Goal: Communication & Community: Answer question/provide support

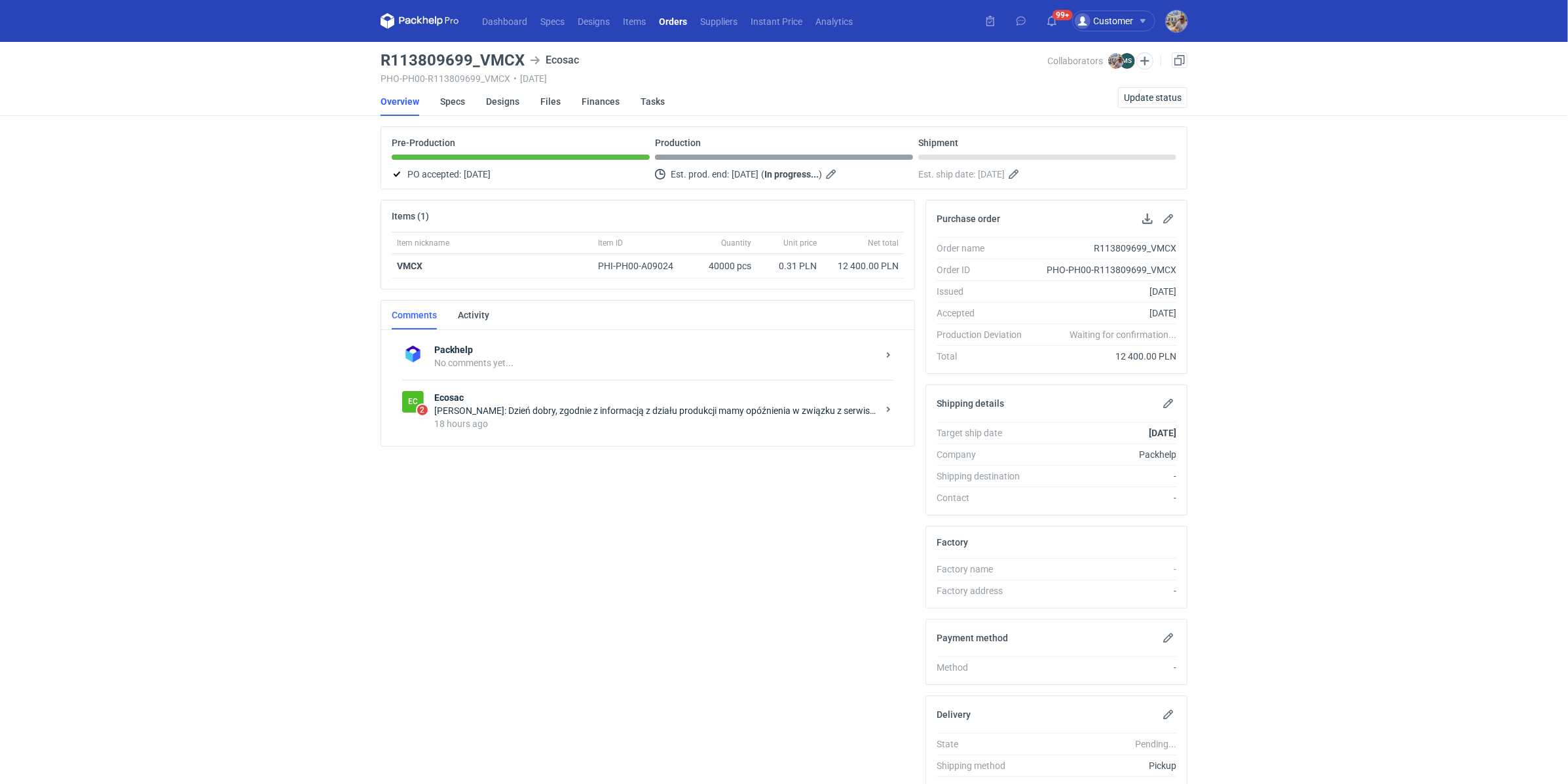
click at [467, 413] on div "Michał Sokołowski: Dzień dobry, zgodnie z informacją z działu produkcji mamy op…" at bounding box center [656, 411] width 443 height 13
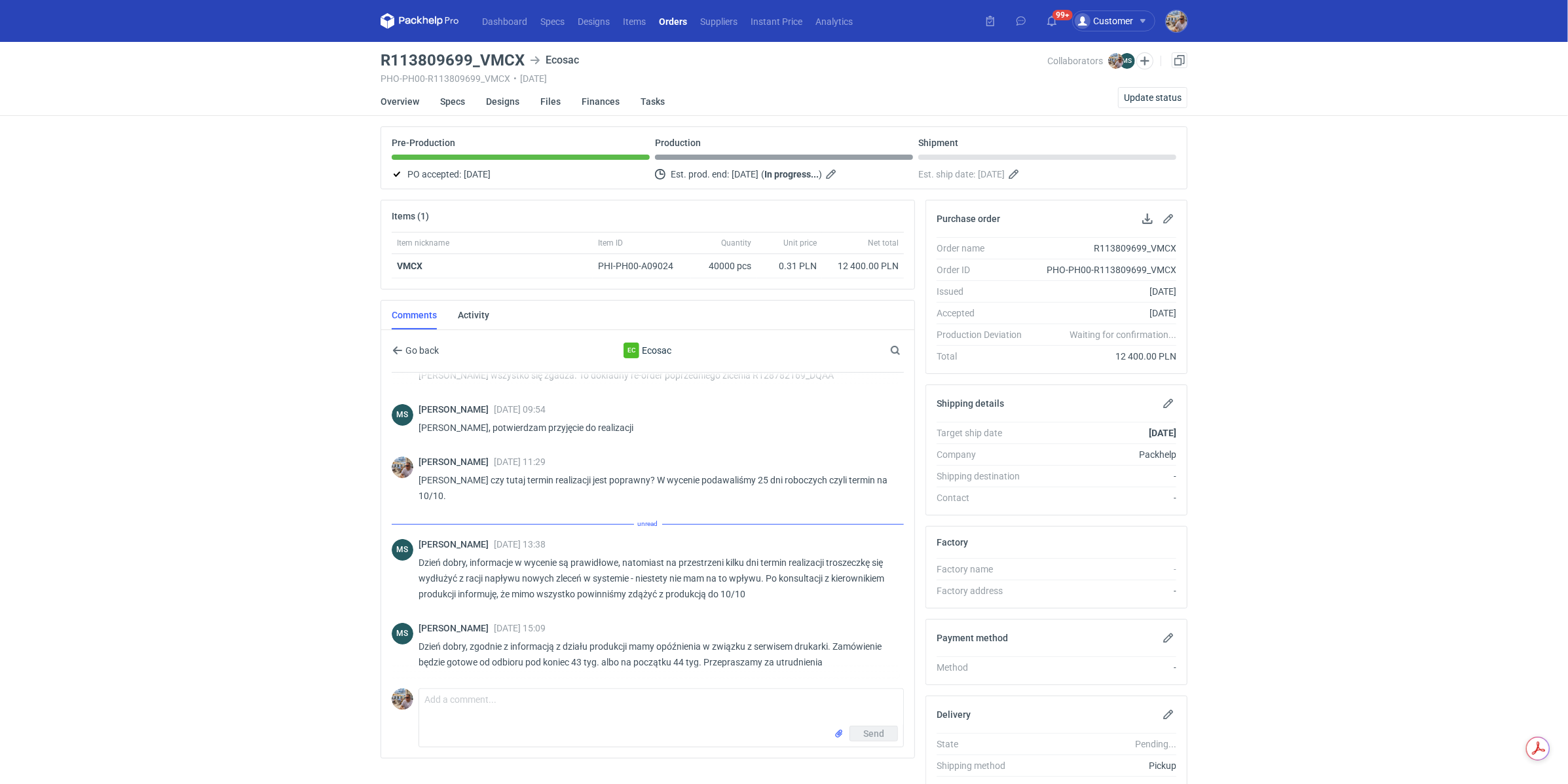
scroll to position [159, 0]
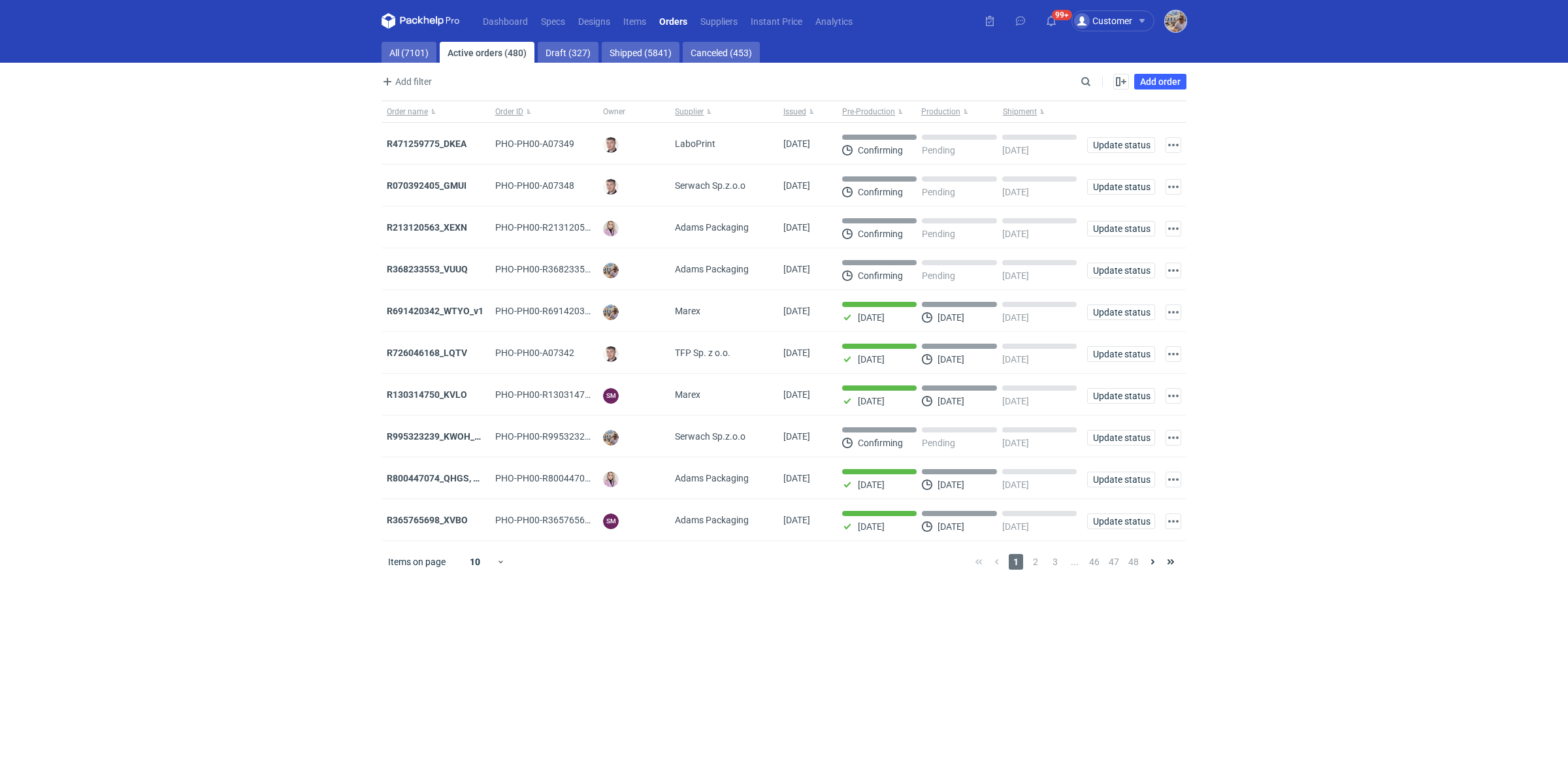
click at [1183, 24] on img "button" at bounding box center [1175, 21] width 22 height 22
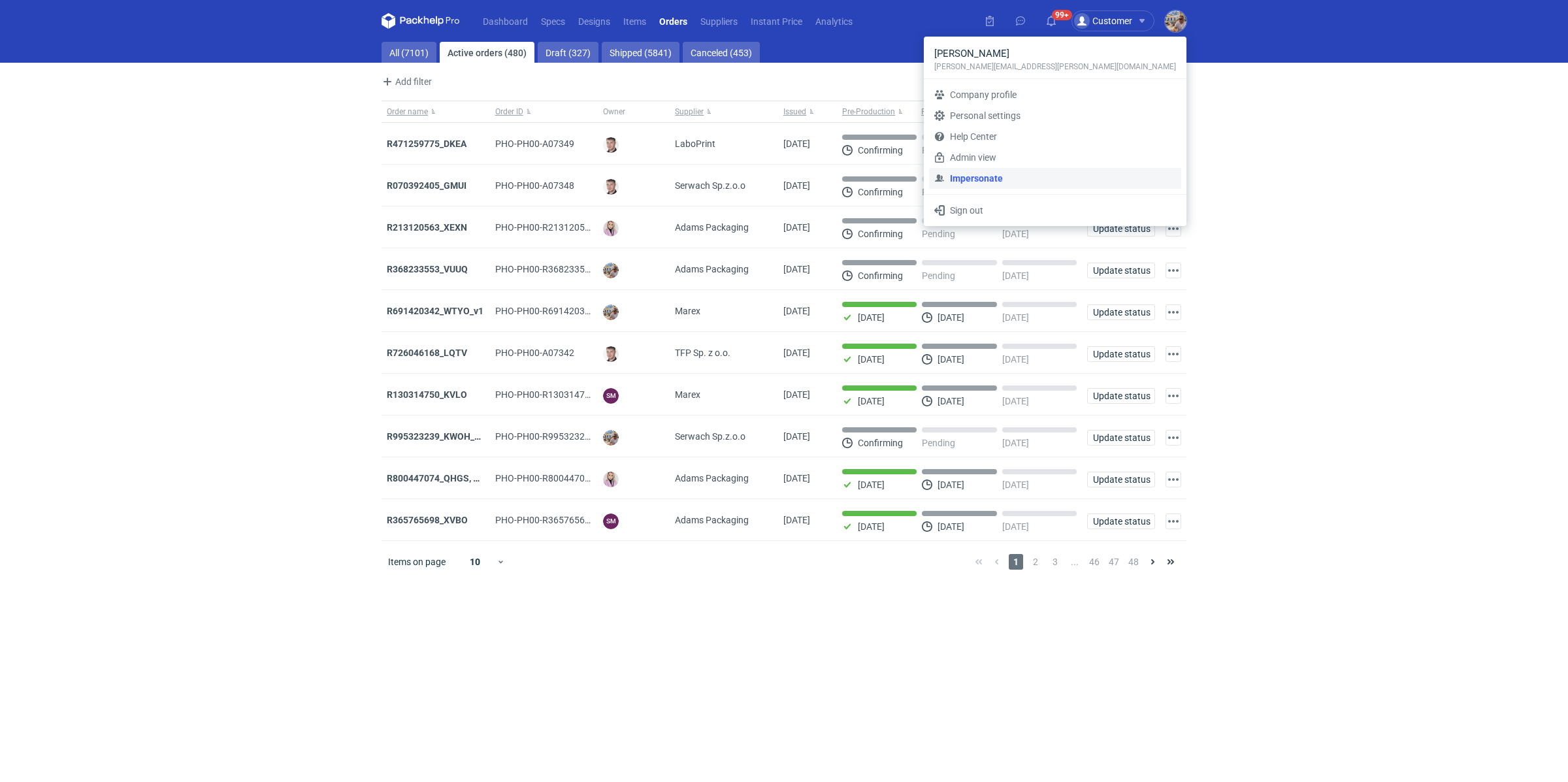
click at [1055, 173] on link "Impersonate" at bounding box center [1055, 179] width 252 height 21
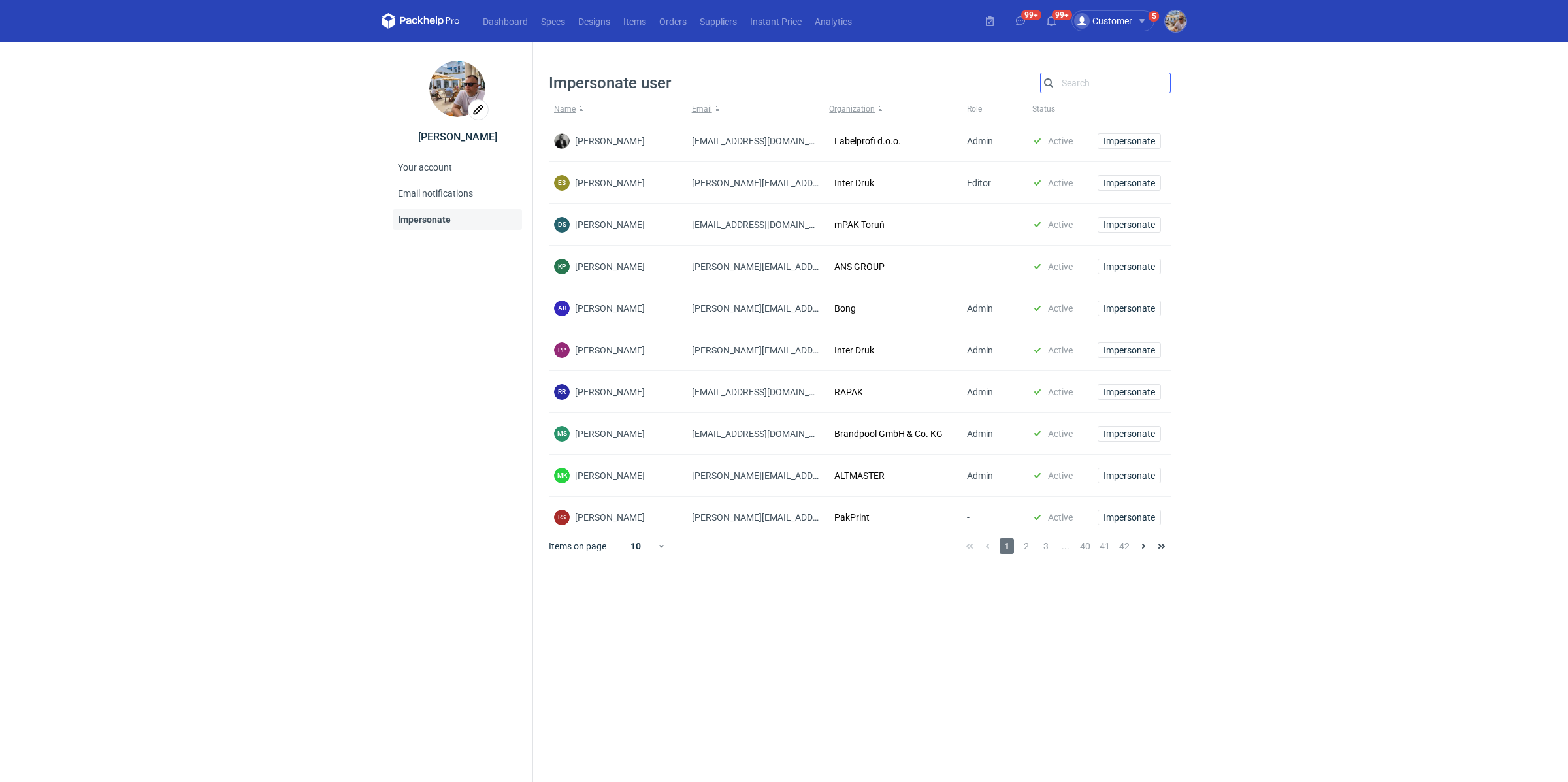
click at [1078, 83] on input "Search" at bounding box center [1105, 83] width 129 height 16
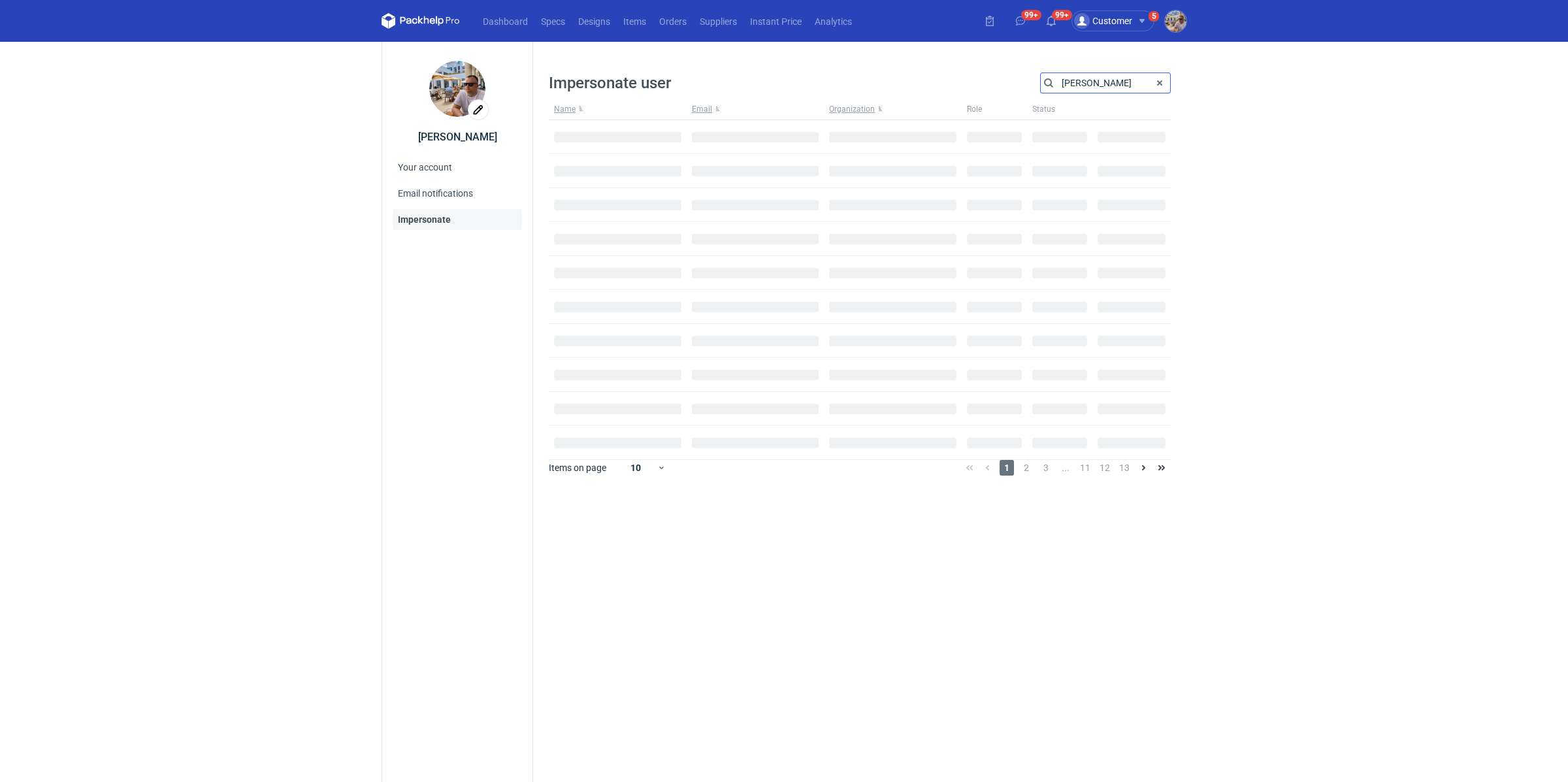
type input "arkadiusz"
click at [1127, 142] on span "Impersonate" at bounding box center [1129, 141] width 51 height 9
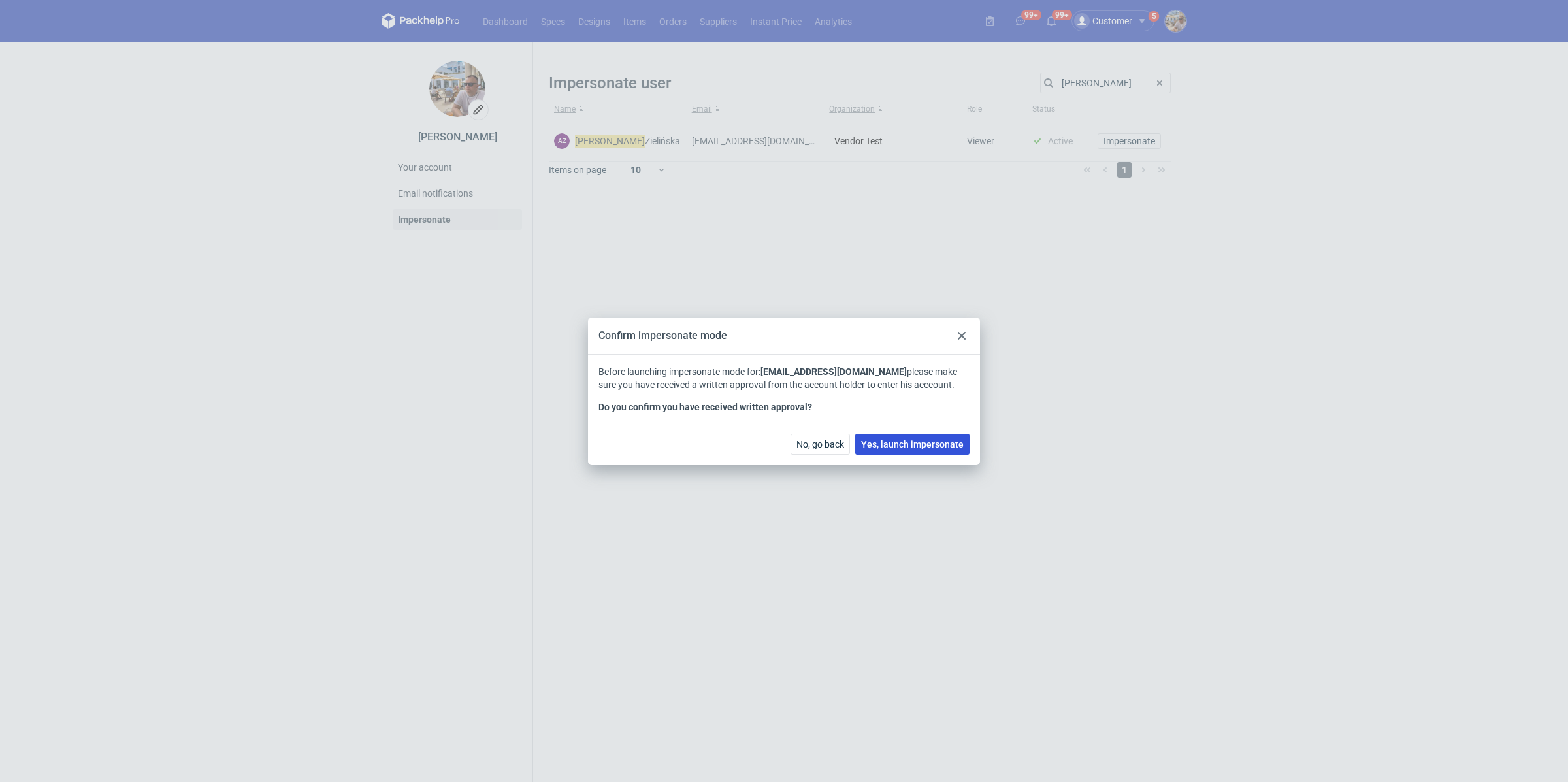
click at [889, 452] on button "Yes, launch impersonate" at bounding box center [912, 444] width 115 height 21
click at [890, 449] on button "Yes, launch impersonate" at bounding box center [912, 444] width 115 height 21
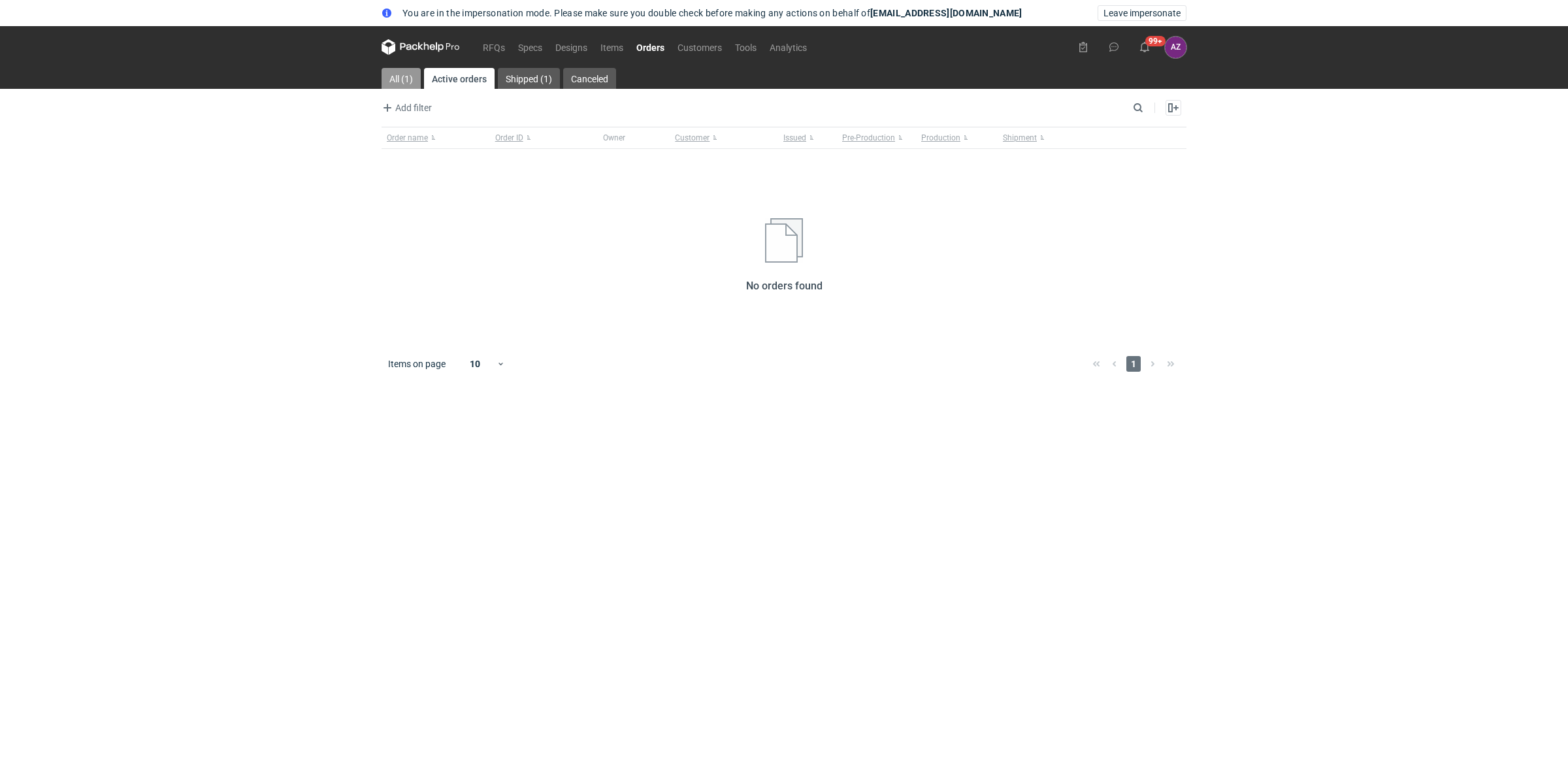
click at [407, 70] on link "All (1)" at bounding box center [401, 78] width 39 height 21
click at [497, 45] on link "RFQs" at bounding box center [493, 47] width 35 height 16
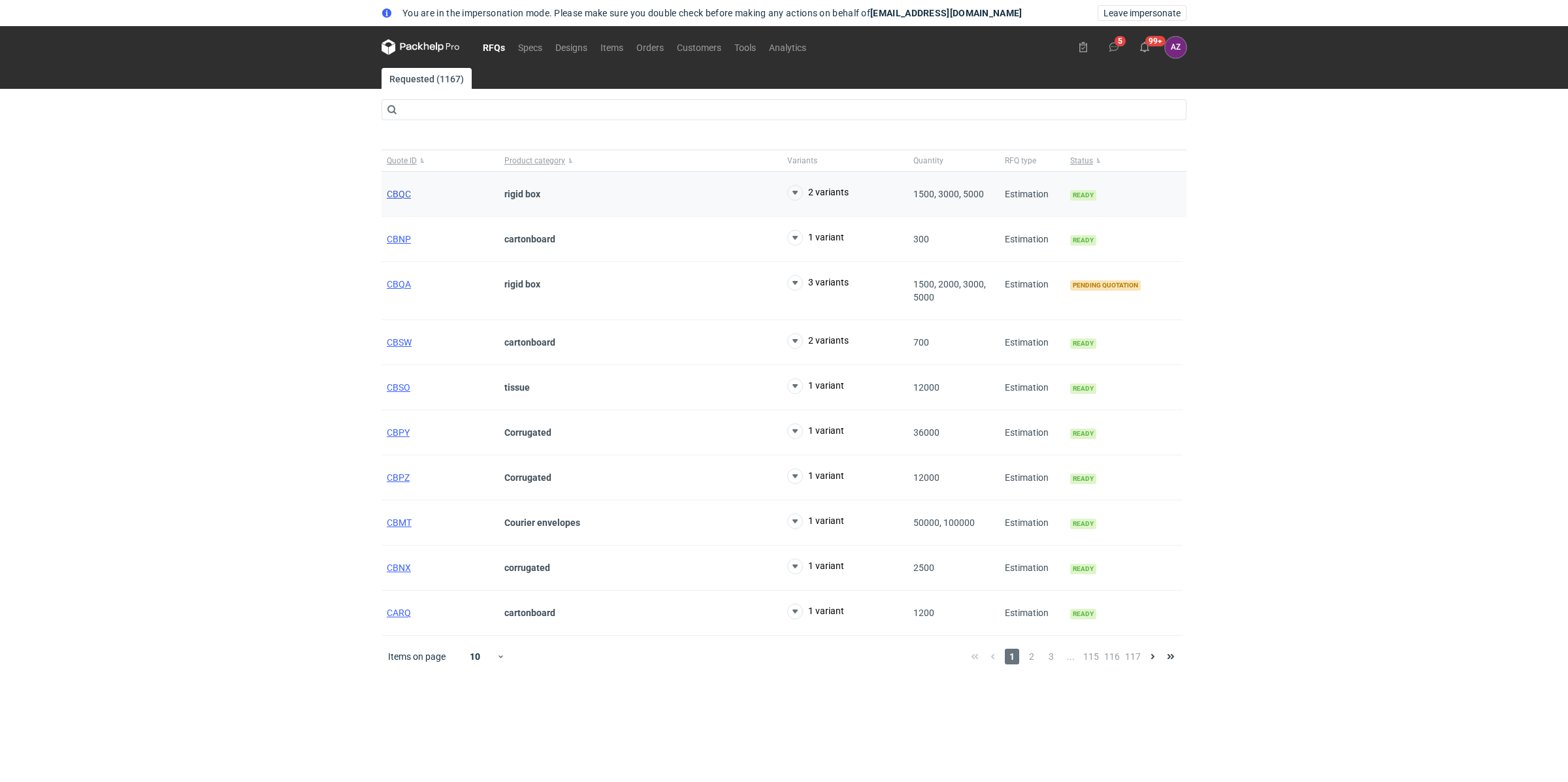
click at [401, 191] on span "CBQC" at bounding box center [399, 194] width 24 height 10
click at [403, 283] on span "CBQA" at bounding box center [399, 284] width 24 height 10
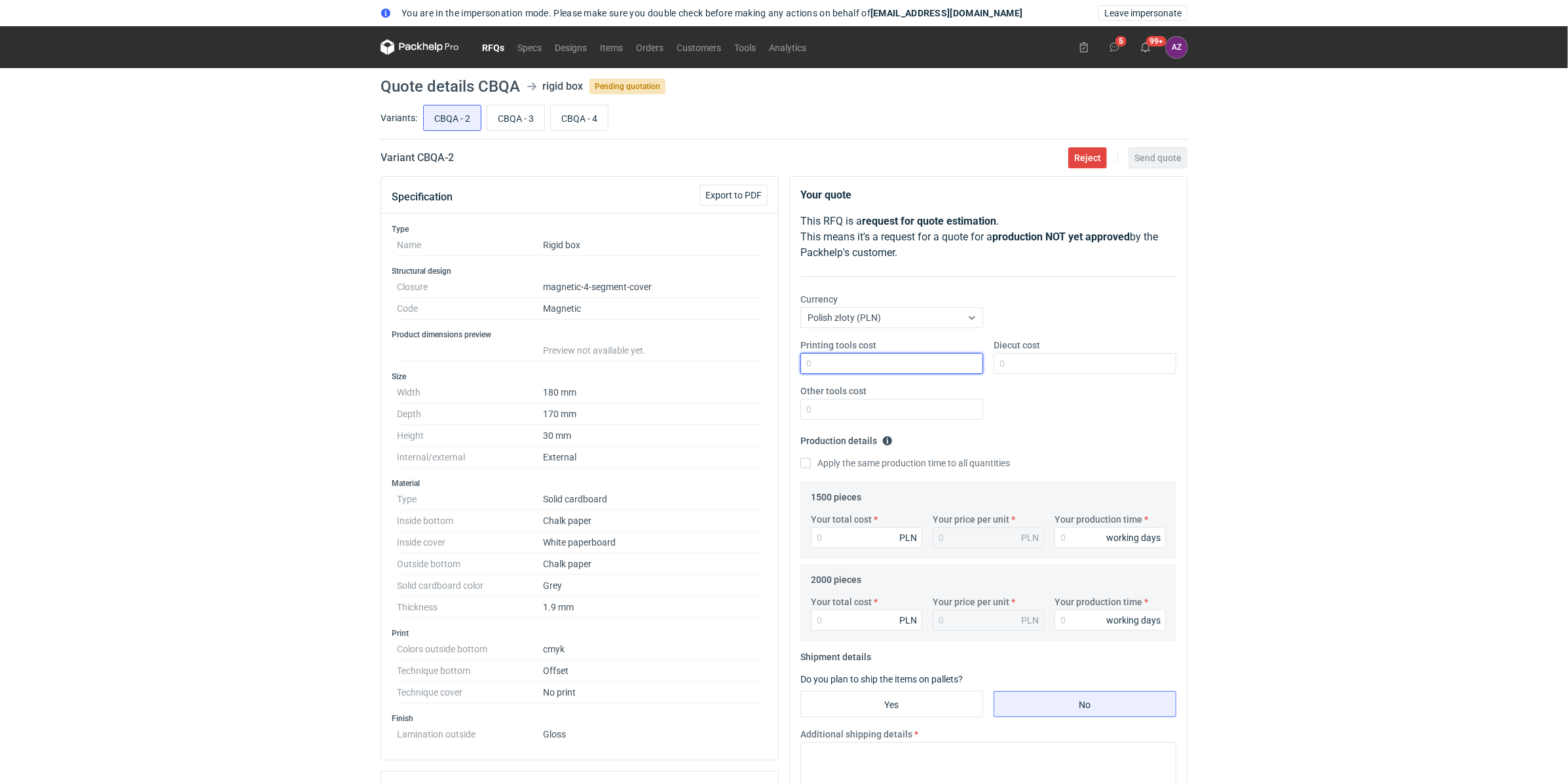
click at [850, 367] on input "Printing tools cost" at bounding box center [891, 363] width 183 height 21
type input "0"
click at [1063, 368] on input "Diecut cost" at bounding box center [1085, 363] width 183 height 21
type input "0"
click at [932, 401] on input "Other tools cost" at bounding box center [891, 410] width 183 height 21
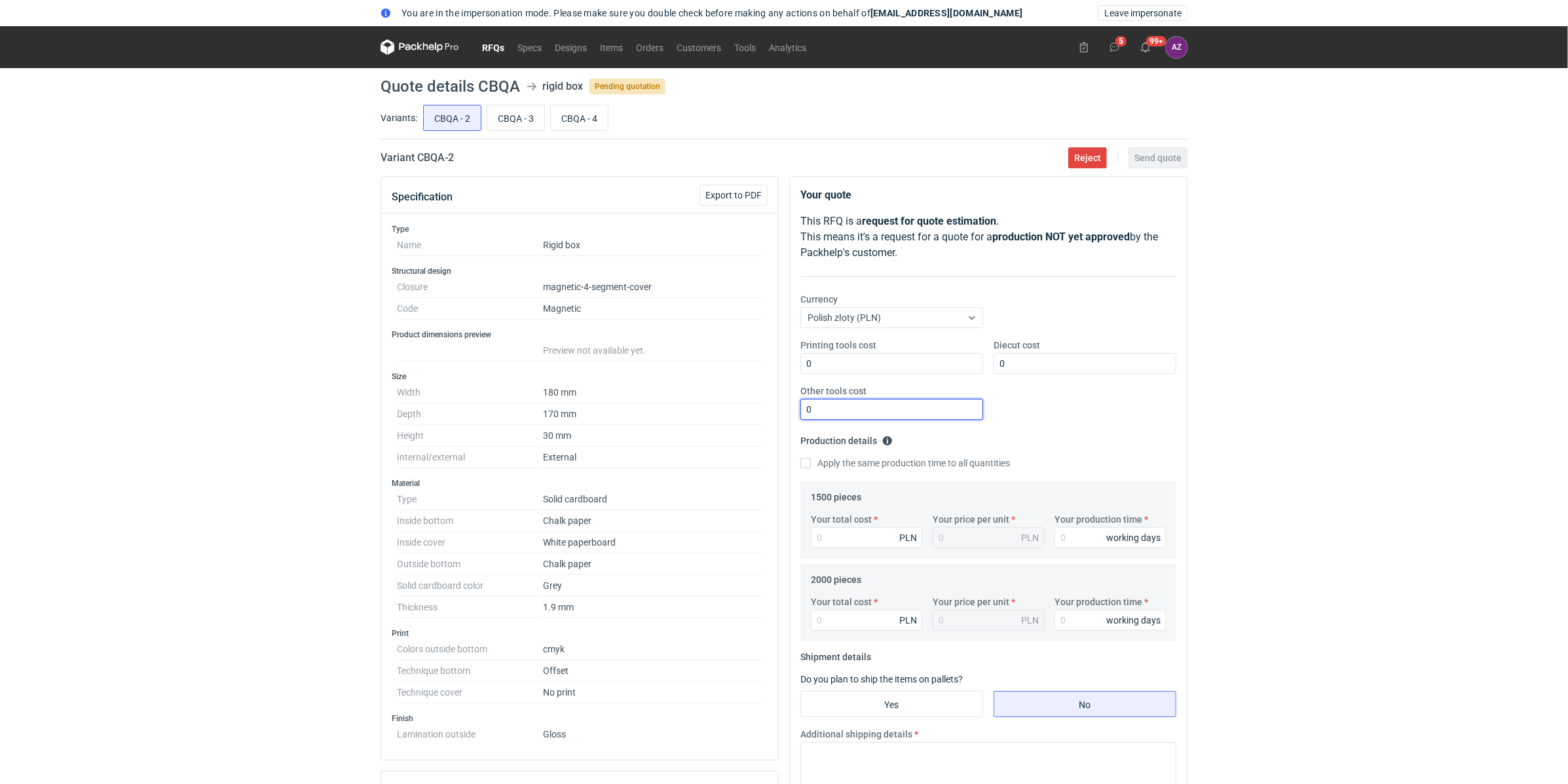
type input "0"
click at [1100, 421] on div "Printing tools cost 0 Diecut cost 0 Other tools cost 0" at bounding box center [988, 384] width 386 height 92
click at [844, 541] on input "Your total cost" at bounding box center [866, 538] width 111 height 21
type input "1"
click at [1061, 543] on input "Your production time" at bounding box center [1109, 538] width 111 height 21
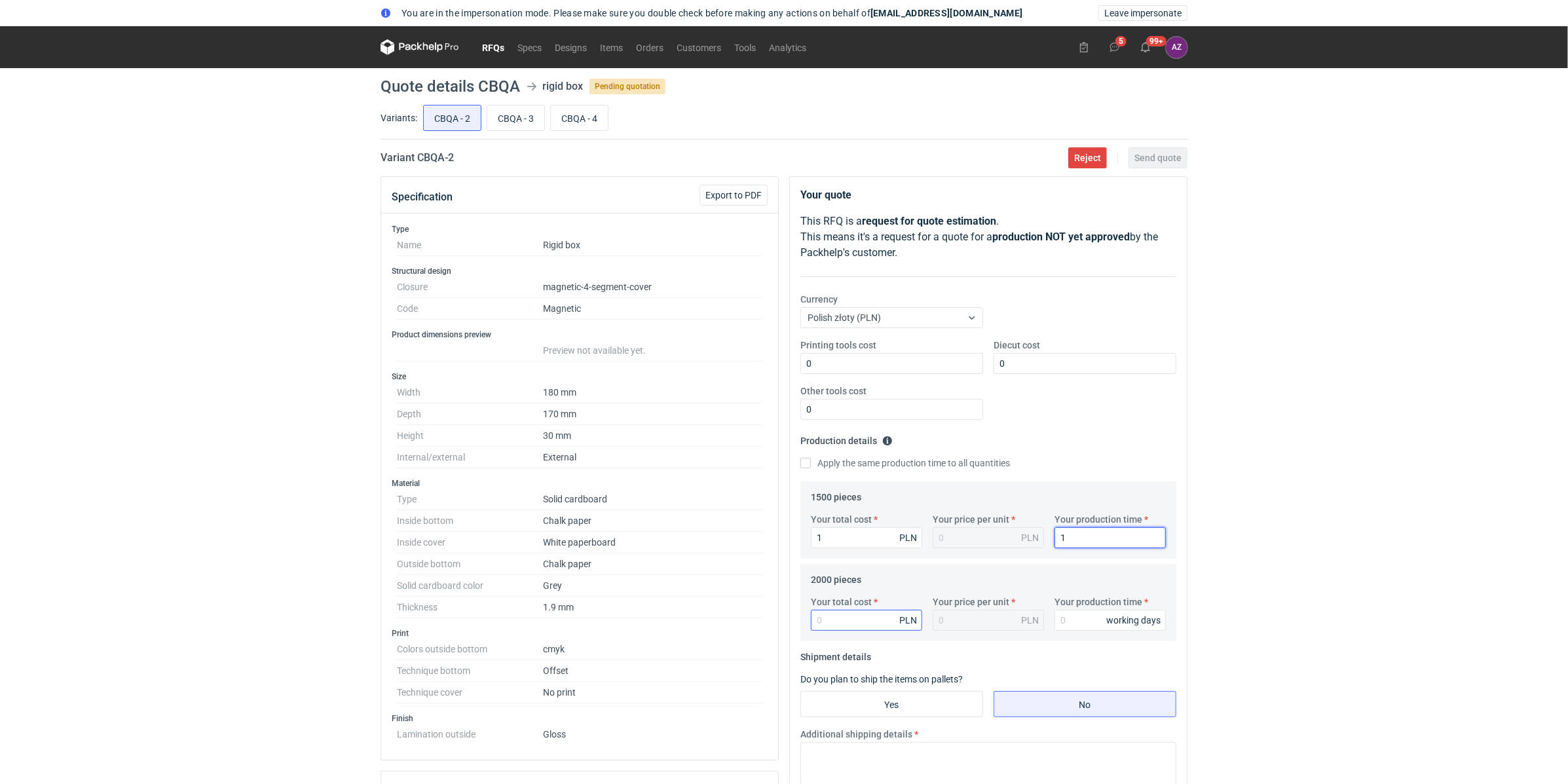
type input "1"
click at [856, 613] on input "Your total cost" at bounding box center [866, 620] width 111 height 21
type input "1"
click at [1085, 624] on input "Your production time" at bounding box center [1109, 620] width 111 height 21
type input "1"
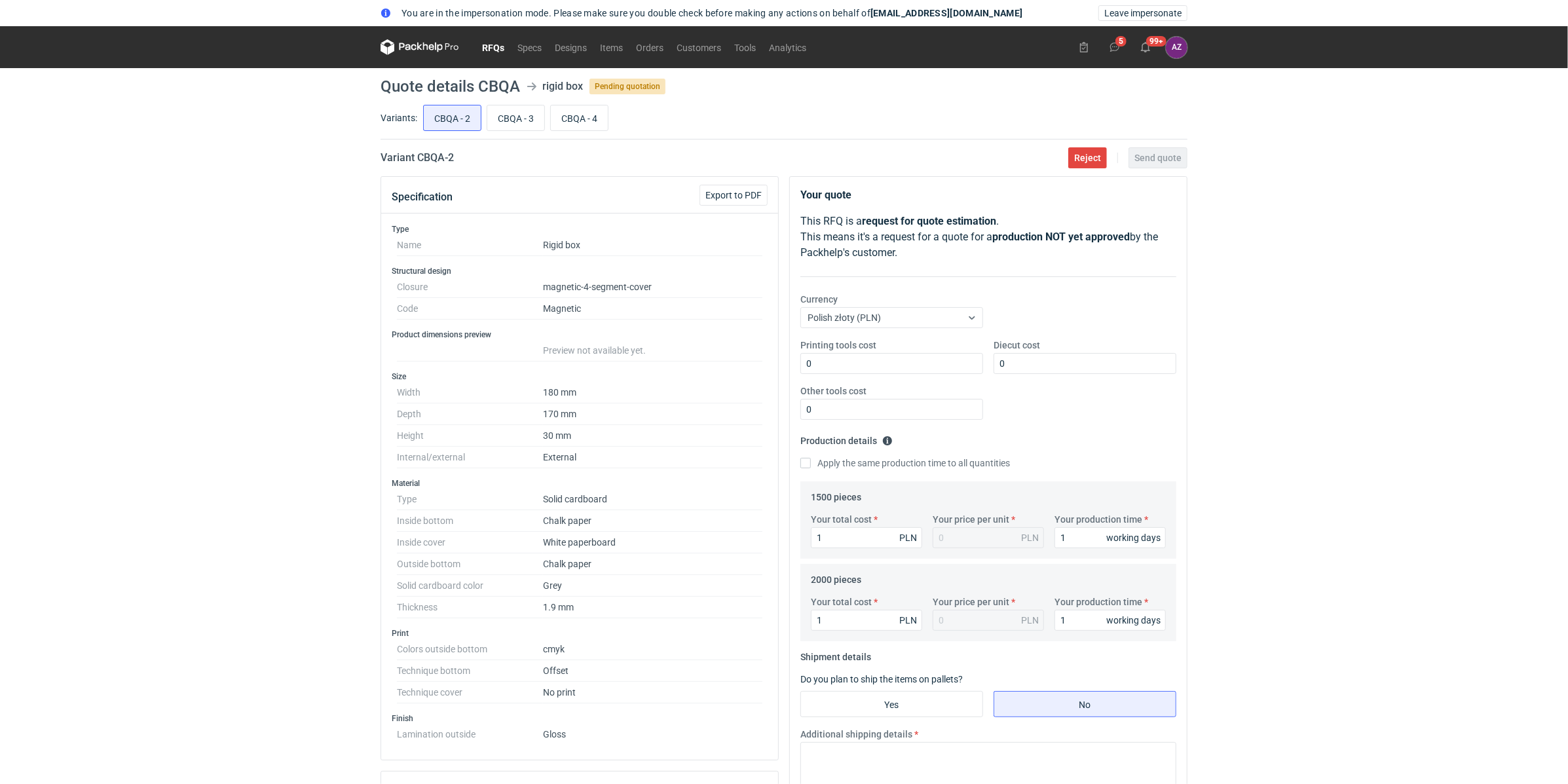
click at [1250, 521] on div "You are in the impersonation mode. Please make sure you double check before mak…" at bounding box center [784, 392] width 1568 height 784
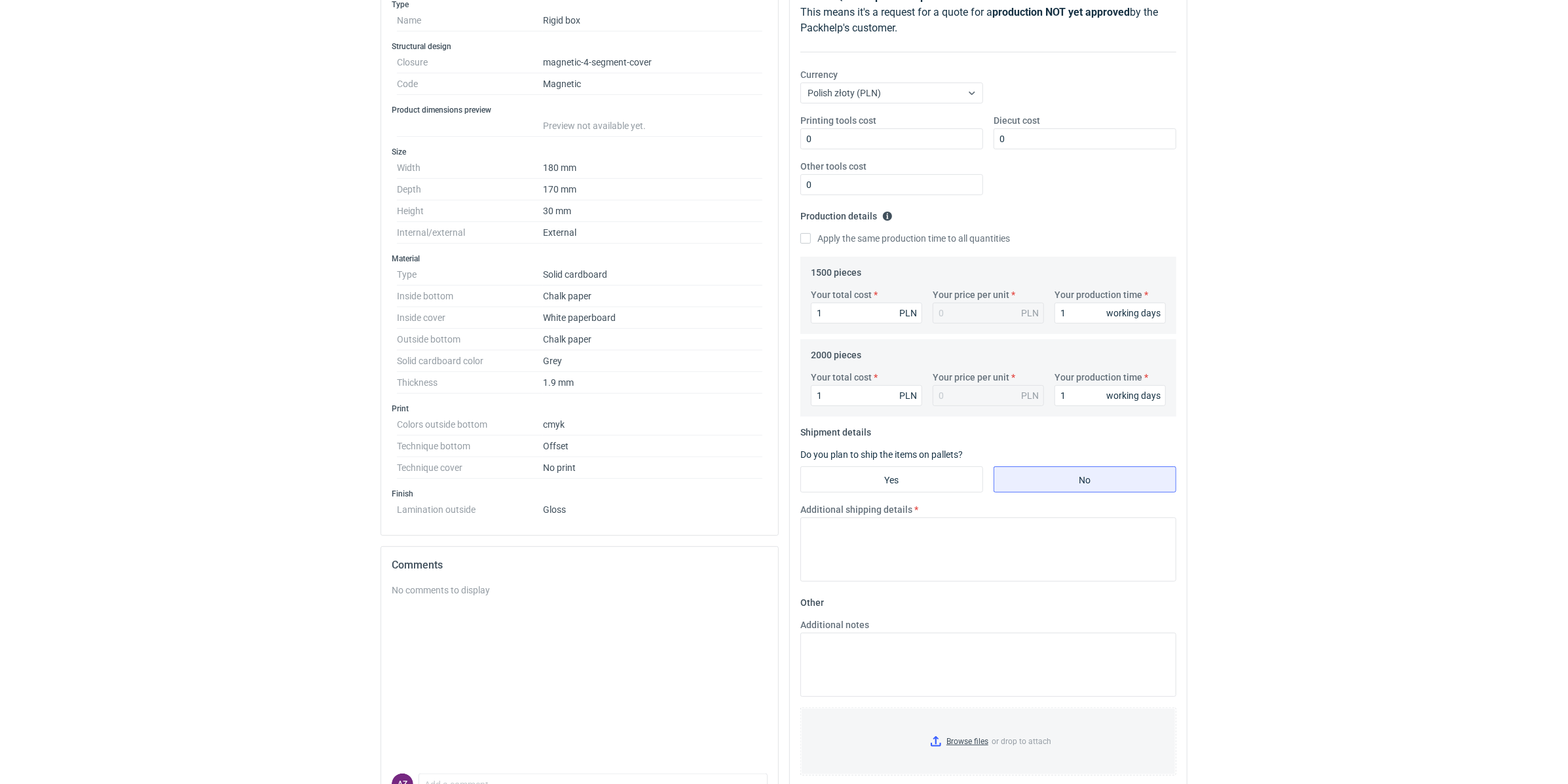
scroll to position [294, 0]
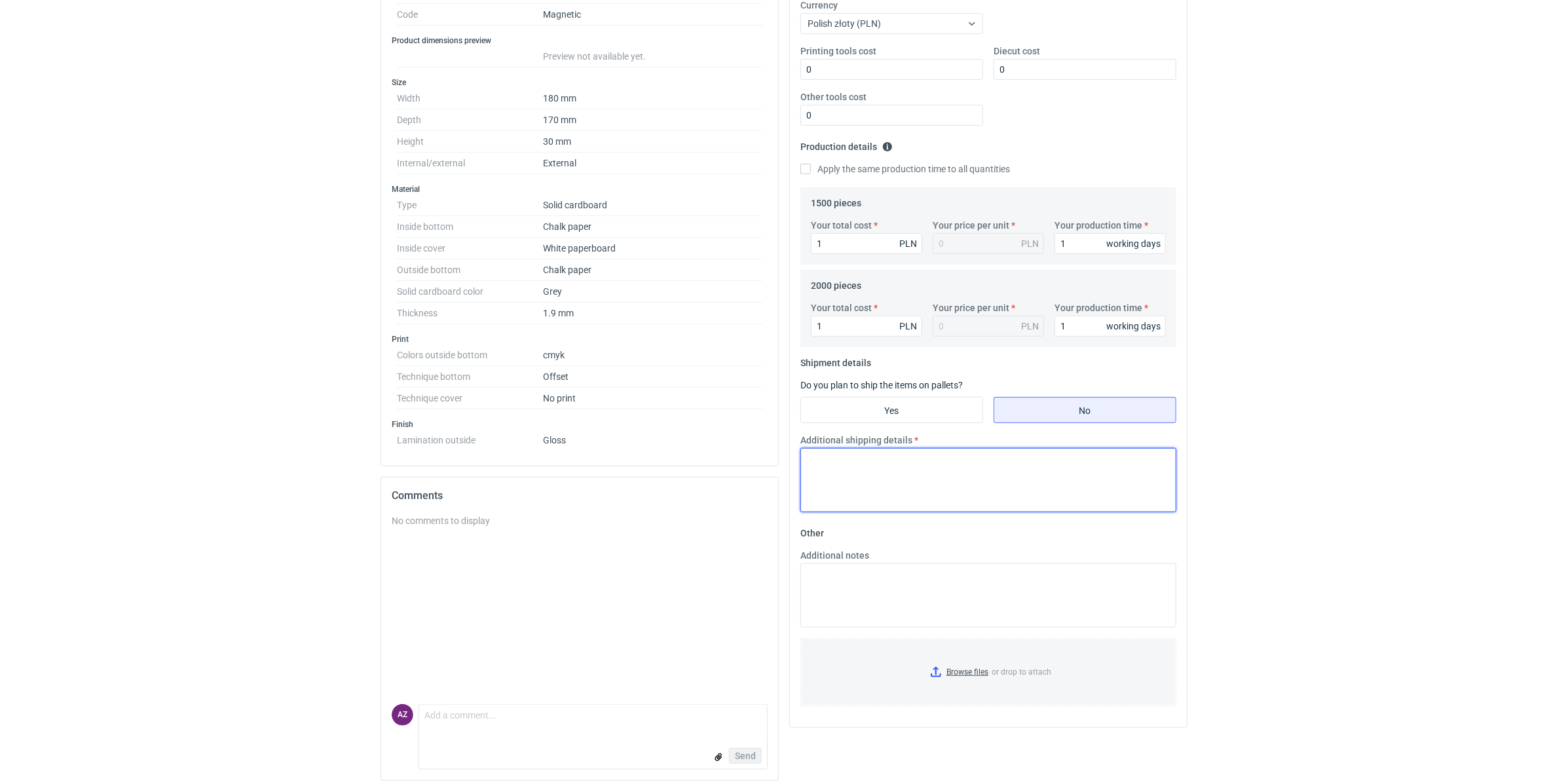
click at [885, 459] on textarea "Additional shipping details" at bounding box center [988, 480] width 376 height 64
drag, startPoint x: 871, startPoint y: 460, endPoint x: 784, endPoint y: 442, distance: 88.8
click at [784, 442] on div "Your quote This RFQ is a request for quote estimation . This means it's a reque…" at bounding box center [988, 336] width 409 height 909
type textarea "TEST"
click at [1188, 452] on div "Your quote This RFQ is a request for quote estimation . This means it's a reque…" at bounding box center [988, 336] width 409 height 909
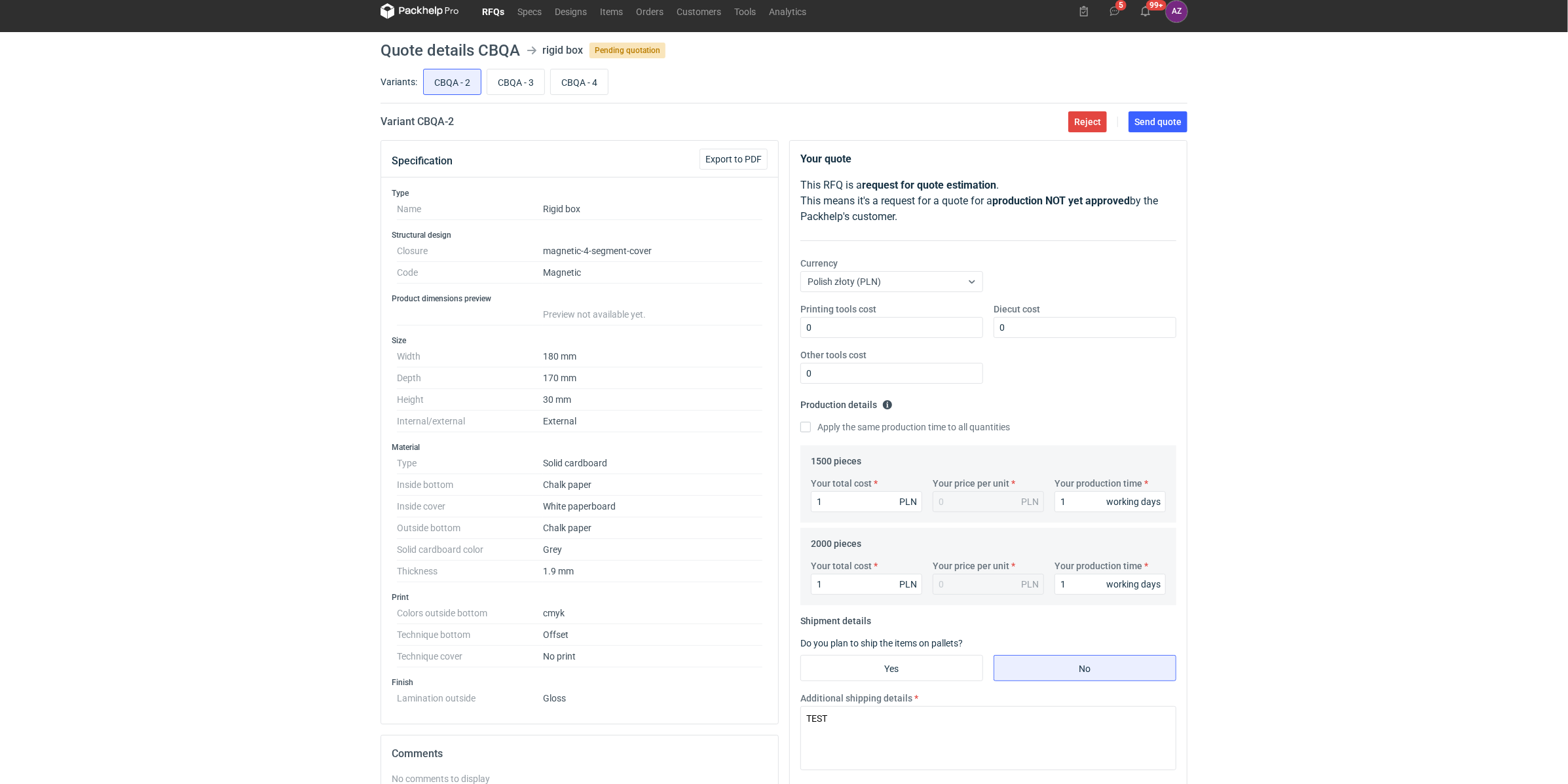
scroll to position [0, 0]
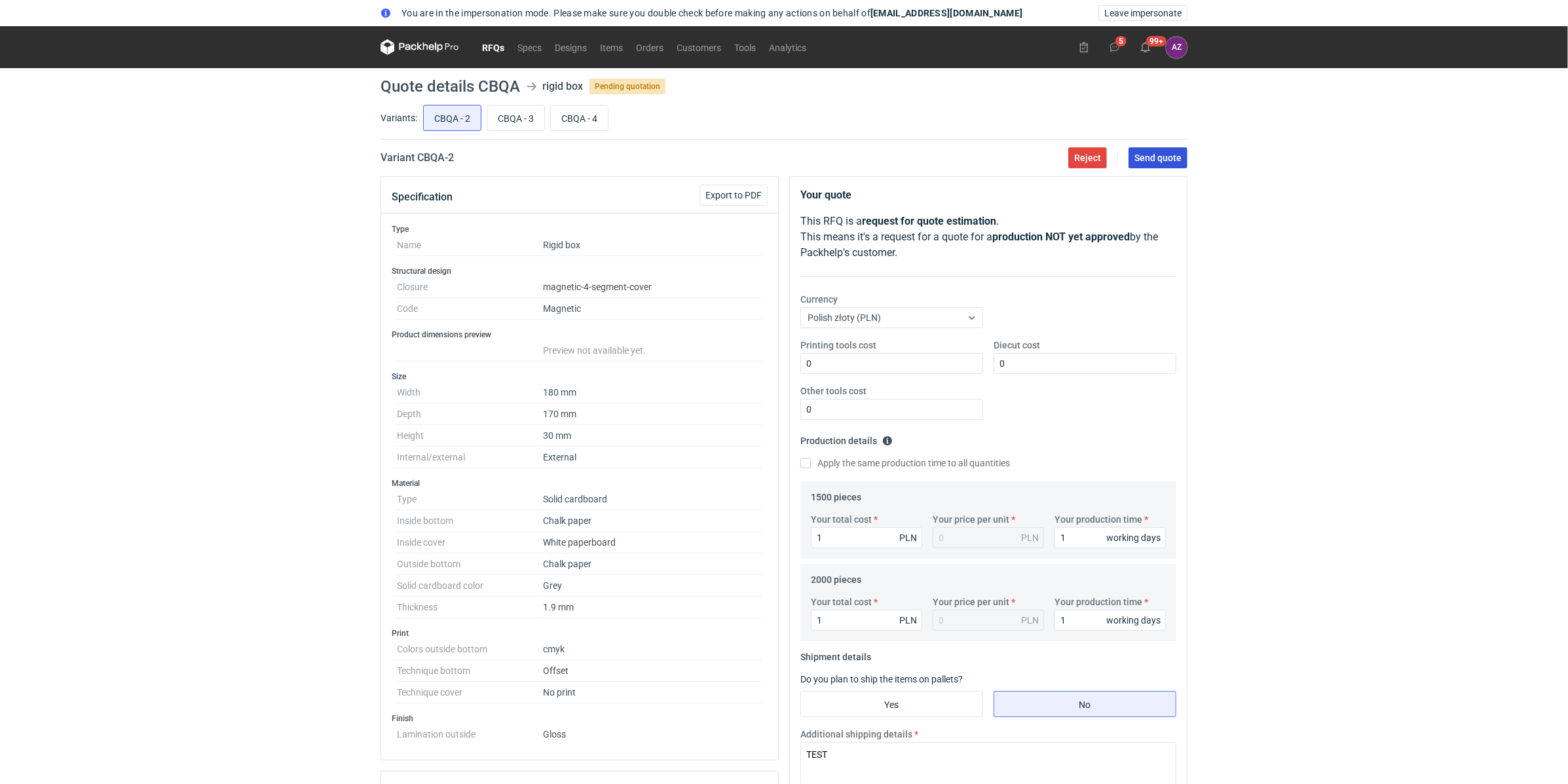
click at [1153, 153] on span "Send quote" at bounding box center [1157, 157] width 47 height 9
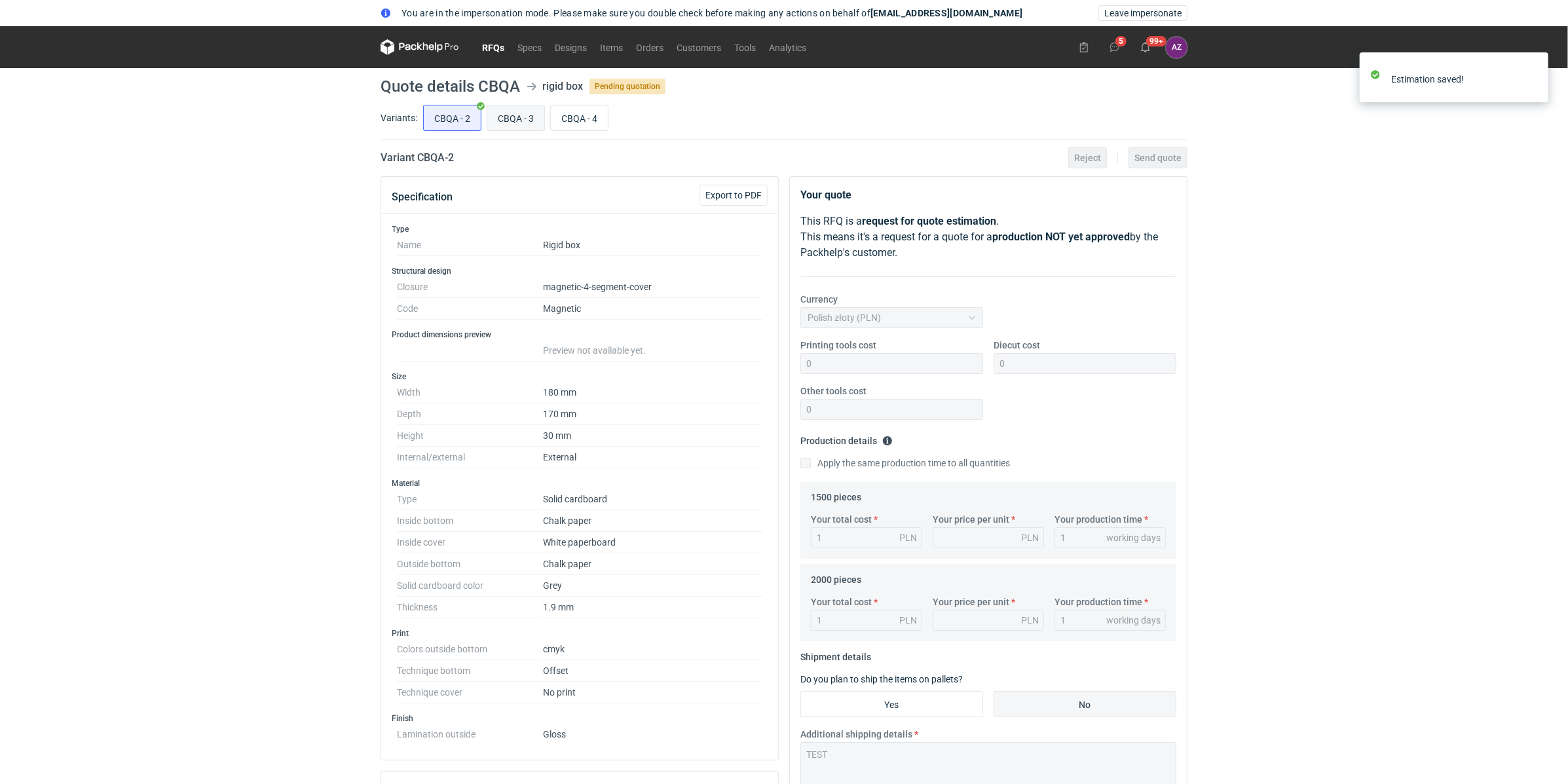
click at [529, 121] on input "CBQA - 3" at bounding box center [515, 117] width 57 height 25
radio input "true"
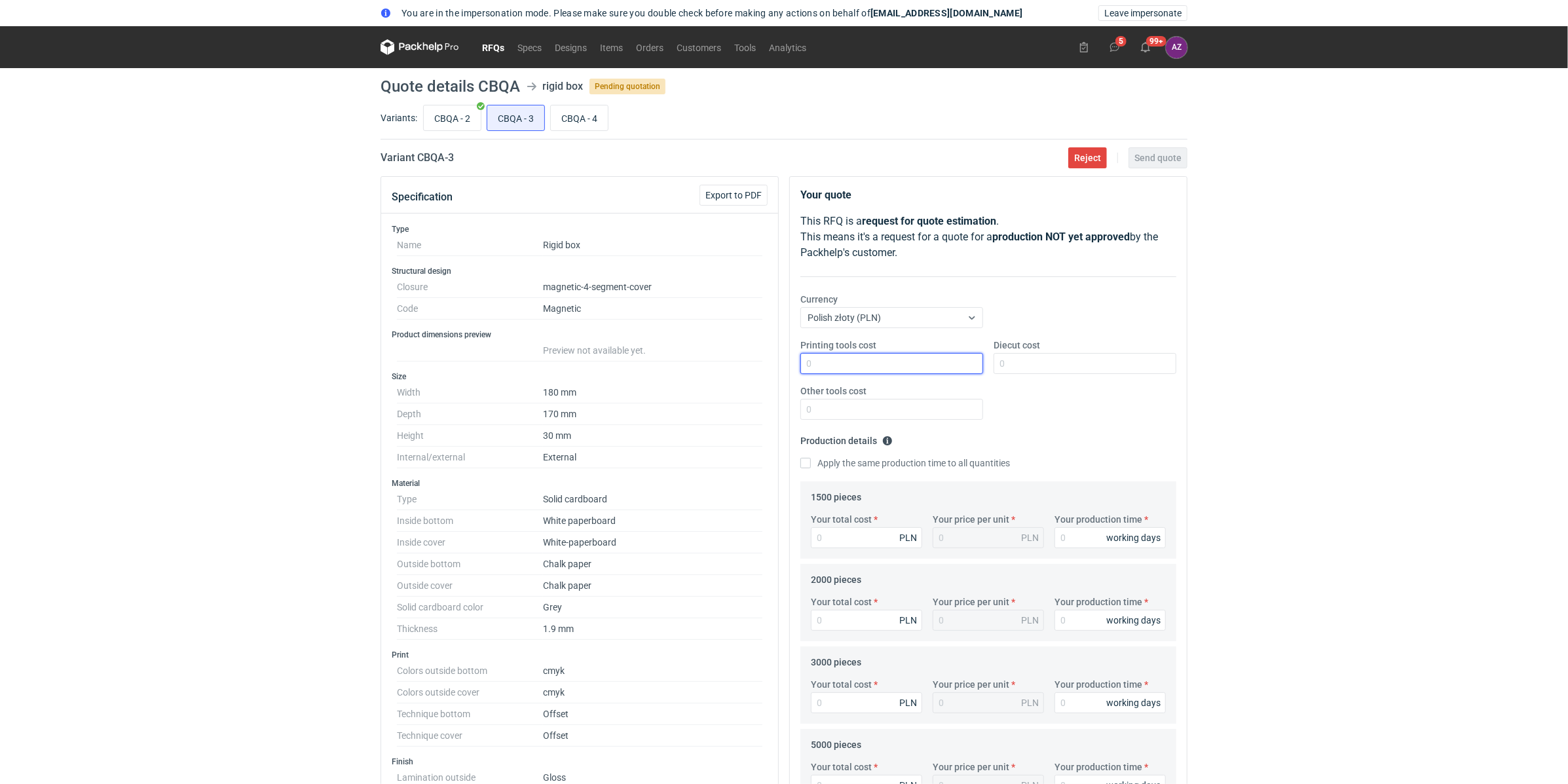
click at [854, 369] on input "Printing tools cost" at bounding box center [891, 363] width 183 height 21
type input "0"
click at [1008, 370] on input "Diecut cost" at bounding box center [1085, 363] width 183 height 21
type input "0"
click at [891, 413] on input "Other tools cost" at bounding box center [891, 410] width 183 height 21
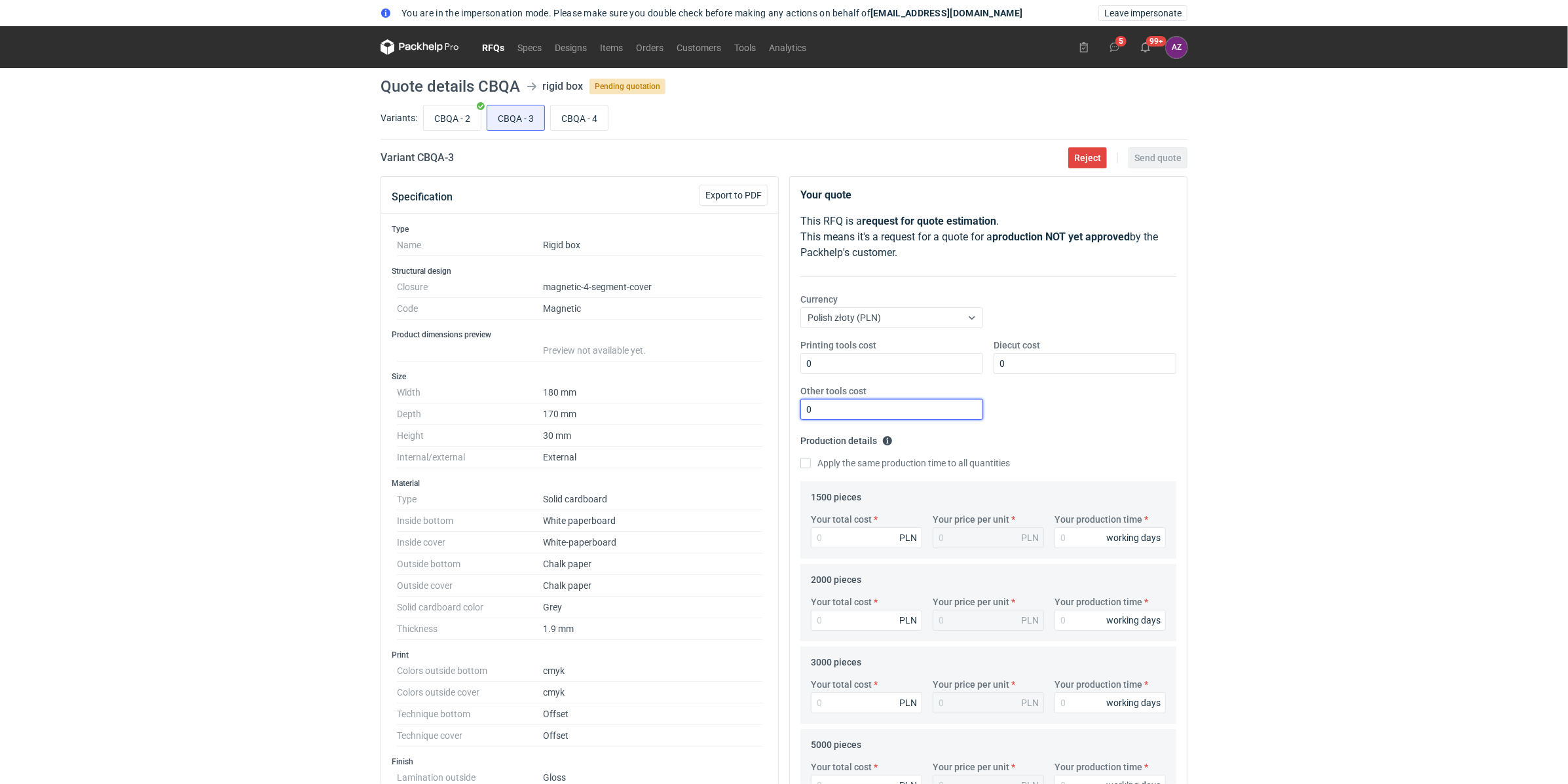
type input "0"
click at [828, 555] on div "Your total cost PLN Your price per unit PLN Your production time working days" at bounding box center [988, 535] width 366 height 46
click at [828, 545] on input "Your total cost" at bounding box center [866, 538] width 111 height 21
type input "1"
click at [1097, 539] on input "Your production time" at bounding box center [1109, 538] width 111 height 21
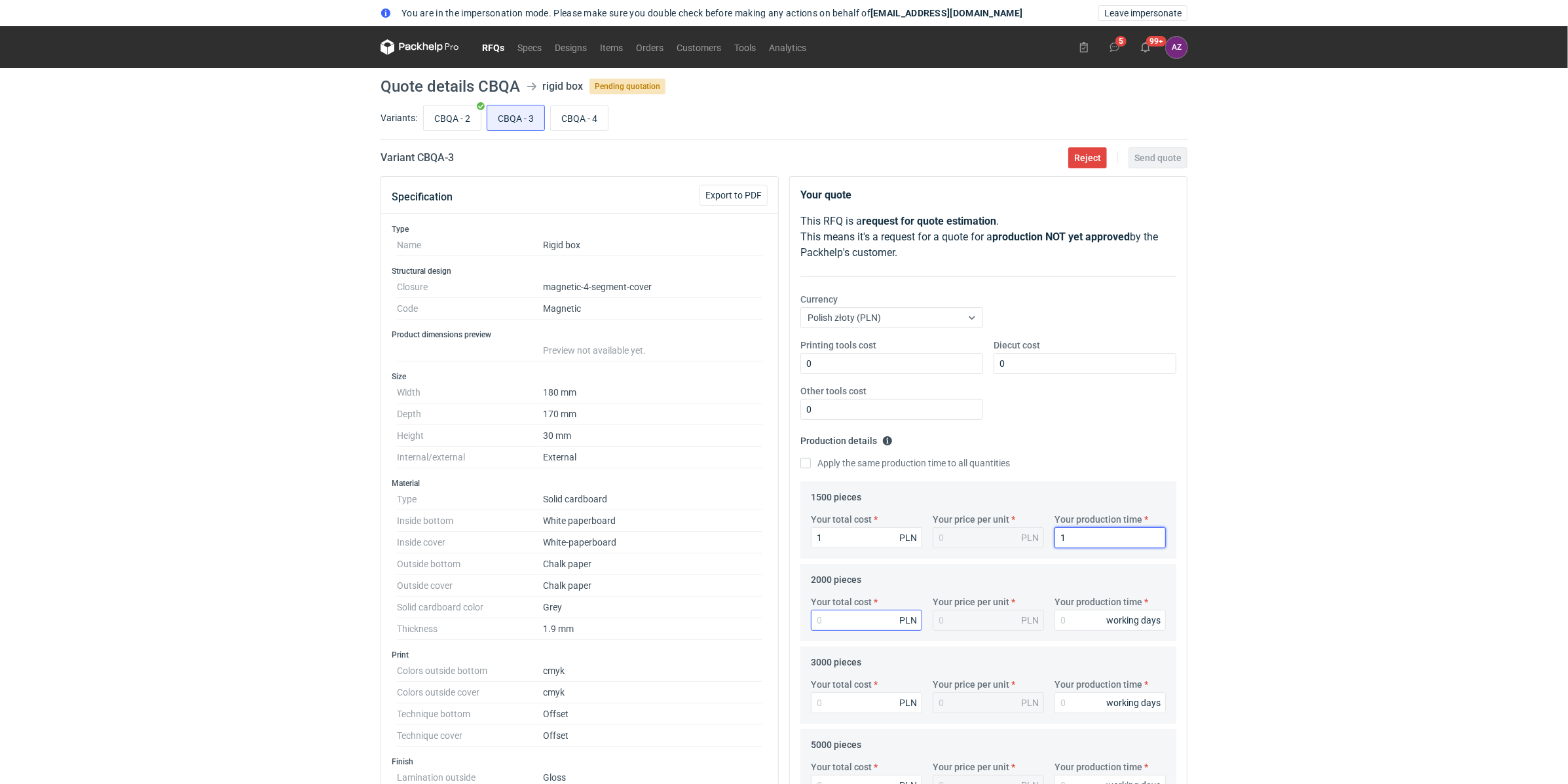
type input "1"
click at [827, 619] on input "Your total cost" at bounding box center [866, 620] width 111 height 21
type input "1"
click at [1073, 619] on input "Your production time" at bounding box center [1109, 620] width 111 height 21
type input "1"
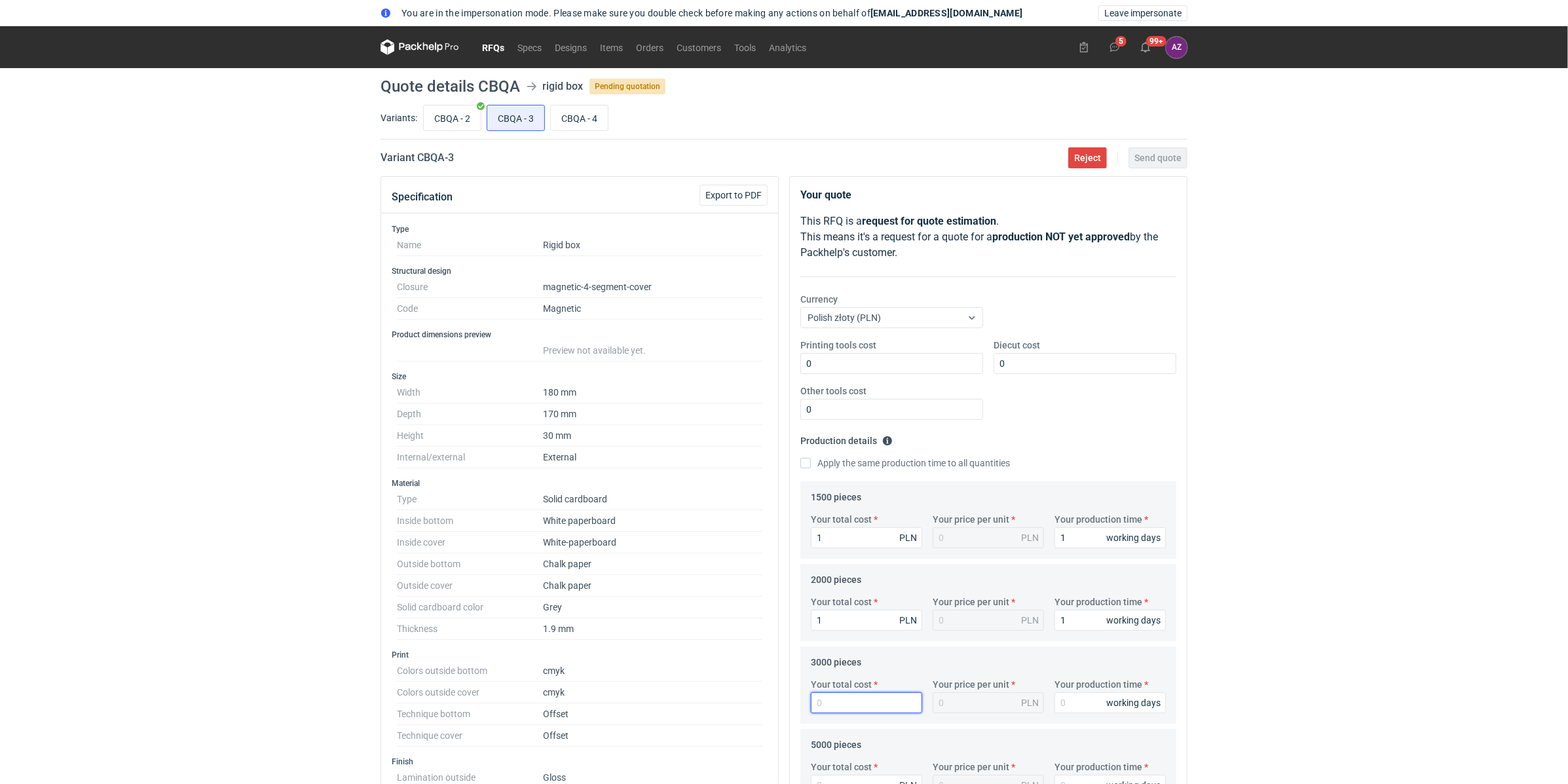
click at [842, 694] on input "Your total cost" at bounding box center [866, 703] width 111 height 21
type input "1"
click at [1073, 700] on input "Your production time" at bounding box center [1109, 703] width 111 height 21
type input "1"
click at [1241, 544] on div "You are in the impersonation mode. Please make sure you double check before mak…" at bounding box center [784, 392] width 1568 height 784
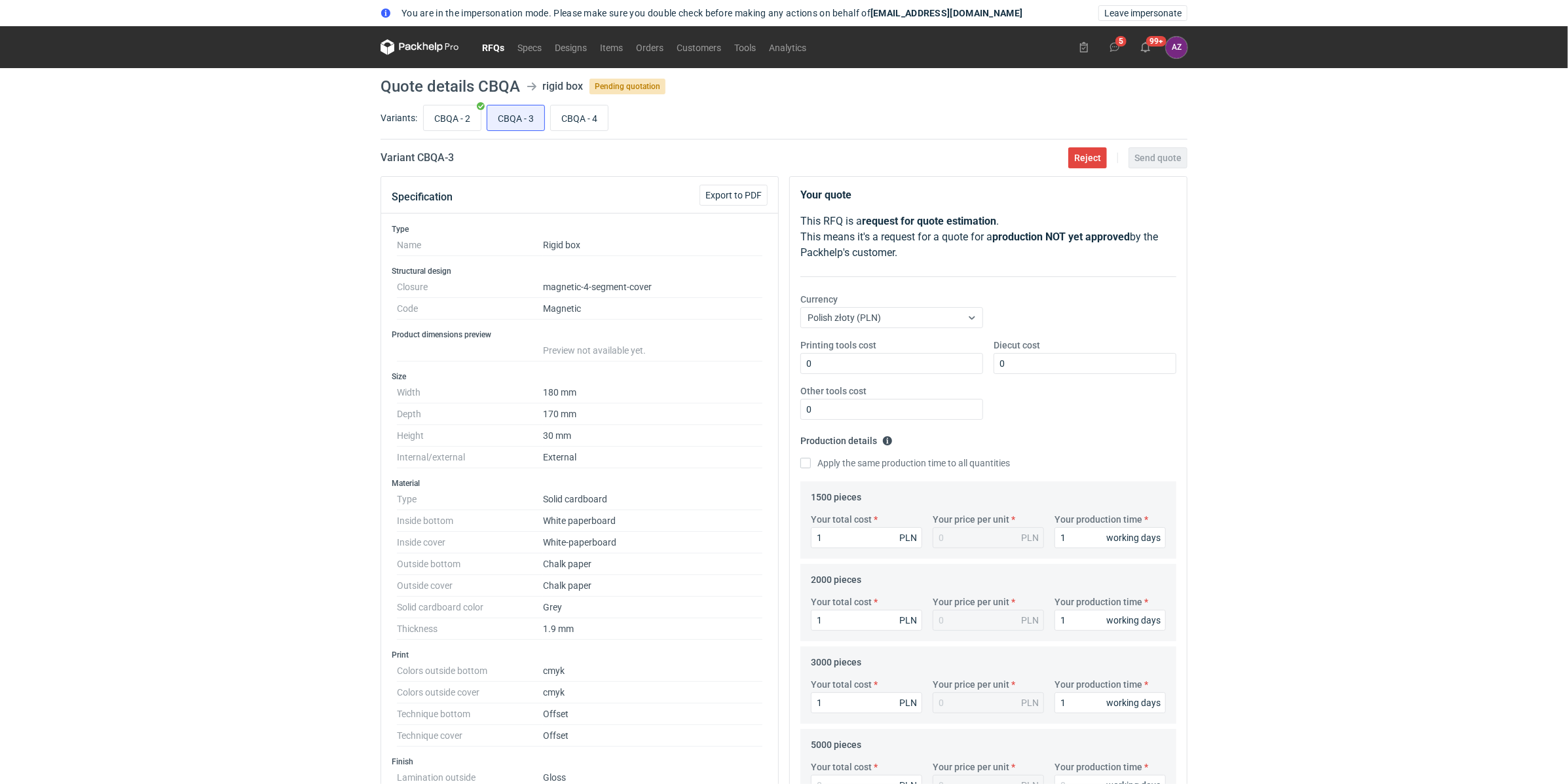
scroll to position [302, 0]
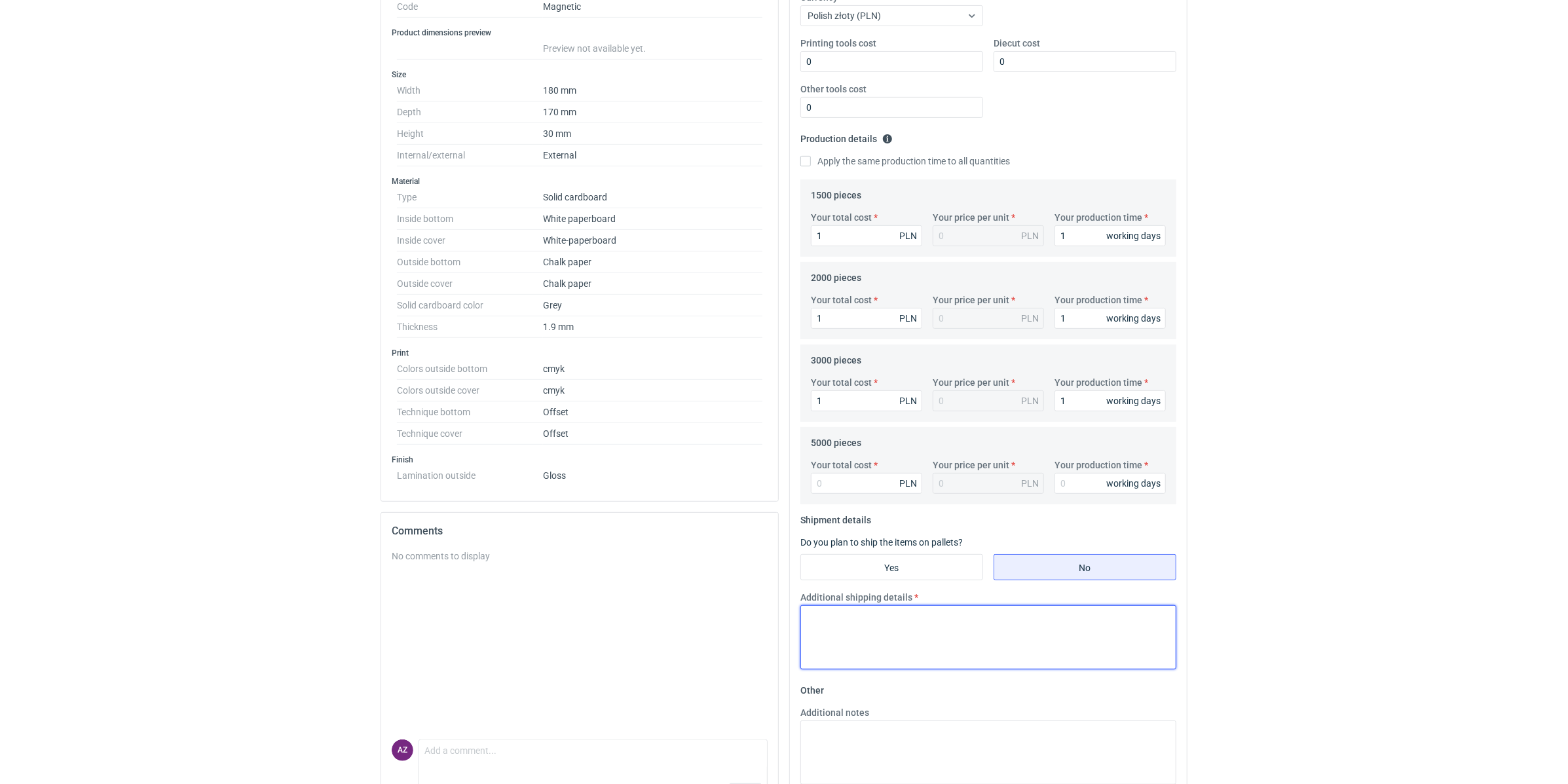
click at [882, 640] on textarea "Additional shipping details" at bounding box center [988, 637] width 376 height 64
paste textarea "TEST"
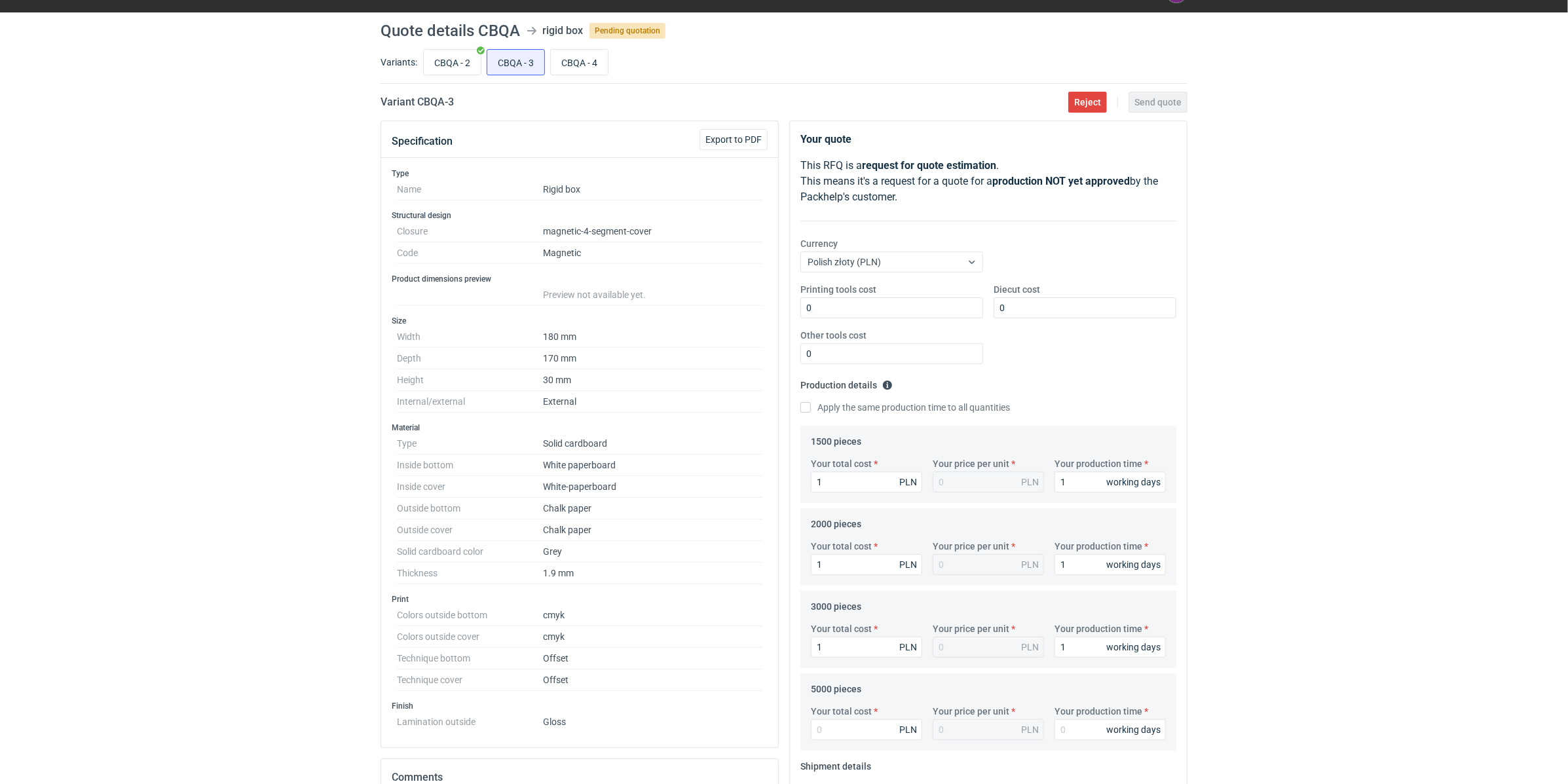
scroll to position [0, 0]
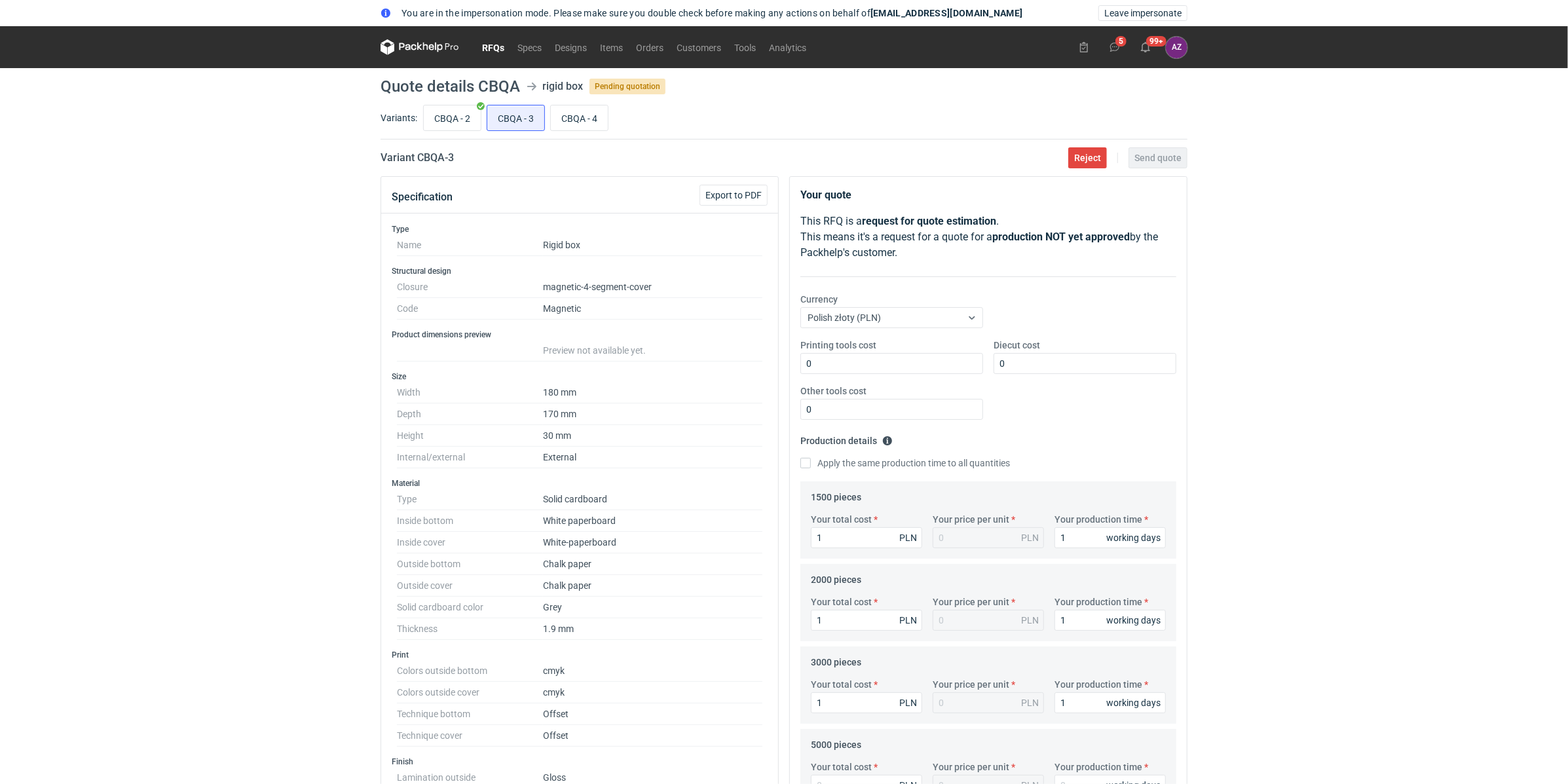
type textarea "TEST"
click at [1155, 373] on div "Printing tools cost 0 Diecut cost 0 Other tools cost 0" at bounding box center [988, 384] width 386 height 92
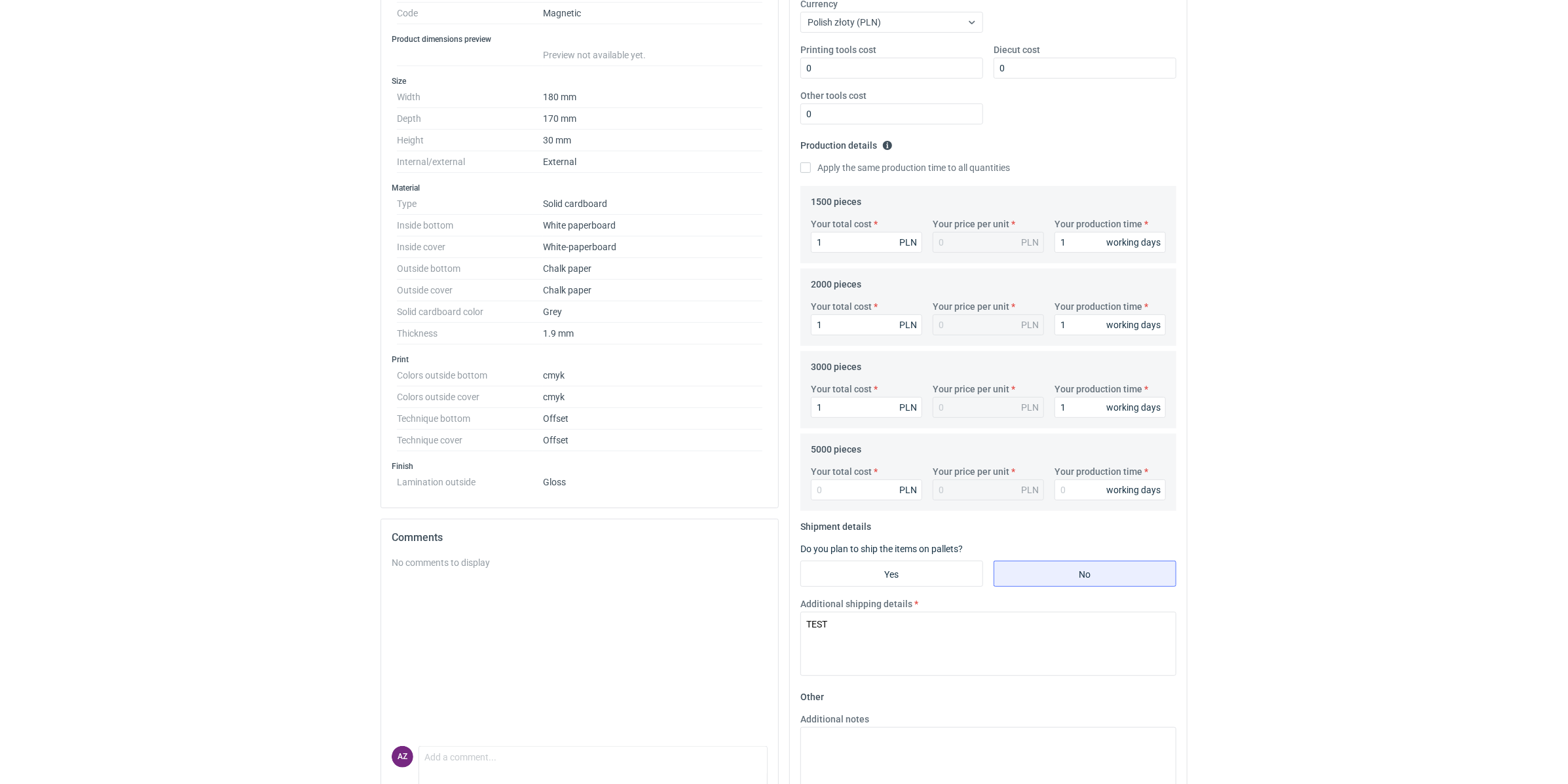
click at [1285, 386] on div "You are in the impersonation mode. Please make sure you double check before mak…" at bounding box center [784, 96] width 1568 height 784
click at [921, 619] on textarea "TEST" at bounding box center [988, 644] width 376 height 64
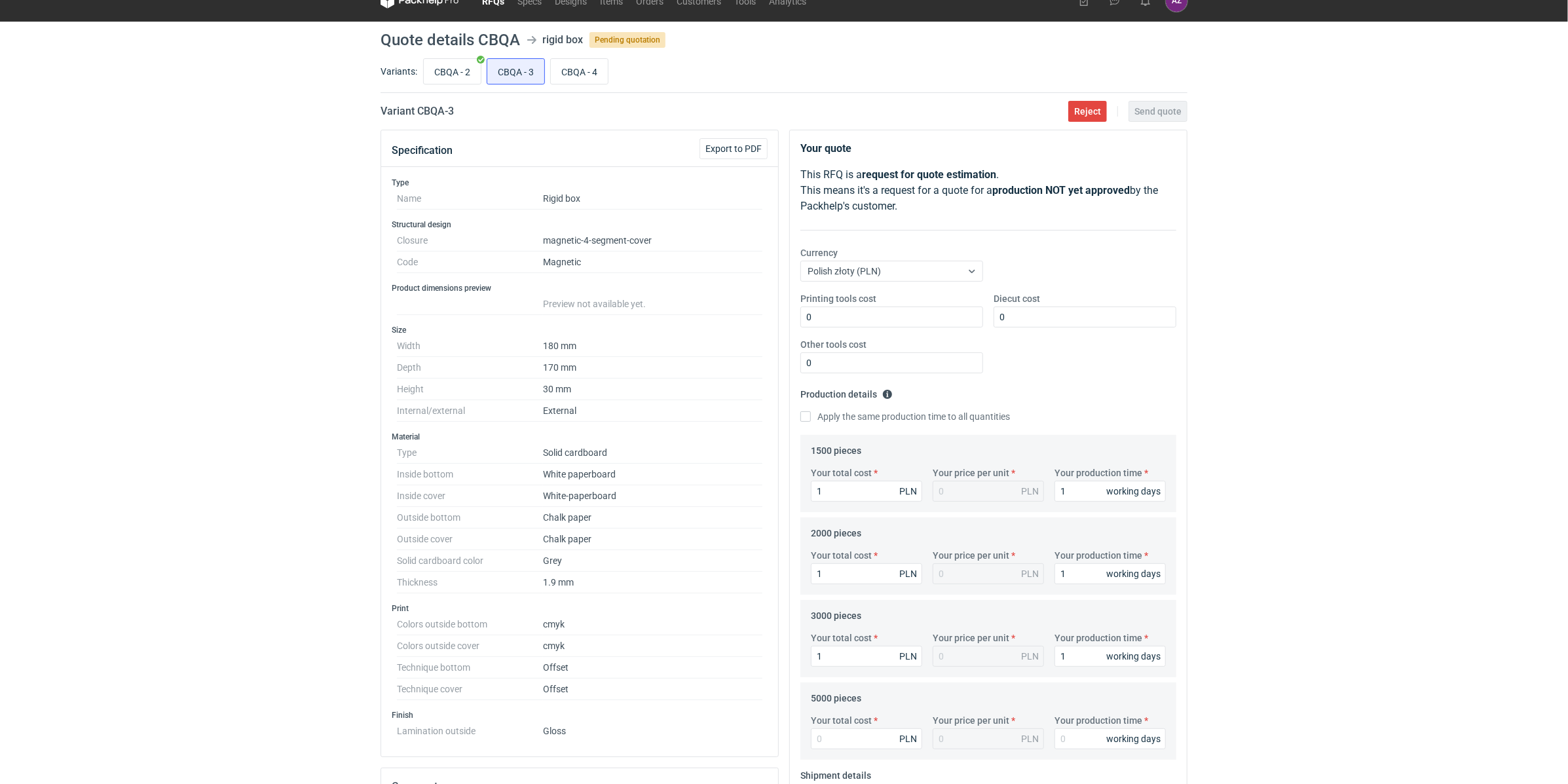
scroll to position [0, 0]
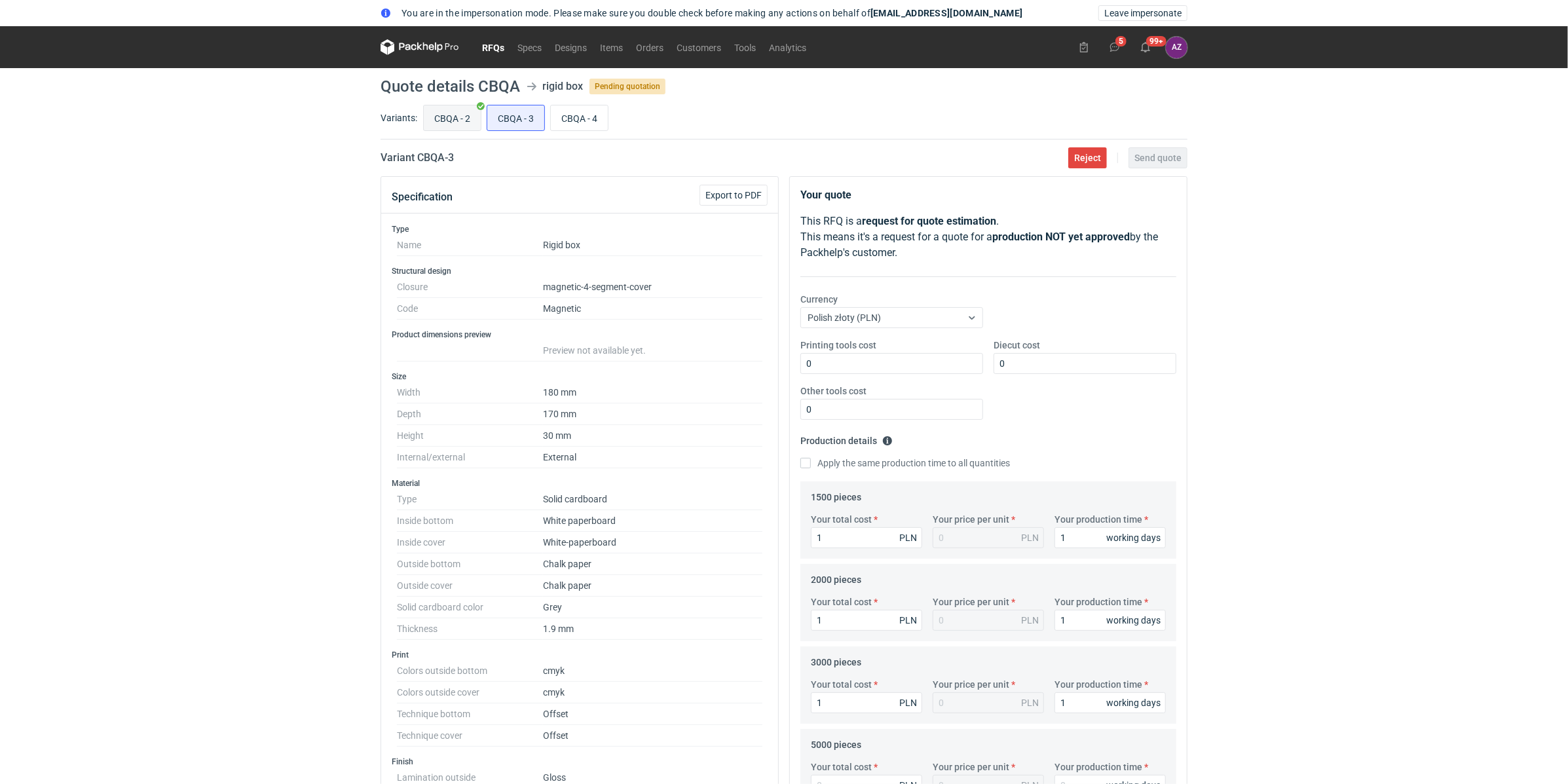
click at [444, 109] on input "CBQA - 2" at bounding box center [452, 117] width 57 height 25
radio input "true"
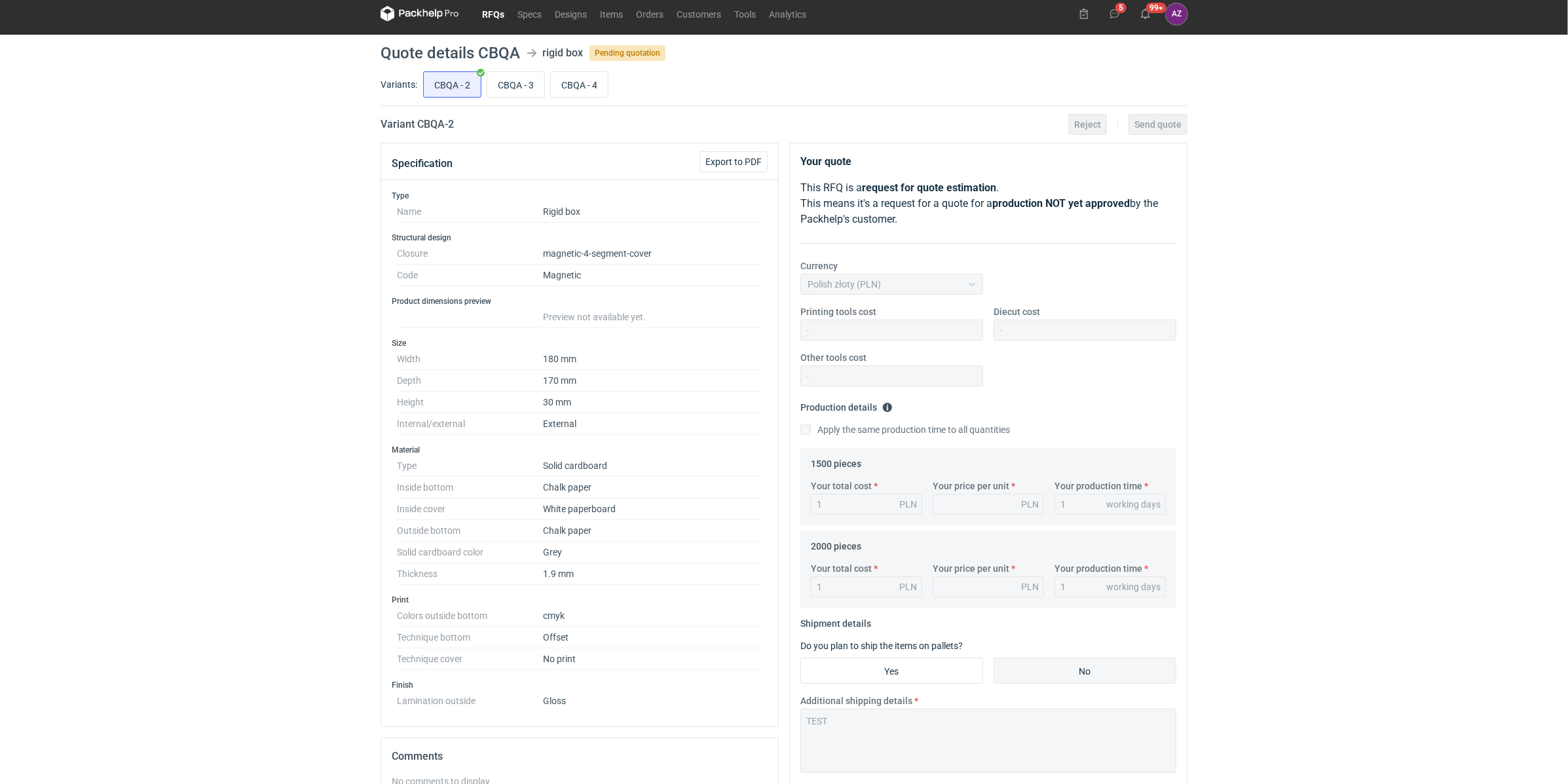
scroll to position [63, 0]
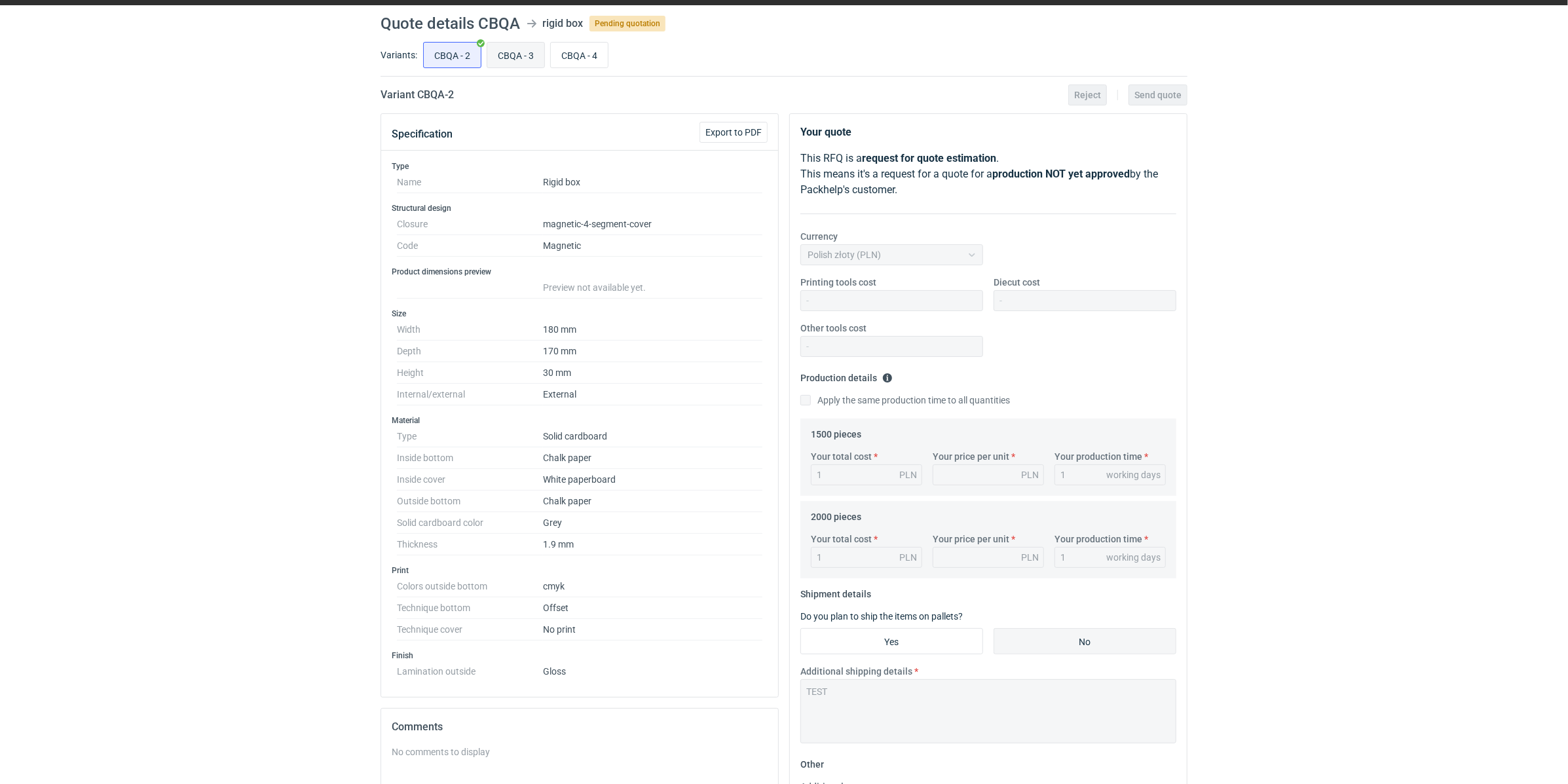
click at [525, 60] on input "CBQA - 3" at bounding box center [515, 54] width 57 height 25
radio input "true"
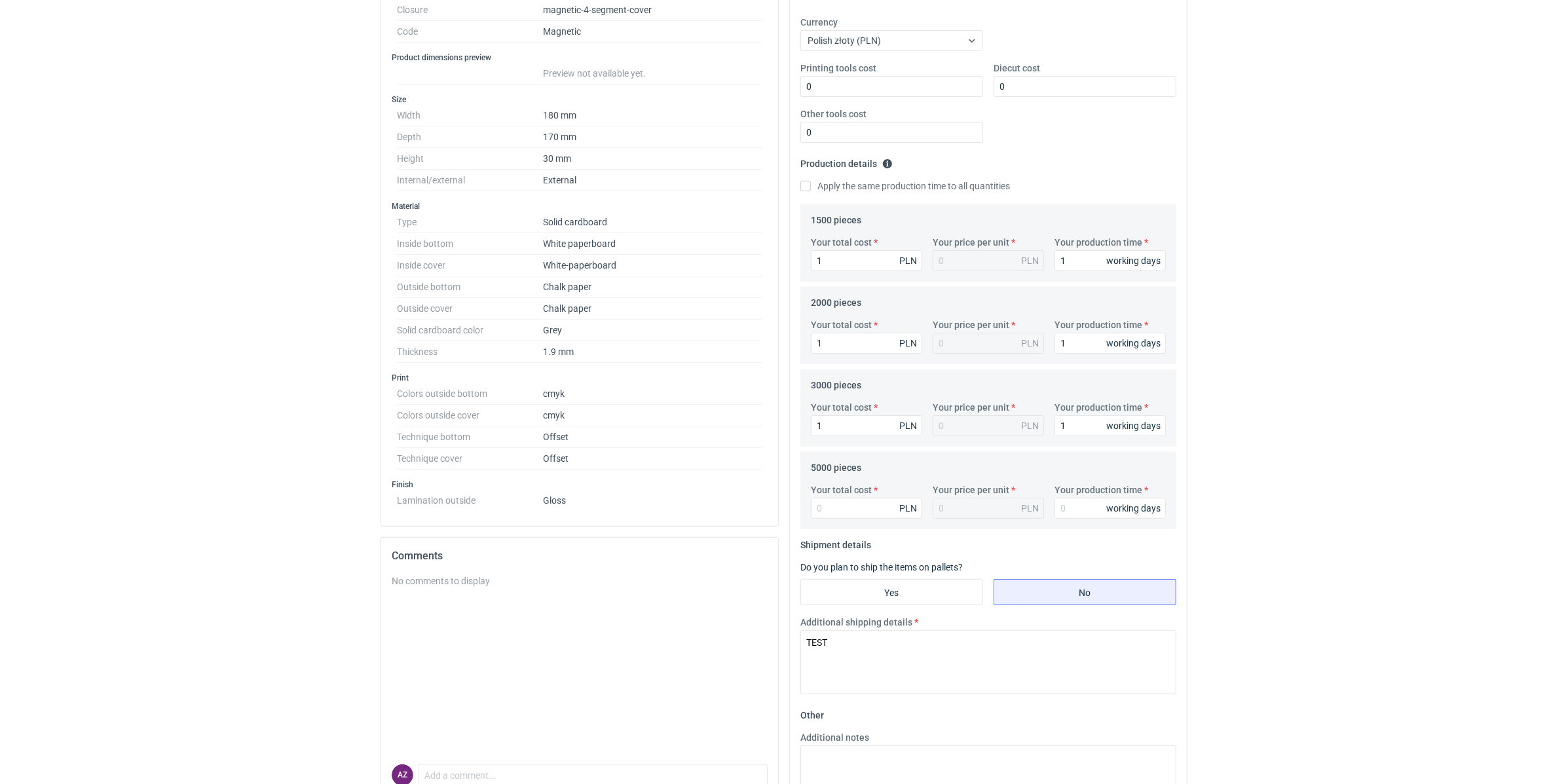
scroll to position [392, 0]
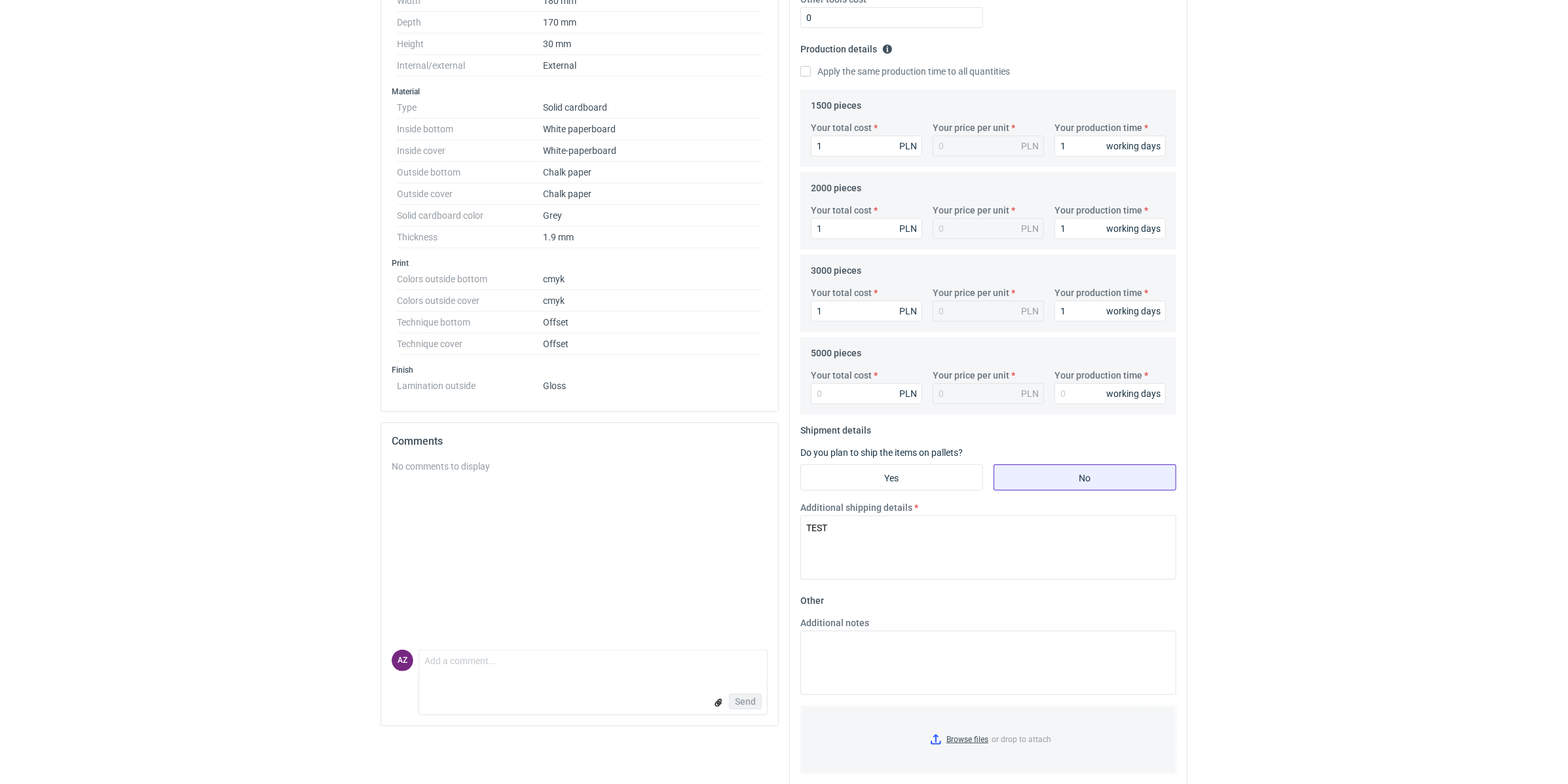
click at [1080, 465] on input "No" at bounding box center [1085, 477] width 181 height 25
radio input "true"
click at [958, 541] on textarea "TEST" at bounding box center [988, 548] width 376 height 64
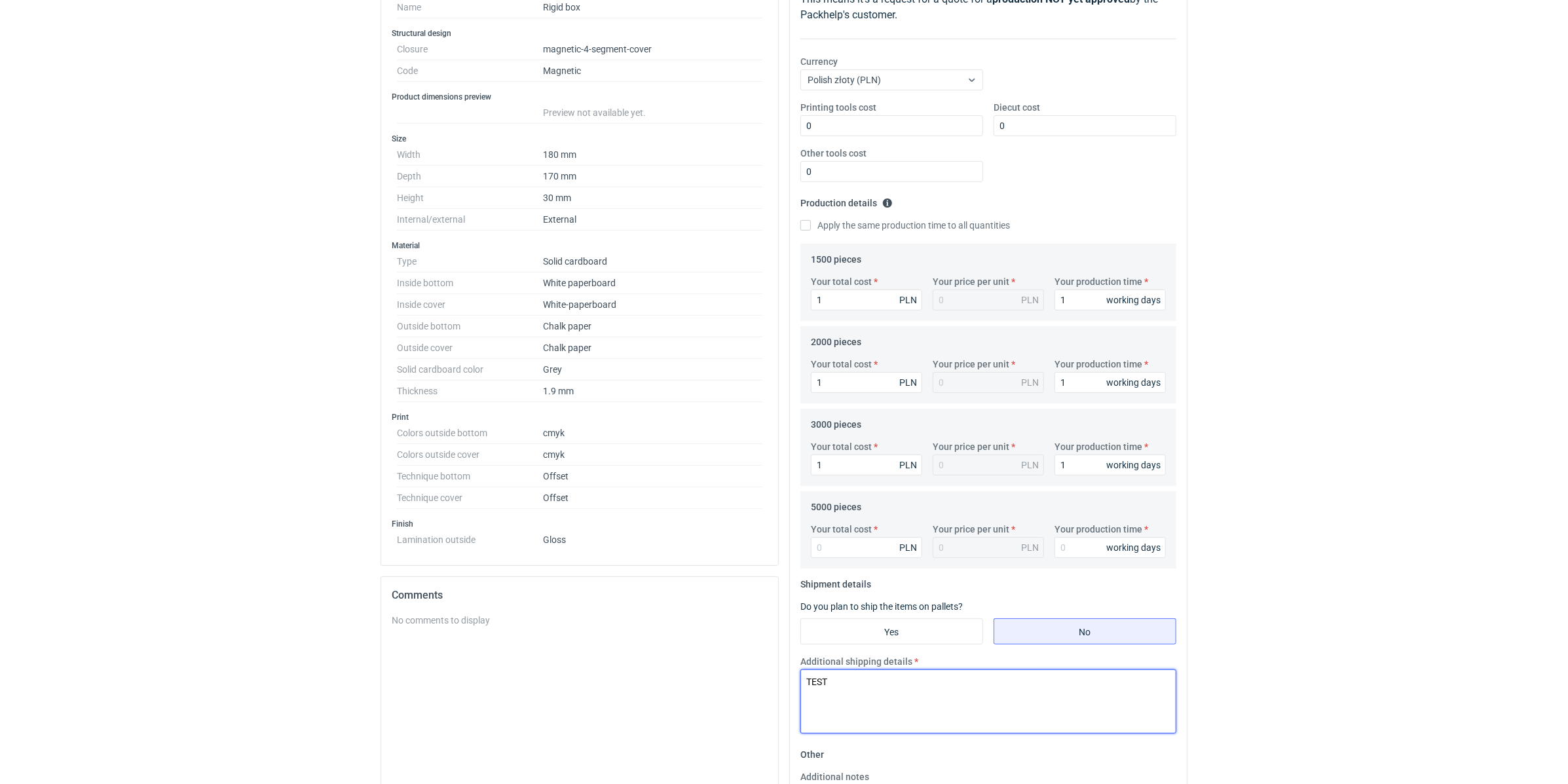
scroll to position [0, 0]
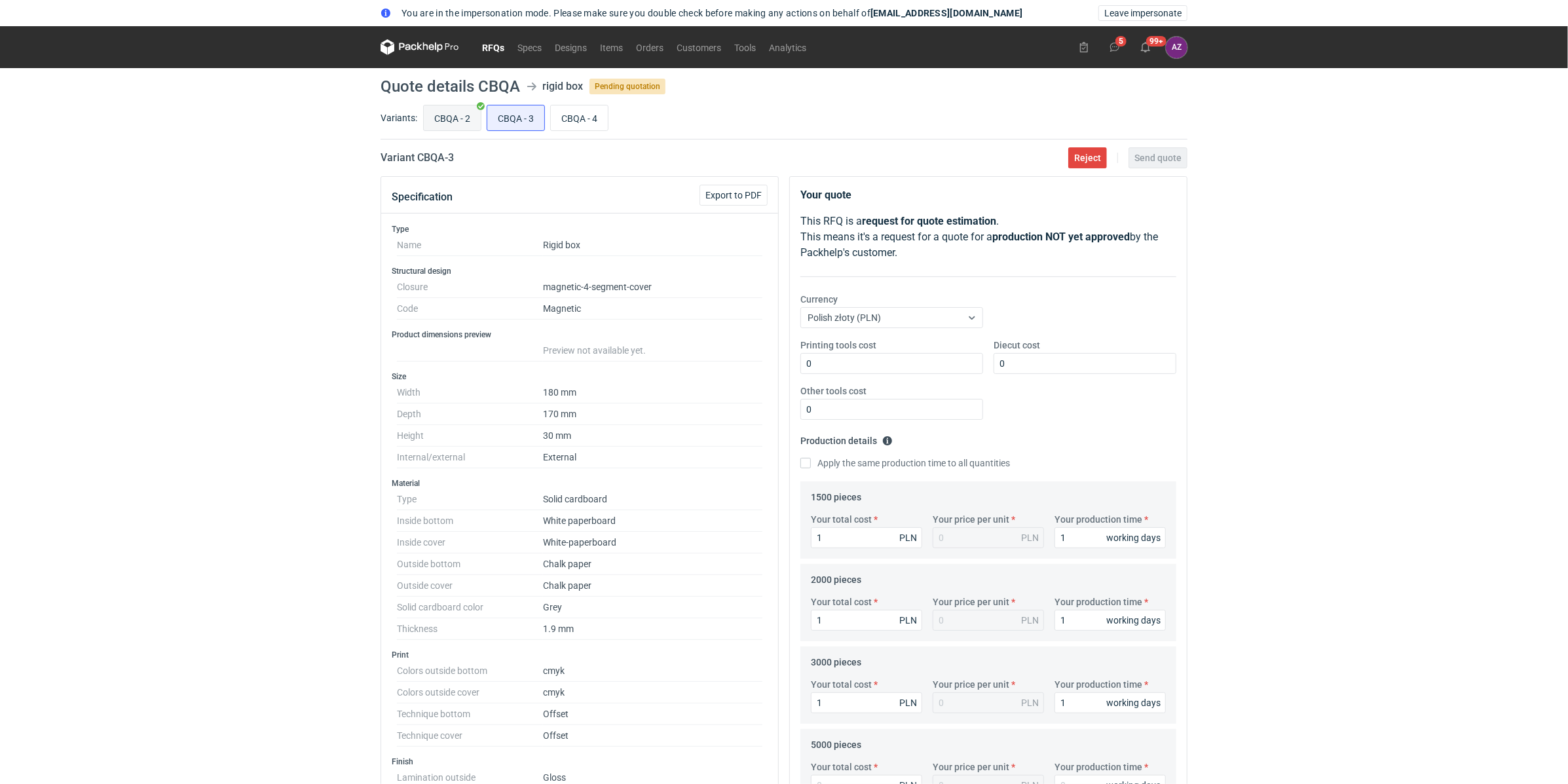
click at [441, 114] on input "CBQA - 2" at bounding box center [452, 117] width 57 height 25
radio input "true"
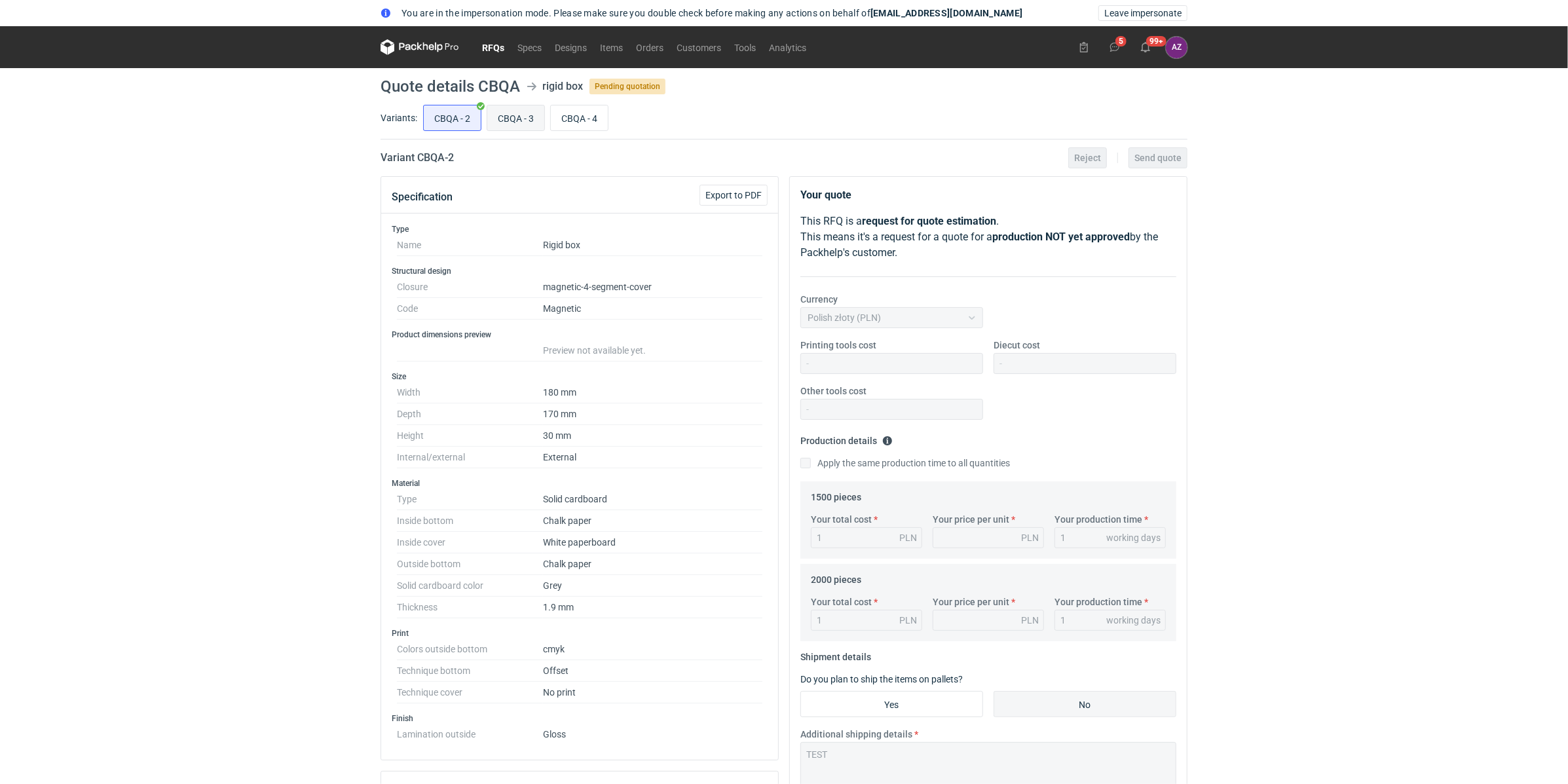
click at [502, 118] on input "CBQA - 3" at bounding box center [515, 117] width 57 height 25
radio input "true"
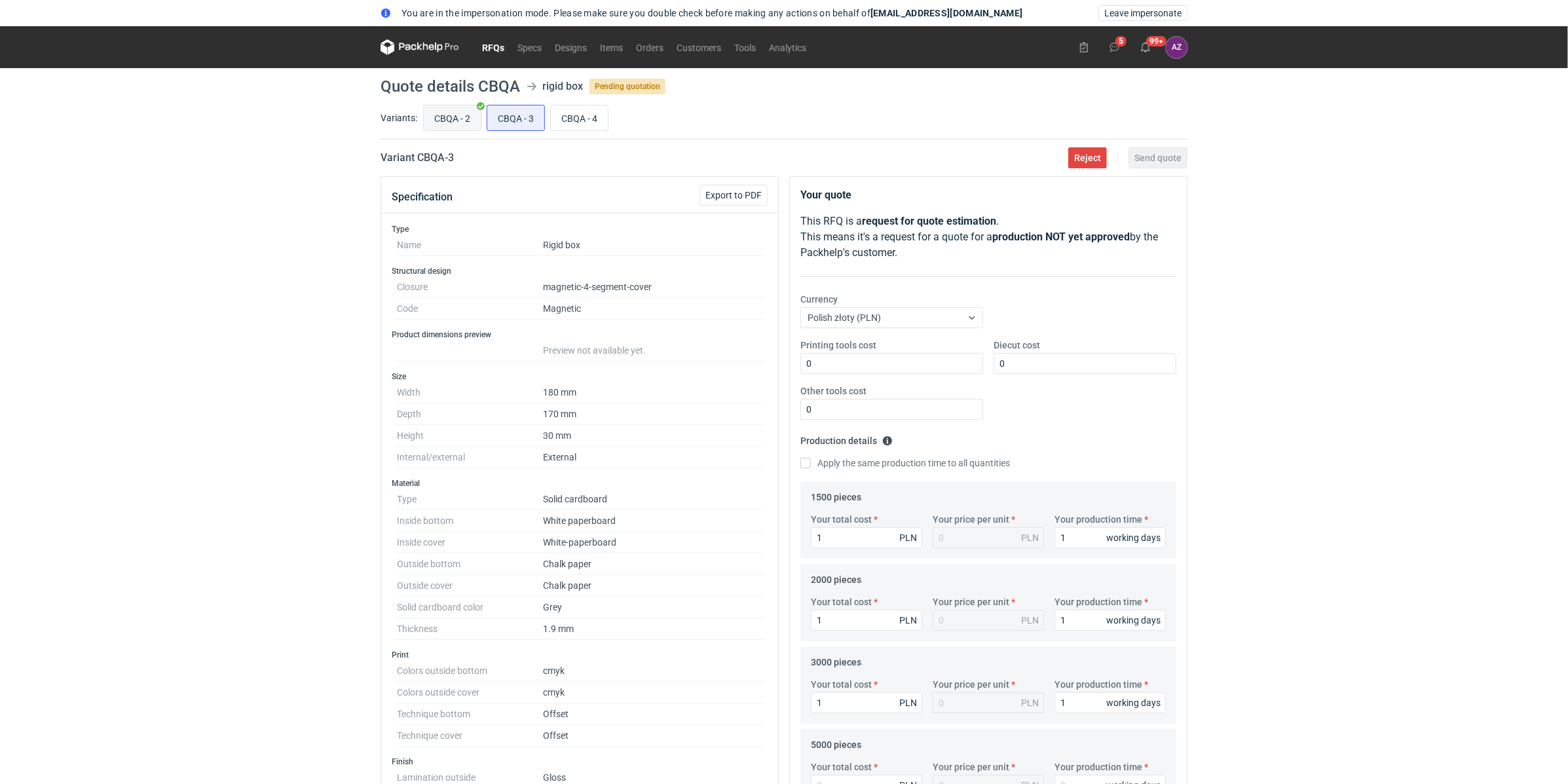
click at [456, 119] on input "CBQA - 2" at bounding box center [452, 117] width 57 height 25
radio input "true"
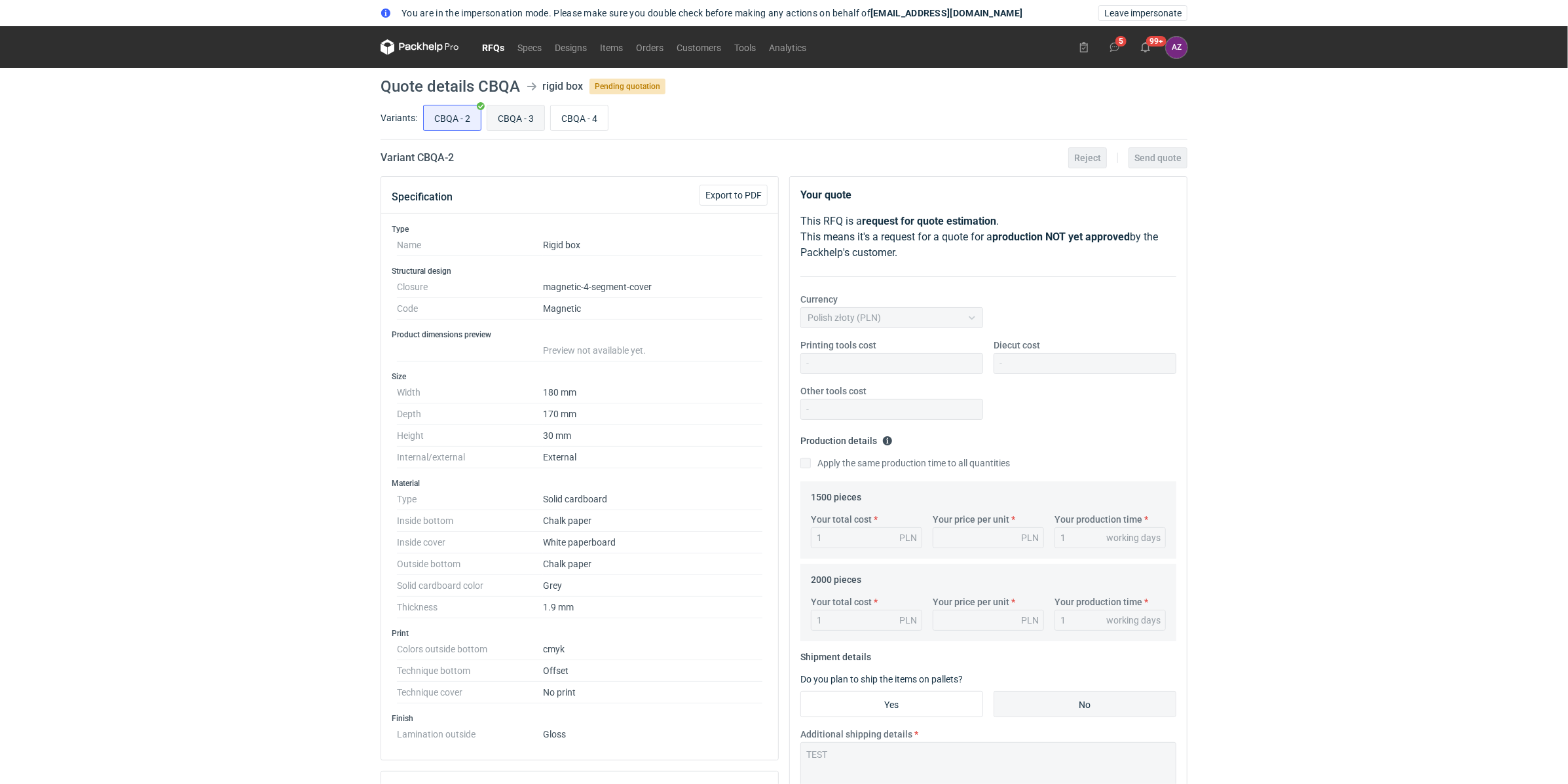
click at [530, 118] on input "CBQA - 3" at bounding box center [515, 117] width 57 height 25
radio input "true"
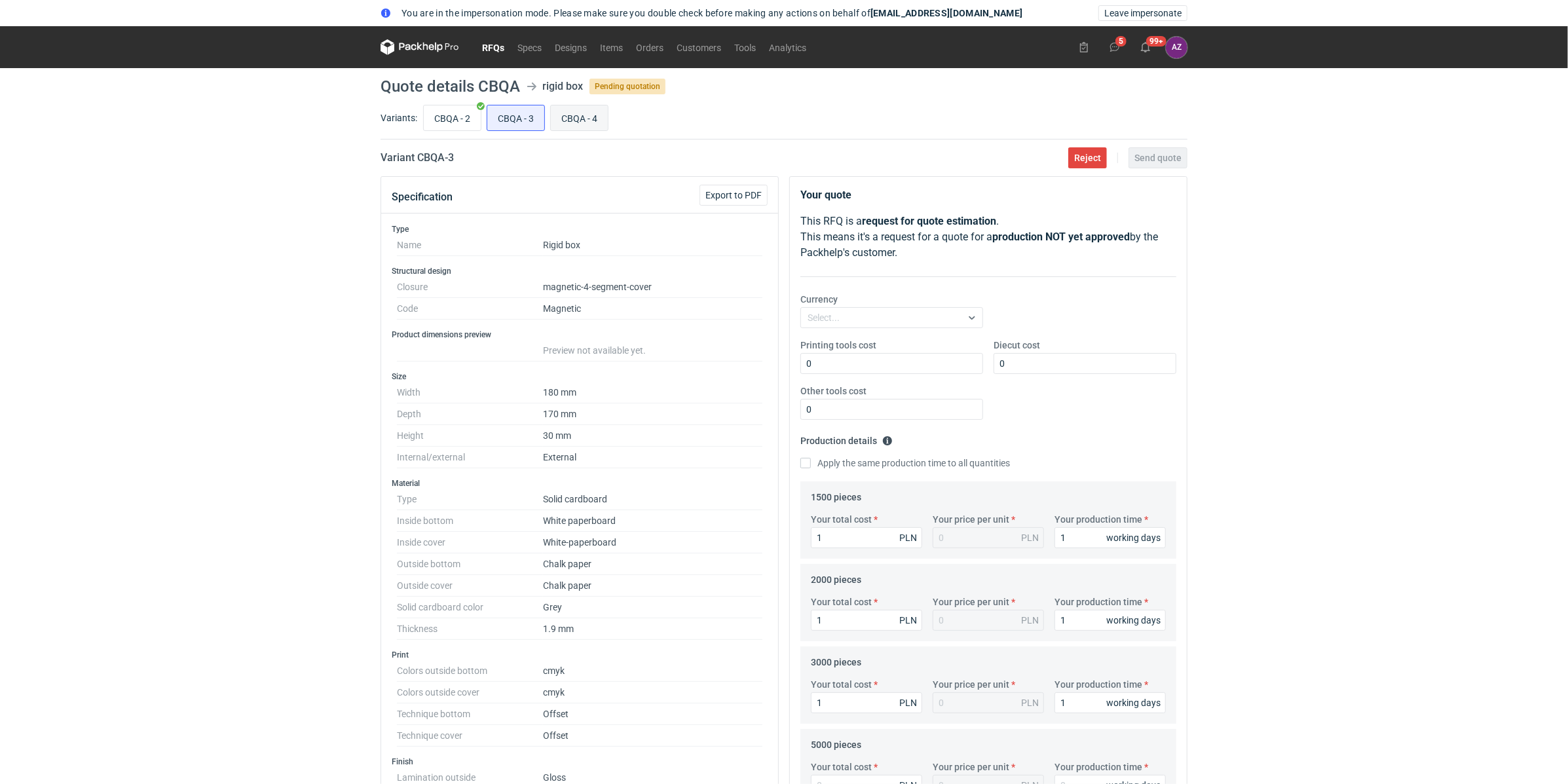
click at [565, 116] on input "CBQA - 4" at bounding box center [579, 117] width 57 height 25
radio input "true"
click at [898, 360] on input "Printing tools cost" at bounding box center [891, 363] width 183 height 21
type input "0"
click at [1051, 366] on input "Diecut cost" at bounding box center [1085, 363] width 183 height 21
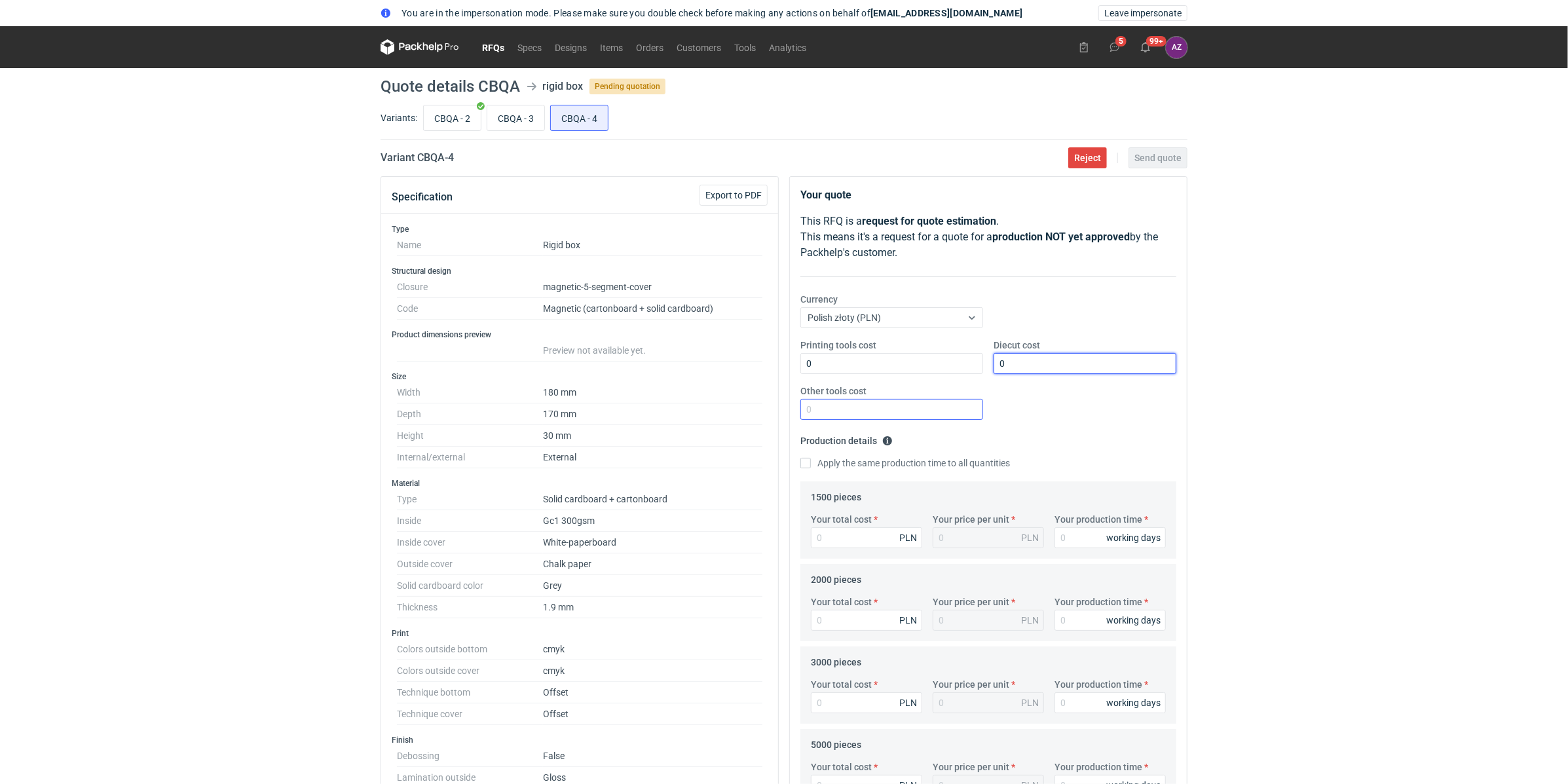
type input "0"
click at [920, 403] on input "Other tools cost" at bounding box center [891, 410] width 183 height 21
type input "0"
click at [846, 541] on input "Your total cost" at bounding box center [866, 538] width 111 height 21
type input "1"
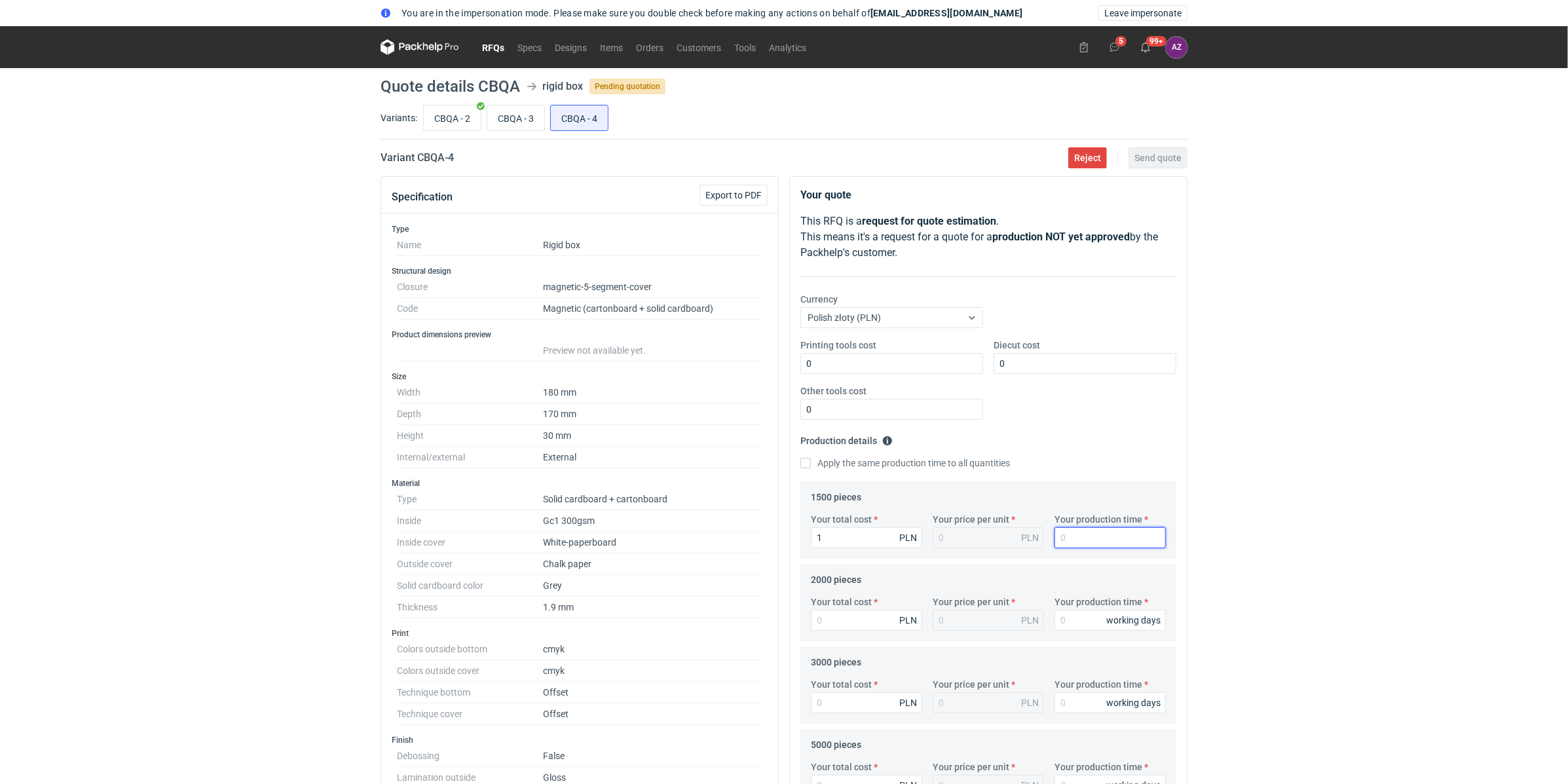
click at [1076, 539] on input "Your production time" at bounding box center [1109, 538] width 111 height 21
type input "1"
click at [850, 618] on input "Your total cost" at bounding box center [866, 620] width 111 height 21
type input "1"
click at [1074, 620] on input "Your production time" at bounding box center [1109, 620] width 111 height 21
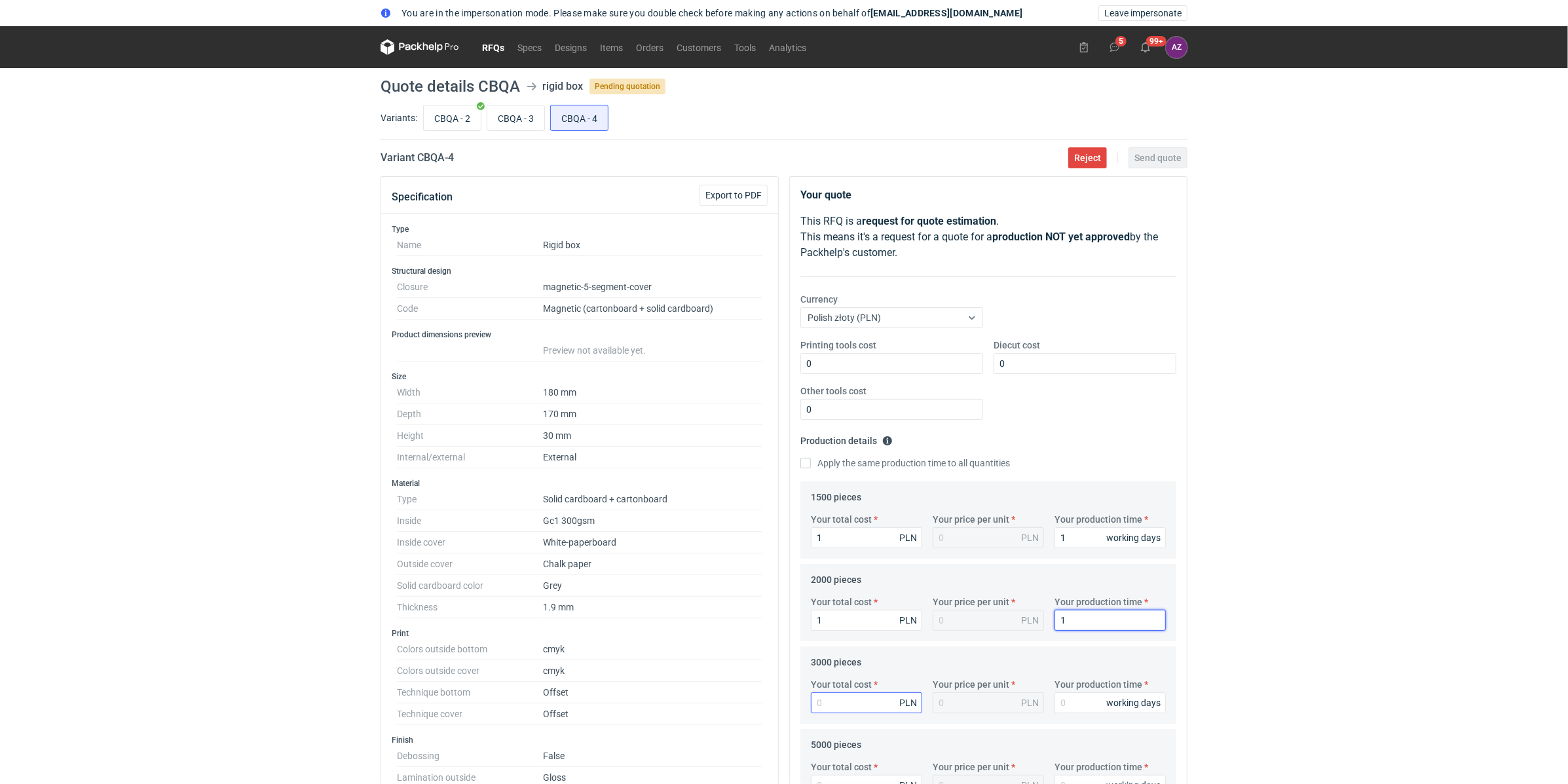
type input "1"
click at [859, 700] on input "Your total cost" at bounding box center [866, 703] width 111 height 21
type input "1"
click at [1074, 701] on input "Your production time" at bounding box center [1109, 703] width 111 height 21
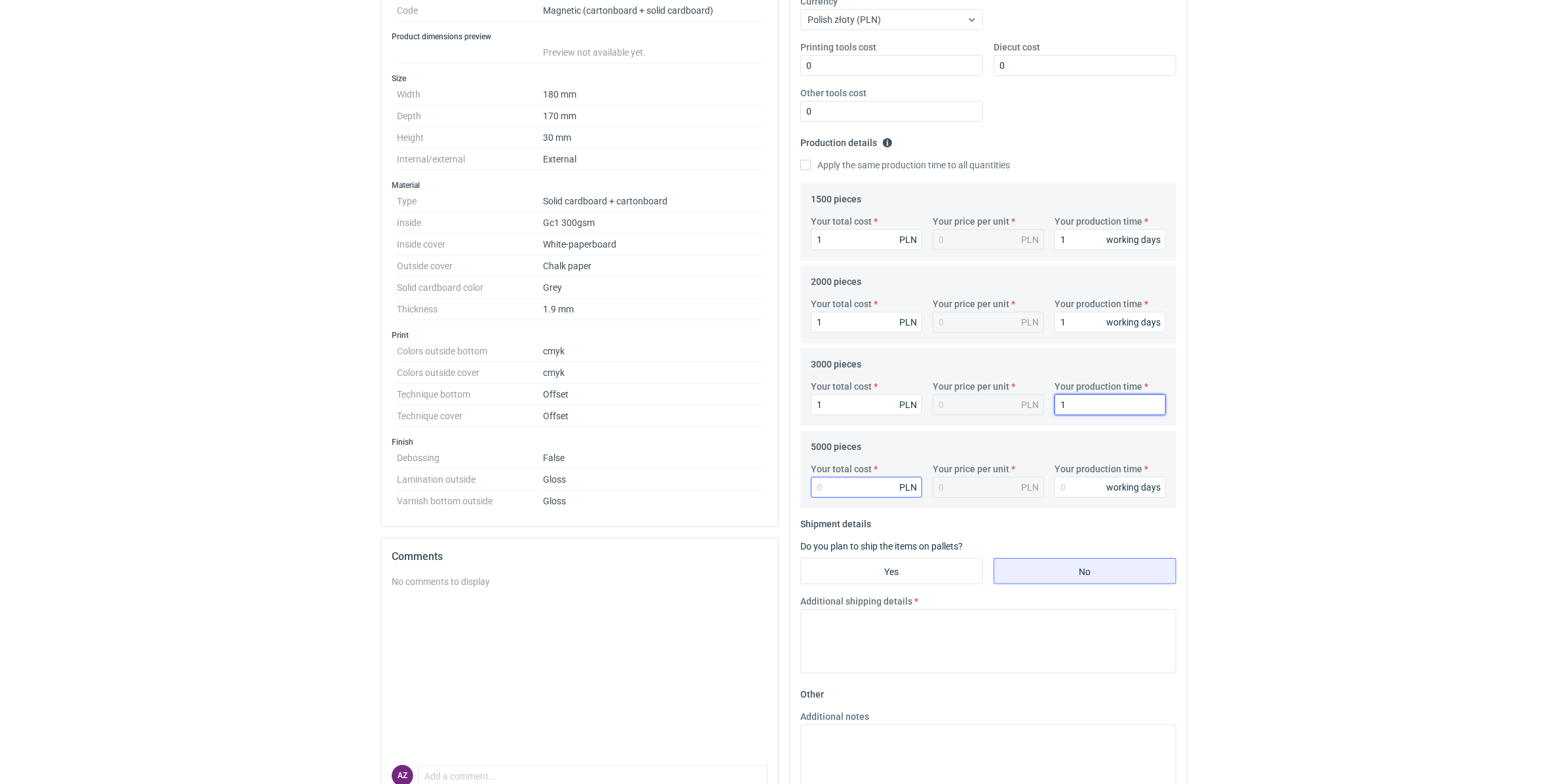
type input "1"
click at [865, 490] on input "Your total cost" at bounding box center [866, 487] width 111 height 21
type input "1"
click at [1113, 492] on input "Your production time" at bounding box center [1109, 487] width 111 height 21
type input "1"
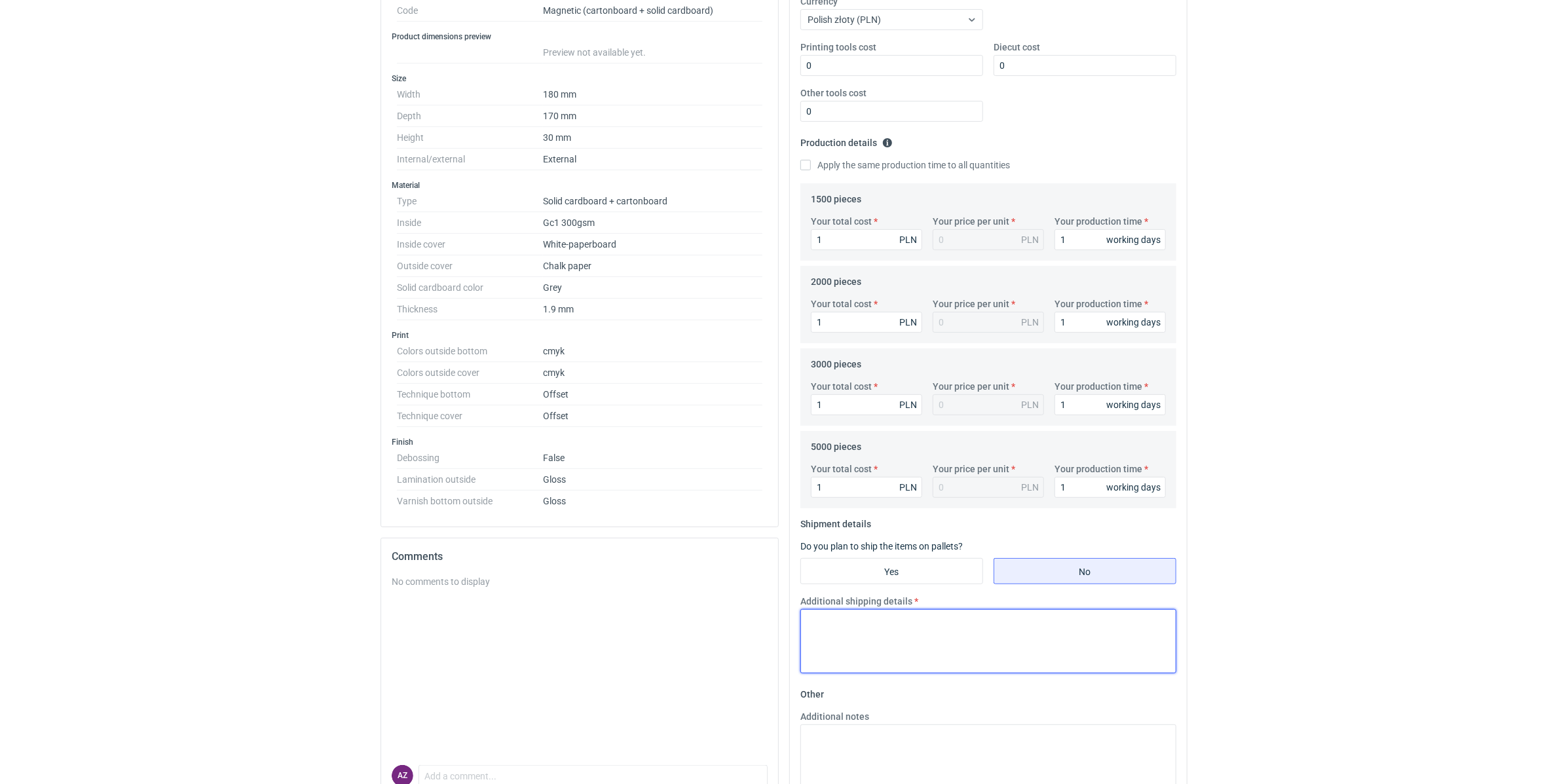
click at [973, 636] on textarea "Additional shipping details" at bounding box center [988, 641] width 376 height 64
paste textarea "TEST"
type textarea "TEST"
click at [1200, 486] on html "You are in the impersonation mode. Please make sure you double check before mak…" at bounding box center [784, 94] width 1568 height 784
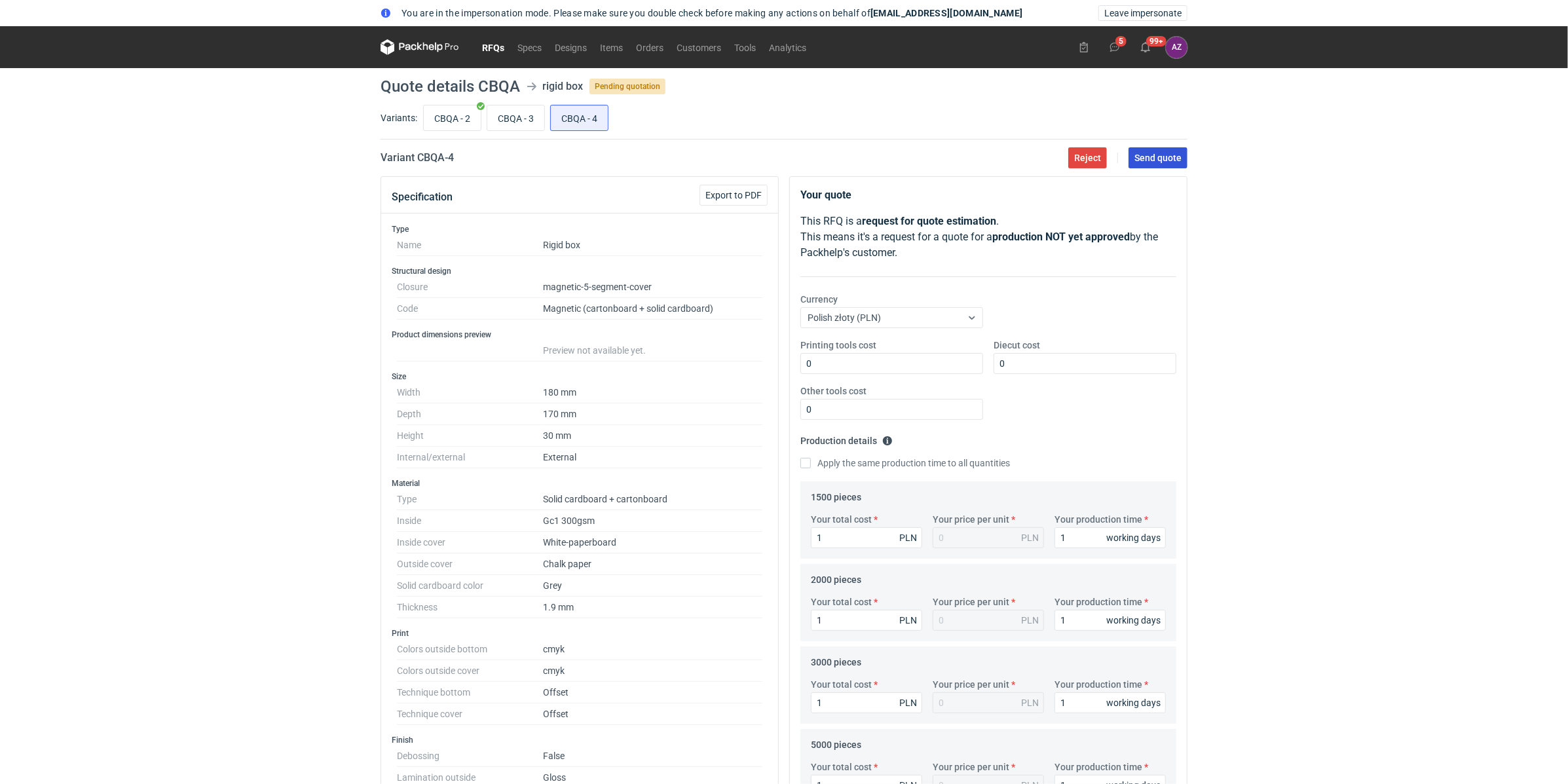
click at [1173, 148] on button "Send quote" at bounding box center [1158, 158] width 59 height 21
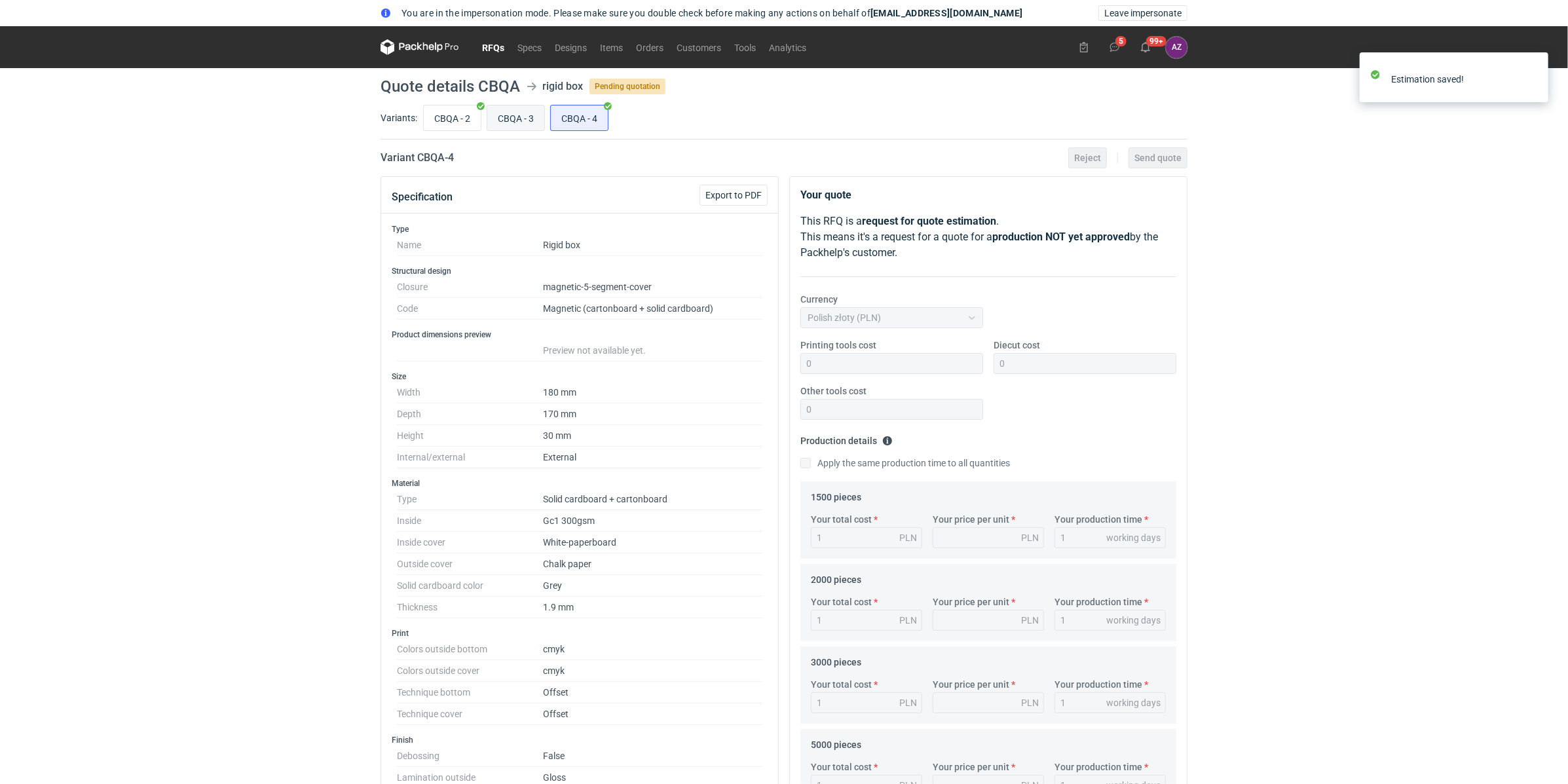
click at [526, 116] on input "CBQA - 3" at bounding box center [515, 117] width 57 height 25
radio input "true"
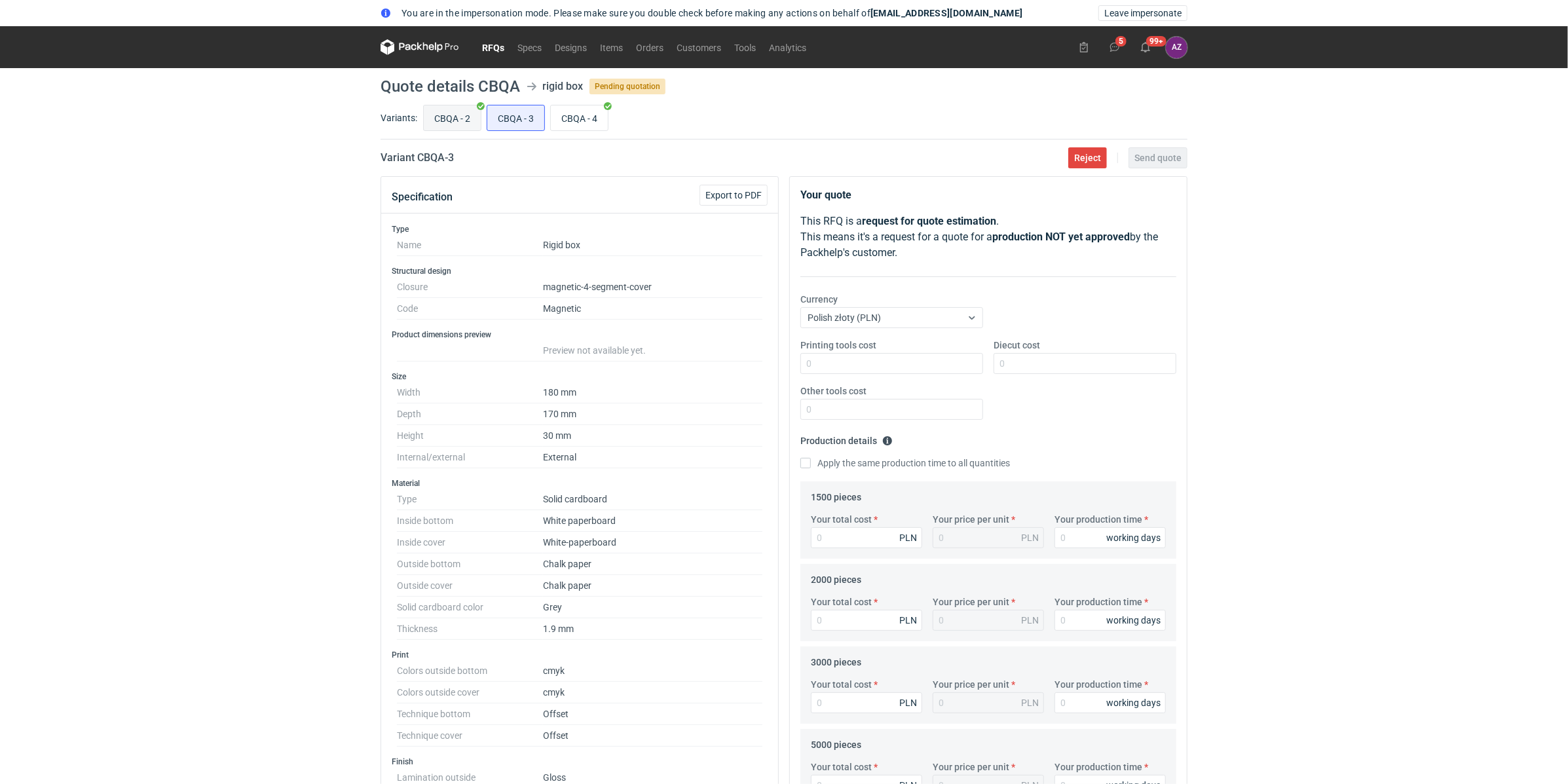
click at [461, 116] on input "CBQA - 2" at bounding box center [452, 117] width 57 height 25
radio input "true"
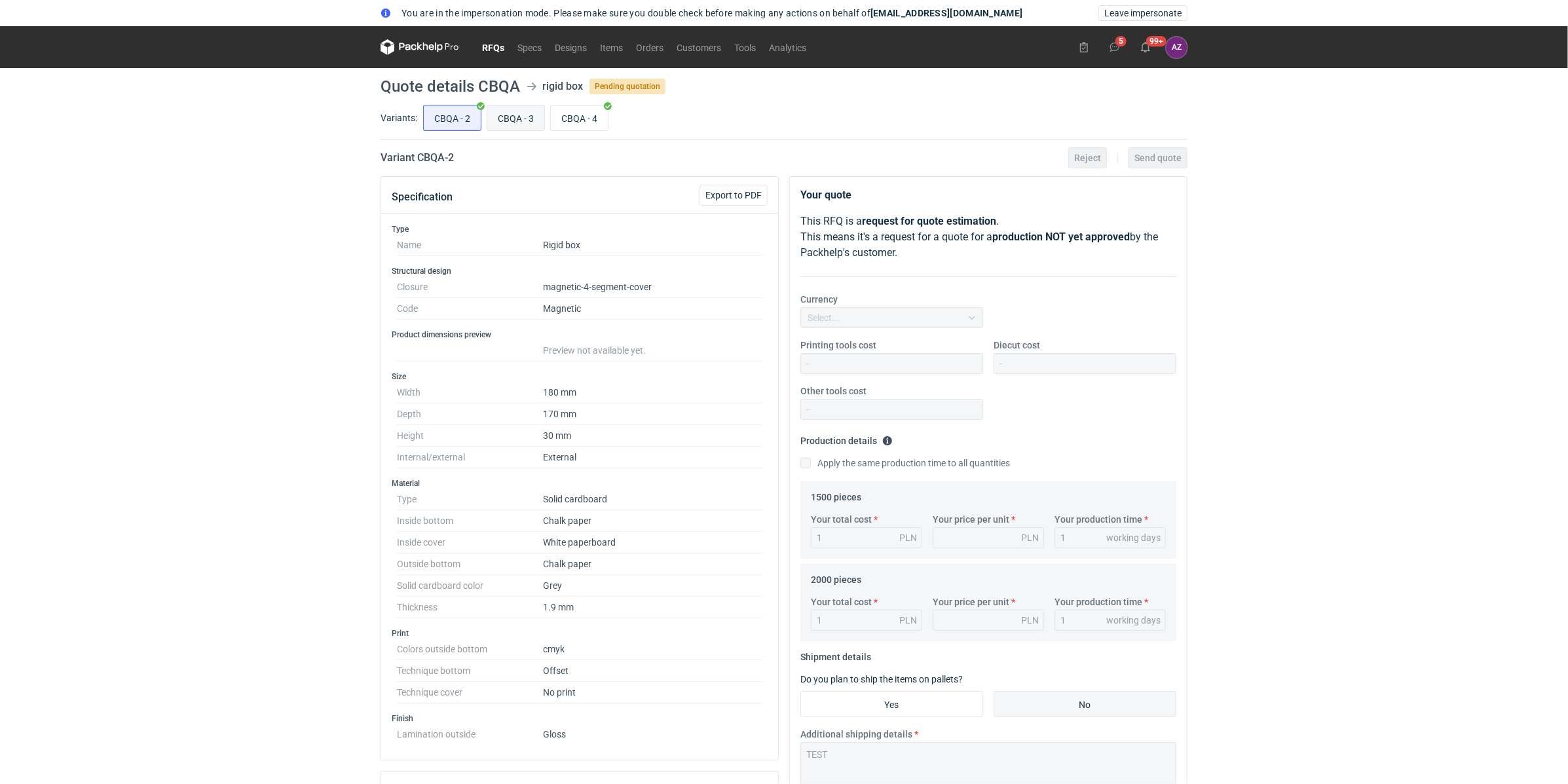
click at [519, 126] on input "CBQA - 3" at bounding box center [515, 117] width 57 height 25
radio input "true"
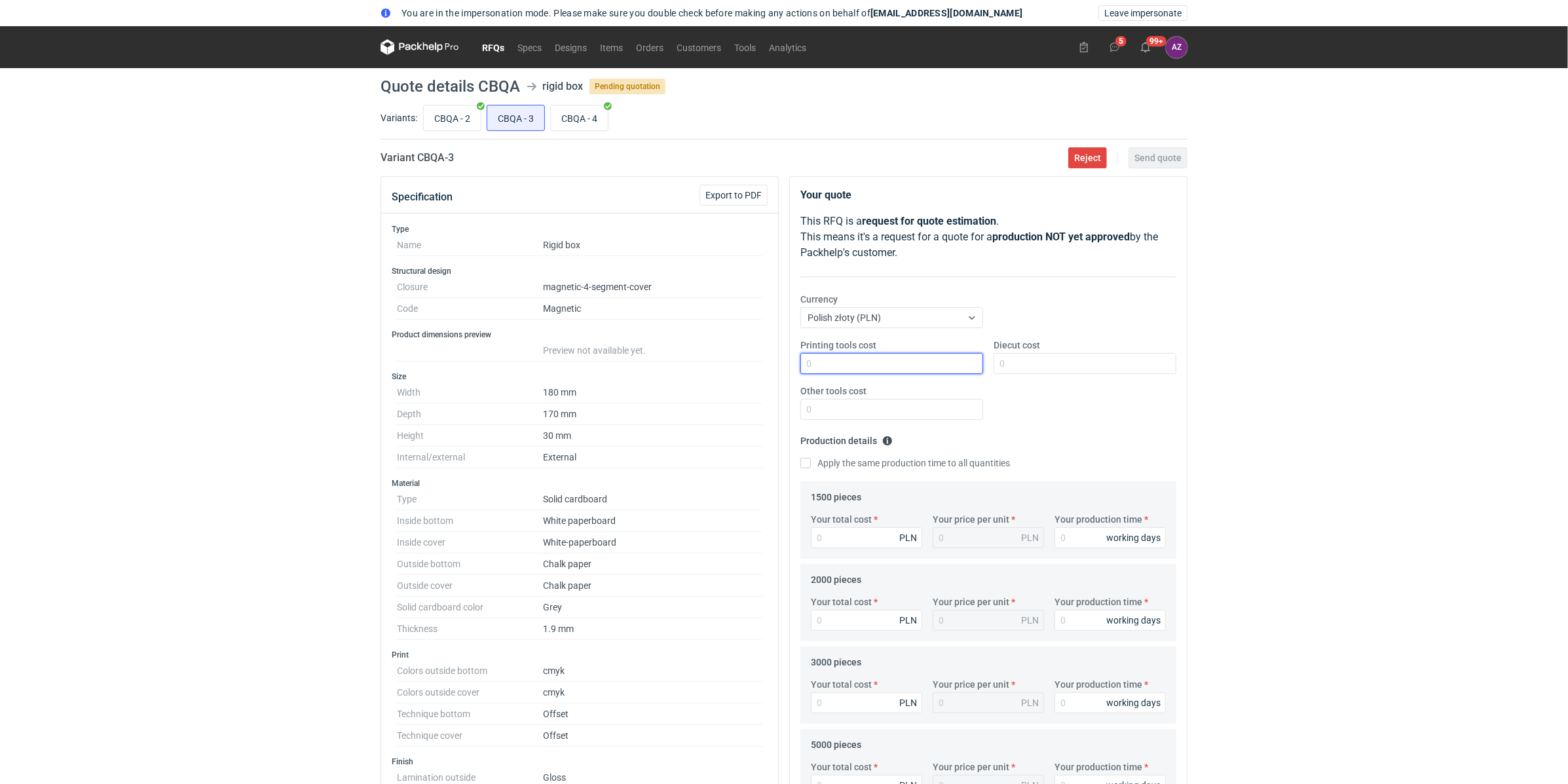
click at [864, 359] on input "Printing tools cost" at bounding box center [891, 363] width 183 height 21
type input "0"
click at [1016, 367] on input "Diecut cost" at bounding box center [1085, 363] width 183 height 21
type input "0"
click at [911, 404] on input "Other tools cost" at bounding box center [891, 410] width 183 height 21
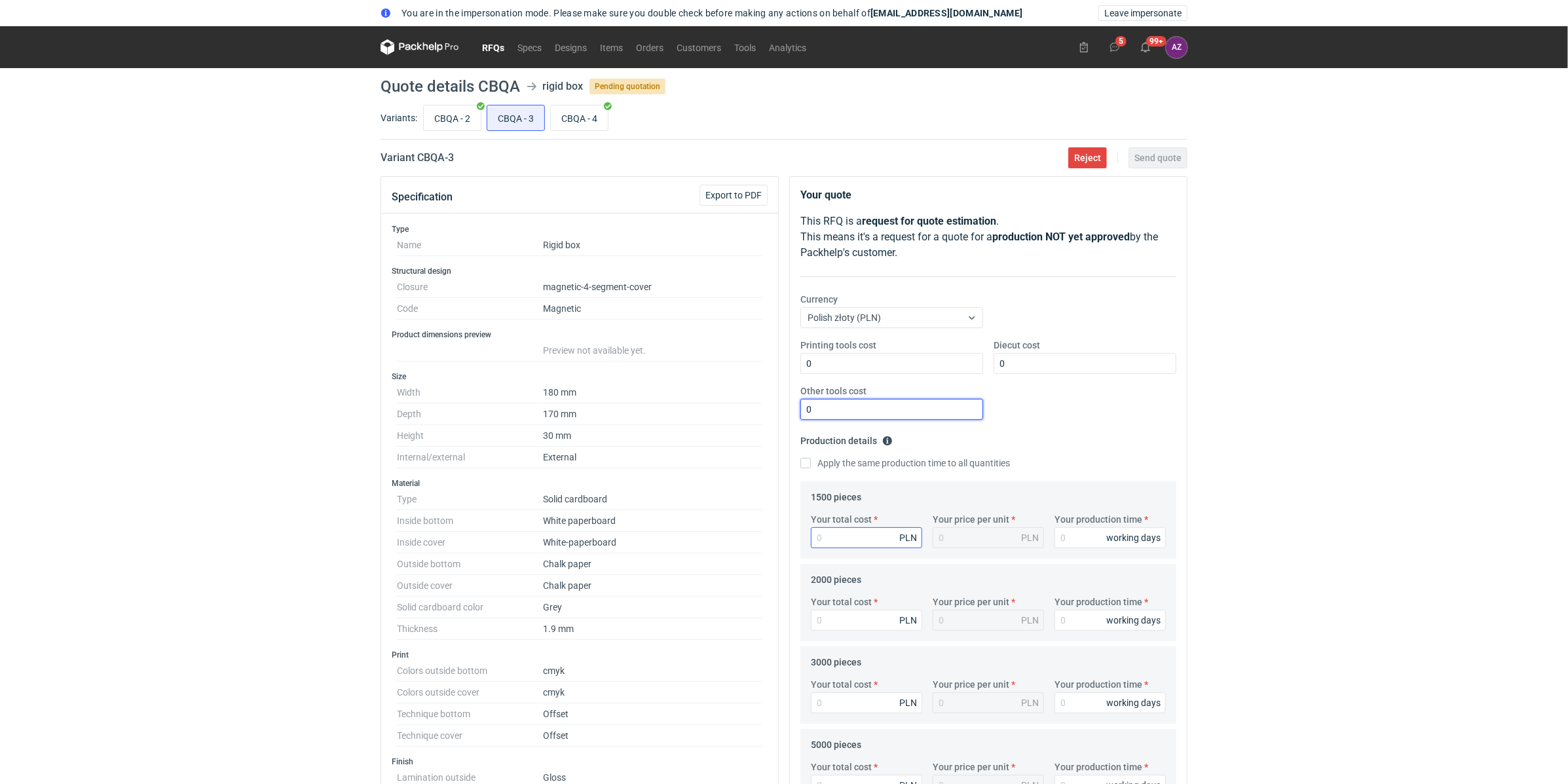
type input "0"
click at [853, 537] on input "Your total cost" at bounding box center [866, 538] width 111 height 21
type input "1"
click at [1087, 542] on input "Your production time" at bounding box center [1109, 538] width 111 height 21
type input "1"
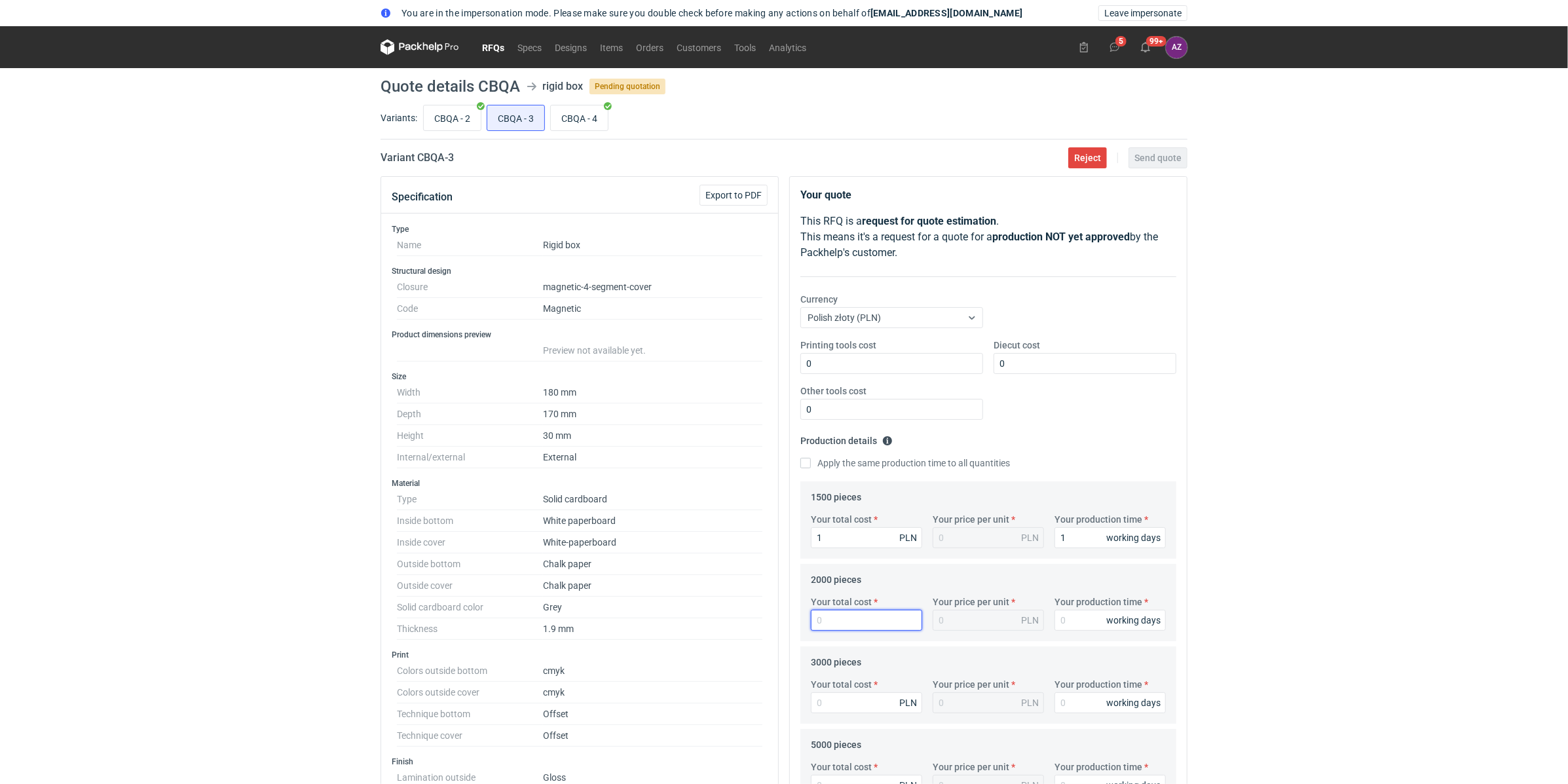
click at [839, 626] on input "Your total cost" at bounding box center [866, 620] width 111 height 21
type input "1"
click at [1079, 633] on div "Your total cost 1 PLN Your price per unit PLN Your production time working days" at bounding box center [988, 618] width 366 height 46
click at [1084, 624] on input "Your production time" at bounding box center [1109, 620] width 111 height 21
type input "1"
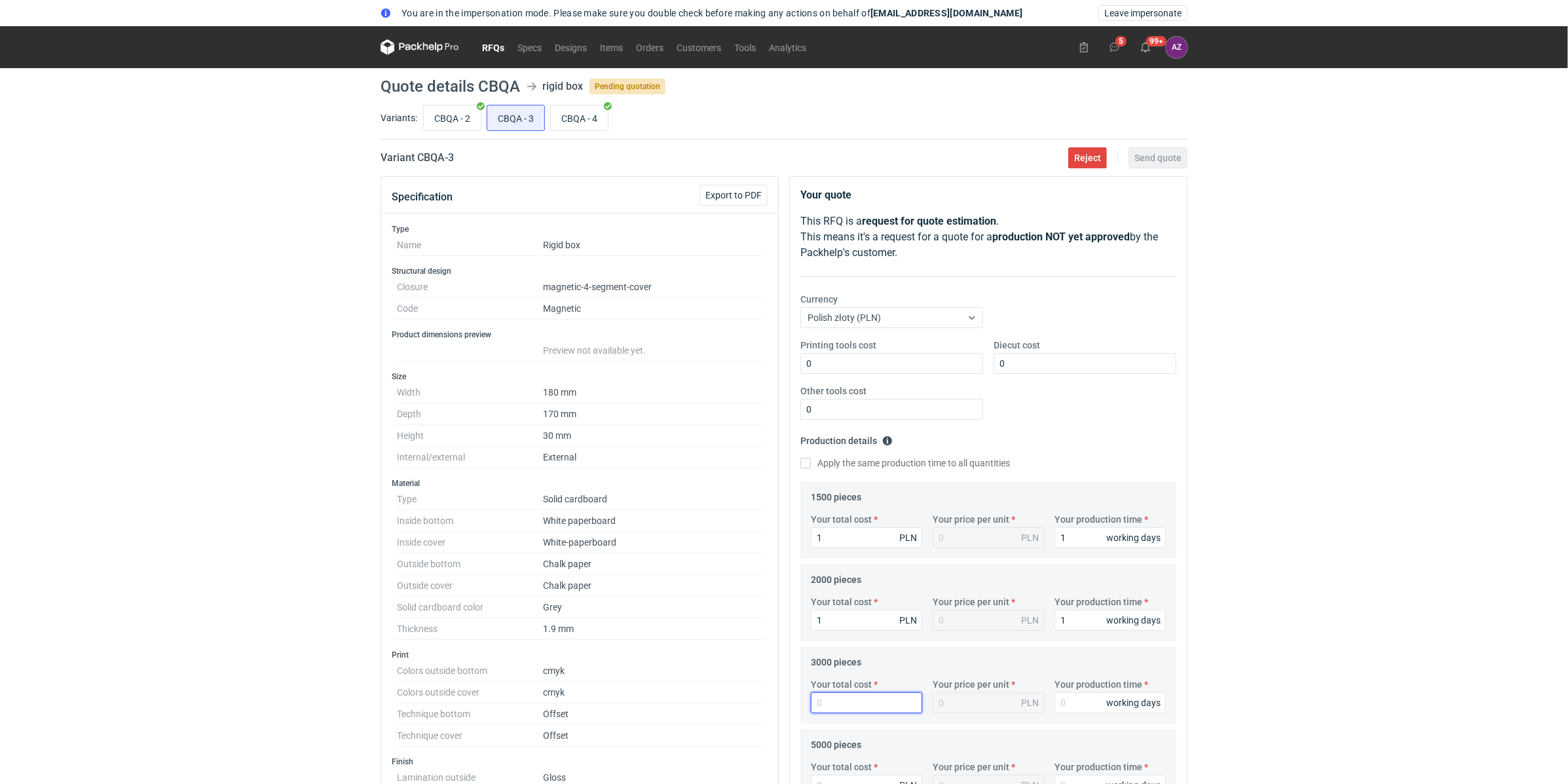
click at [871, 700] on input "Your total cost" at bounding box center [866, 703] width 111 height 21
type input "1"
click at [1070, 705] on input "Your production time" at bounding box center [1109, 703] width 111 height 21
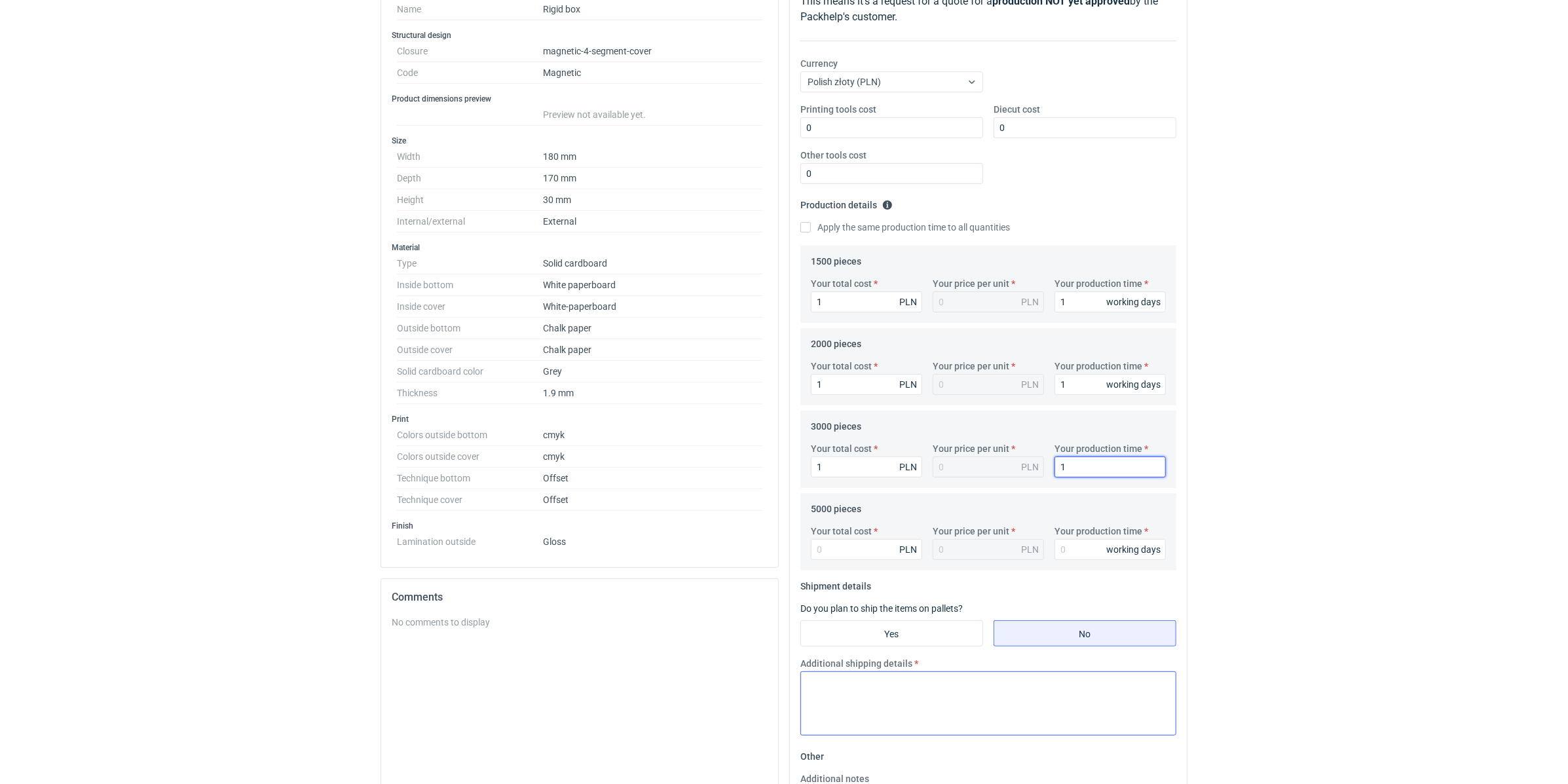
scroll to position [409, 0]
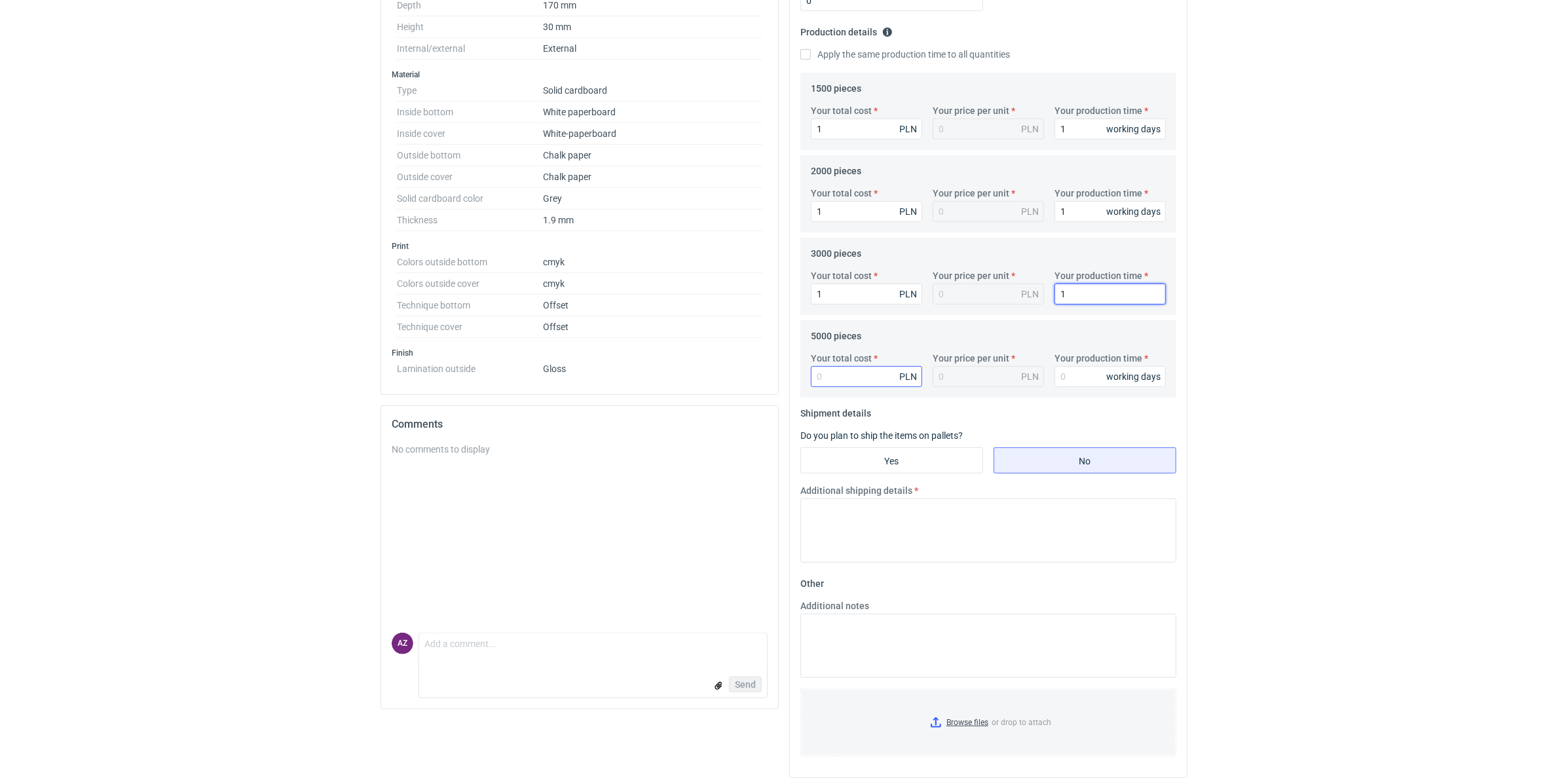
type input "1"
drag, startPoint x: 841, startPoint y: 383, endPoint x: 847, endPoint y: 379, distance: 7.2
click at [841, 383] on input "Your total cost" at bounding box center [866, 377] width 111 height 21
type input "1"
click at [1063, 378] on input "Your production time" at bounding box center [1109, 377] width 111 height 21
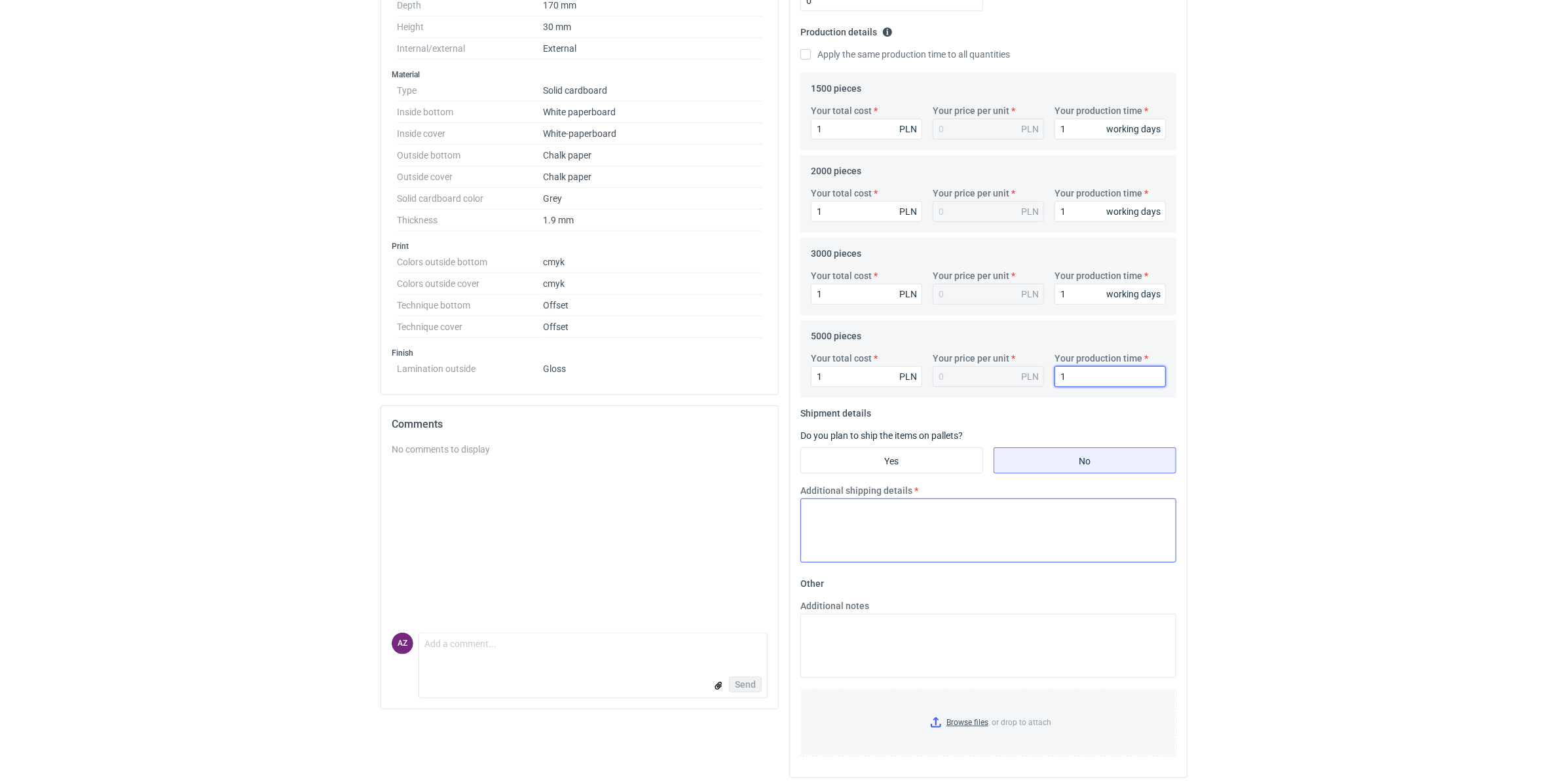
type input "1"
click at [891, 537] on textarea "Additional shipping details" at bounding box center [988, 530] width 376 height 64
paste textarea "TEST"
type textarea "TEST"
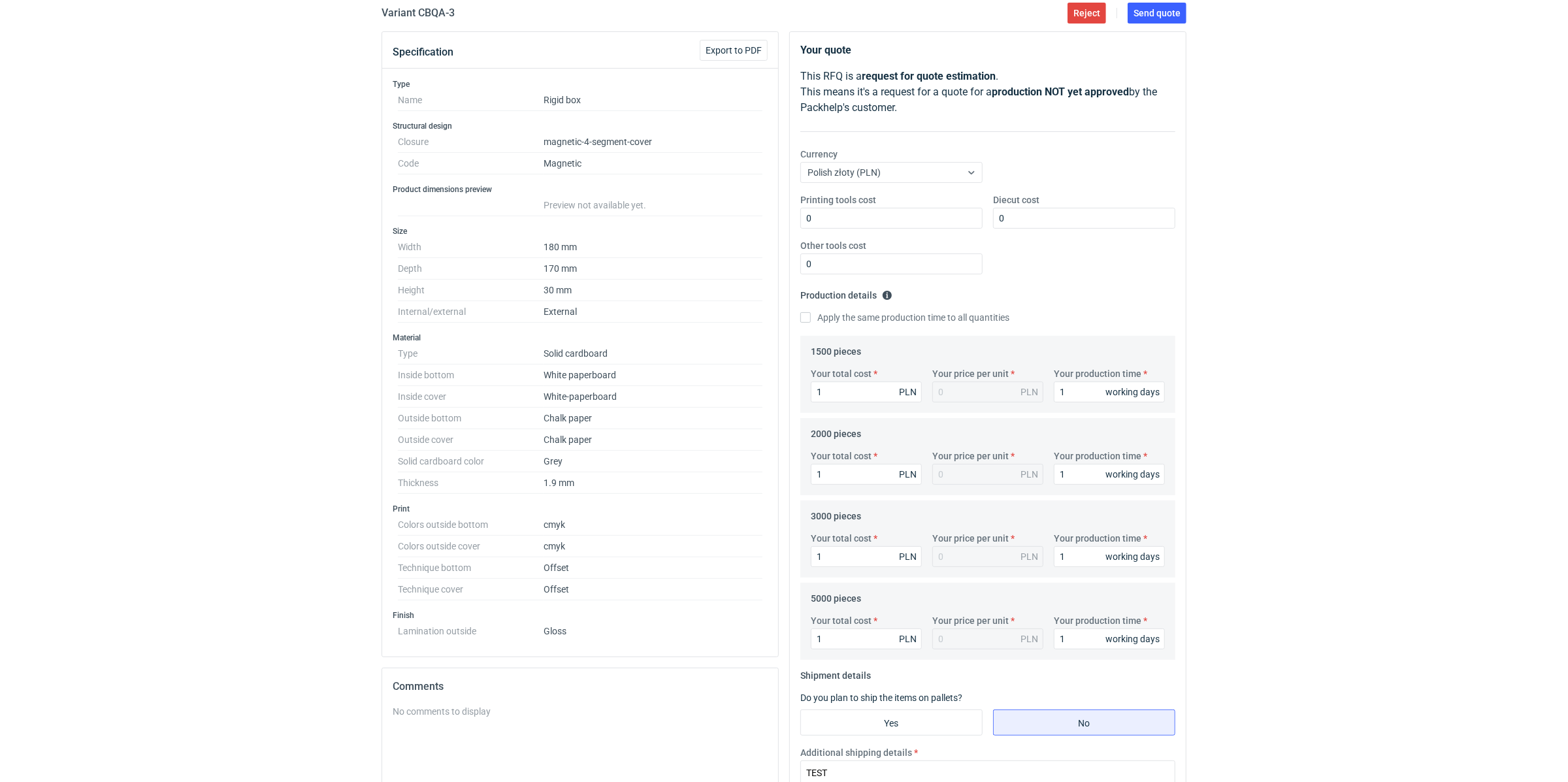
scroll to position [0, 0]
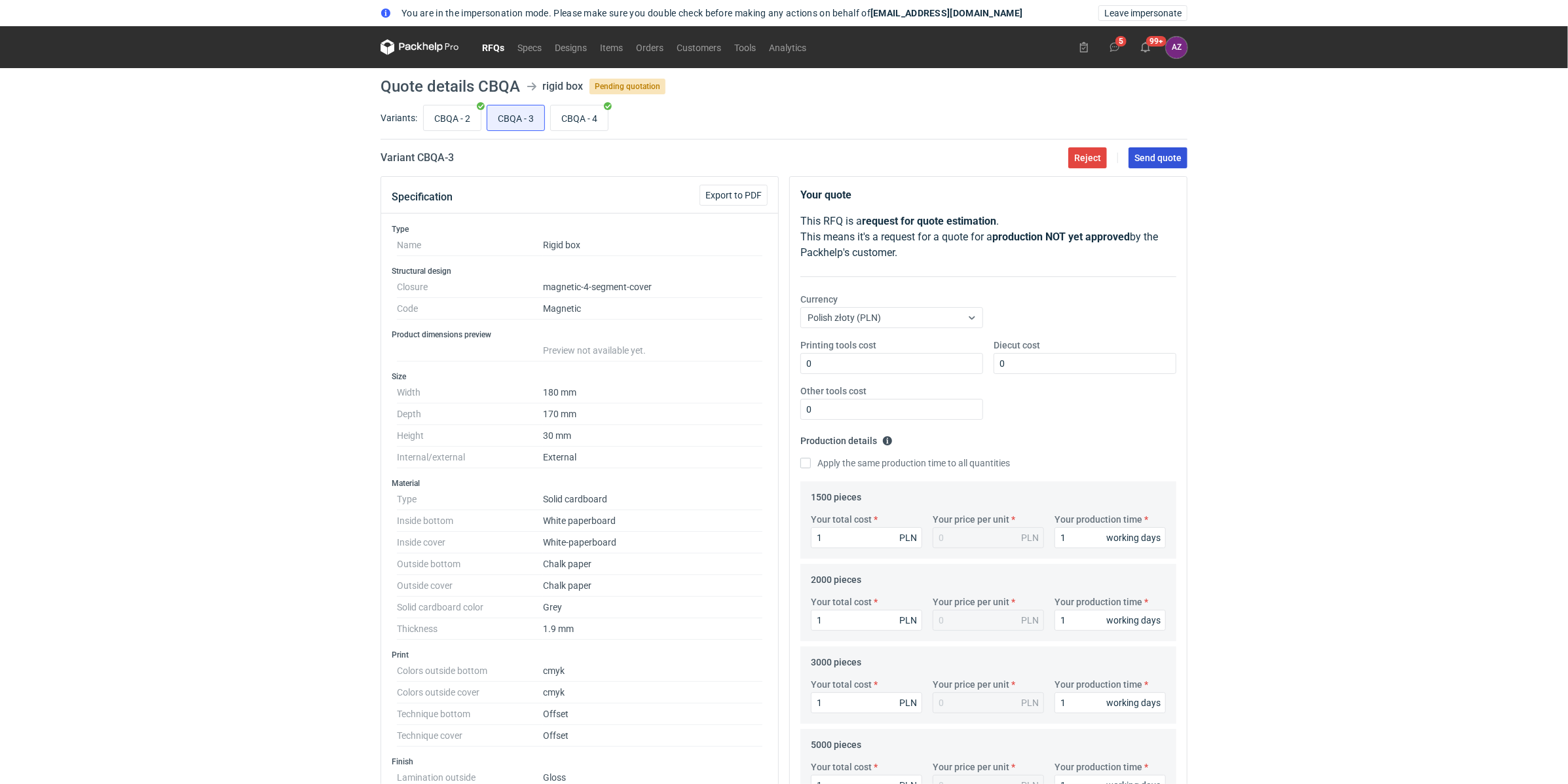
click at [1170, 159] on span "Send quote" at bounding box center [1157, 157] width 47 height 9
click at [1148, 13] on span "Leave impersonate" at bounding box center [1143, 13] width 78 height 9
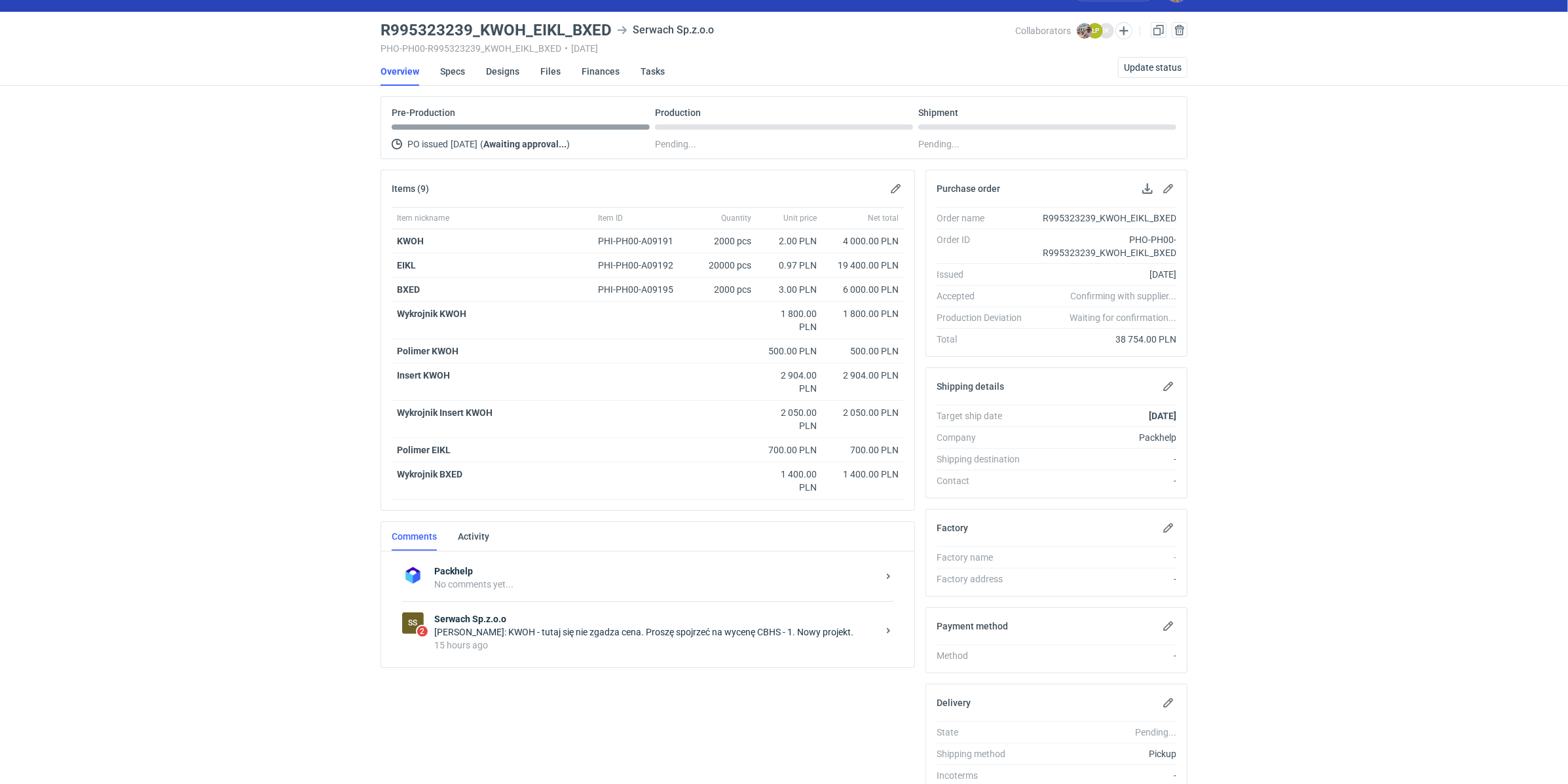
scroll to position [84, 0]
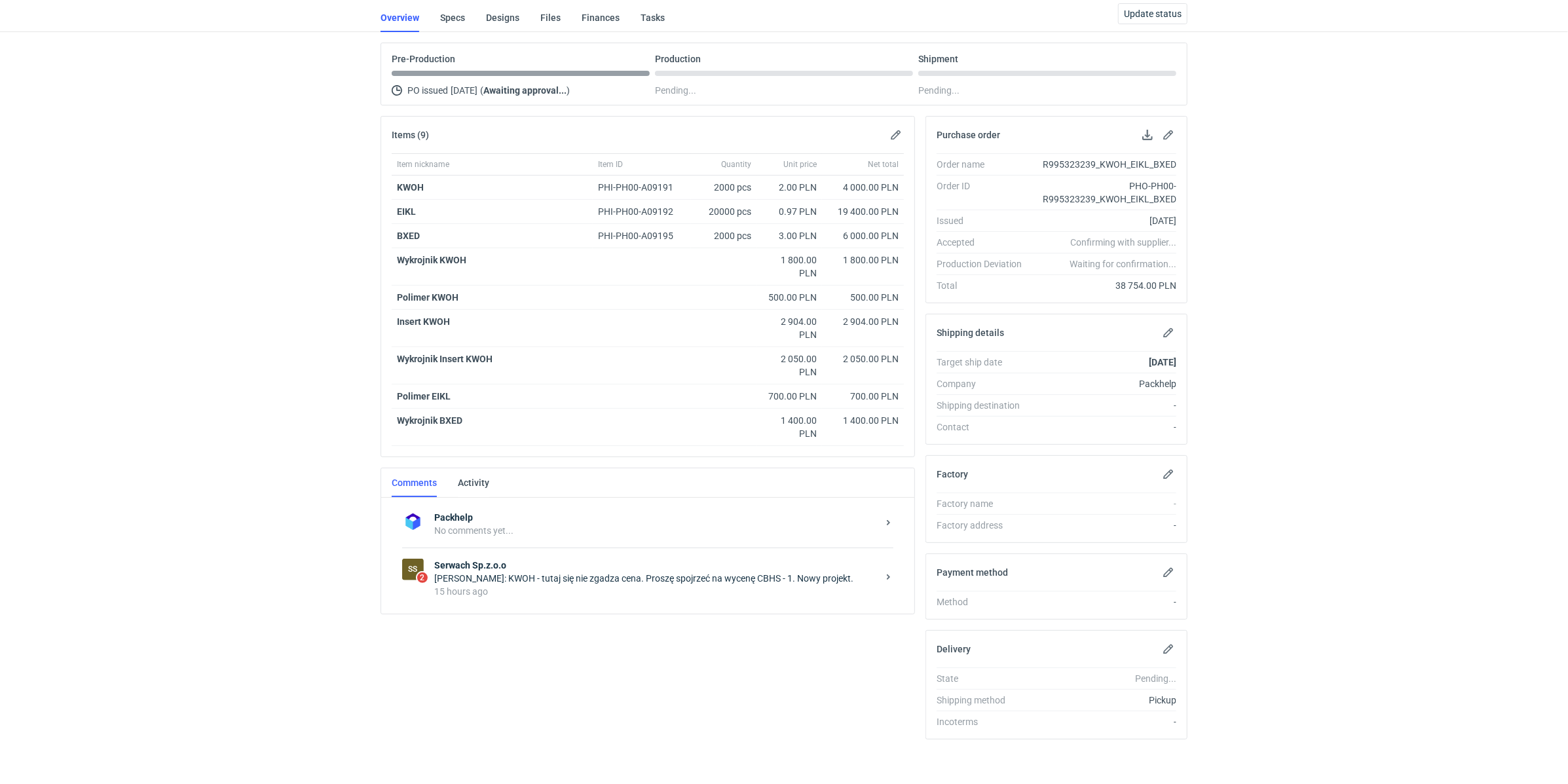
click at [577, 573] on div "[PERSON_NAME]: KWOH - tutaj się nie zgadza cena. Proszę spojrzeć na wycenę CBHS…" at bounding box center [656, 578] width 443 height 13
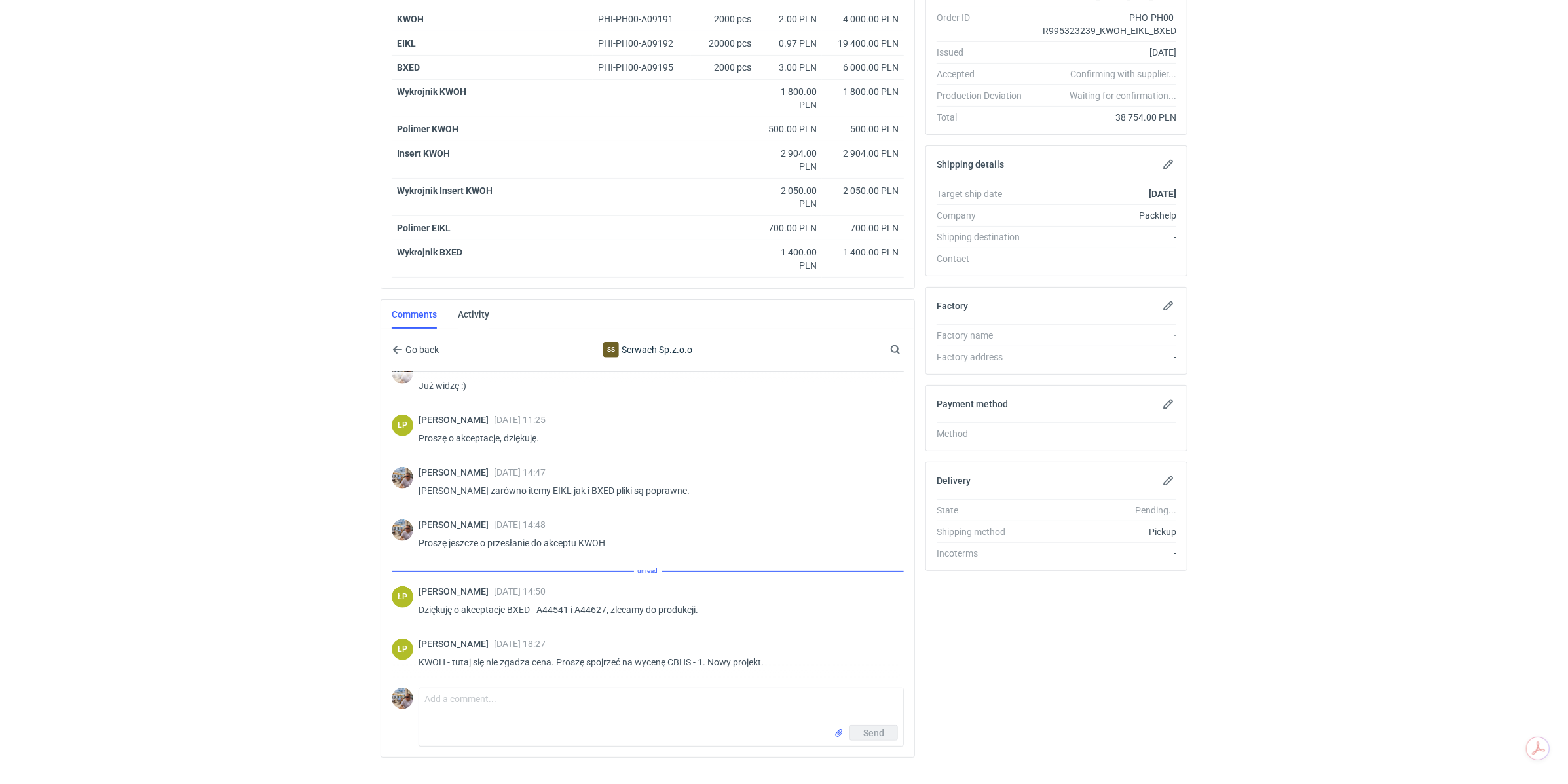
scroll to position [1011, 0]
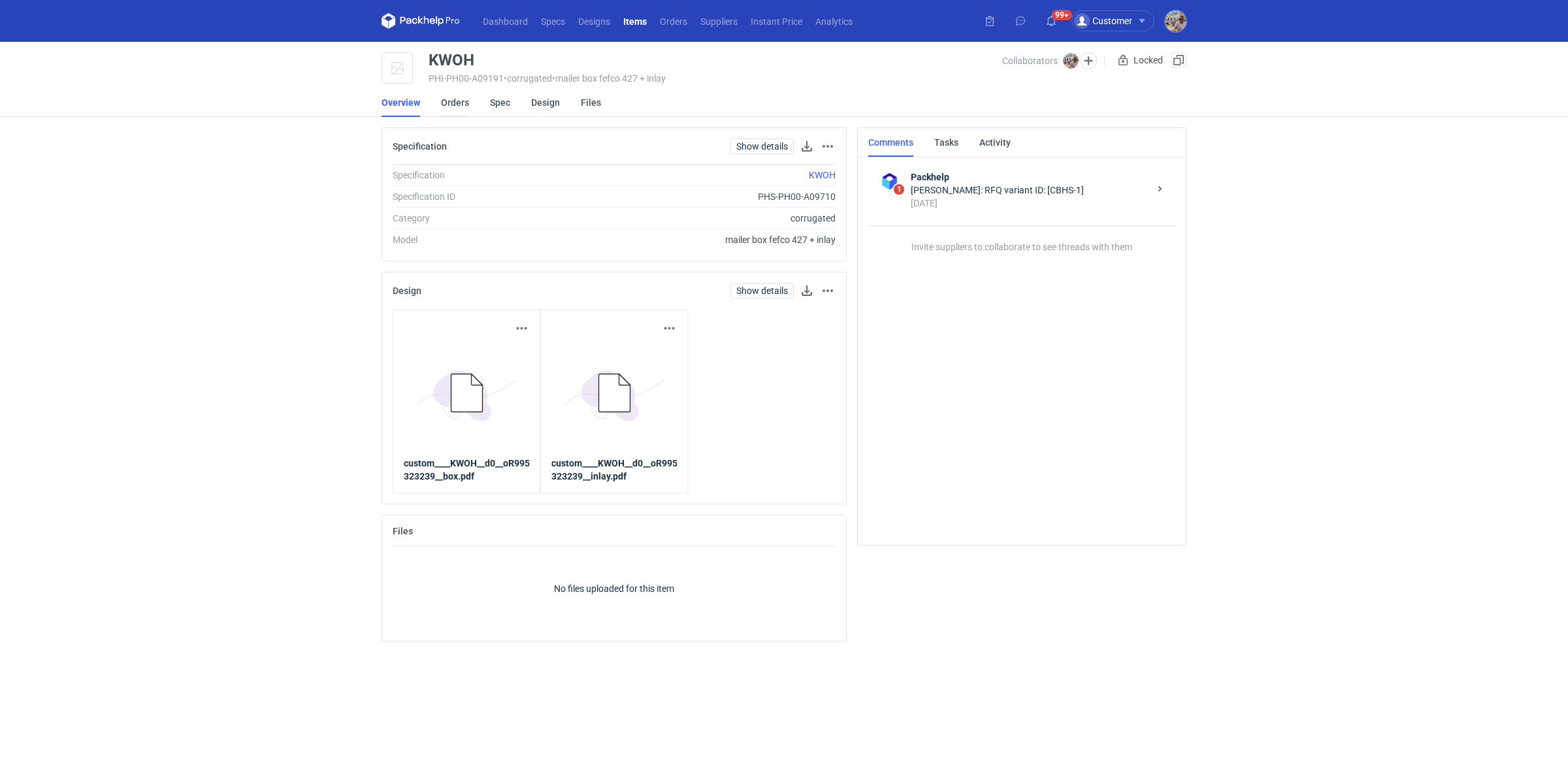
click at [455, 107] on link "Orders" at bounding box center [455, 103] width 28 height 29
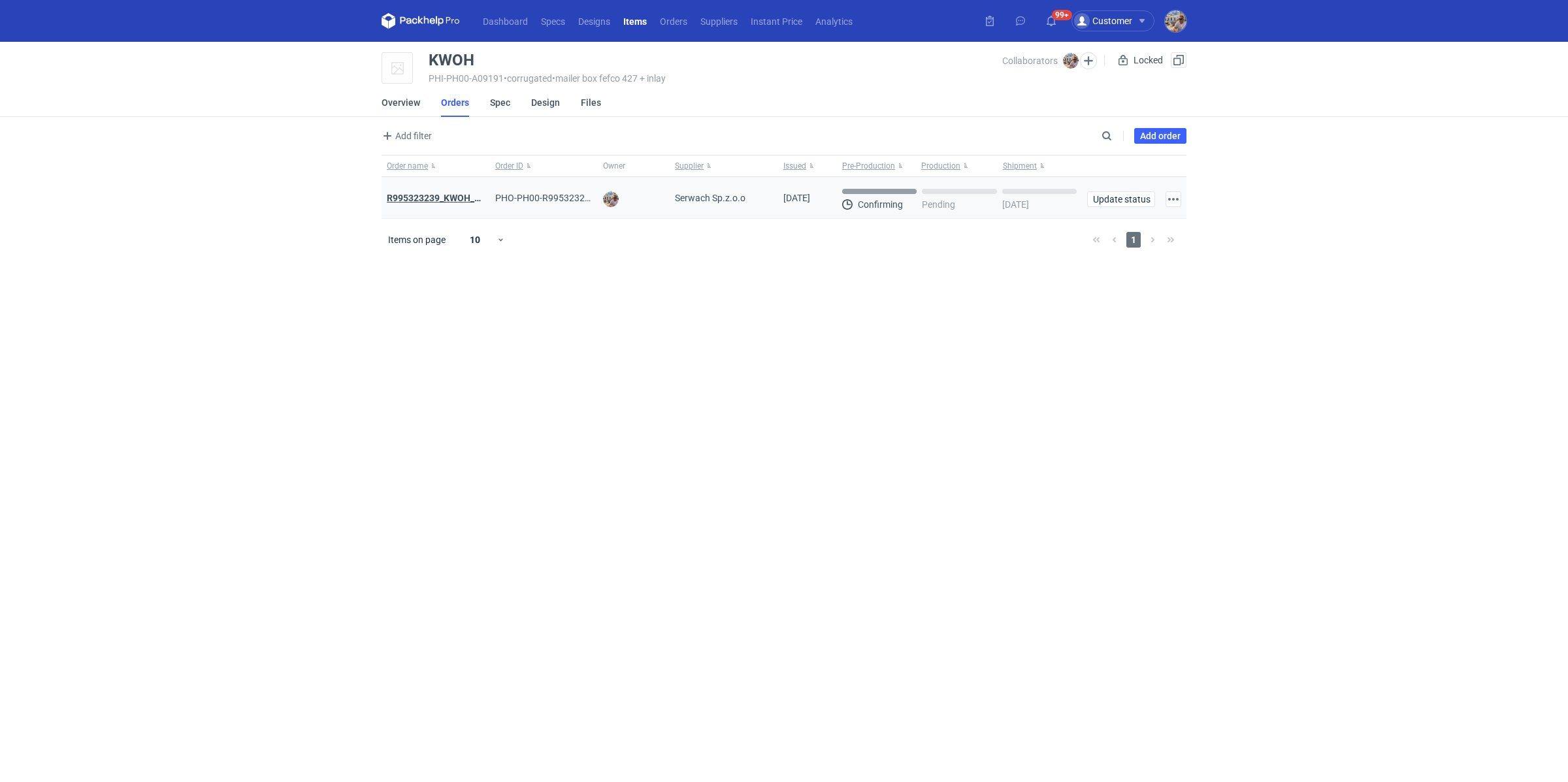
click at [462, 202] on strong "R995323239_KWOH_EIKL_BXED" at bounding box center [453, 198] width 133 height 10
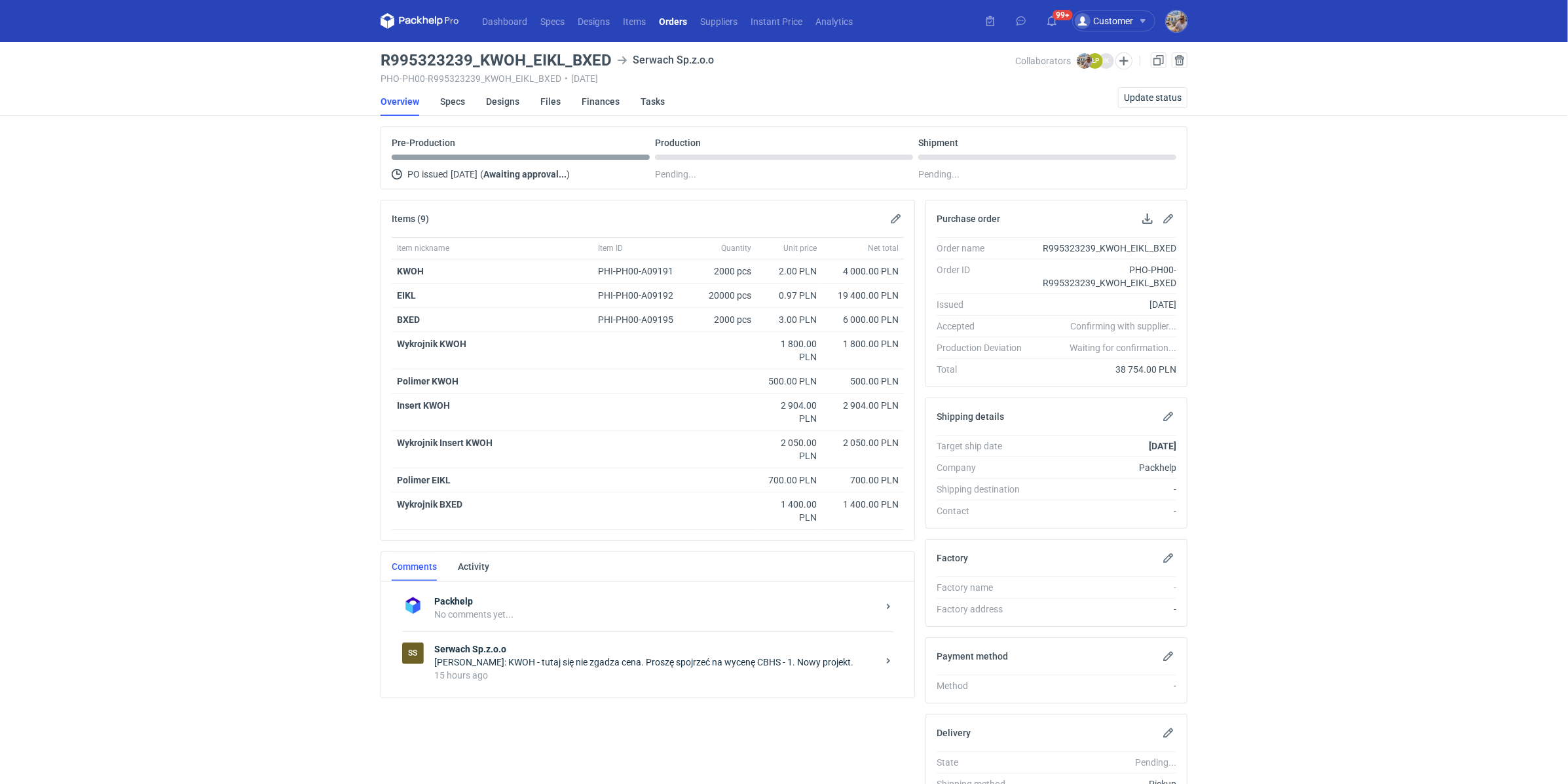
click at [514, 658] on div "Łukasz Postawa: KWOH - tutaj się nie zgadza cena. Proszę spojrzeć na wycenę CBH…" at bounding box center [656, 662] width 443 height 13
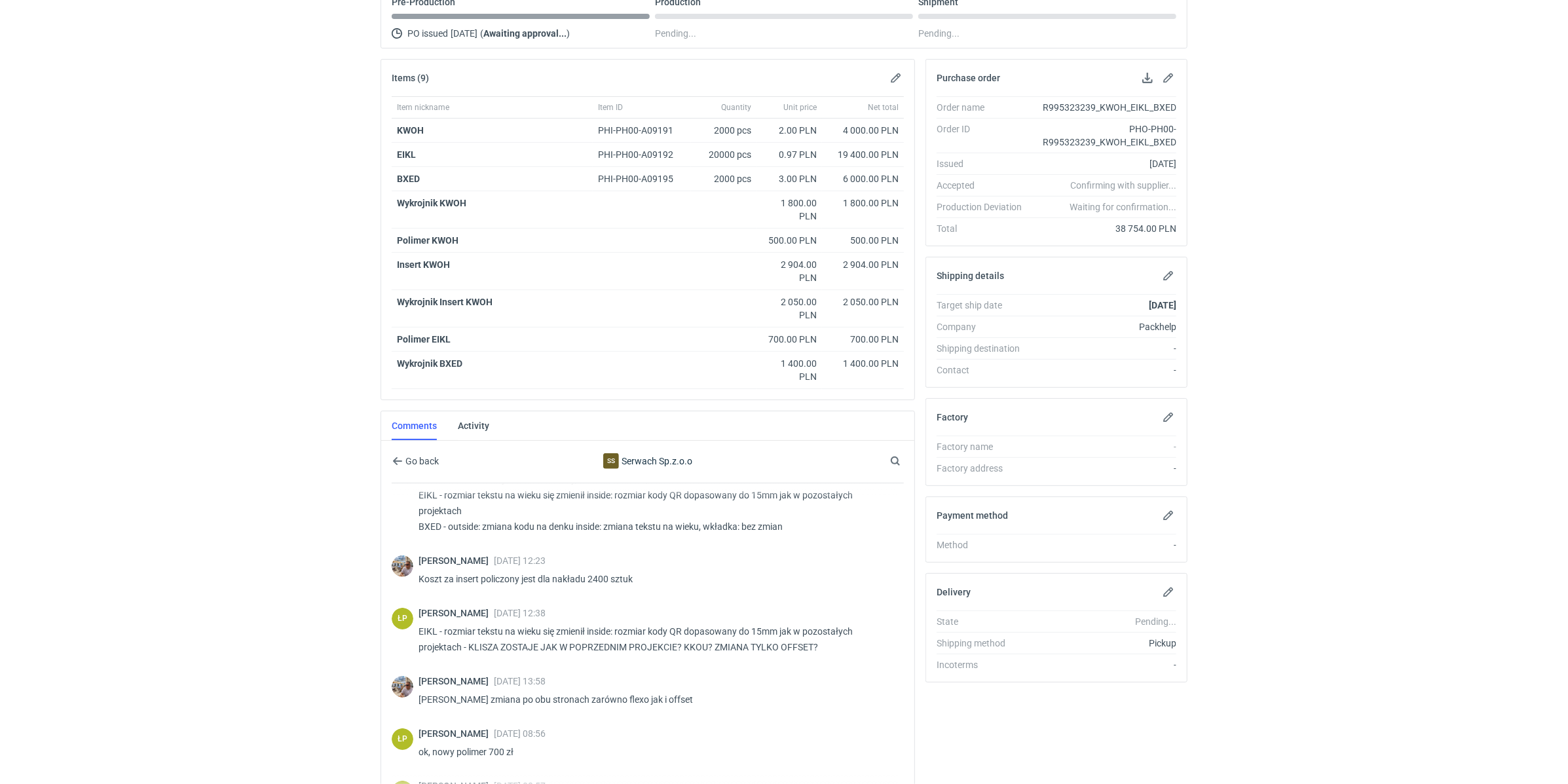
scroll to position [527, 0]
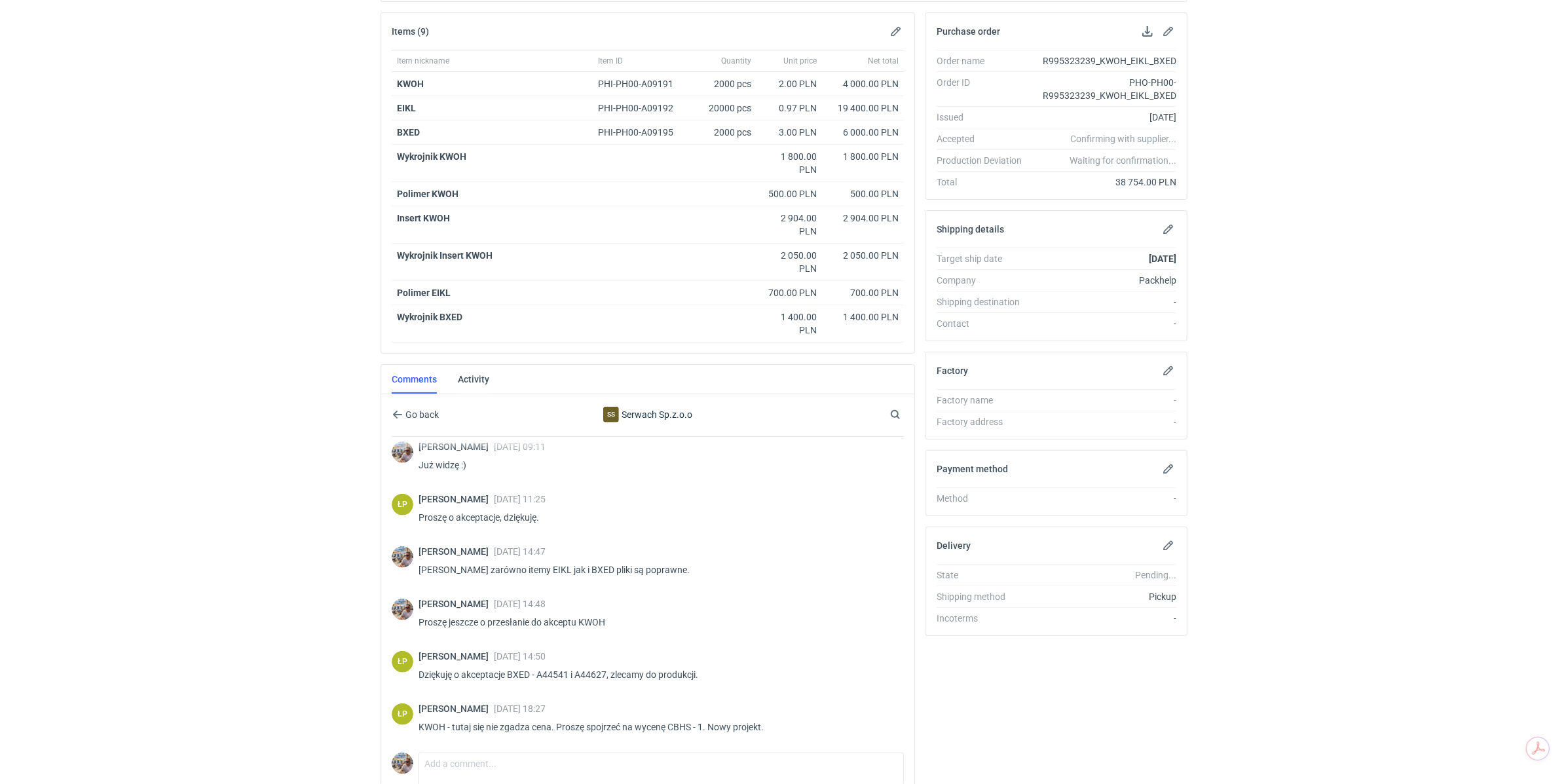
scroll to position [272, 0]
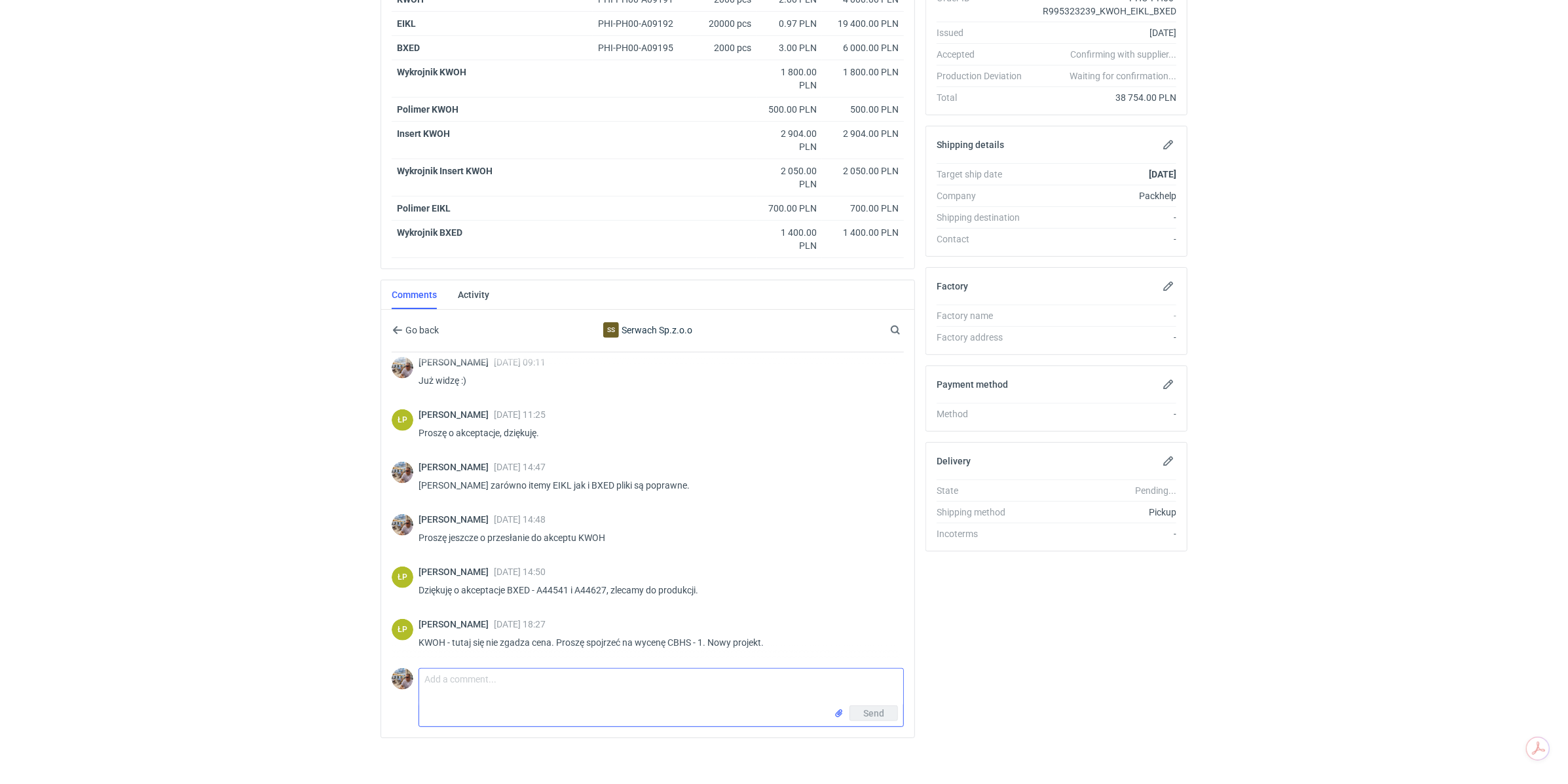
click at [508, 680] on textarea "Comment message" at bounding box center [661, 686] width 484 height 37
type textarea "Panie Łukaszu takie ceny mam w komentarzu do tej wyceny po negocjacjach"
click at [839, 706] on input "file" at bounding box center [839, 713] width 10 height 13
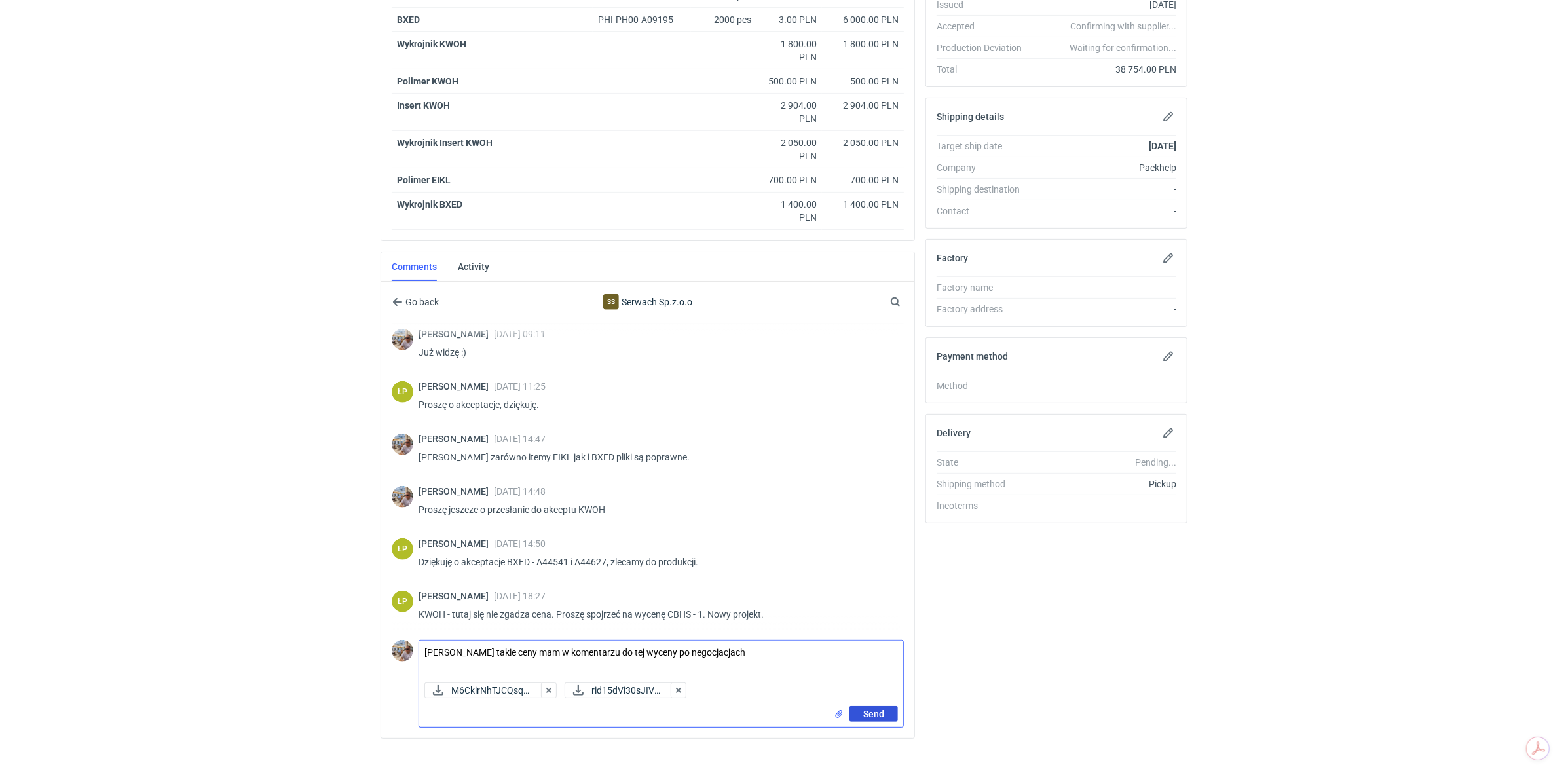
click at [876, 709] on span "Send" at bounding box center [874, 714] width 21 height 9
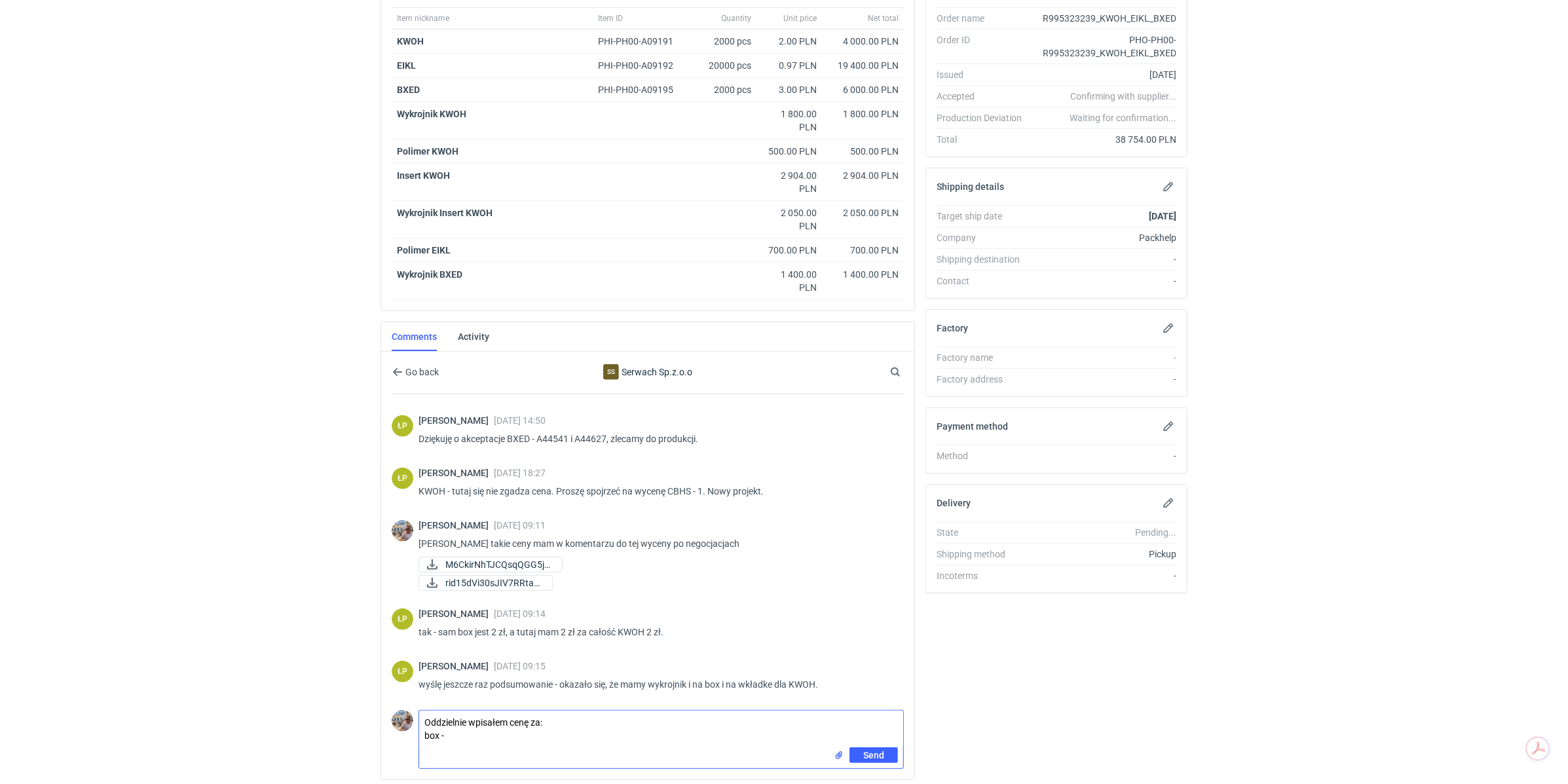
scroll to position [137, 0]
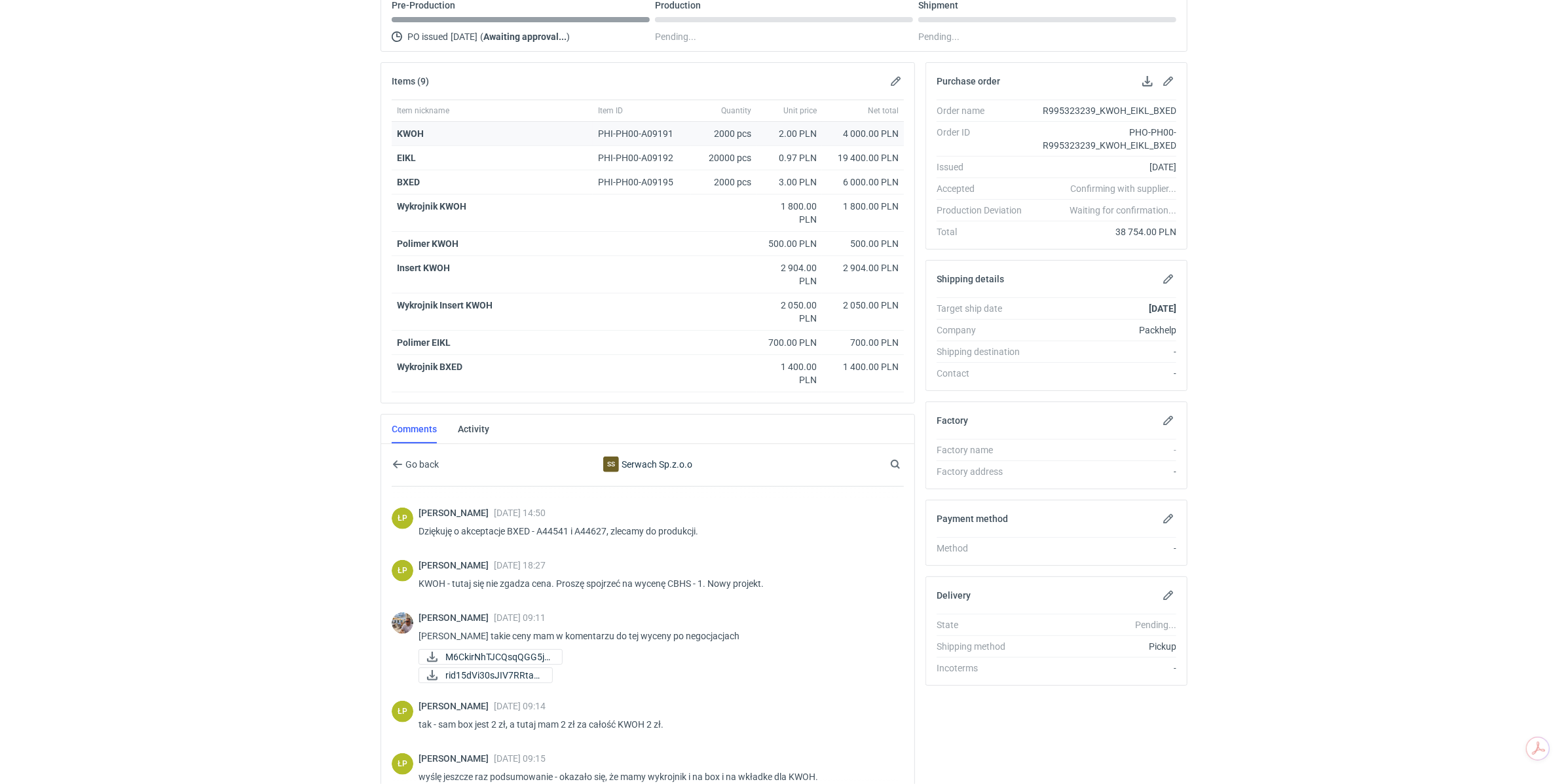
type textarea "Oddzielnie wpisałem cenę za: box -"
drag, startPoint x: 778, startPoint y: 131, endPoint x: 898, endPoint y: 133, distance: 120.0
click at [898, 133] on div "KWOH PHI-PH00-A09191 2000 pcs 2.00 PLN 4 000.00 PLN" at bounding box center [647, 134] width 512 height 24
copy div "2.00 PLN 4 000.00 PLN"
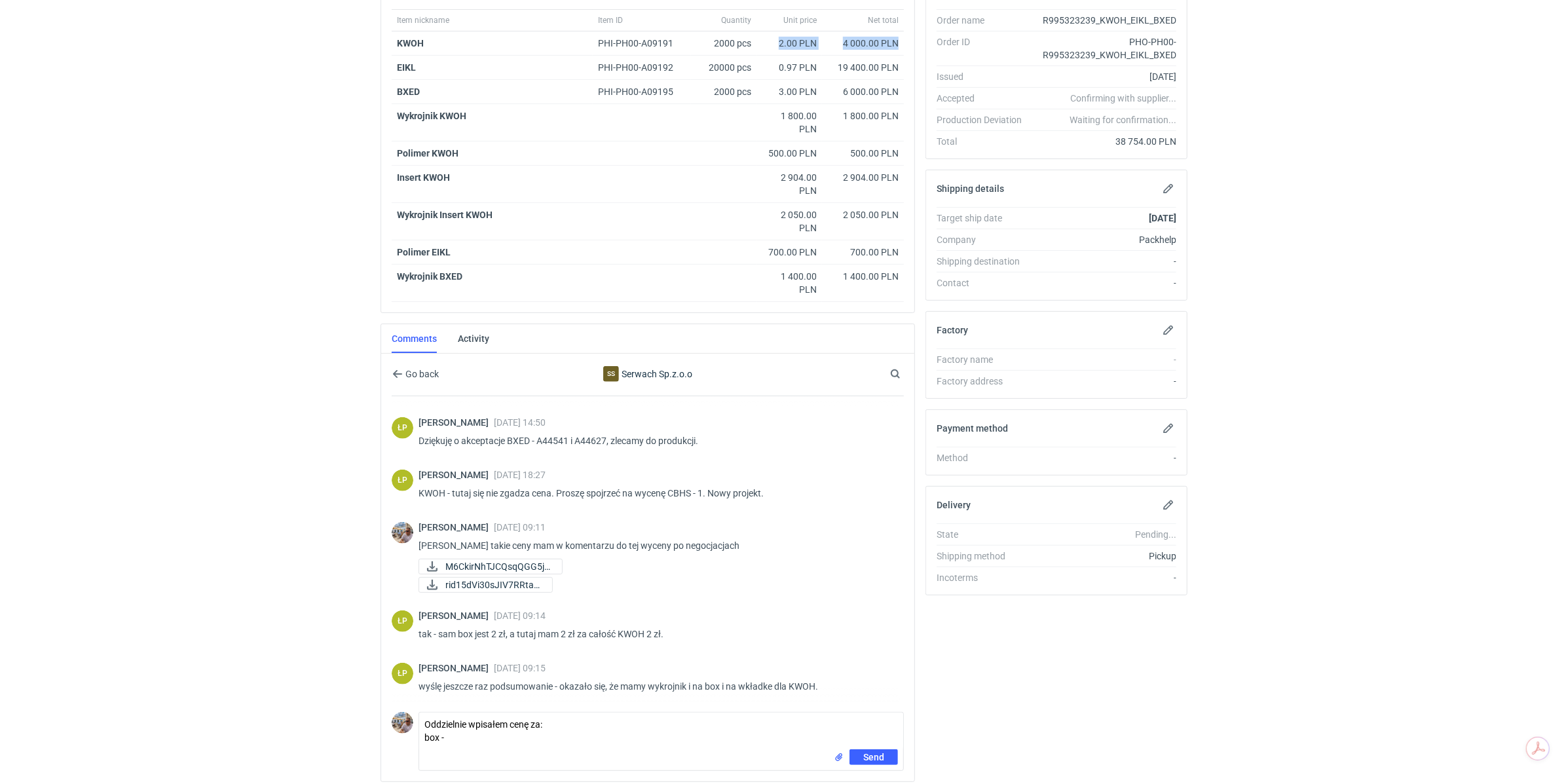
scroll to position [272, 0]
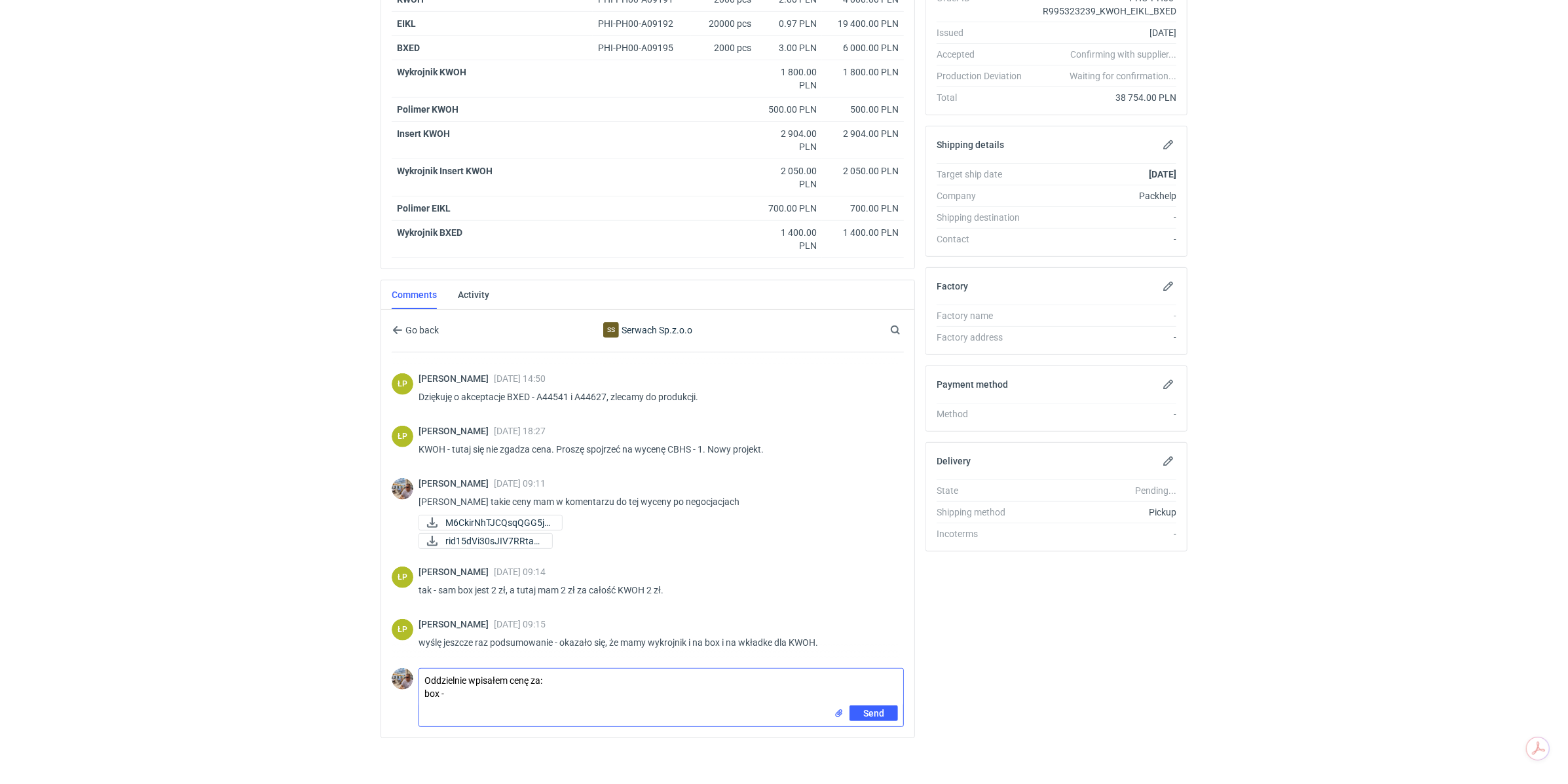
drag, startPoint x: 515, startPoint y: 692, endPoint x: 407, endPoint y: 669, distance: 110.4
click at [407, 669] on div "Comment message Oddzielnie wpisałem cenę za: box - Send" at bounding box center [647, 694] width 512 height 64
click at [252, 512] on html "Dashboard Specs Designs Items Orders Suppliers Instant Price Analytics 99+ 99+ …" at bounding box center [784, 120] width 1568 height 784
click at [455, 677] on textarea "Comment message" at bounding box center [661, 686] width 484 height 37
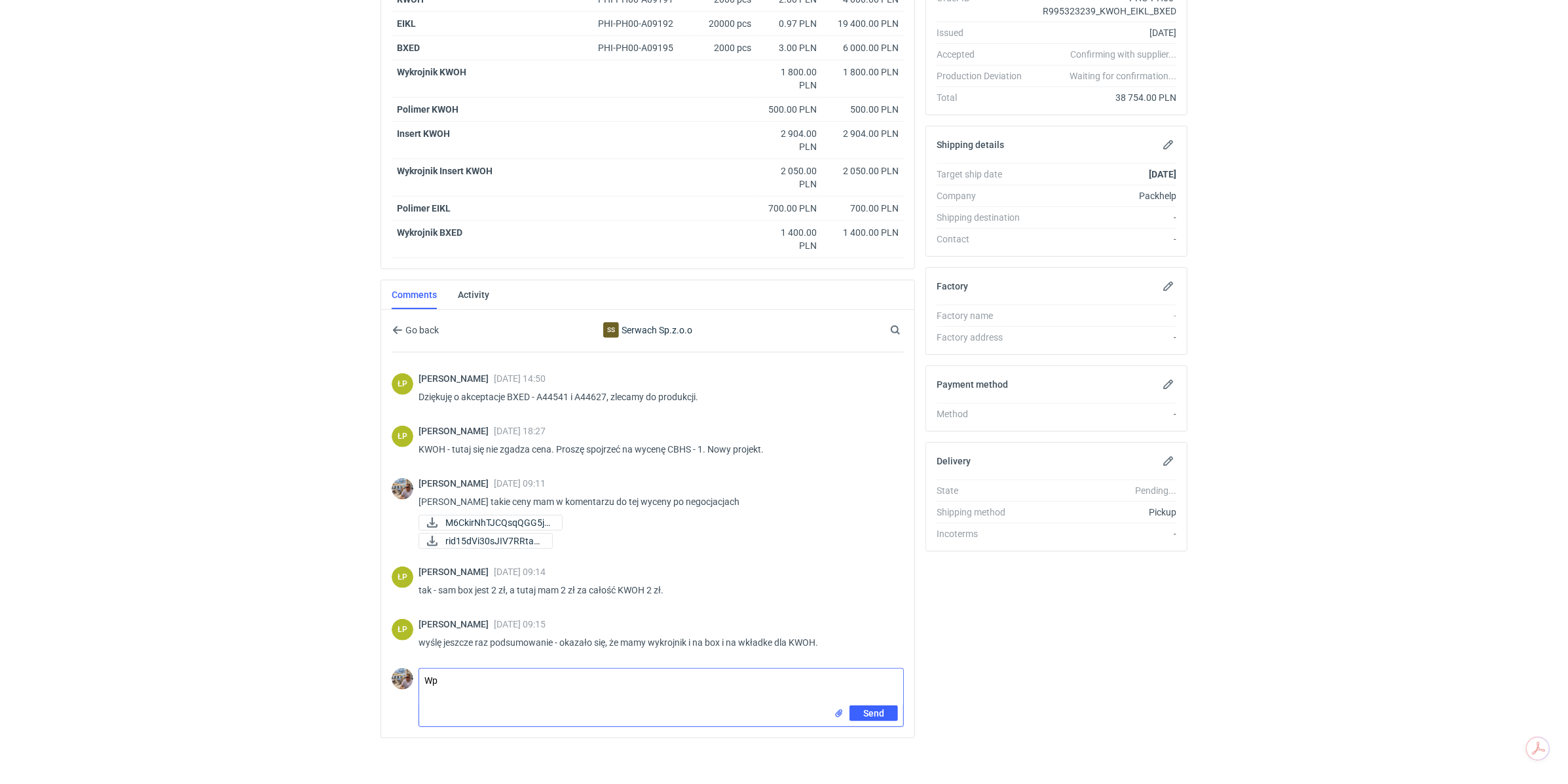
type textarea "W"
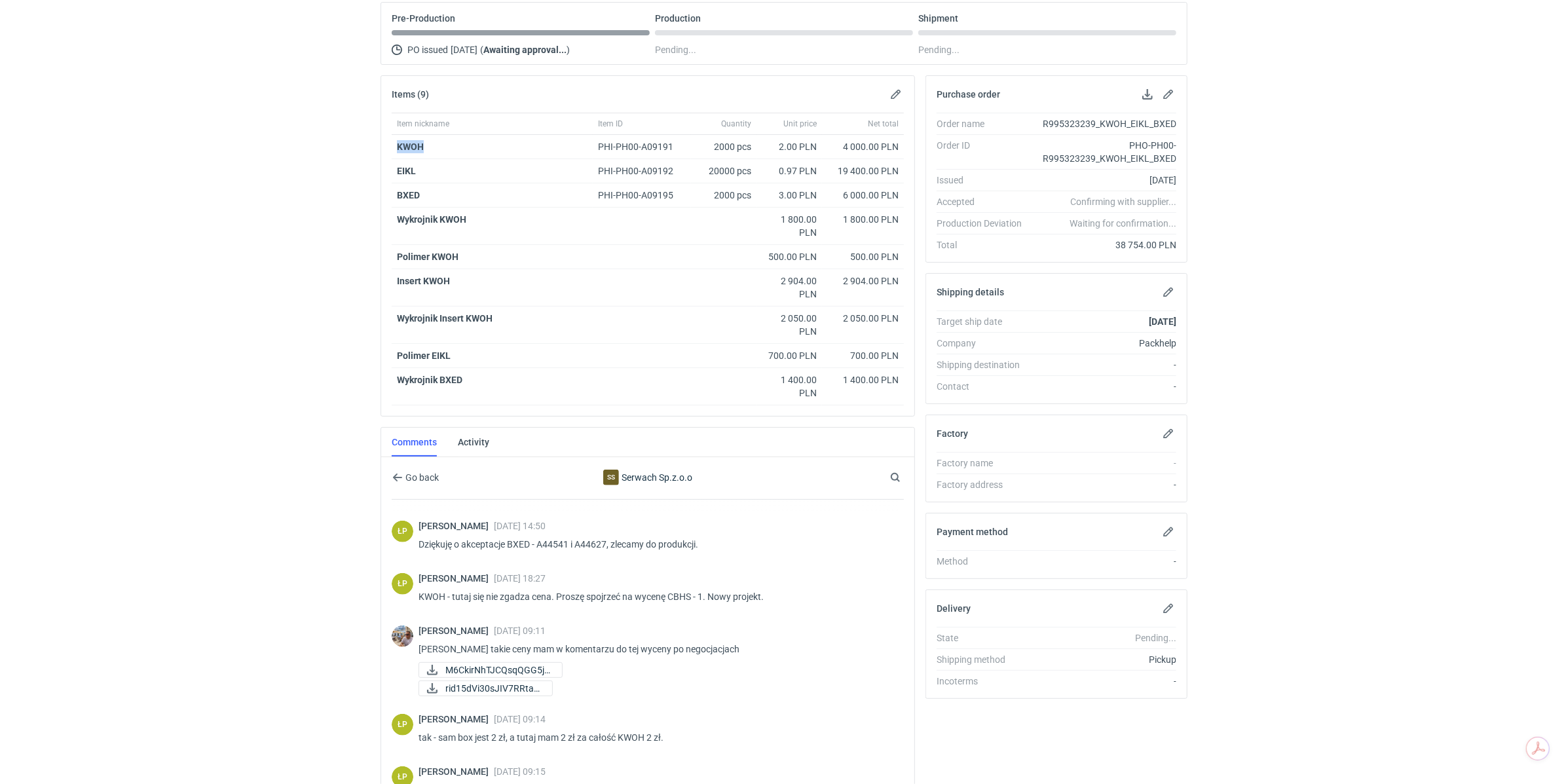
drag, startPoint x: 447, startPoint y: 142, endPoint x: 386, endPoint y: 148, distance: 61.3
click at [386, 148] on div "Item nickname Item ID Quantity Unit price Net total KWOH PHI-PH00-A09191 2000 p…" at bounding box center [647, 264] width 533 height 303
copy strong "KWOH"
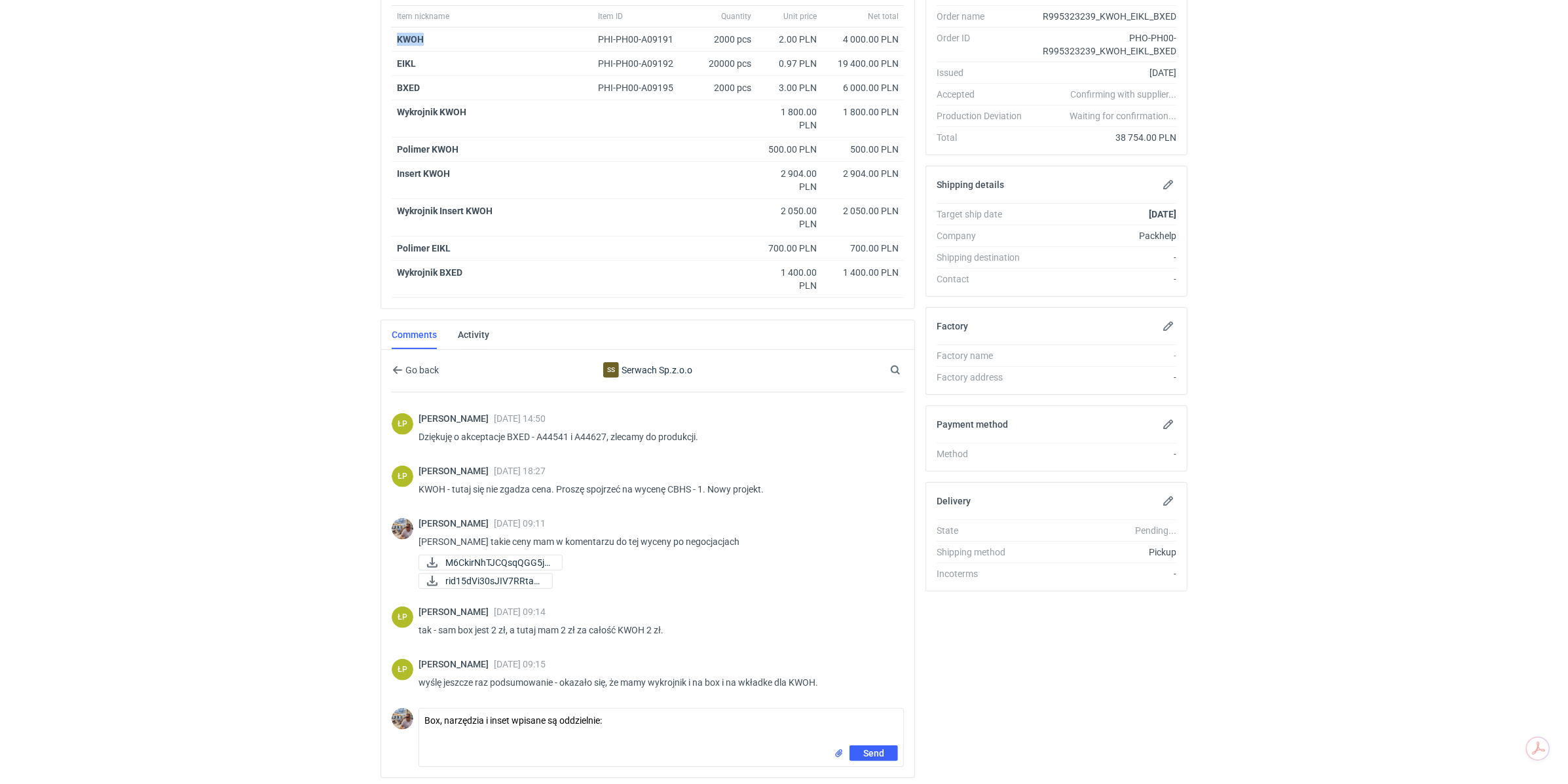
scroll to position [272, 0]
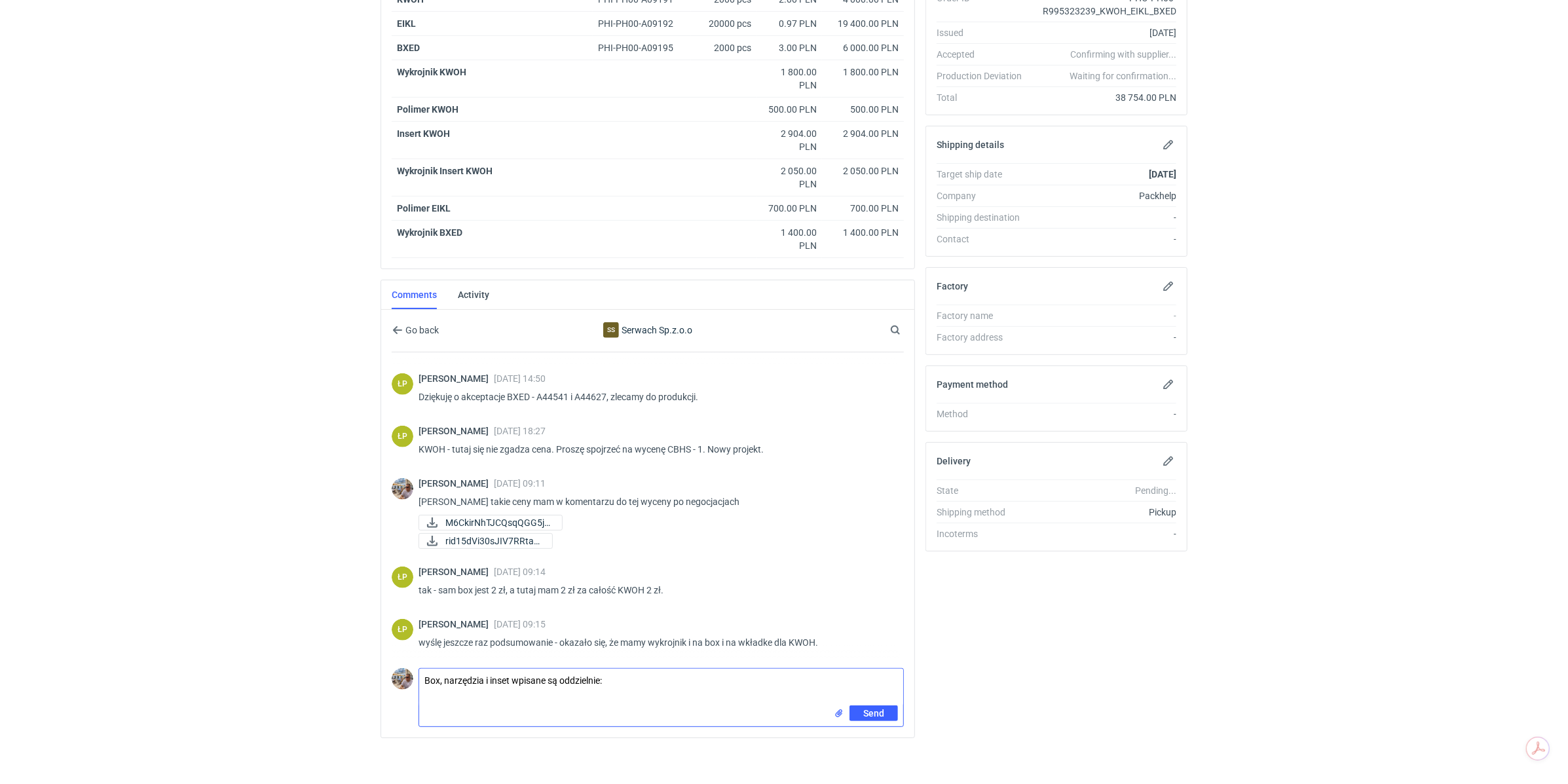
click at [460, 694] on textarea "Box, narzędzia i inset wpisane są oddzielnie:" at bounding box center [661, 686] width 484 height 37
paste textarea "KWOH"
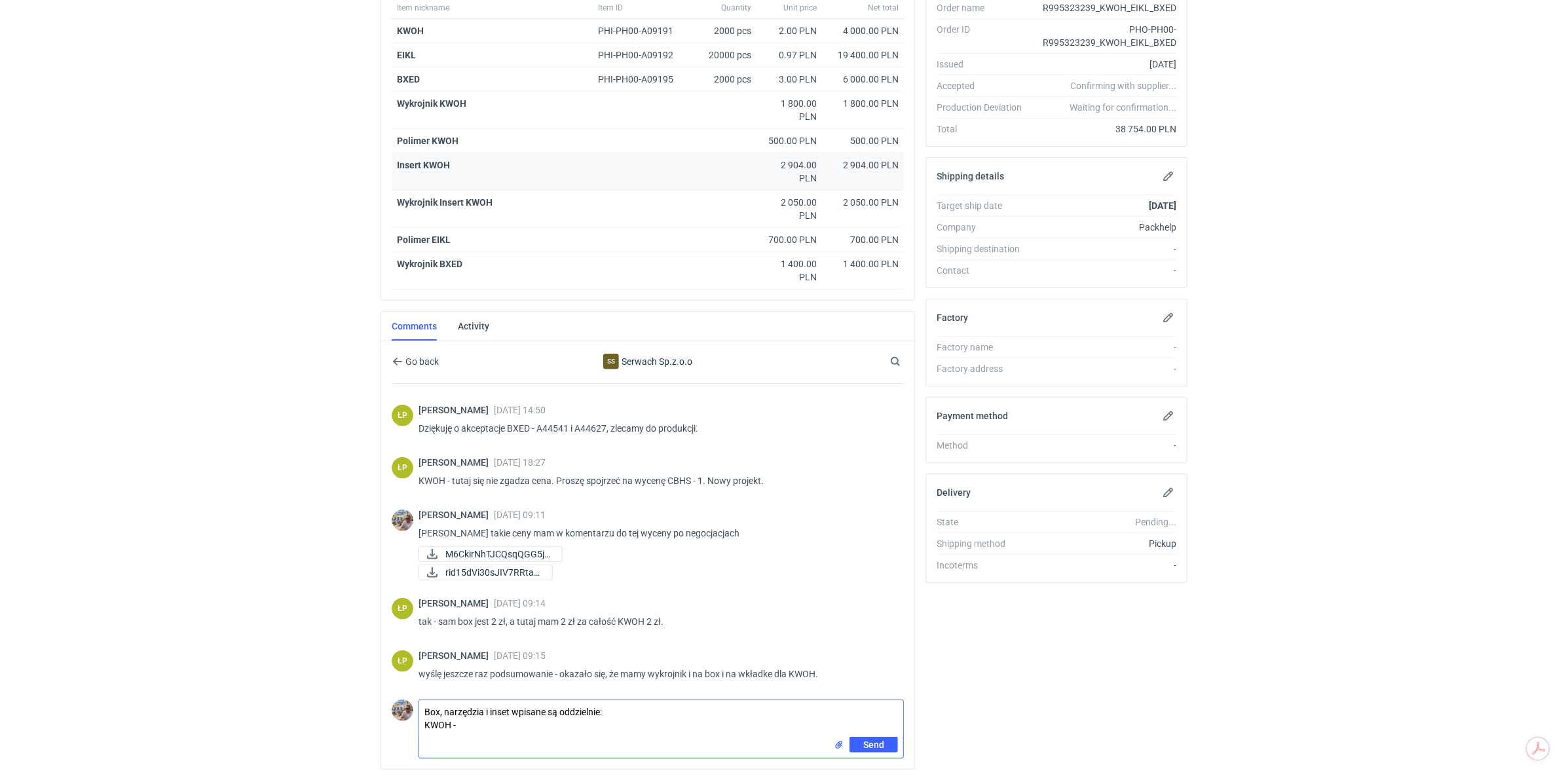
scroll to position [93, 0]
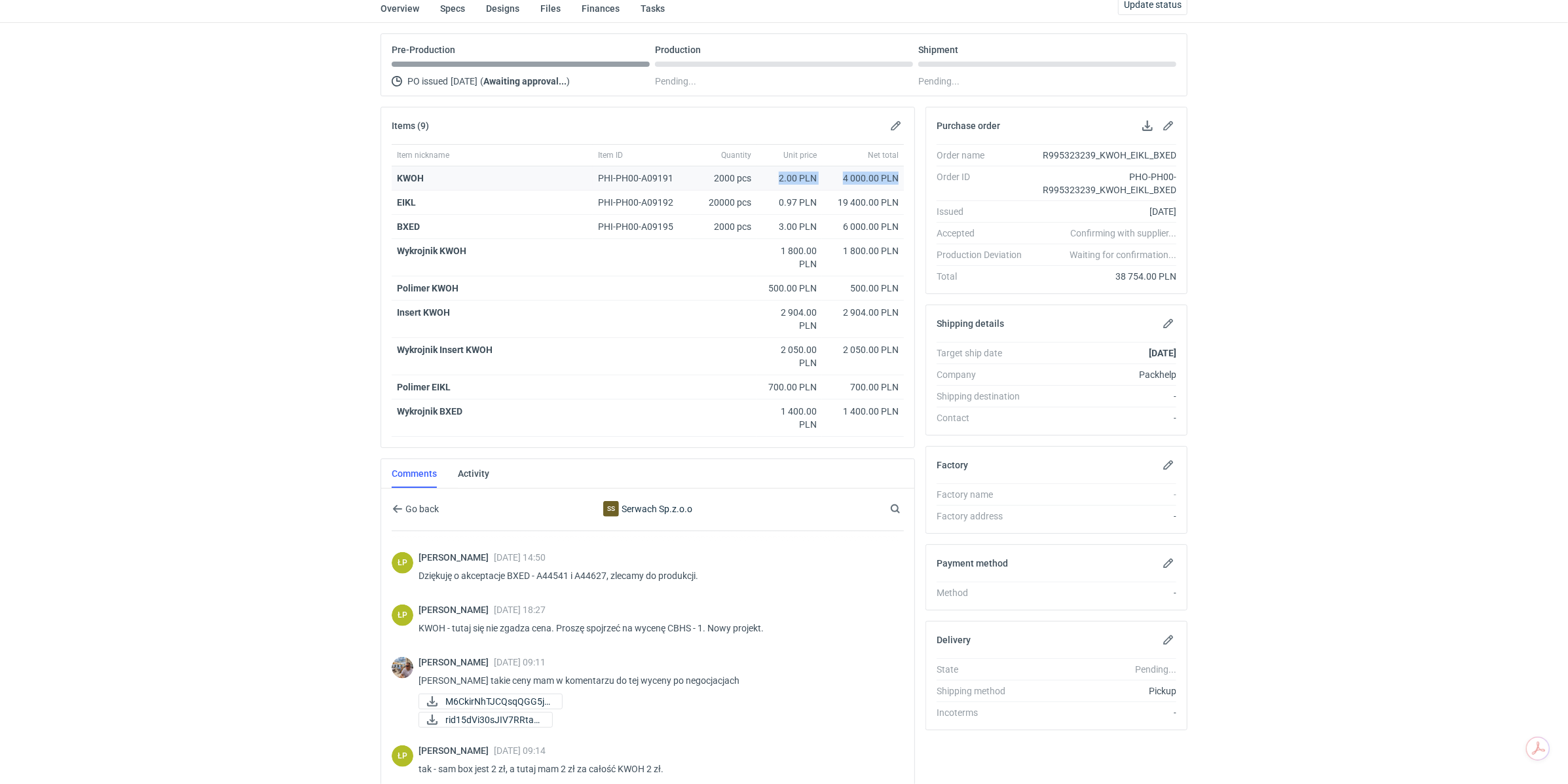
drag, startPoint x: 780, startPoint y: 180, endPoint x: 898, endPoint y: 181, distance: 118.0
click at [898, 181] on div "KWOH PHI-PH00-A09191 2000 pcs 2.00 PLN 4 000.00 PLN" at bounding box center [647, 178] width 512 height 24
copy div "2.00 PLN 4 000.00 PLN"
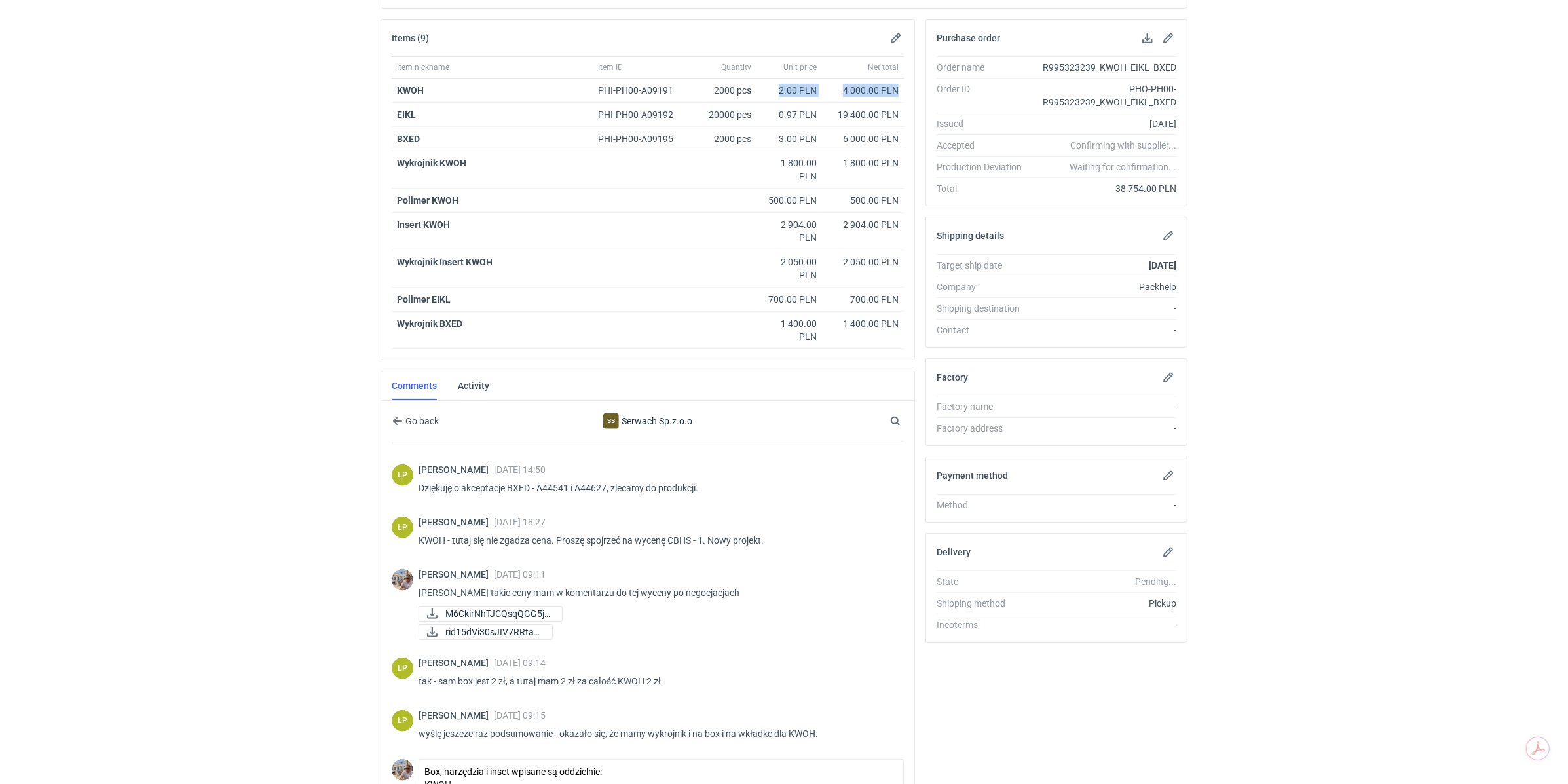
scroll to position [272, 0]
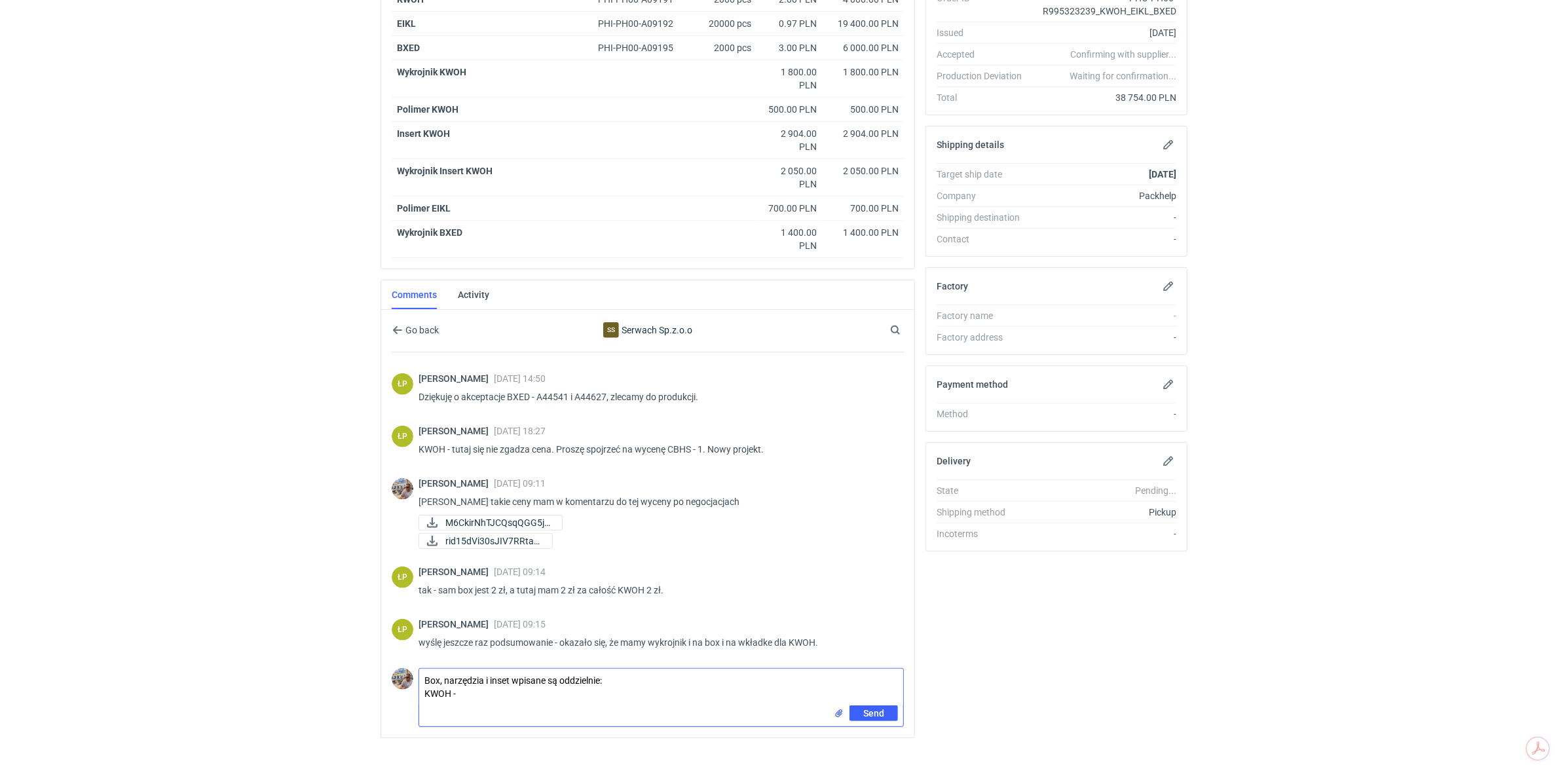
click at [524, 690] on textarea "Box, narzędzia i inset wpisane są oddzielnie: KWOH -" at bounding box center [661, 686] width 484 height 37
paste textarea "2.00 PLN 4 000.00 PLN"
click at [417, 699] on div "Comment message Box, narzędzia i inset wpisane są oddzielnie: KWOH - 2.00 PLN 4…" at bounding box center [647, 698] width 512 height 72
click at [423, 701] on textarea "Box, narzędzia i inset wpisane są oddzielnie: KWOH - 2.00 PLN 4 000.00 PLN" at bounding box center [661, 691] width 484 height 46
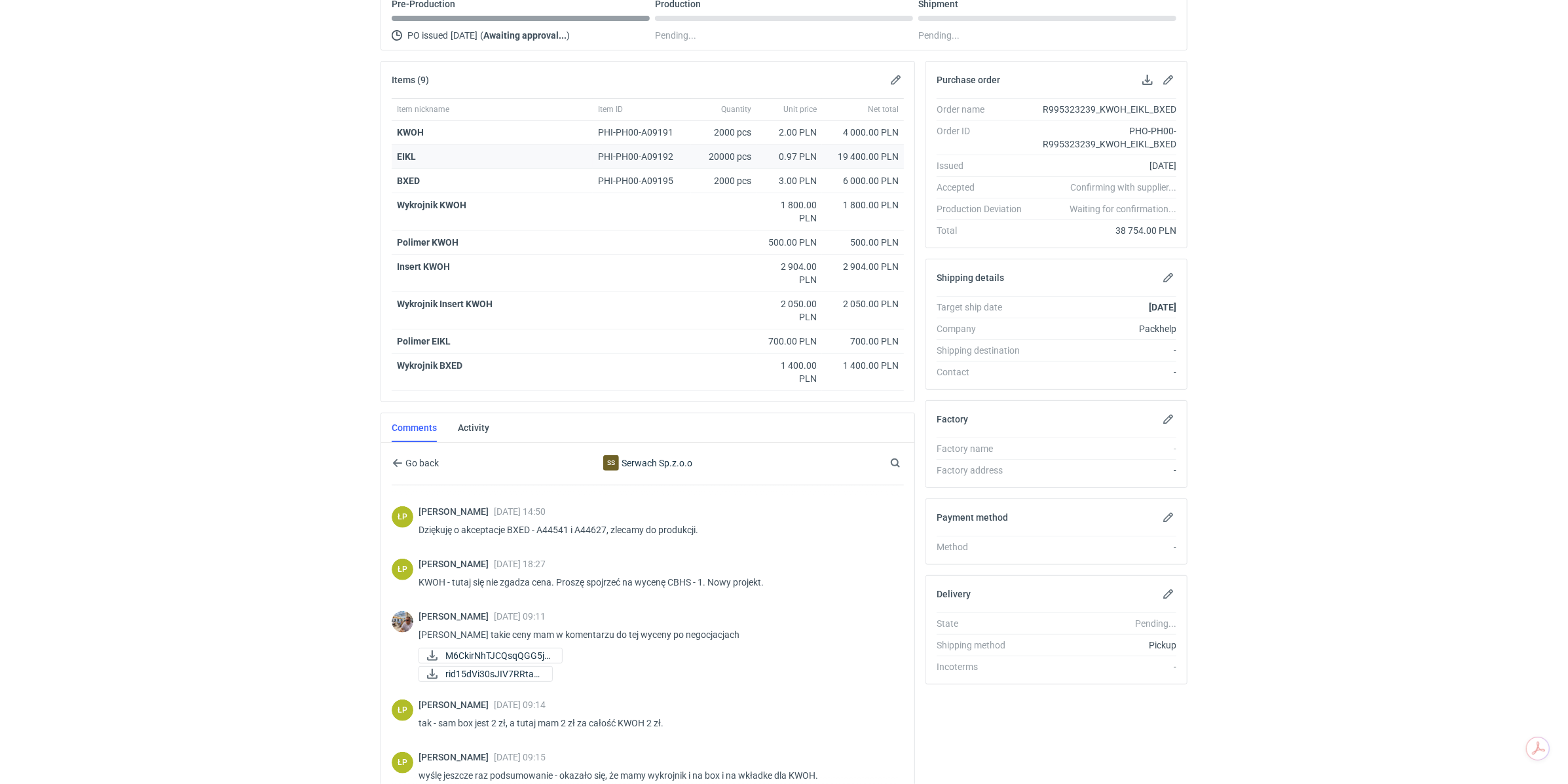
scroll to position [132, 0]
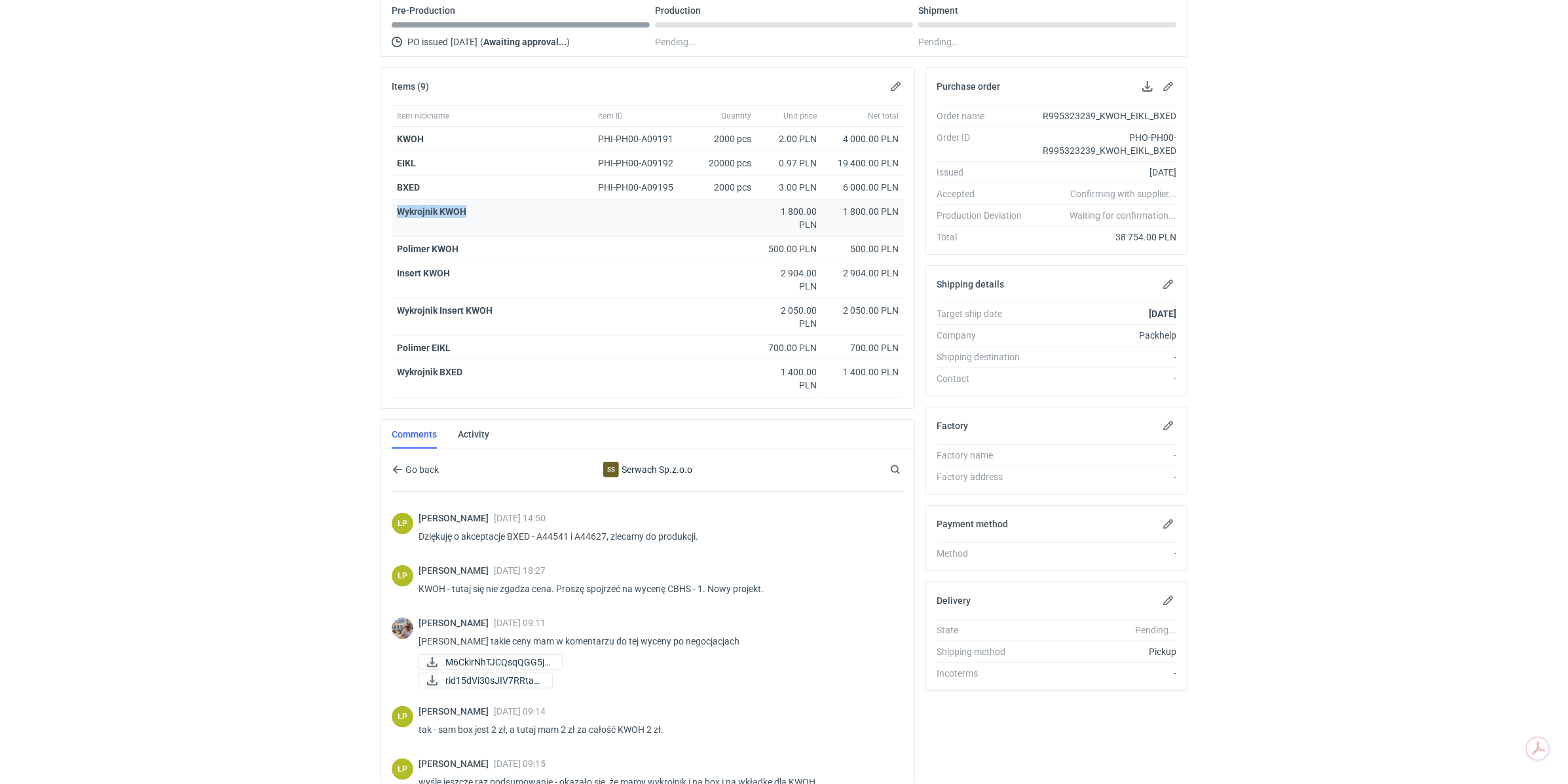
drag, startPoint x: 468, startPoint y: 210, endPoint x: 398, endPoint y: 210, distance: 70.0
click at [398, 210] on div "Wykrojnik KWOH" at bounding box center [574, 212] width 354 height 13
copy strong "Wykrojnik KWOH"
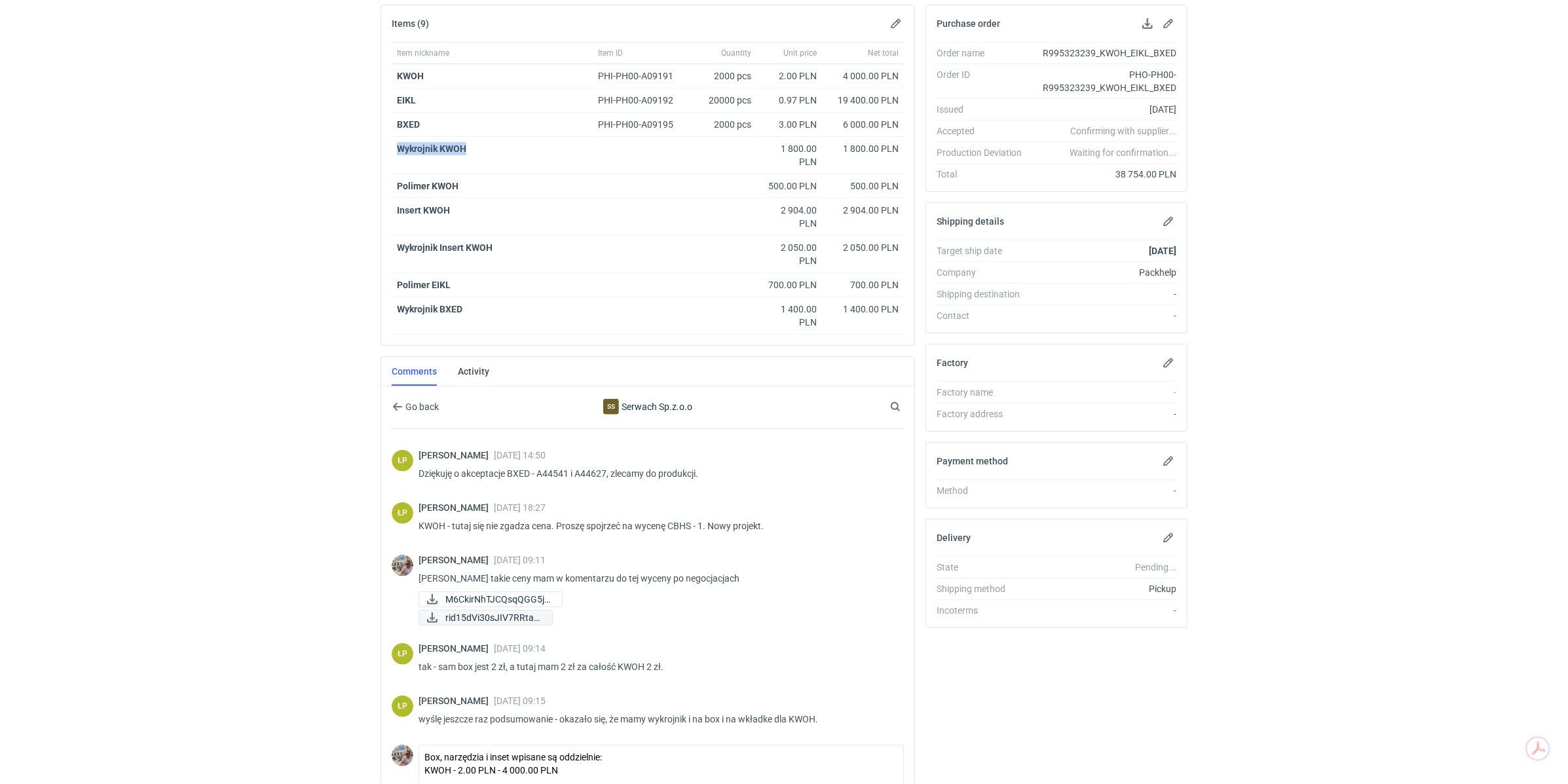
scroll to position [280, 0]
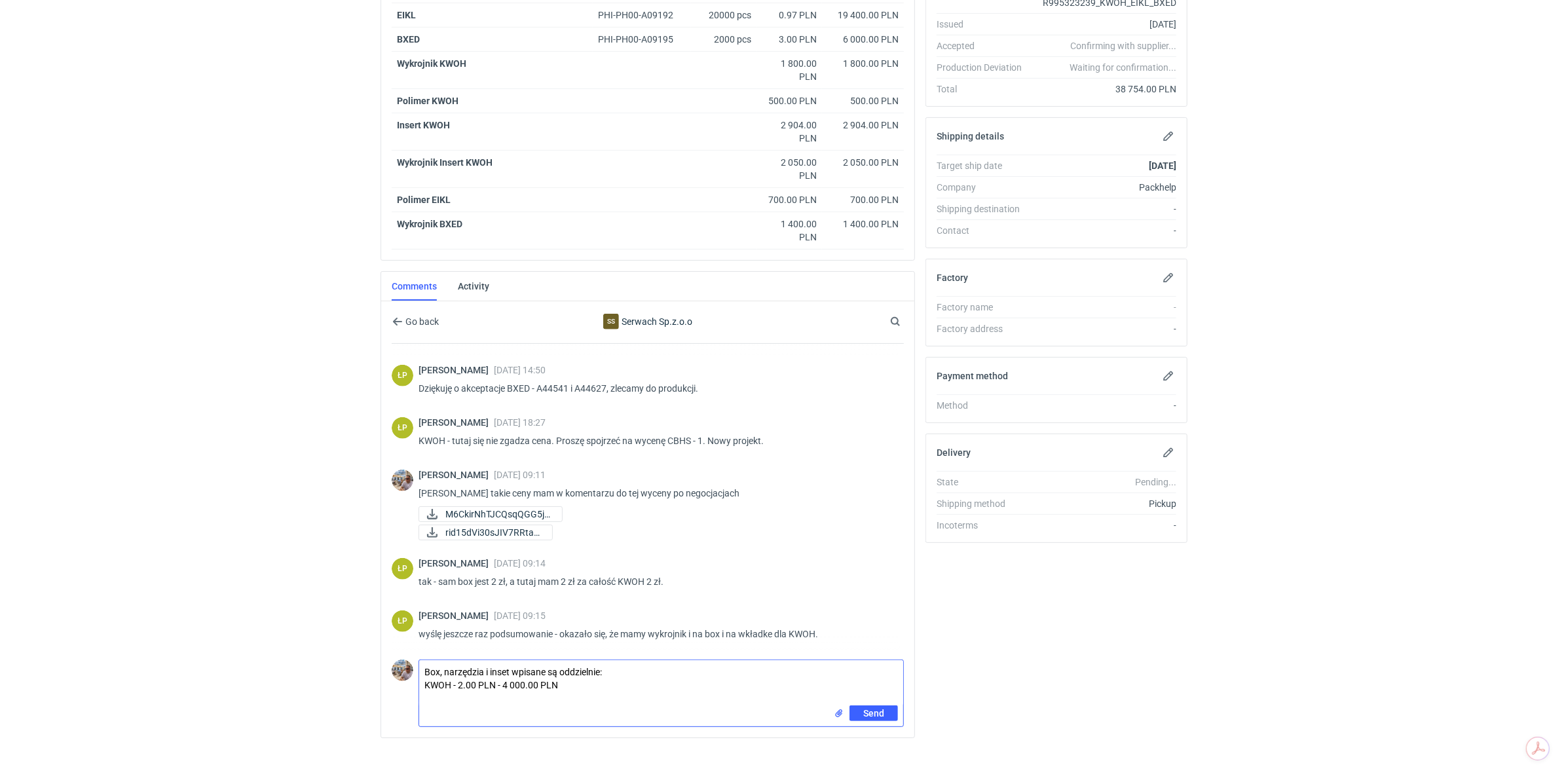
click at [448, 694] on textarea "Box, narzędzia i inset wpisane są oddzielnie: KWOH - 2.00 PLN - 4 000.00 PLN" at bounding box center [661, 683] width 484 height 46
paste textarea "Wykrojnik KWOH"
drag, startPoint x: 589, startPoint y: 683, endPoint x: 452, endPoint y: 683, distance: 137.0
click at [452, 683] on textarea "Box, narzędzia i inset wpisane są oddzielnie: KWOH - 2.00 PLN - 4 000.00 PLN Wy…" at bounding box center [661, 683] width 484 height 46
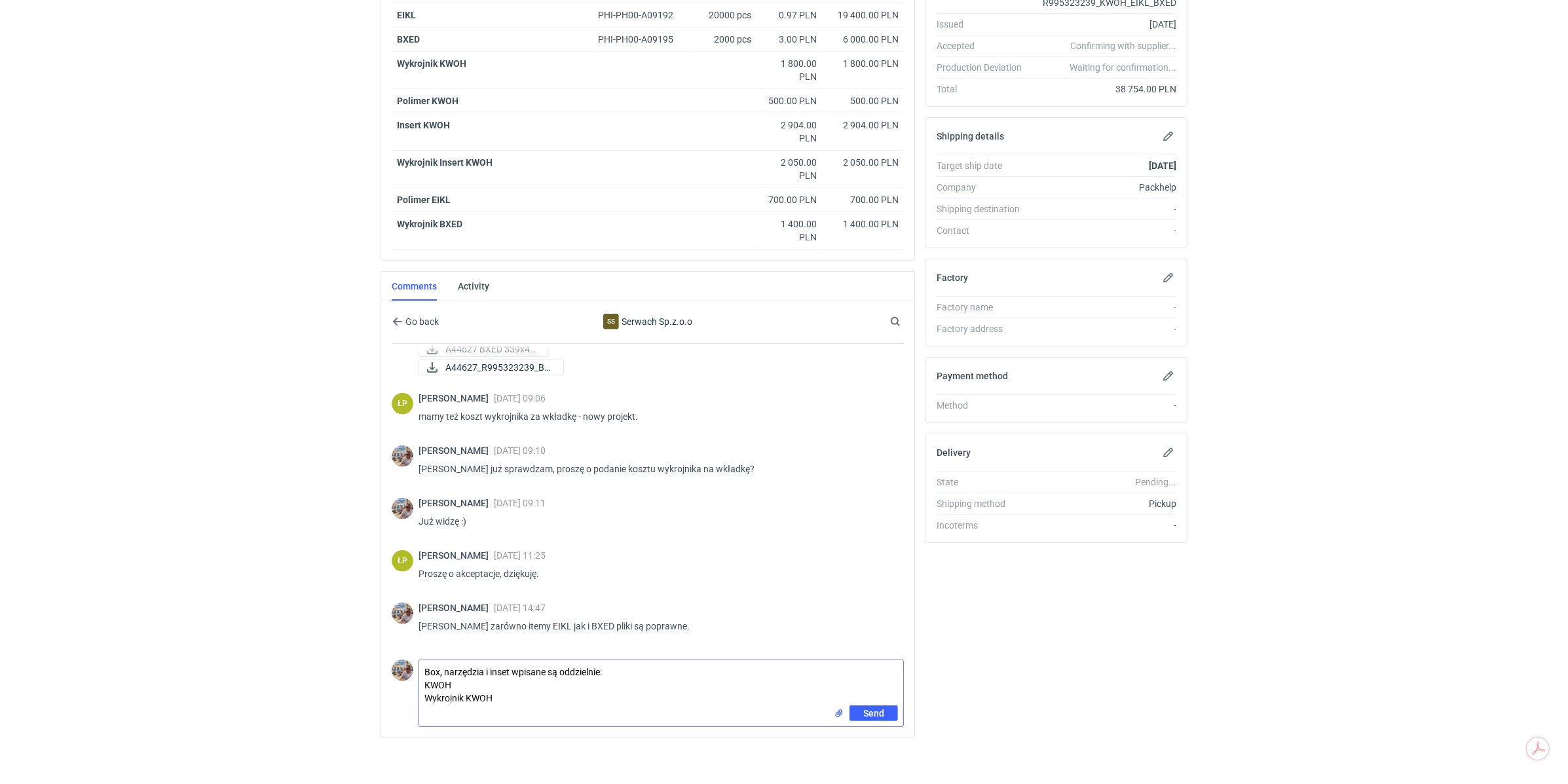
scroll to position [1204, 0]
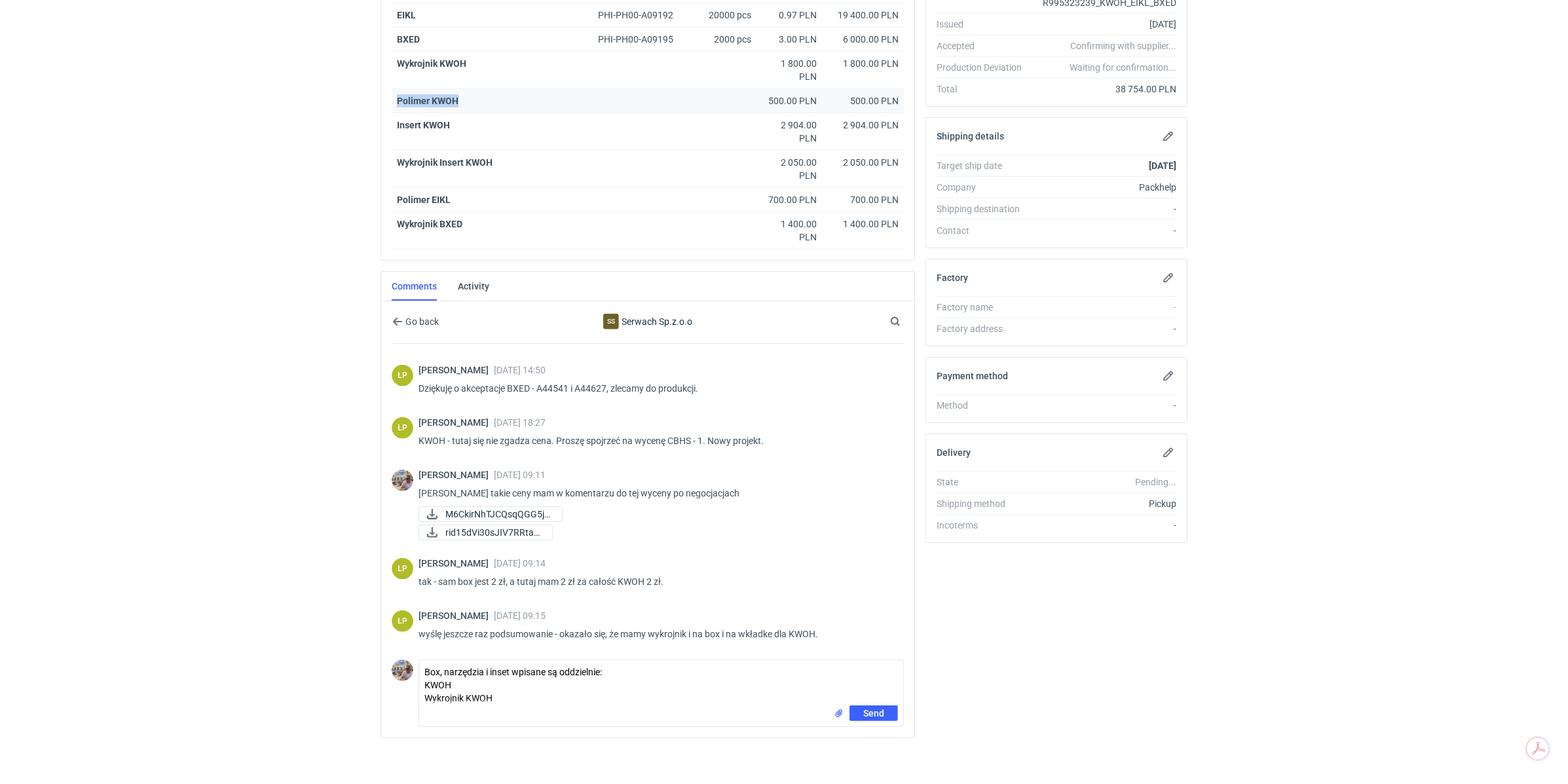
drag, startPoint x: 476, startPoint y: 100, endPoint x: 396, endPoint y: 99, distance: 80.0
click at [397, 99] on div "Polimer KWOH" at bounding box center [574, 101] width 354 height 13
copy strong "Polimer KWOH"
click at [437, 705] on div "Send" at bounding box center [661, 715] width 484 height 21
click at [431, 705] on div "Send" at bounding box center [661, 715] width 484 height 21
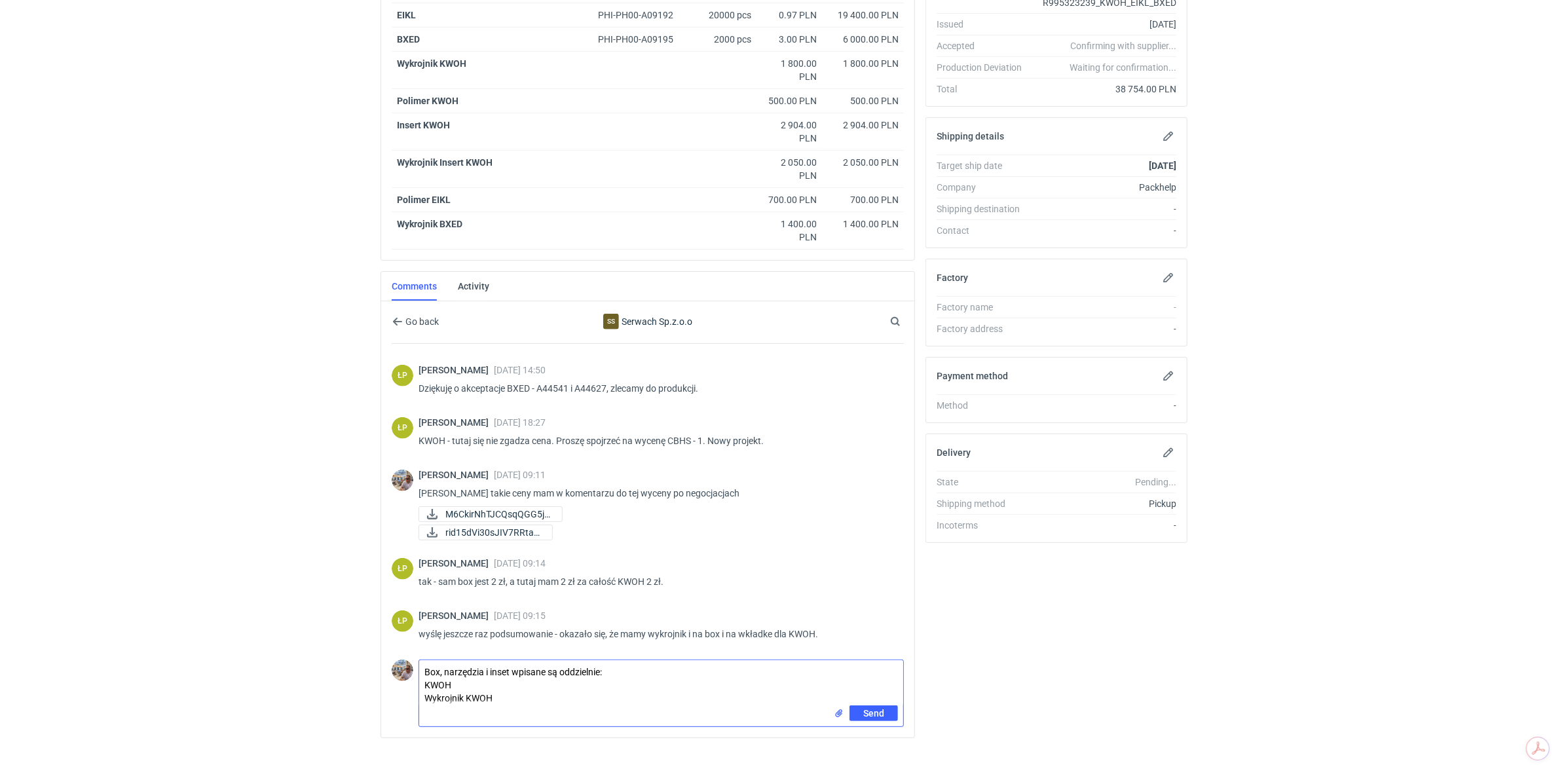
click at [511, 692] on textarea "Box, narzędzia i inset wpisane są oddzielnie: KWOH Wykrojnik KWOH" at bounding box center [661, 683] width 484 height 46
paste textarea "Polimer KWOH"
click at [457, 113] on div "Insert KWOH" at bounding box center [574, 132] width 365 height 37
drag, startPoint x: 461, startPoint y: 121, endPoint x: 397, endPoint y: 121, distance: 64.0
click at [397, 121] on div "Insert KWOH" at bounding box center [574, 125] width 354 height 13
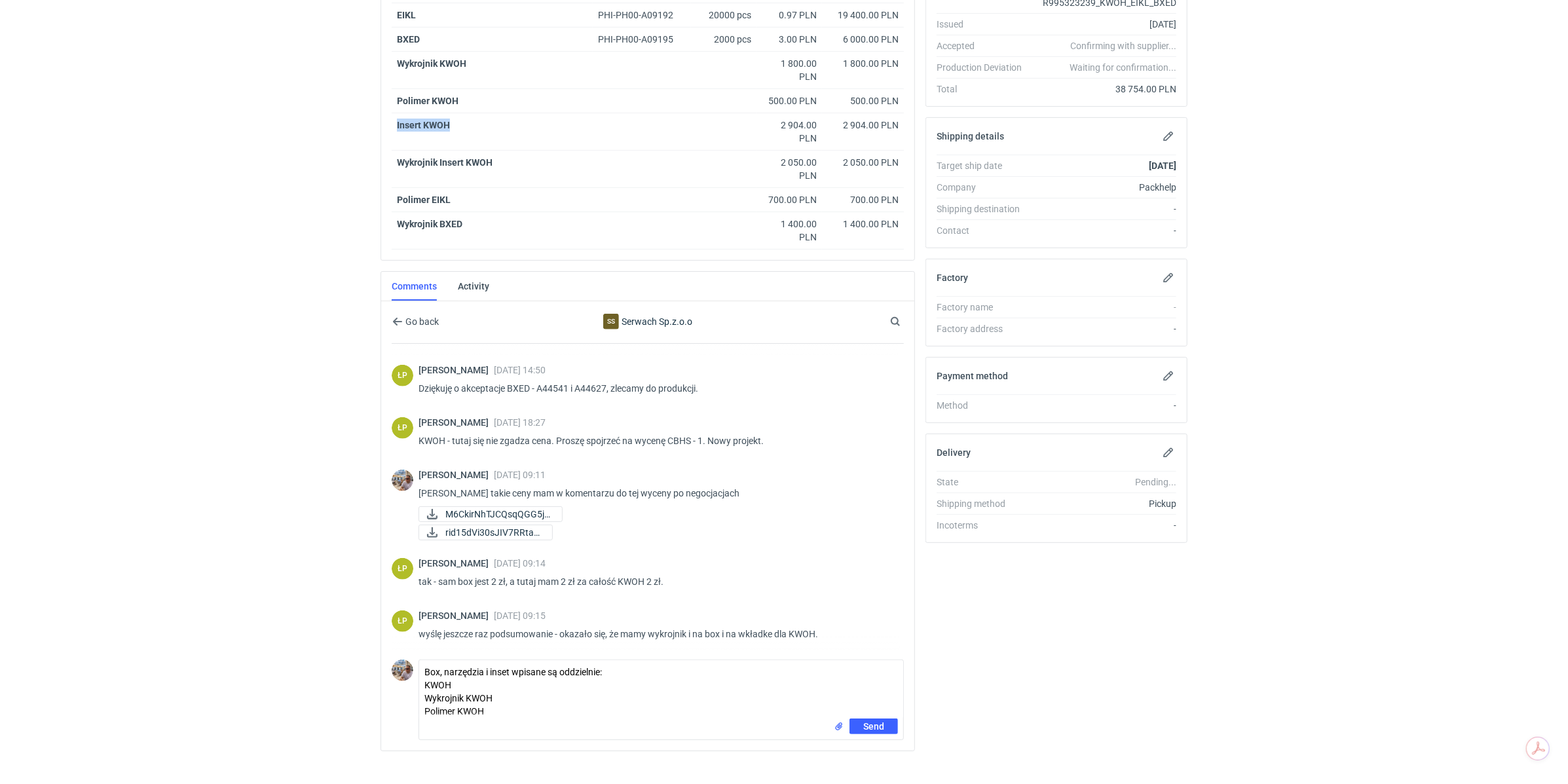
copy strong "Insert KWOH"
click at [442, 718] on div "Send" at bounding box center [661, 729] width 484 height 21
click at [508, 704] on textarea "Box, narzędzia i inset wpisane są oddzielnie: KWOH Wykrojnik KWOH Polimer KWOH" at bounding box center [661, 689] width 484 height 58
paste textarea "Insert KWOH"
drag, startPoint x: 503, startPoint y: 154, endPoint x: 394, endPoint y: 155, distance: 109.0
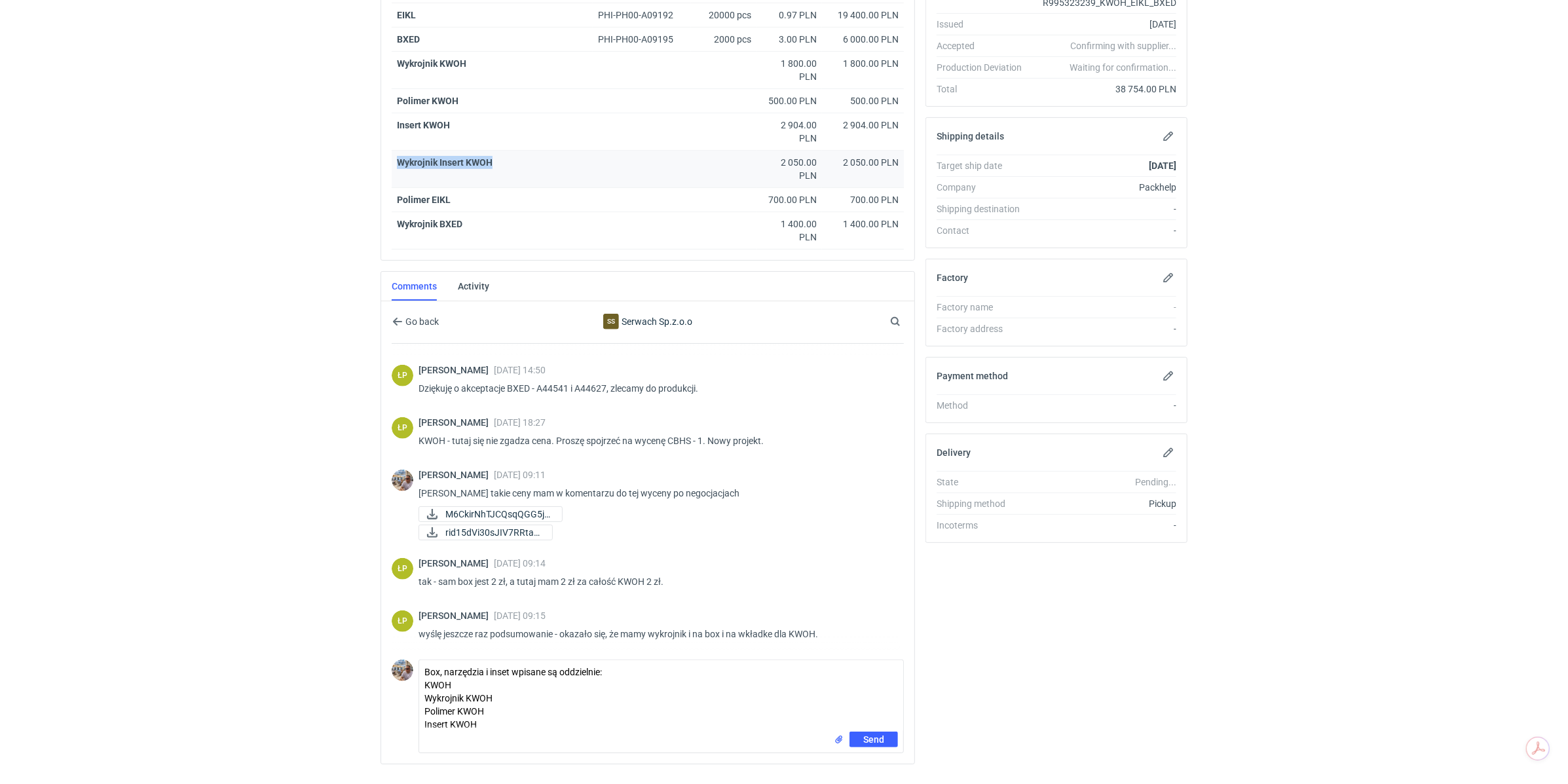
click at [394, 155] on div "Wykrojnik Insert KWOH" at bounding box center [574, 169] width 365 height 37
copy strong "Wykrojnik Insert KWOH"
click at [499, 716] on textarea "Box, narzędzia i inset wpisane są oddzielnie: KWOH Wykrojnik KWOH Polimer KWOH …" at bounding box center [661, 696] width 484 height 72
paste textarea "Wykrojnik Insert KWOH"
type textarea "Box, narzędzia i inset wpisane są oddzielnie: KWOH Wykrojnik KWOH Polimer KWOH …"
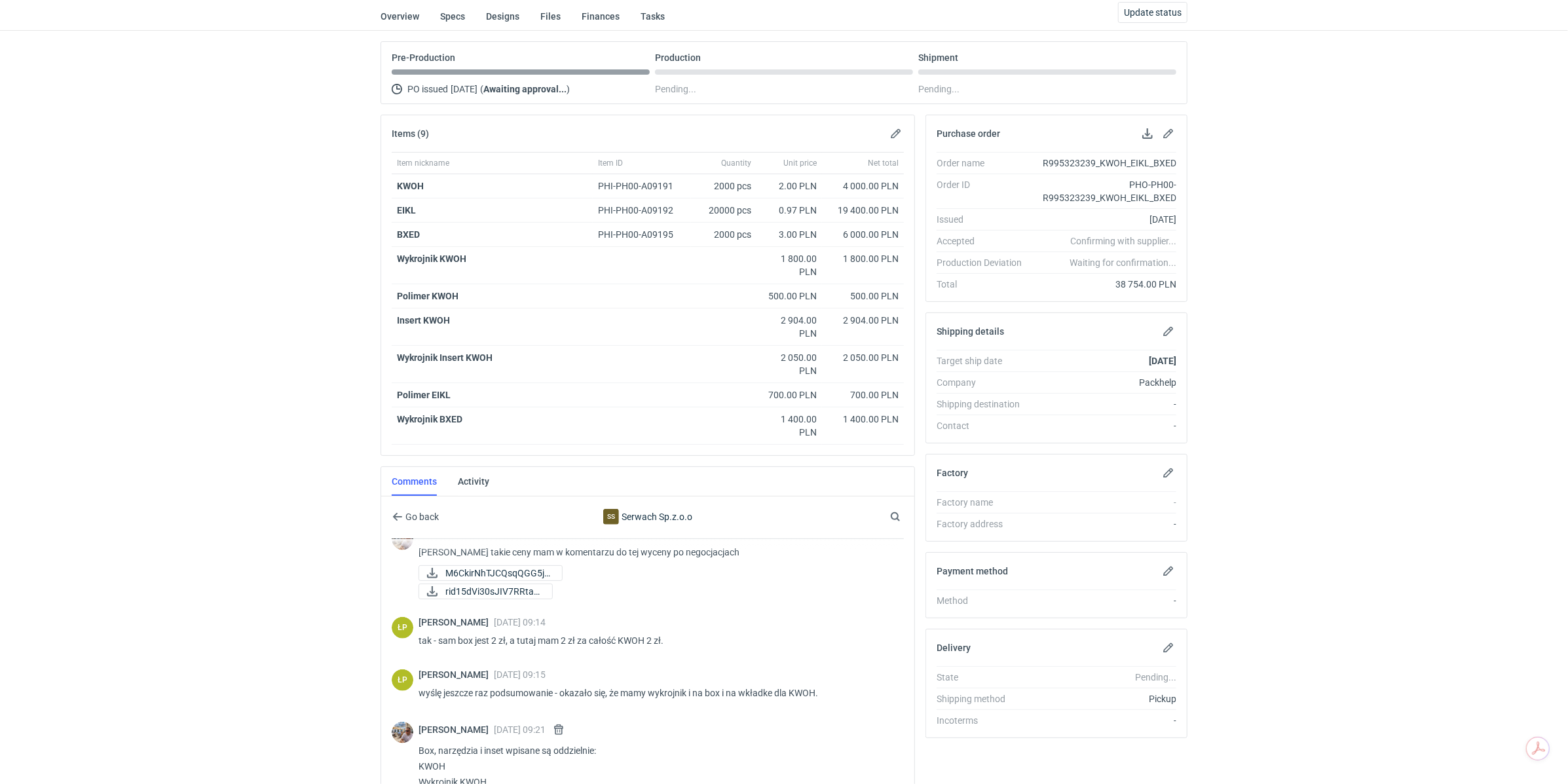
scroll to position [0, 0]
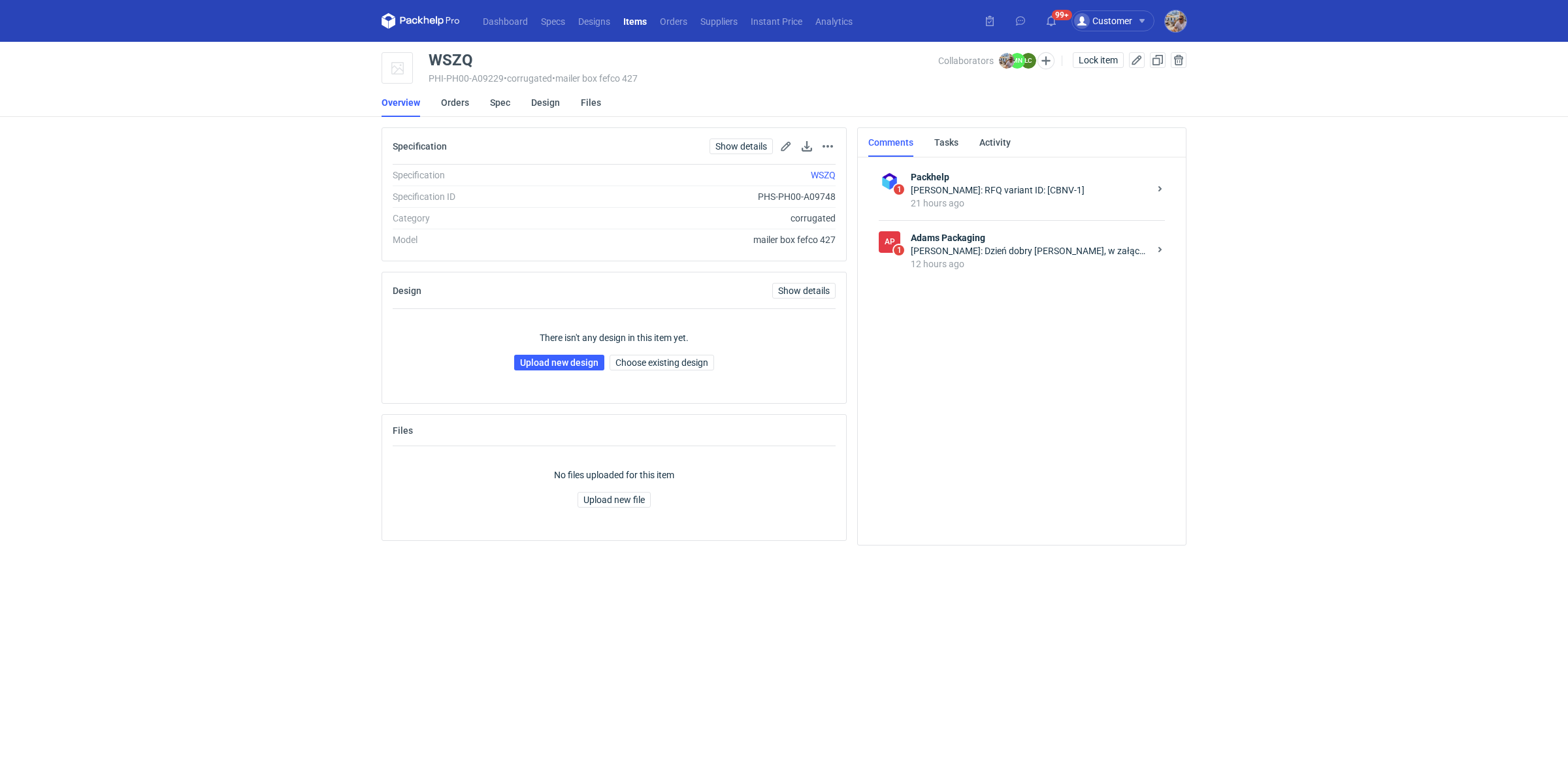
click at [978, 252] on div "Małgorzata Nowotna: Dzień dobry Panie Michale, w załączniku konstrukcja" at bounding box center [1030, 251] width 238 height 13
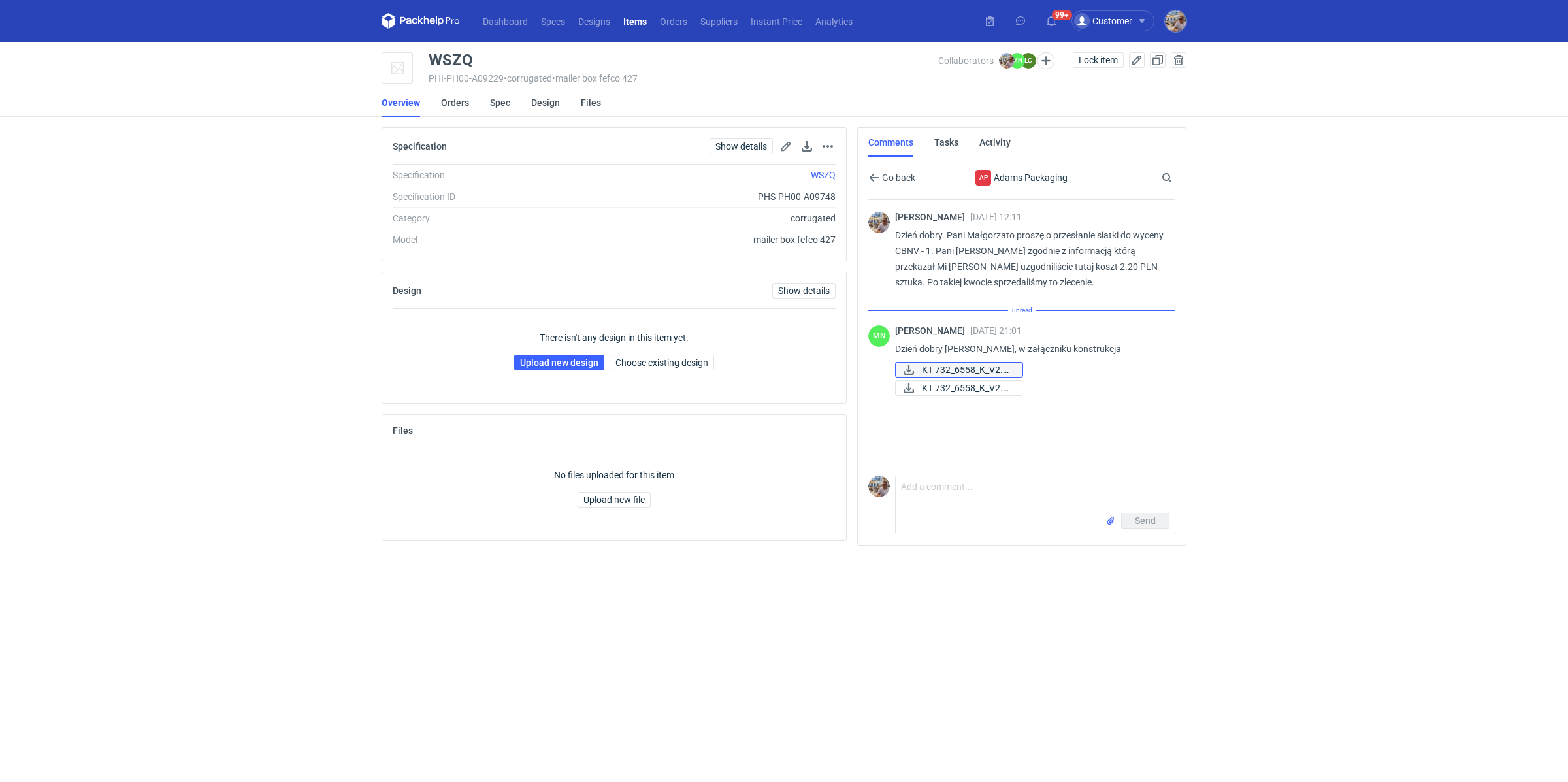
click at [973, 367] on span "KT 732_6558_K_V2.eps" at bounding box center [967, 369] width 90 height 14
click at [968, 381] on div "Małgorzata Nowotna 08 Oct 2025 21:01 Dzień dobry Panie Michale, w załączniku ko…" at bounding box center [1030, 347] width 270 height 72
click at [969, 377] on span "KT 732_6558_K_V2.pdf" at bounding box center [967, 373] width 89 height 14
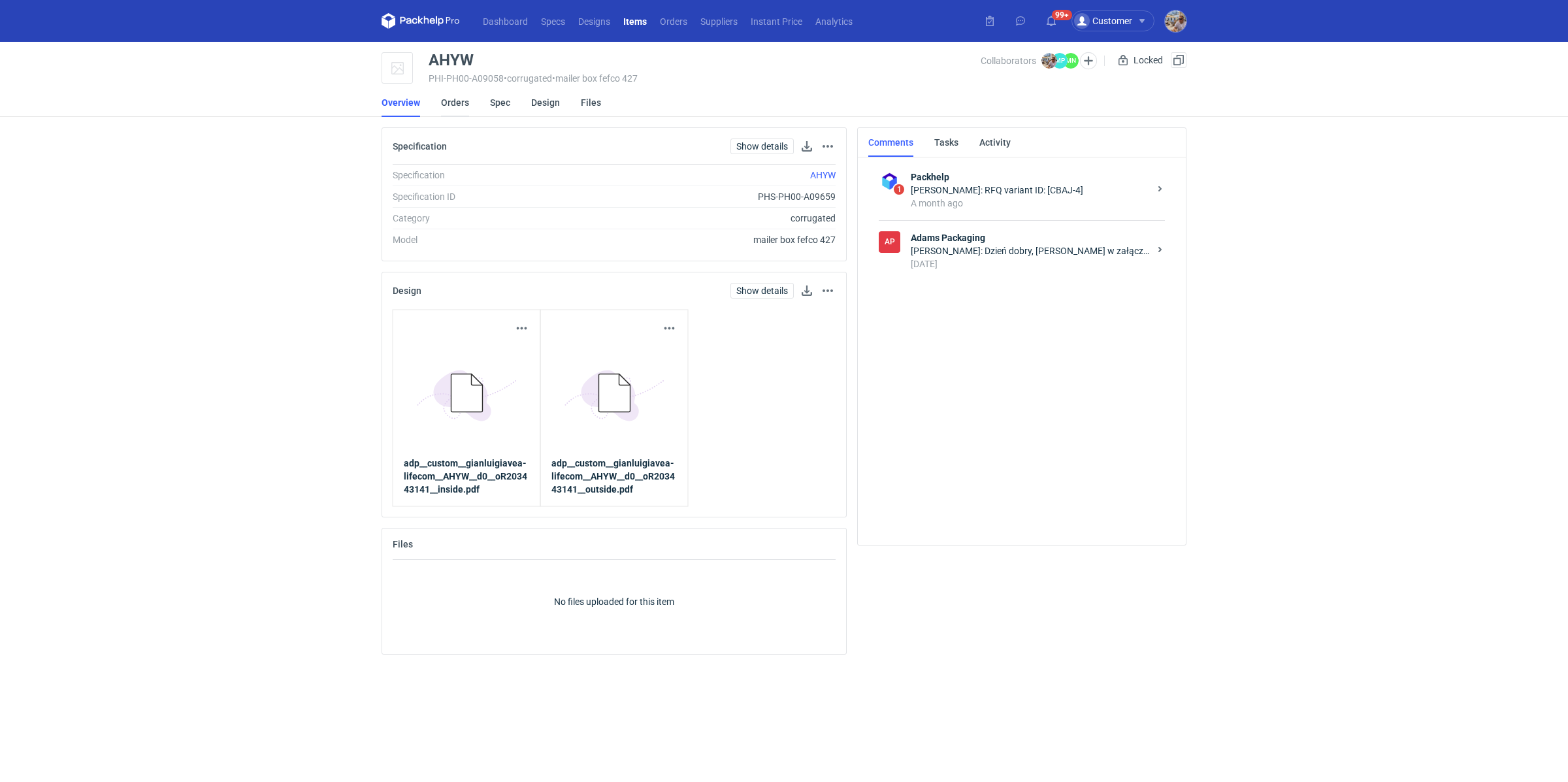
click at [460, 98] on link "Orders" at bounding box center [455, 103] width 28 height 29
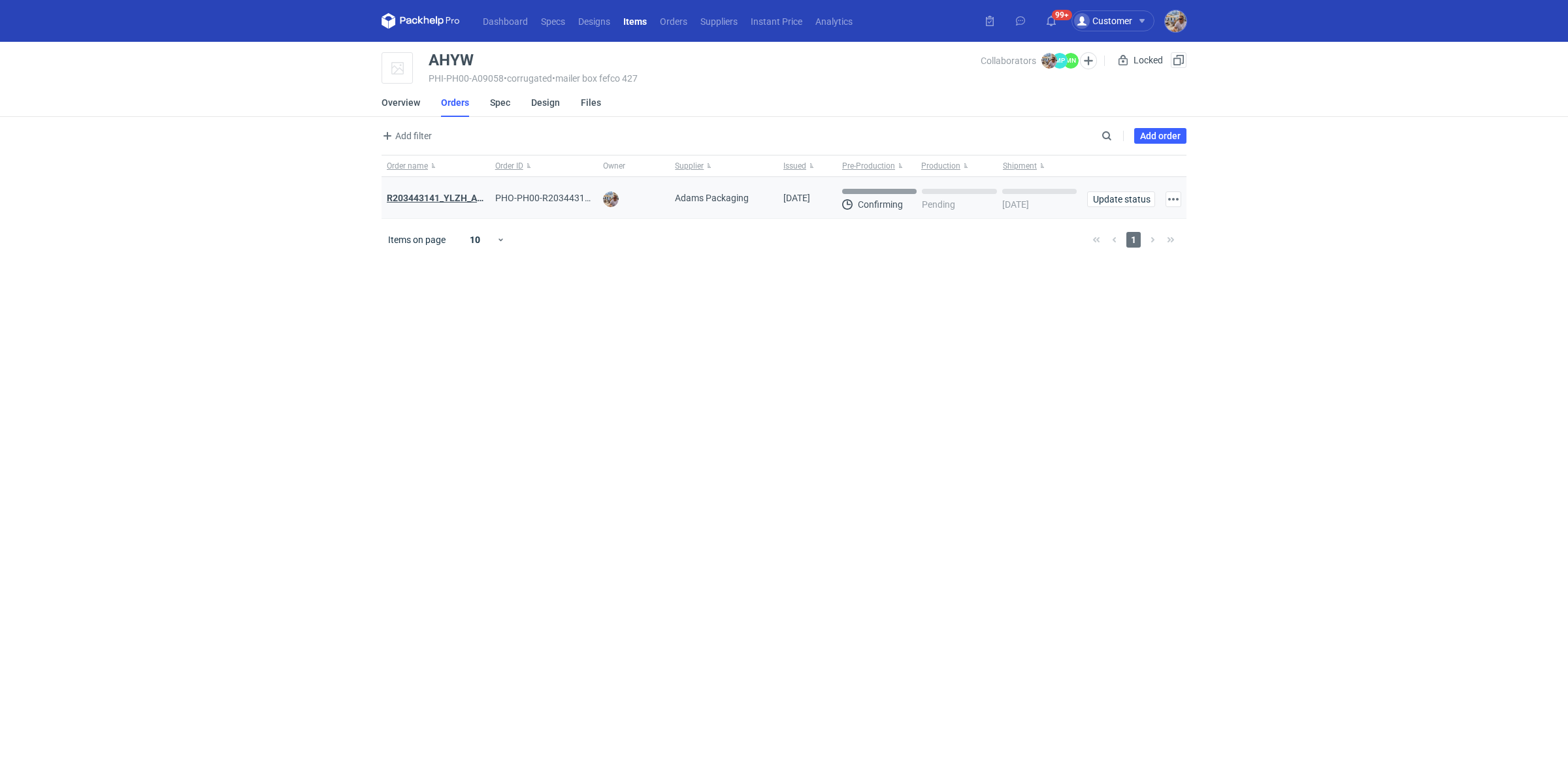
click at [432, 197] on strong "R203443141_YLZH_AHYW" at bounding box center [442, 198] width 110 height 10
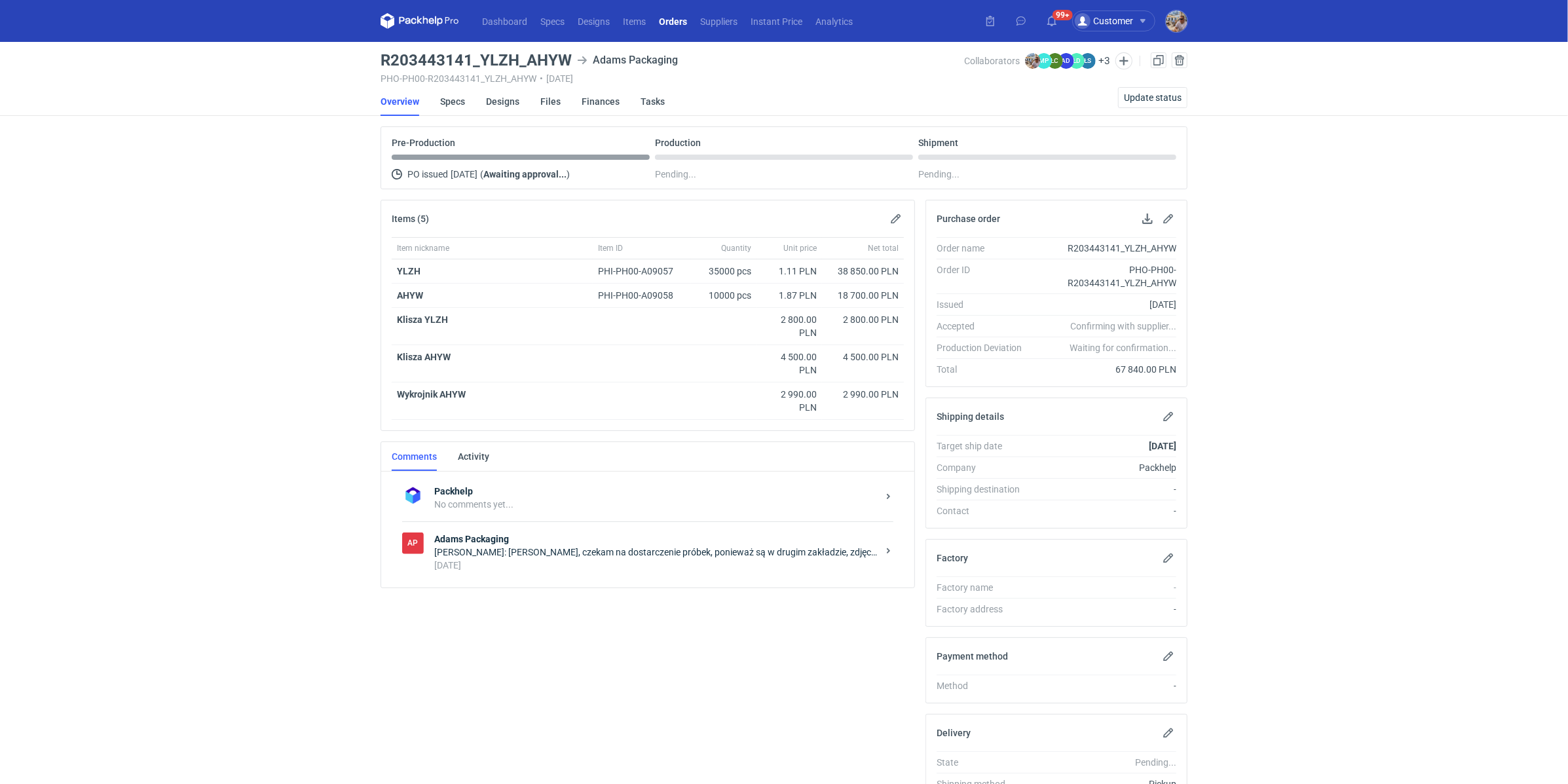
click at [594, 562] on div "[DATE]" at bounding box center [656, 565] width 443 height 13
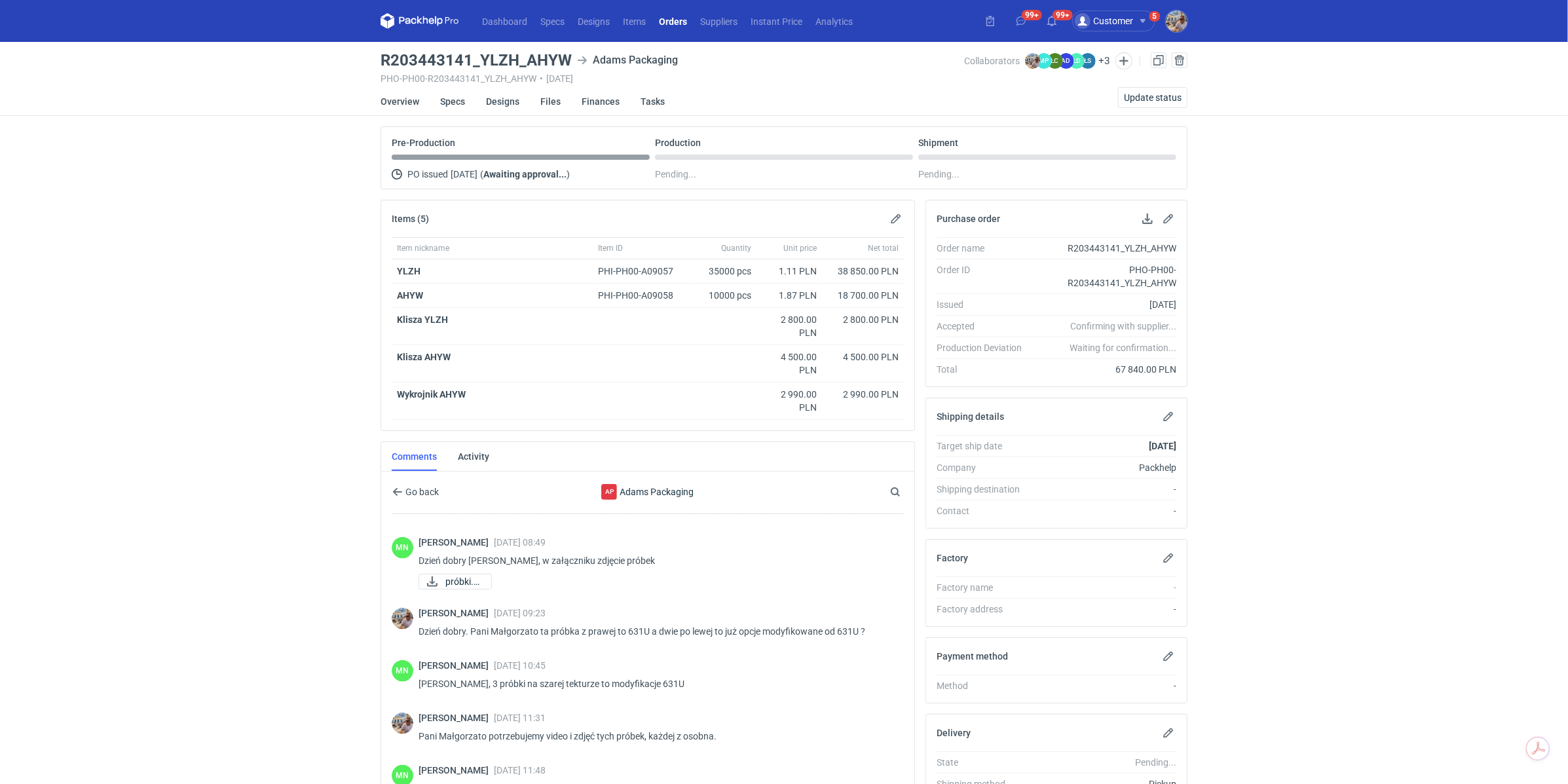
scroll to position [163, 0]
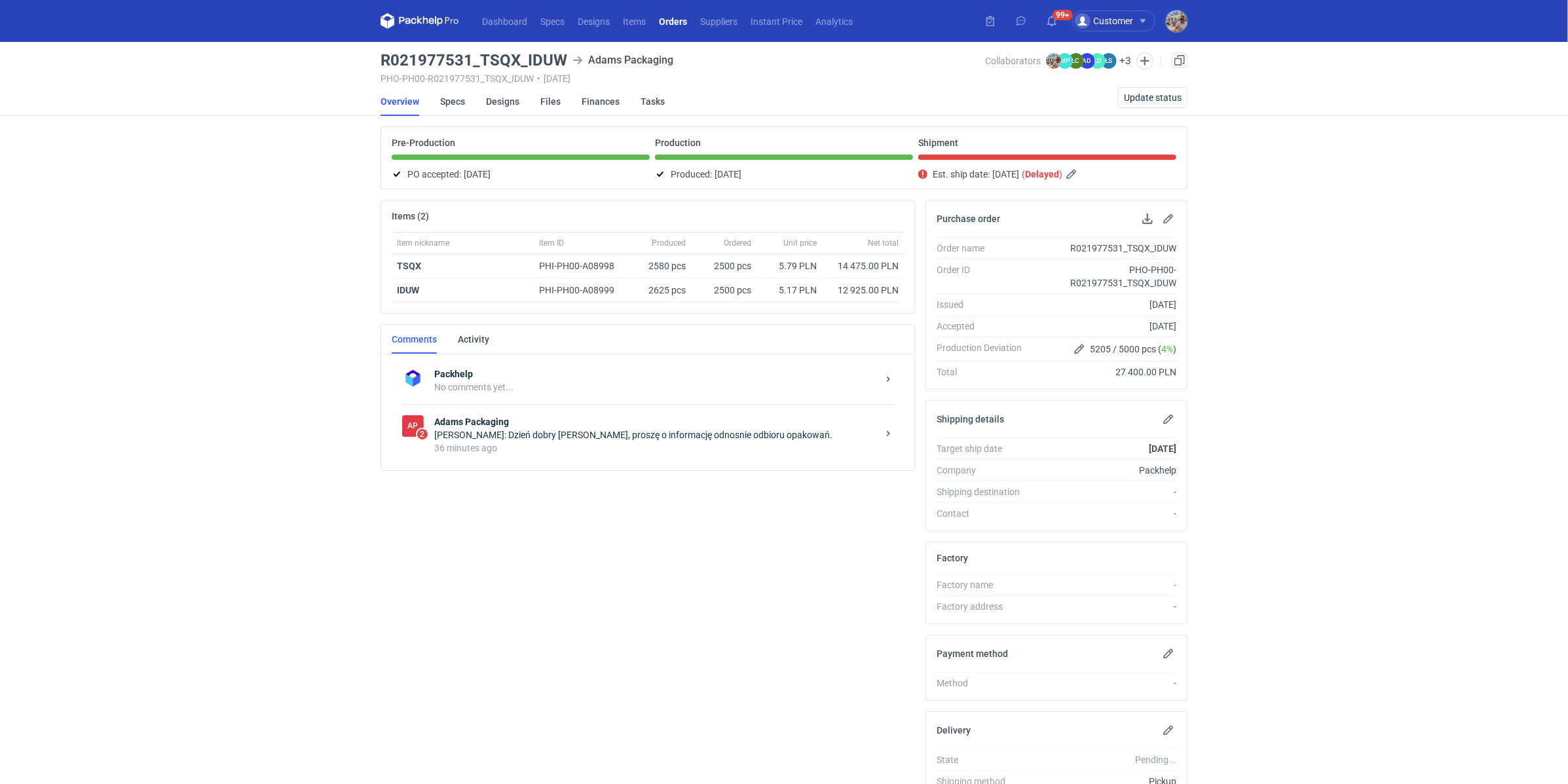
click at [512, 437] on div "[PERSON_NAME]: Dzień dobry [PERSON_NAME], proszę o informację odnosnie odbioru …" at bounding box center [656, 435] width 443 height 13
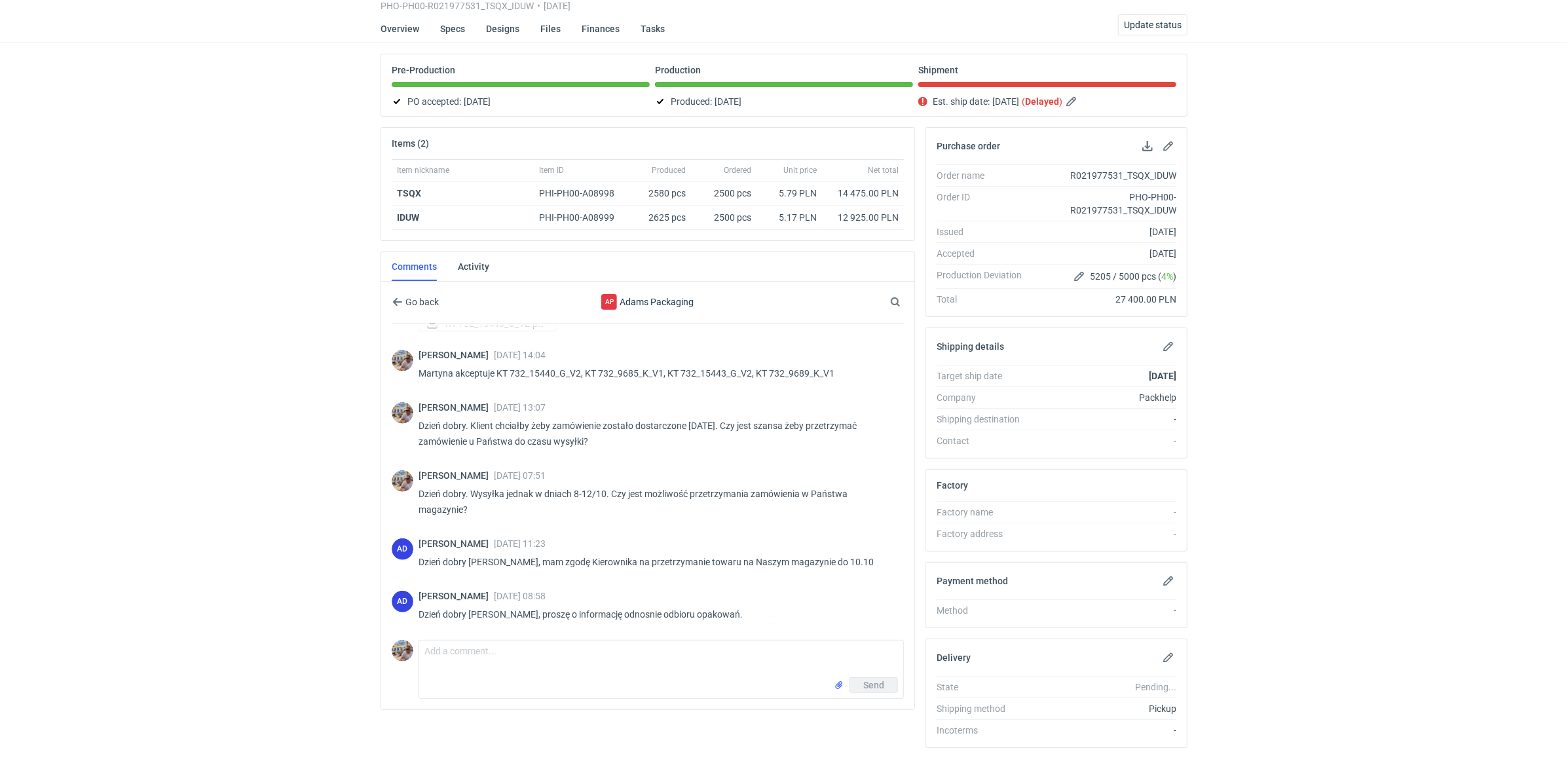
scroll to position [81, 0]
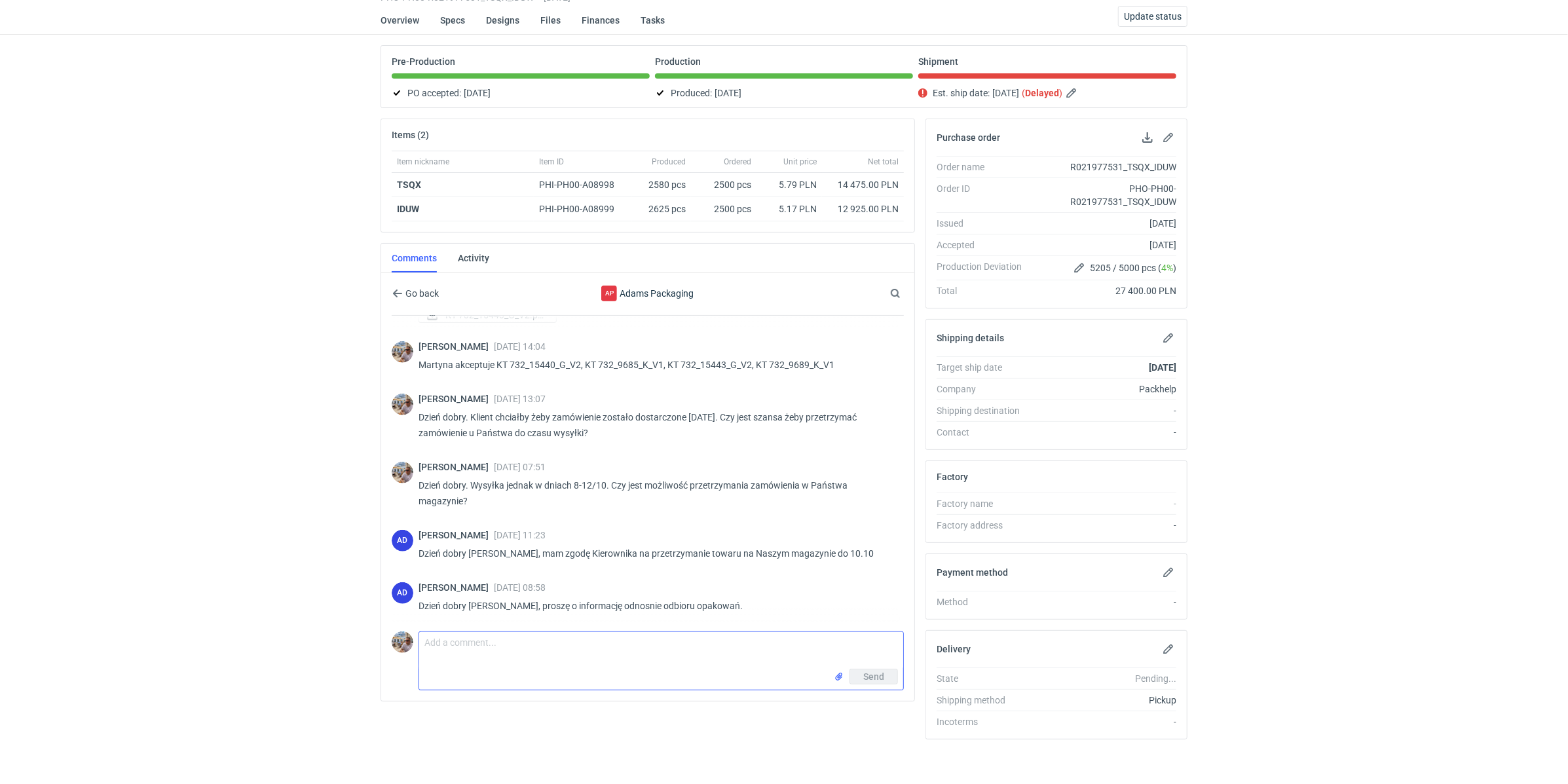
click at [465, 642] on textarea "Comment message" at bounding box center [661, 650] width 484 height 37
type textarea "Pani Anito rozmawiałem z logistyką, powinni to [DATE] odebrać"
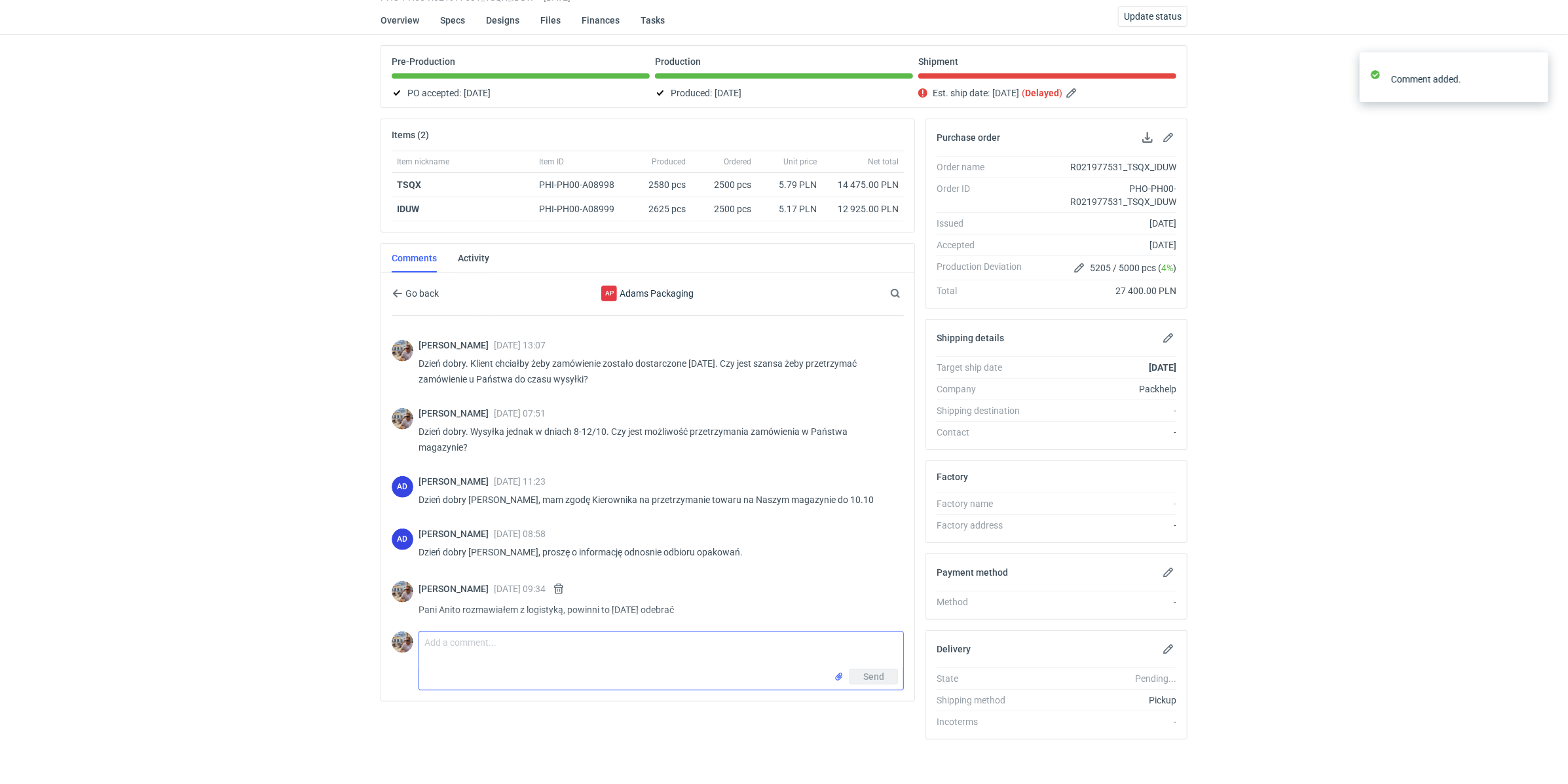
scroll to position [562, 0]
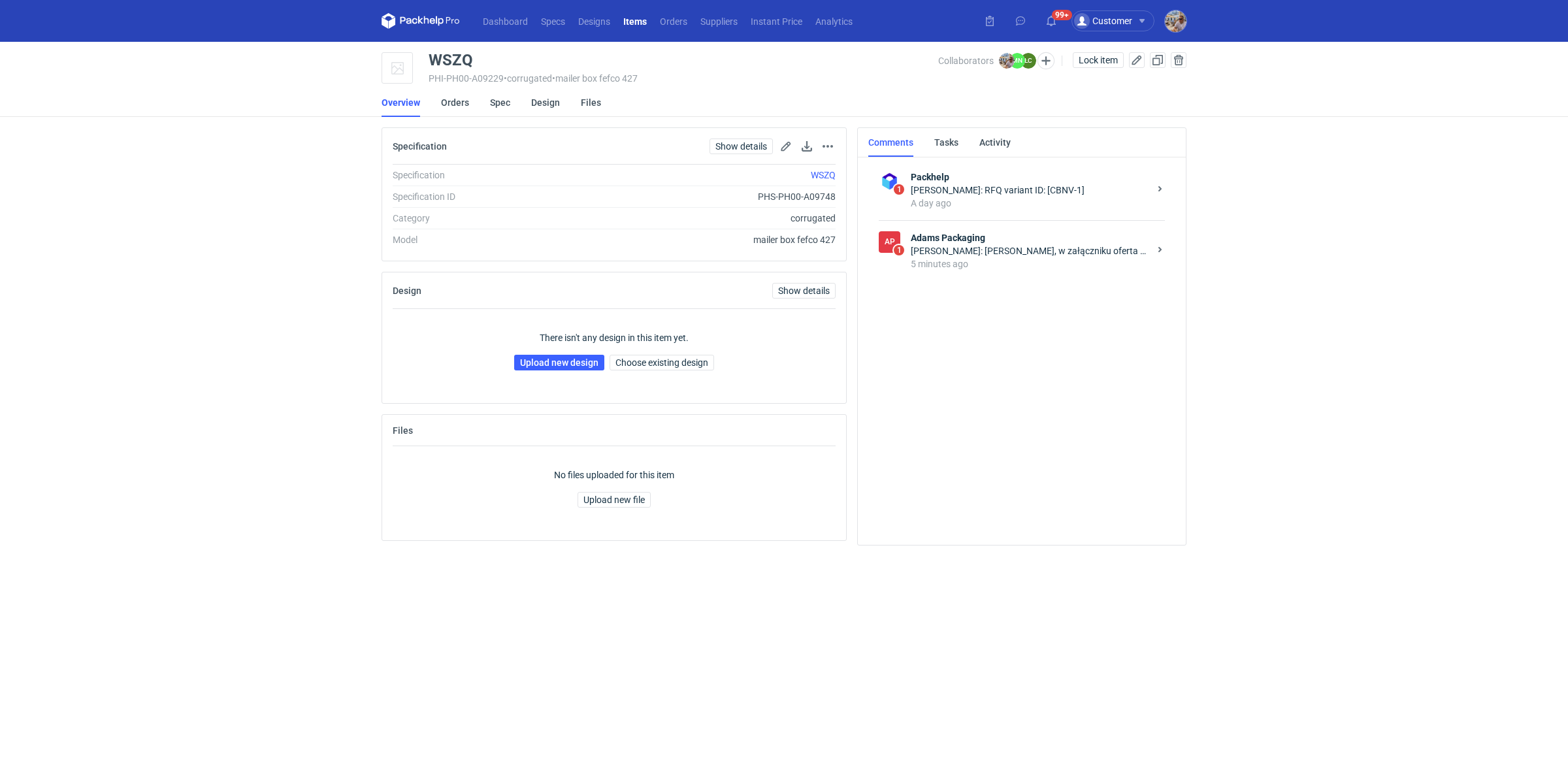
click at [960, 265] on div "5 minutes ago" at bounding box center [1030, 264] width 238 height 13
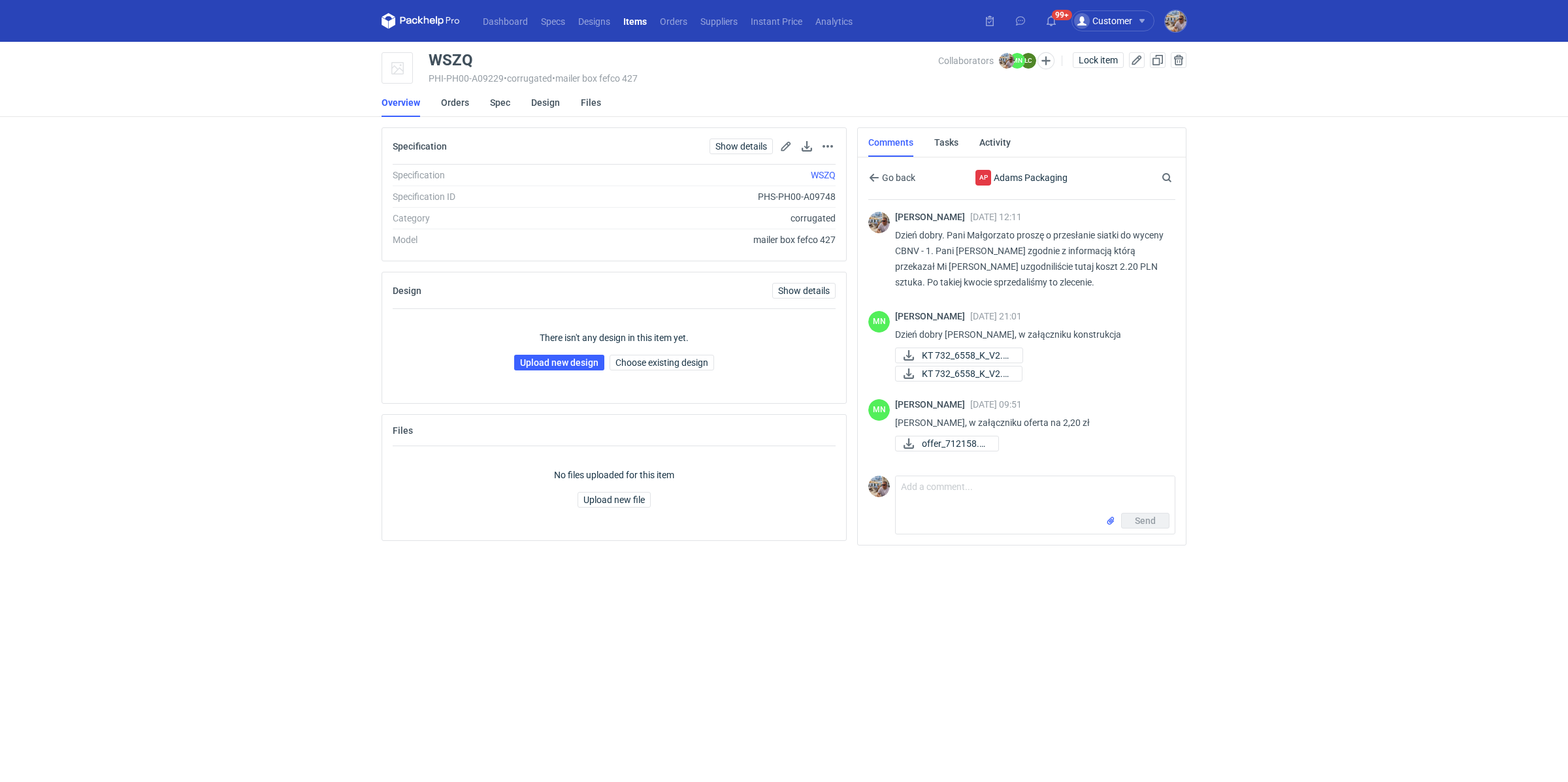
click at [949, 475] on div "Comment message Send" at bounding box center [1022, 502] width 307 height 64
click at [946, 486] on textarea "Comment message" at bounding box center [1035, 494] width 279 height 36
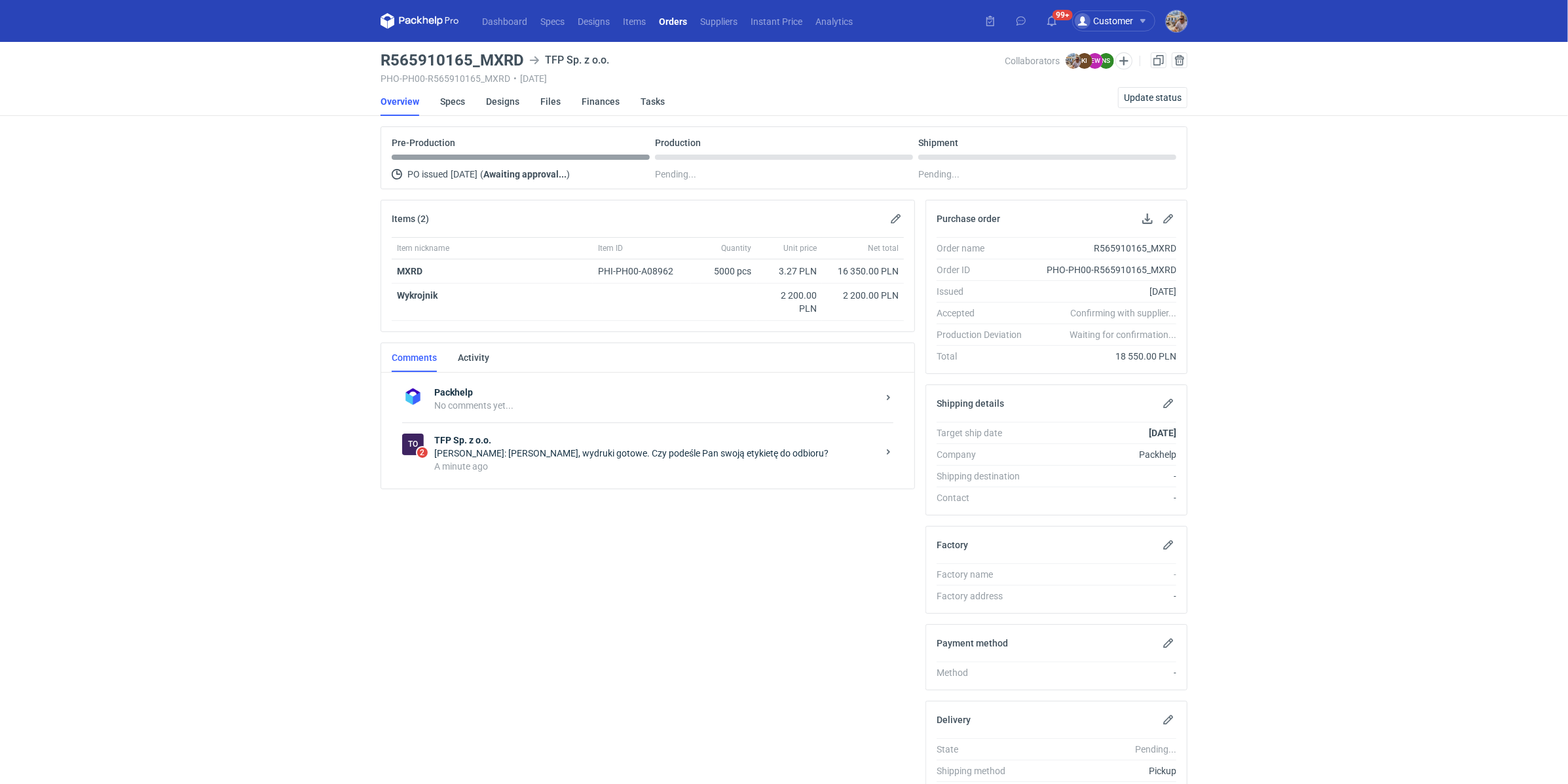
click at [535, 466] on div "A minute ago" at bounding box center [656, 466] width 443 height 13
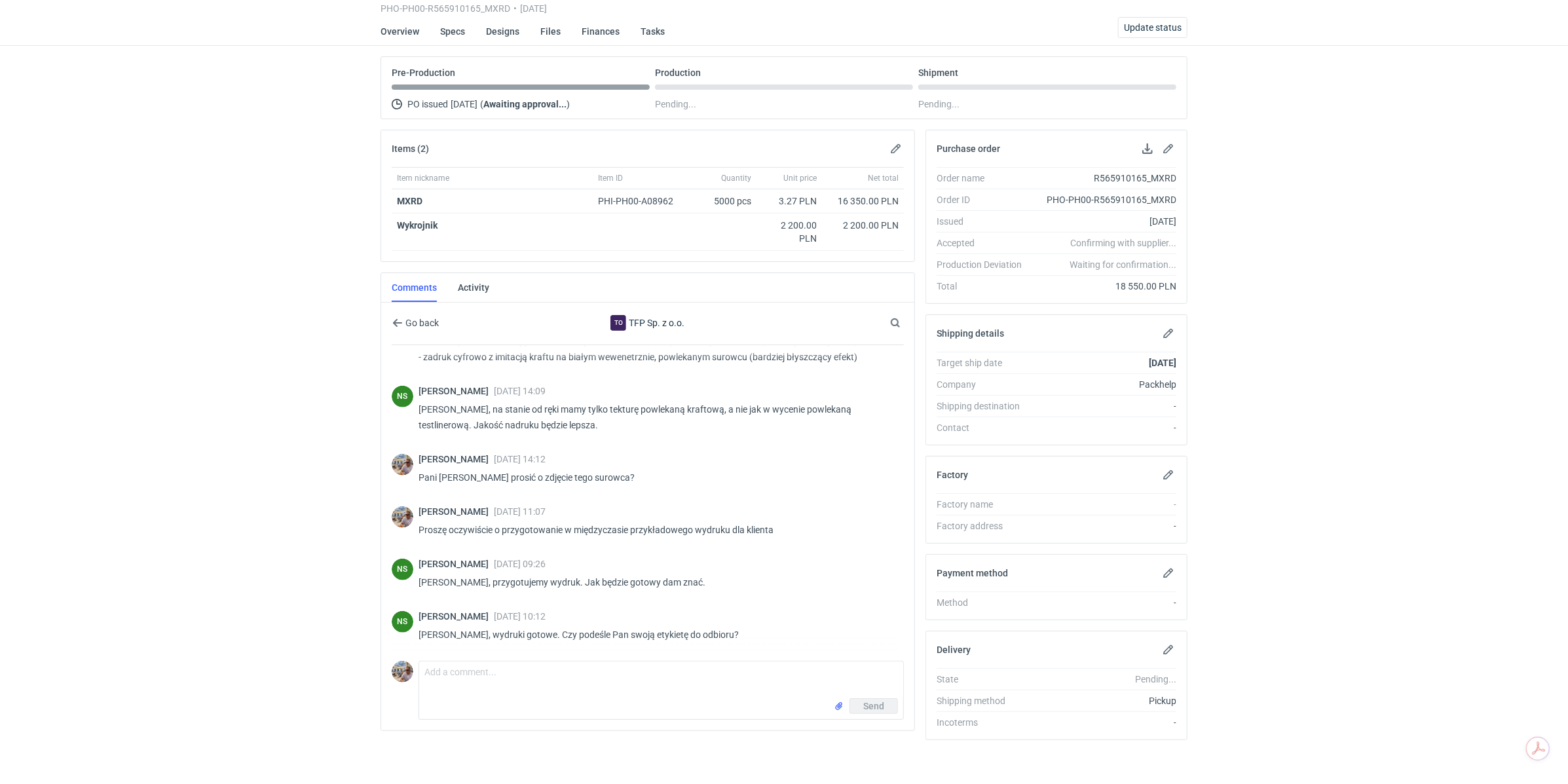
scroll to position [71, 0]
click at [510, 680] on textarea "Comment message" at bounding box center [661, 679] width 484 height 37
type textarea "Pani Natalio proszę póki co o podesłanie zdjęć próbek. Za chwilę podeśle etykie…"
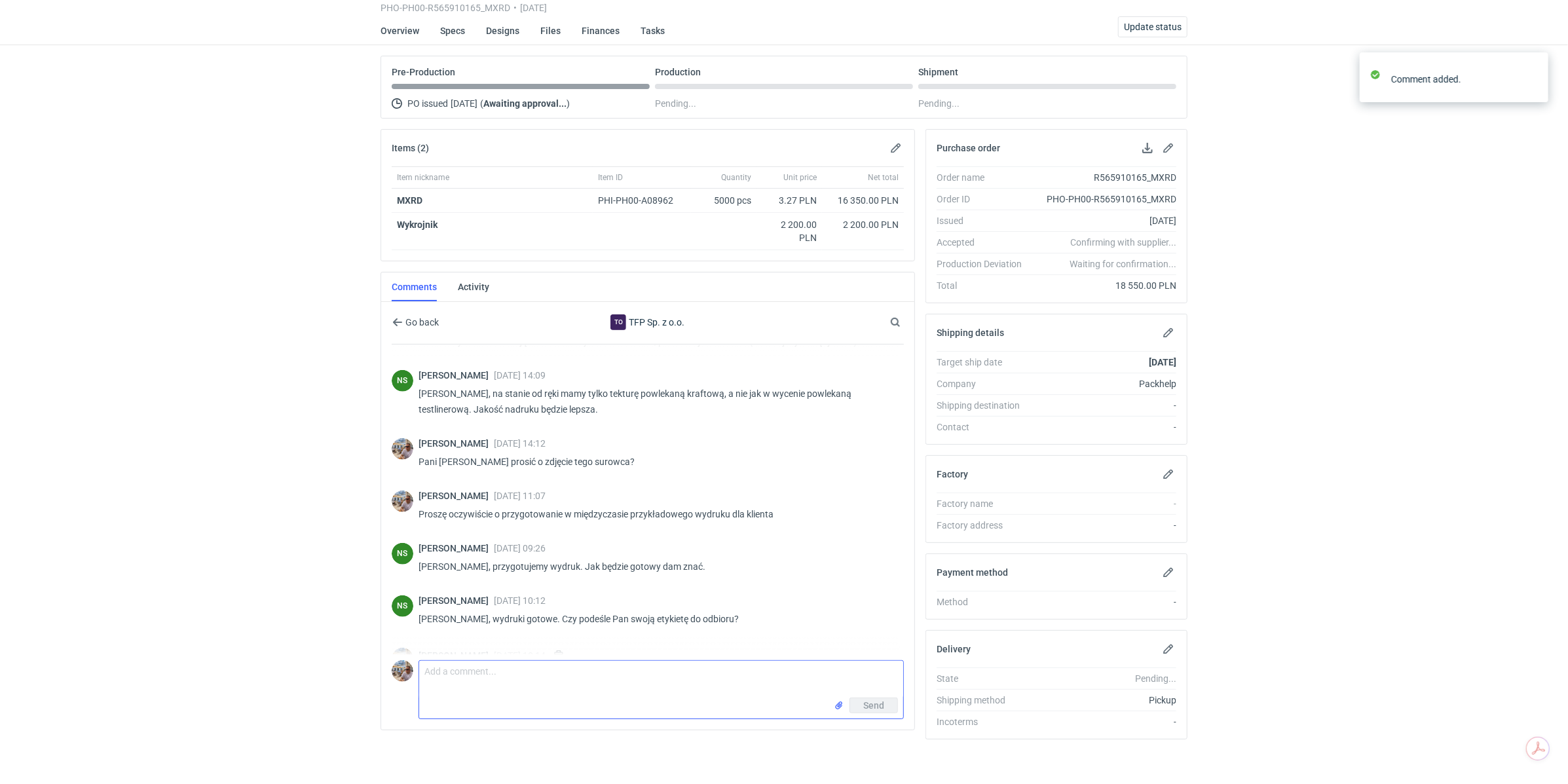
scroll to position [1088, 0]
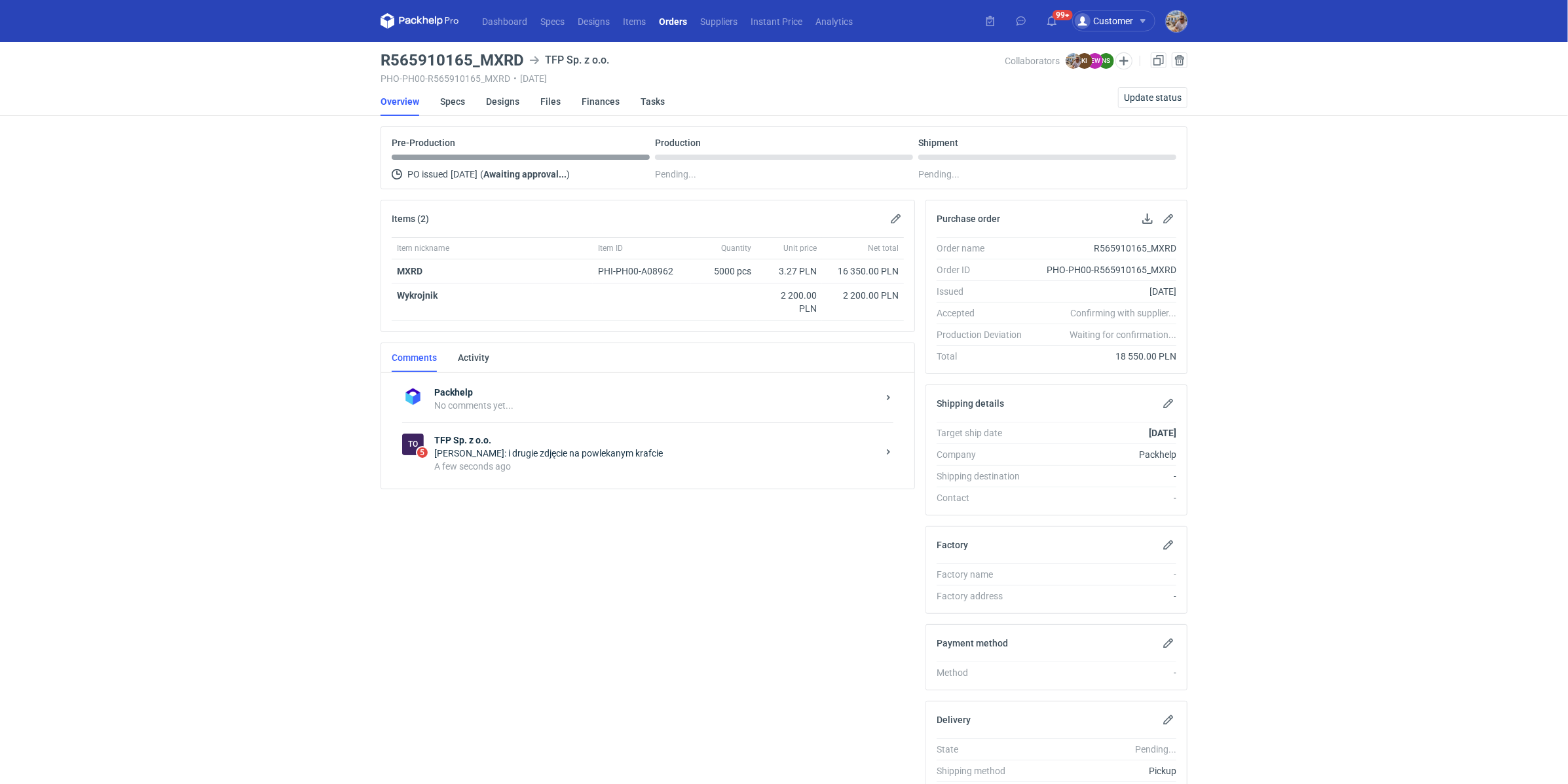
click at [520, 447] on div "[PERSON_NAME]: i drugie zdjęcie na powlekanym krafcie" at bounding box center [656, 454] width 443 height 13
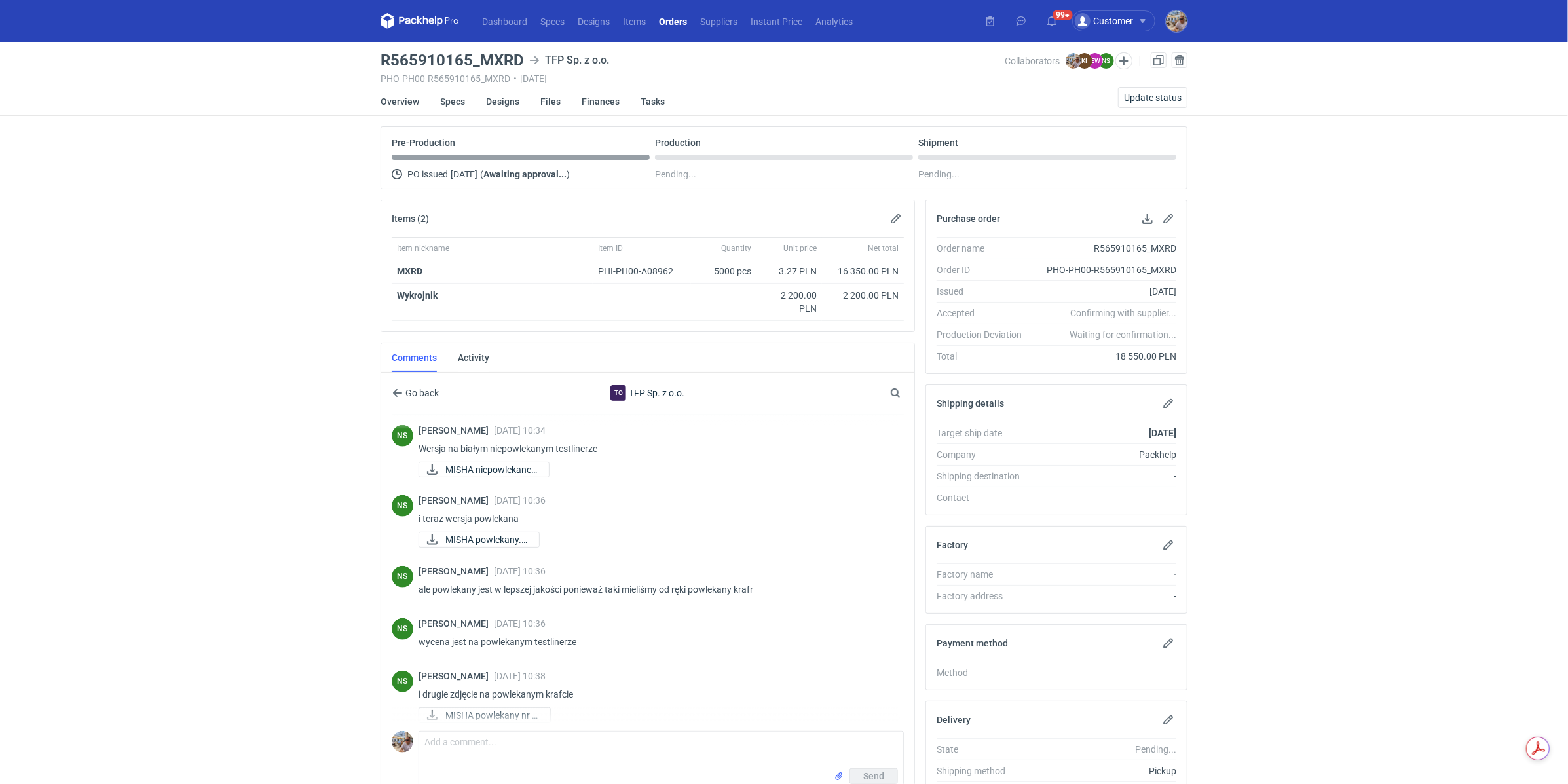
scroll to position [1030, 0]
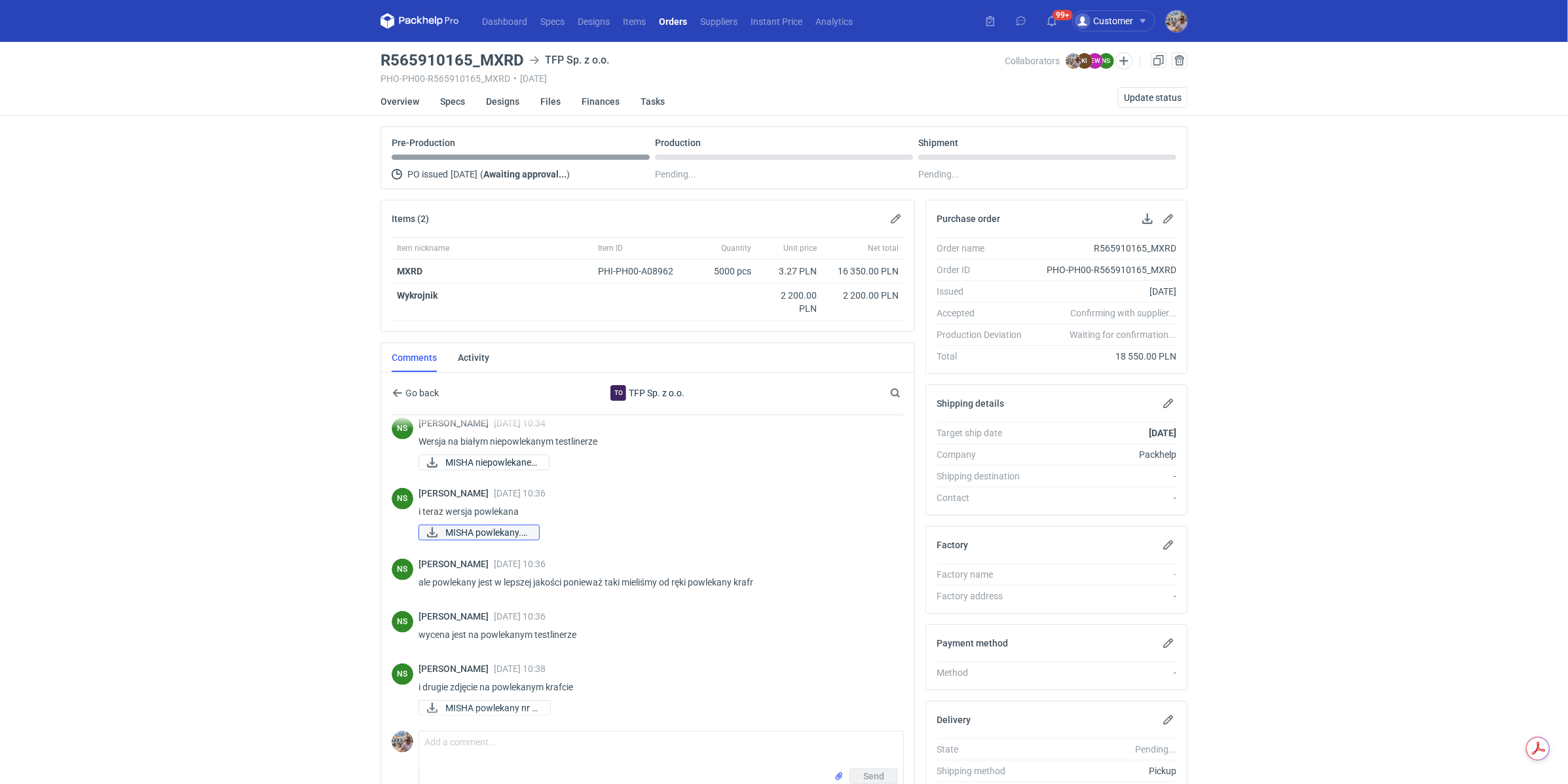
click at [489, 535] on span "MISHA powlekany.jpg" at bounding box center [486, 532] width 83 height 14
click at [477, 459] on span "MISHA niepowlekane.j..." at bounding box center [492, 462] width 93 height 14
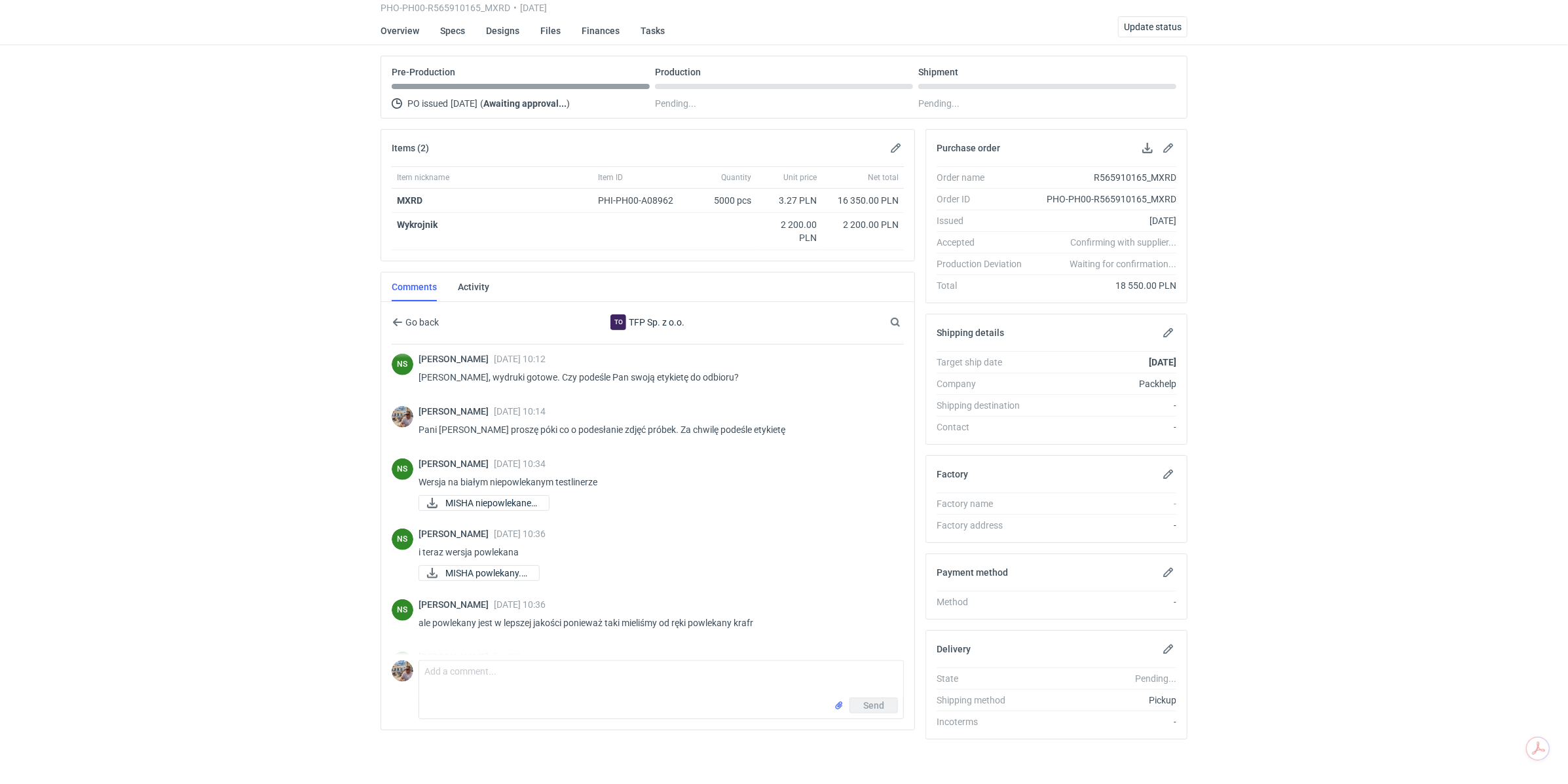
scroll to position [1033, 0]
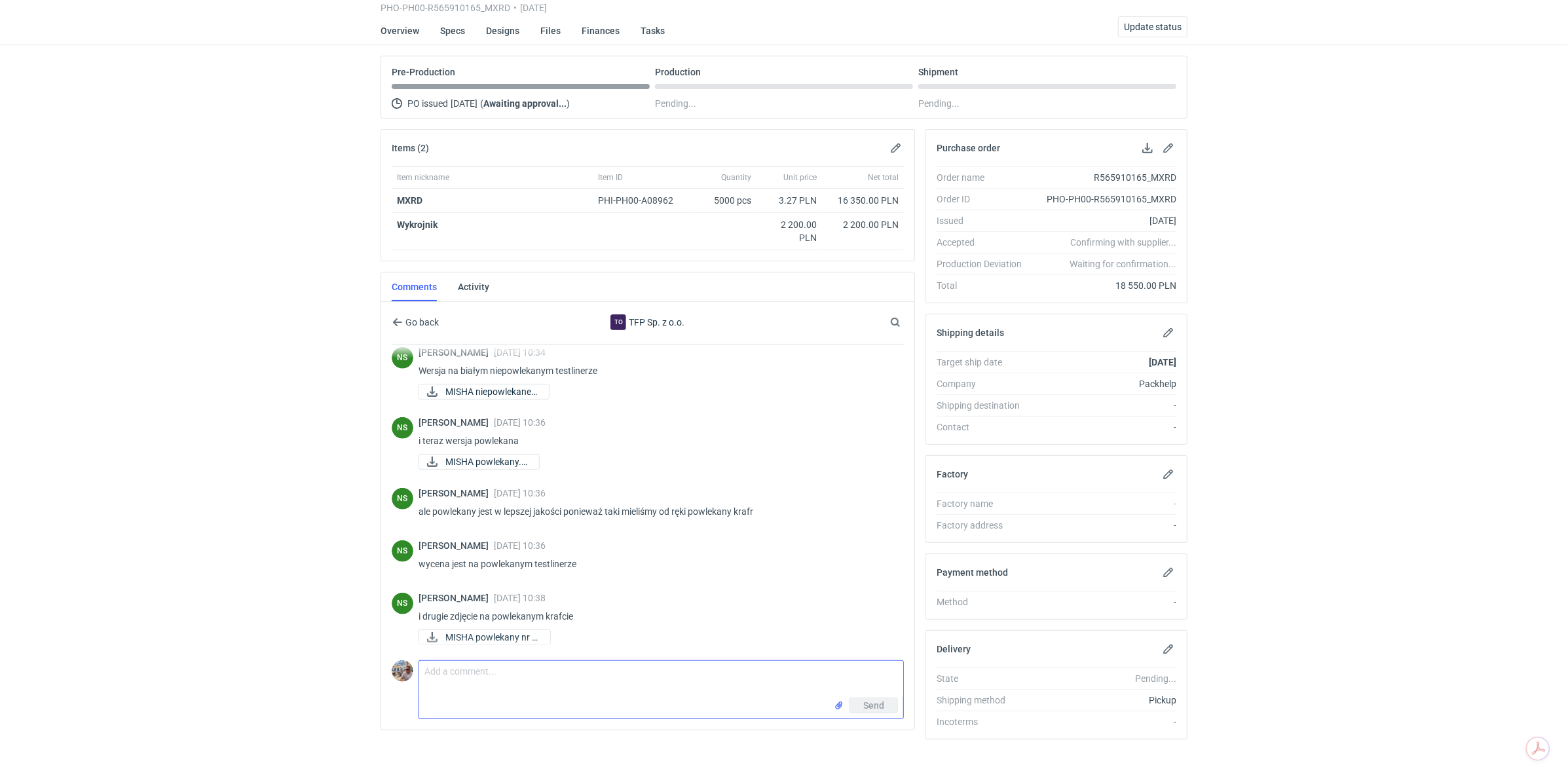
click at [454, 677] on textarea "Comment message" at bounding box center [661, 679] width 484 height 37
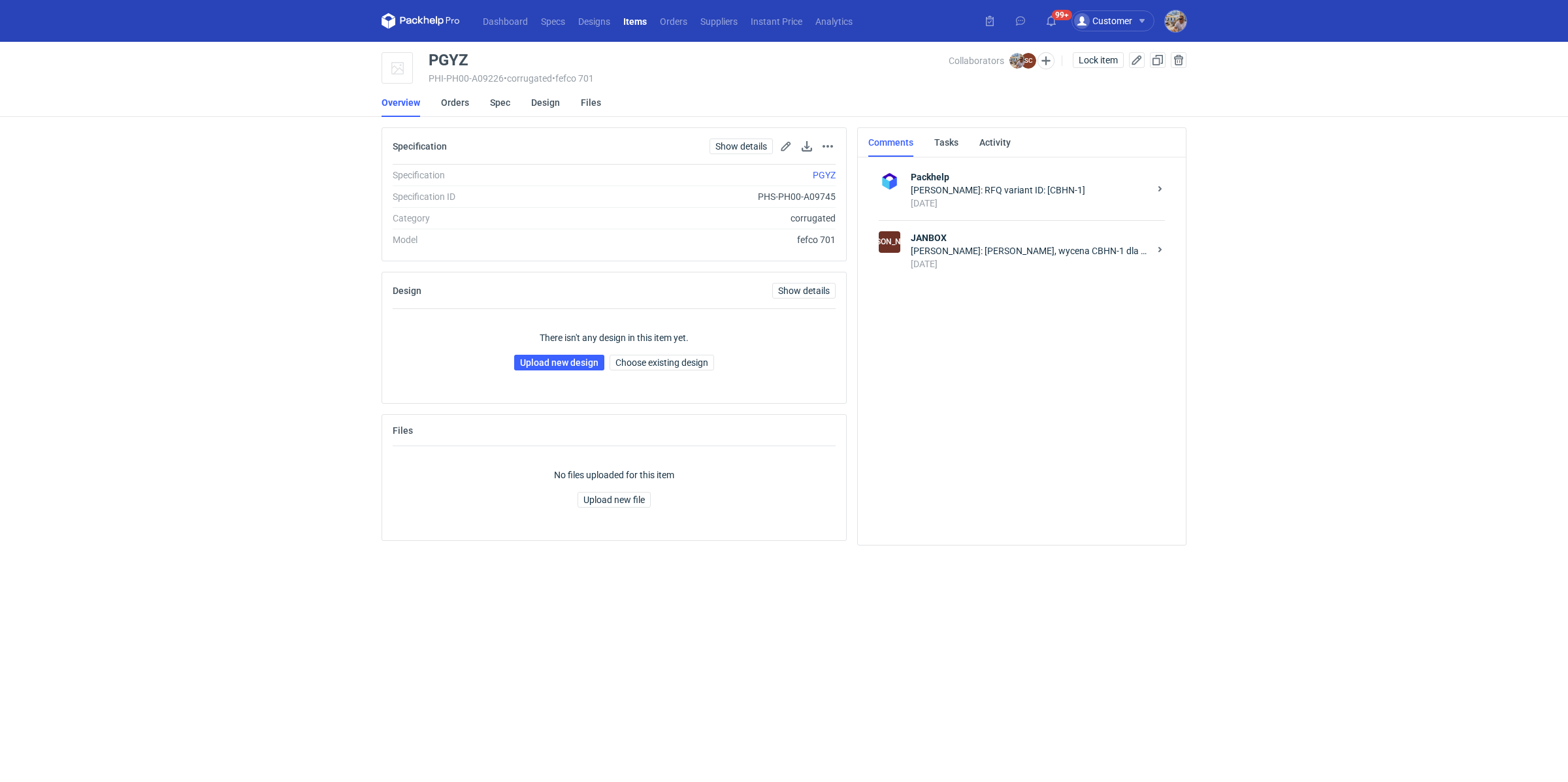
click at [1002, 253] on div "[PERSON_NAME]: [PERSON_NAME], wycena CBHN-1 dla nakładu 3000 sztuk. Prześlesz s…" at bounding box center [1030, 251] width 238 height 13
click at [927, 493] on textarea "Comment message" at bounding box center [1035, 494] width 279 height 36
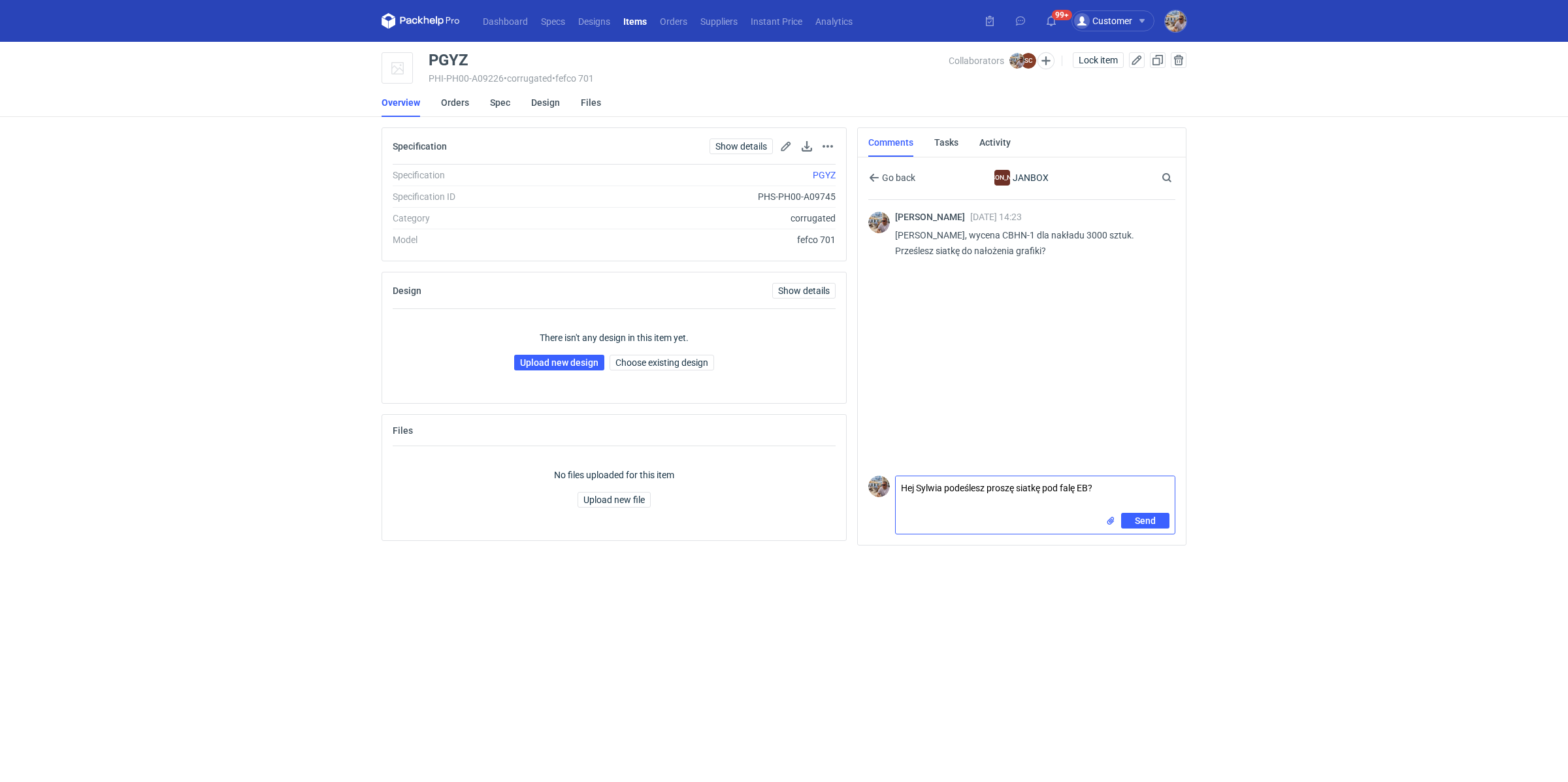
type textarea "Hej Sylwia podeślesz proszę siatkę pod falę EB?"
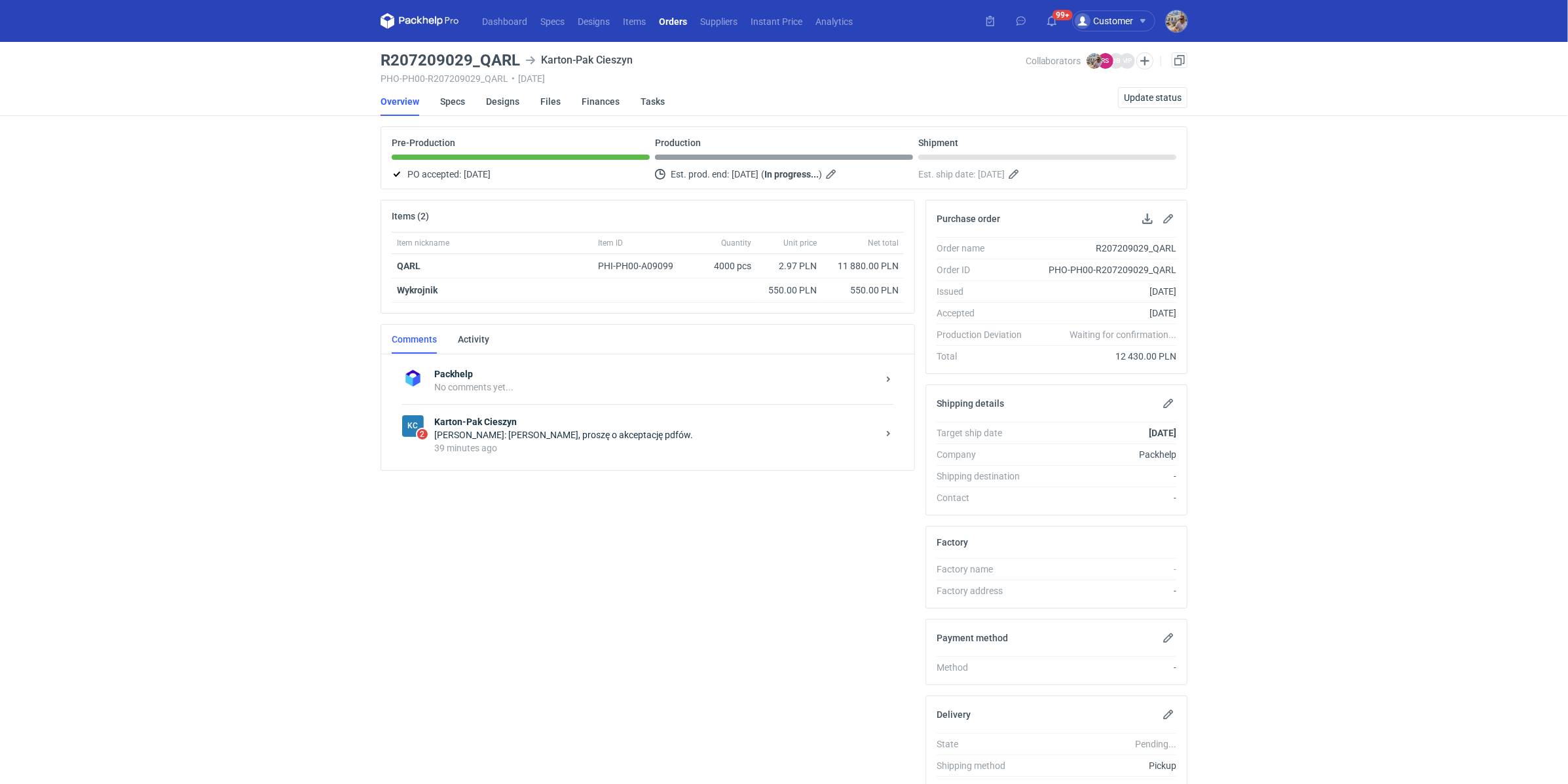
click at [548, 435] on div "[PERSON_NAME]: [PERSON_NAME], proszę o akceptację pdfów." at bounding box center [656, 435] width 443 height 13
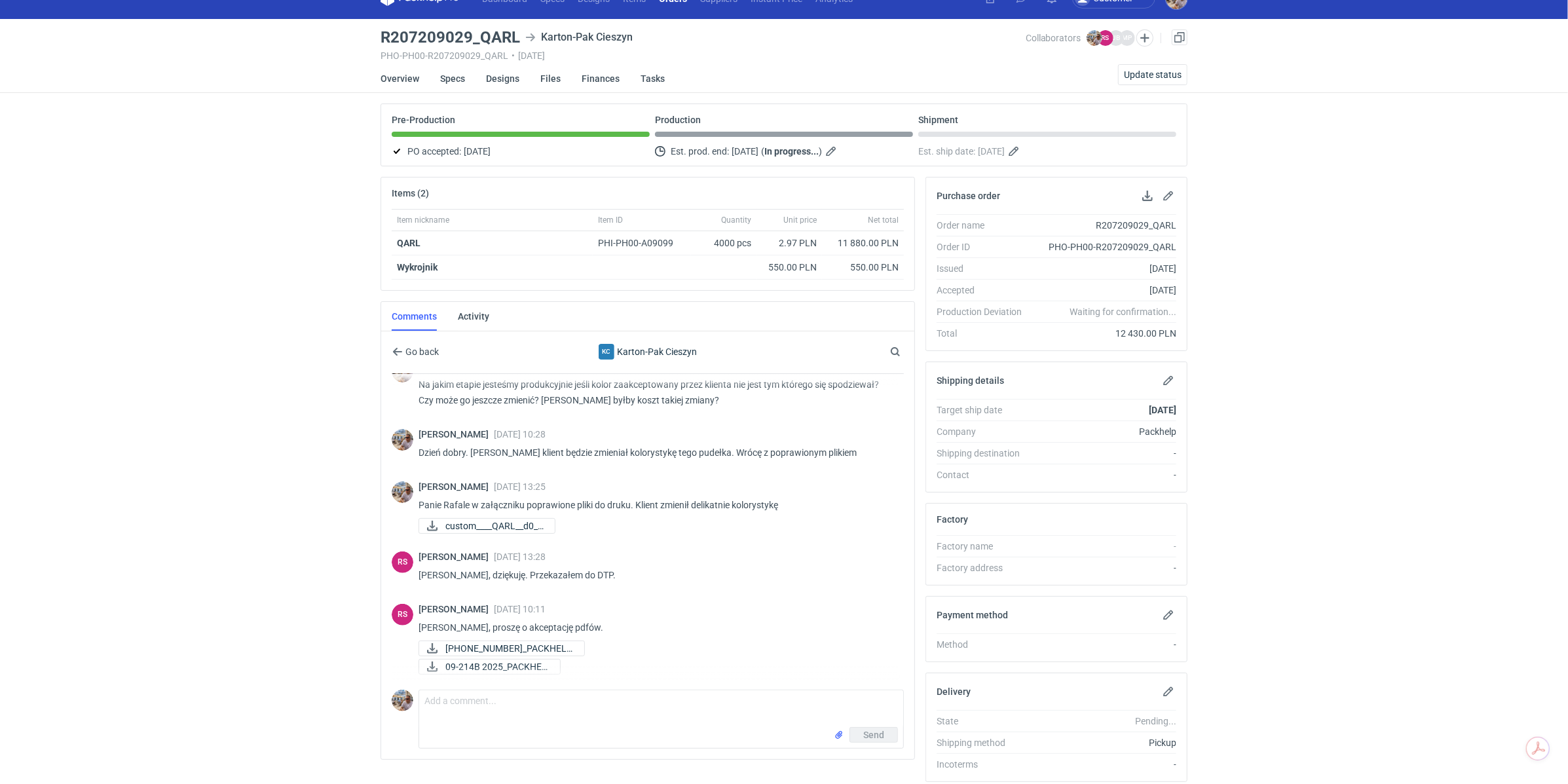
scroll to position [387, 0]
click at [527, 644] on span "09-214 2025_PACKHELP..." at bounding box center [509, 648] width 128 height 14
click at [518, 660] on span "09-214B 2025_PACKHEL..." at bounding box center [498, 667] width 104 height 14
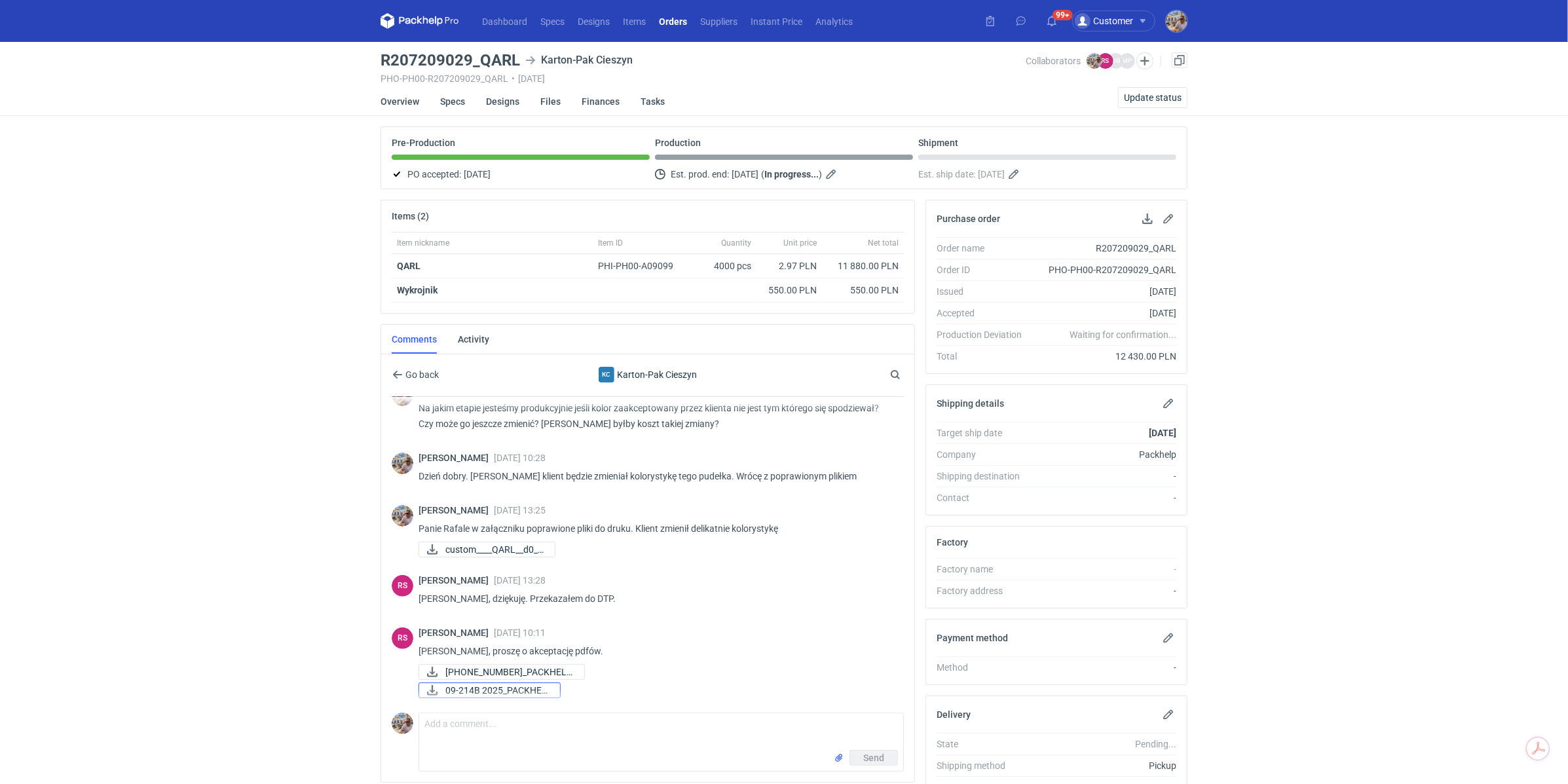
scroll to position [0, 0]
drag, startPoint x: 480, startPoint y: 54, endPoint x: 536, endPoint y: 56, distance: 56.0
click at [536, 56] on div "R207209029_QARL Karton-Pak Cieszyn" at bounding box center [703, 60] width 645 height 16
copy h3 "QARL"
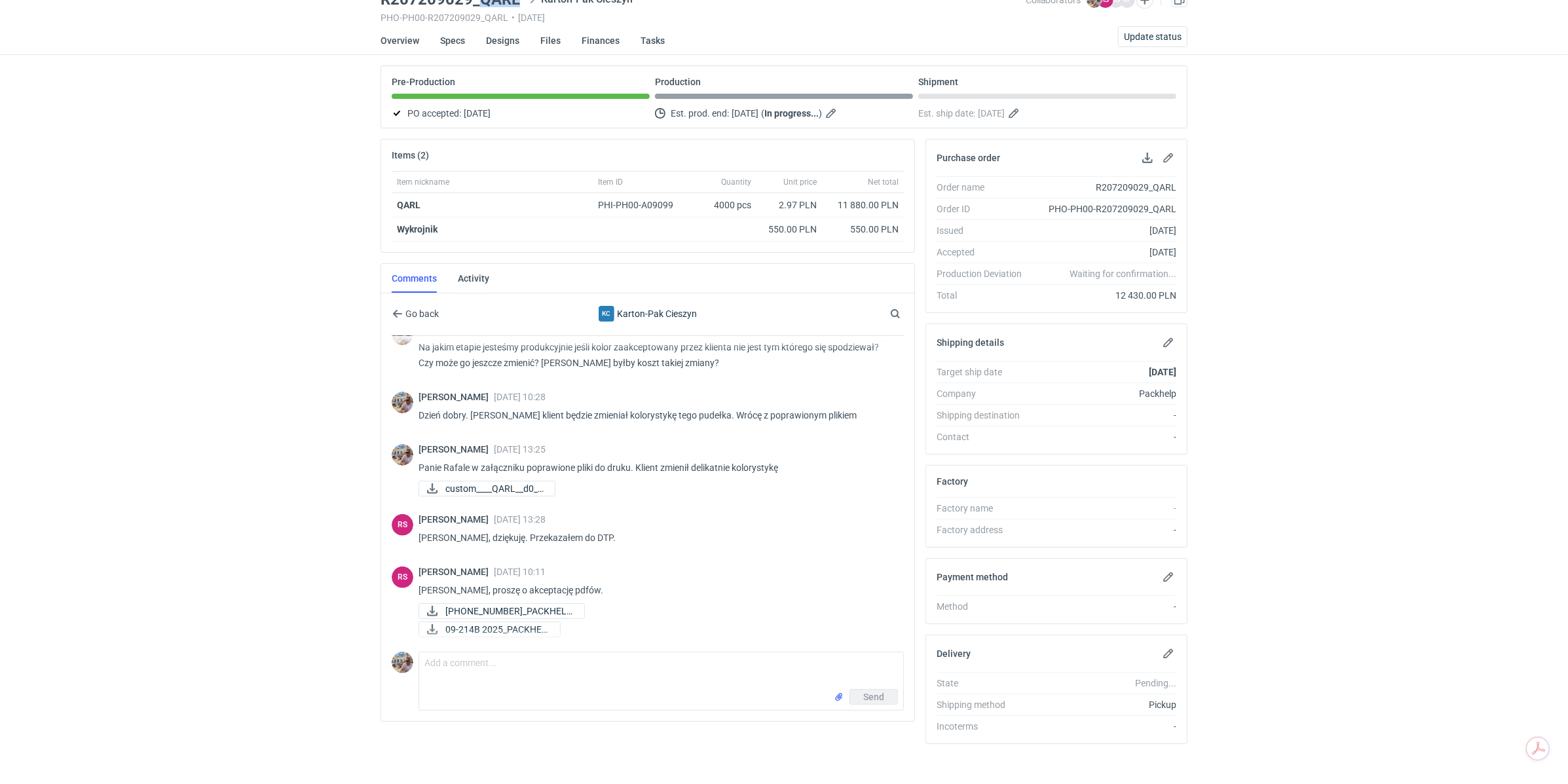
scroll to position [66, 0]
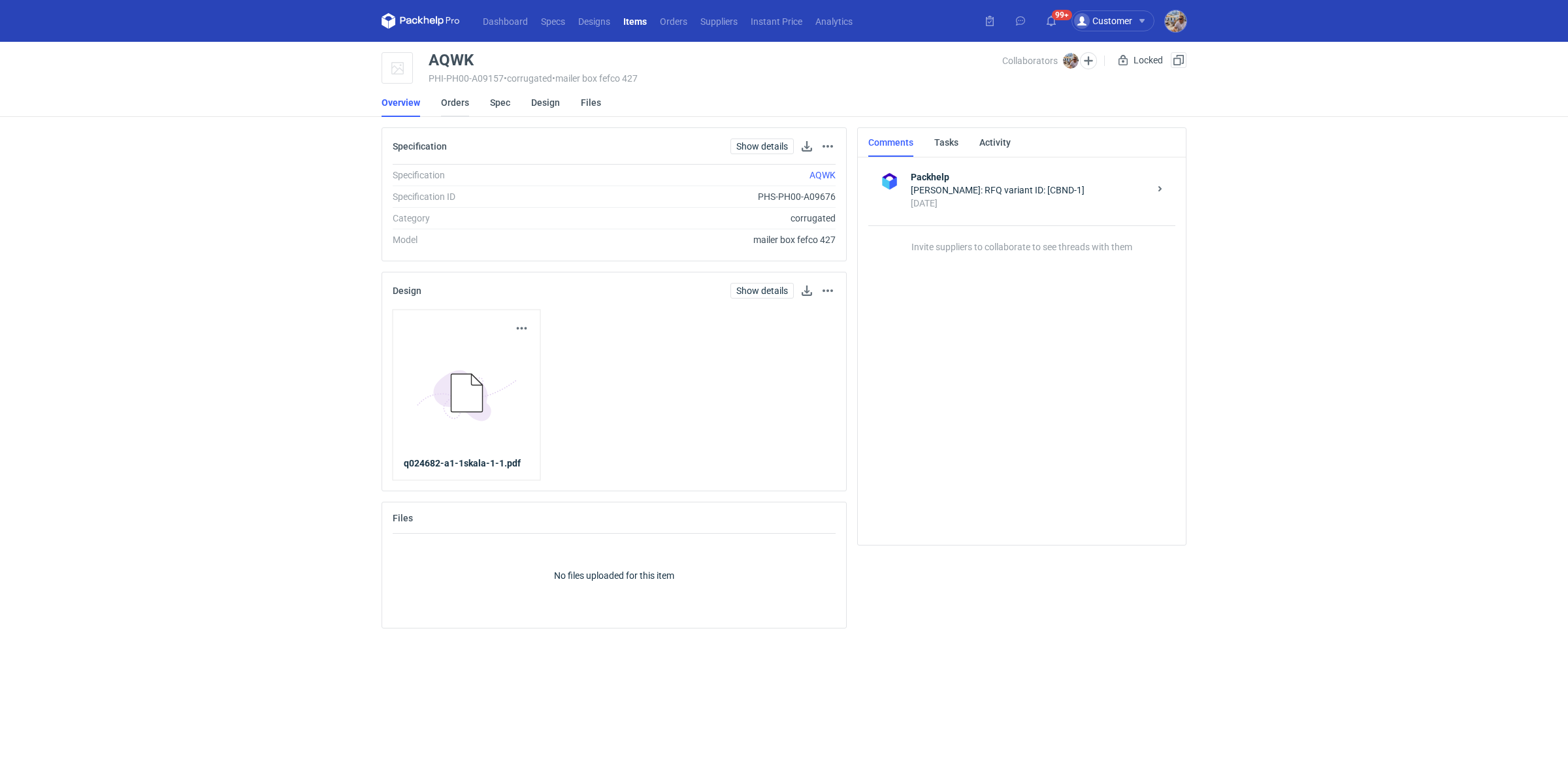
click at [463, 100] on link "Orders" at bounding box center [455, 103] width 28 height 29
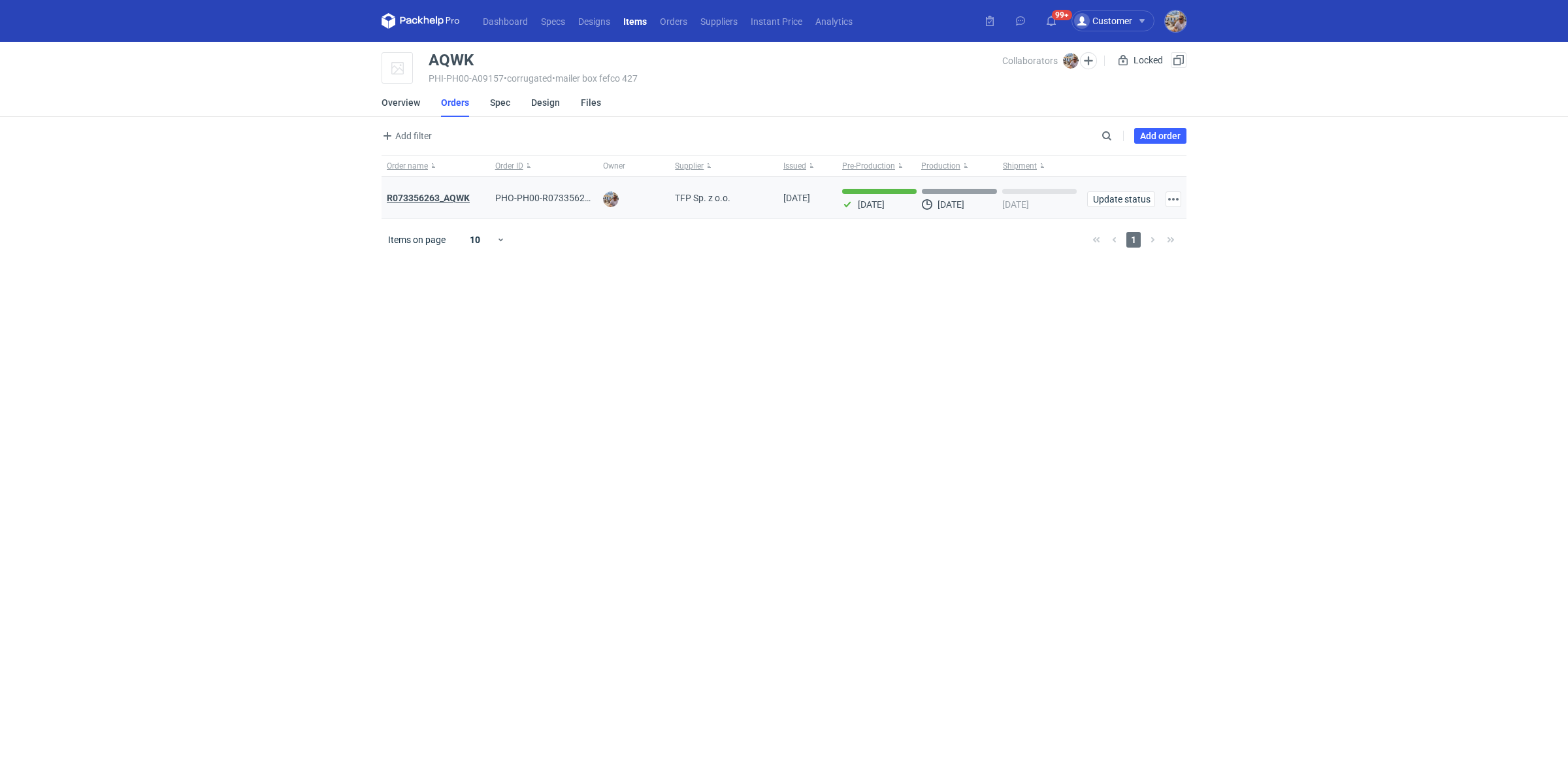
click at [441, 196] on strong "R073356263_AQWK" at bounding box center [428, 198] width 83 height 10
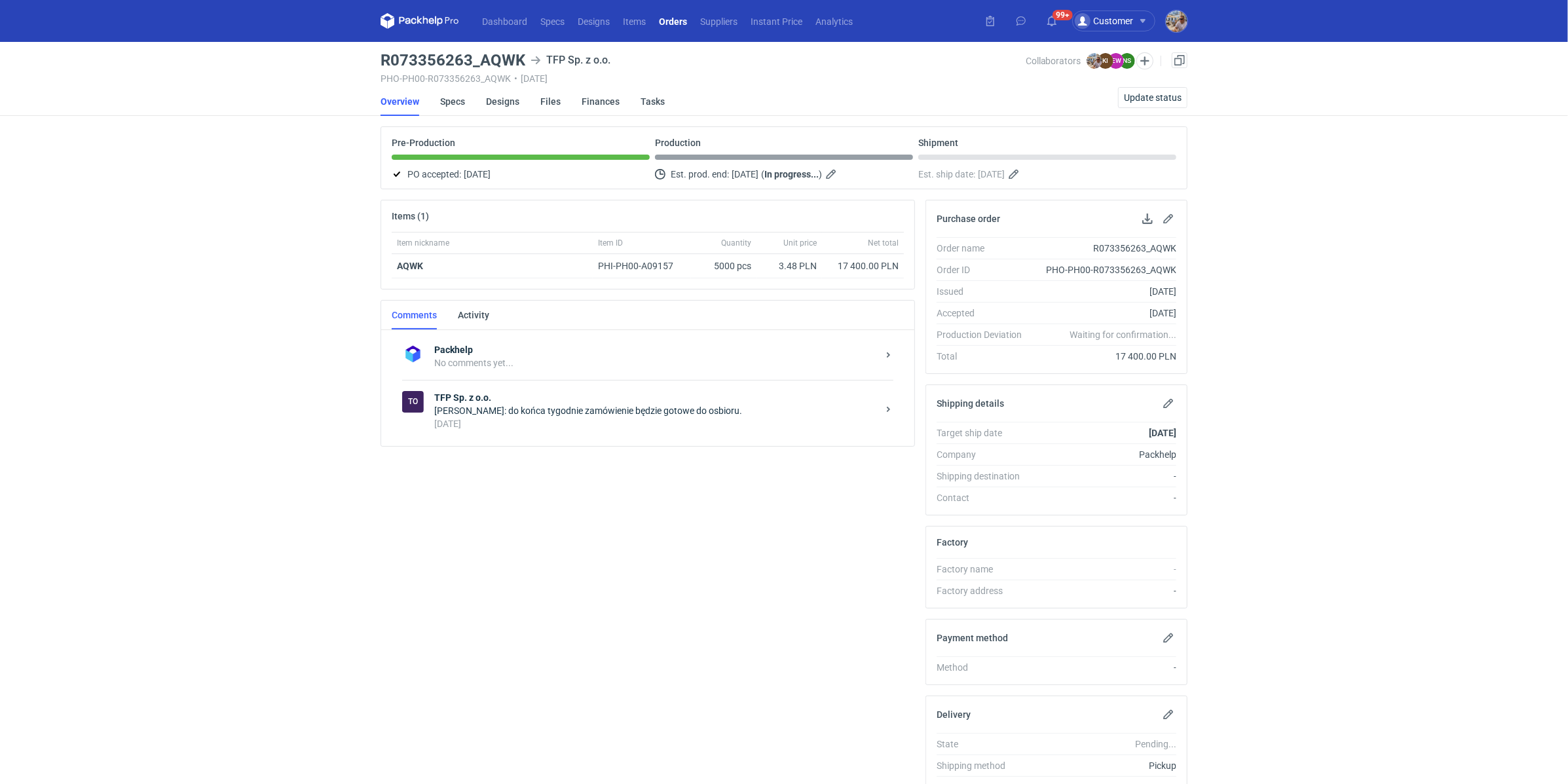
click at [560, 404] on div "Natalia Stępak: do końca tygodnie zamówienie będzie gotowe do osbioru." at bounding box center [656, 411] width 443 height 13
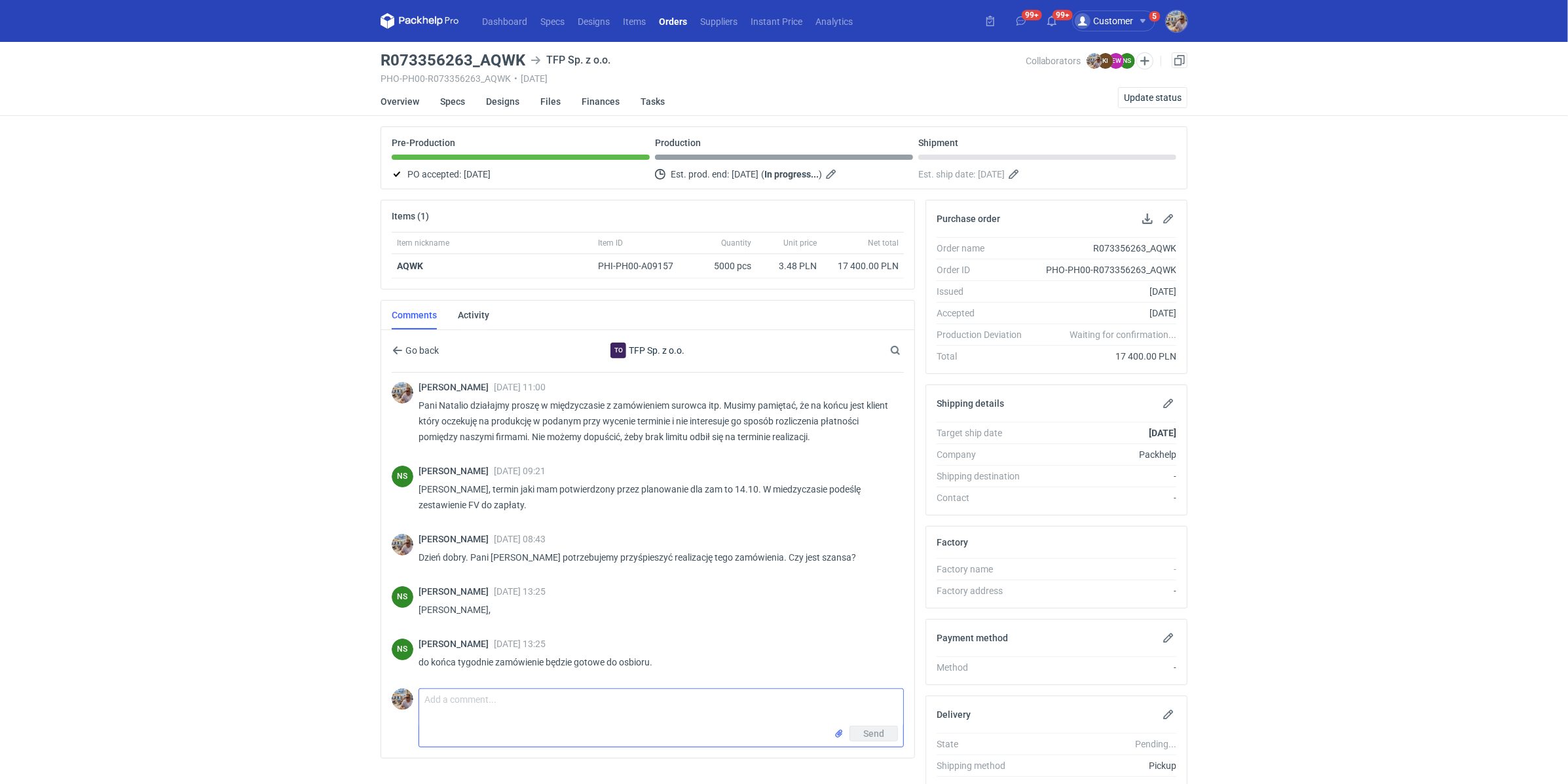
click at [525, 700] on textarea "Comment message" at bounding box center [661, 707] width 484 height 37
type textarea "Pani [PERSON_NAME] czy mamy już może jakiś konkret odnośnie terminu odbioru?"
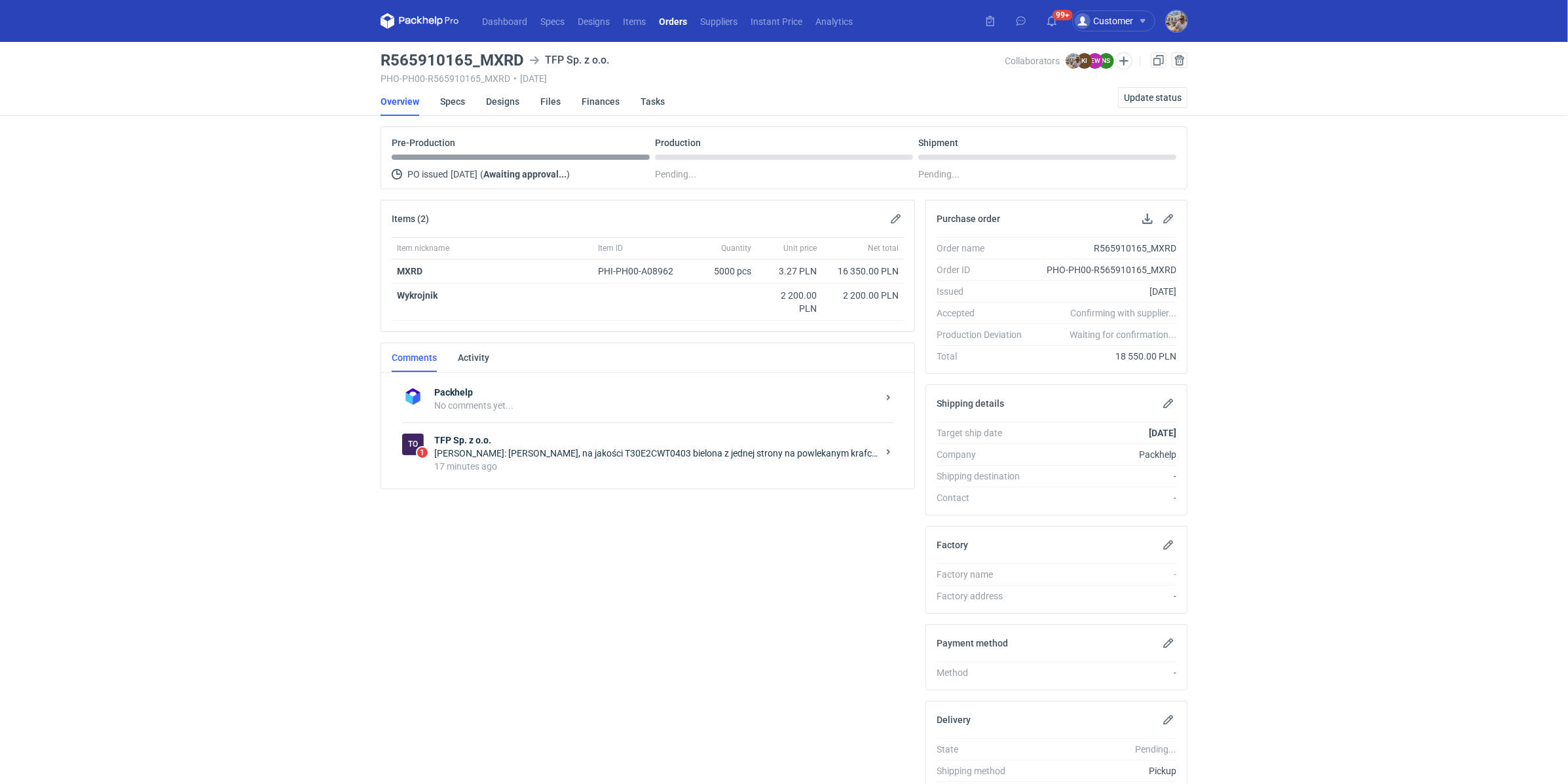
click at [624, 465] on div "17 minutes ago" at bounding box center [656, 466] width 443 height 13
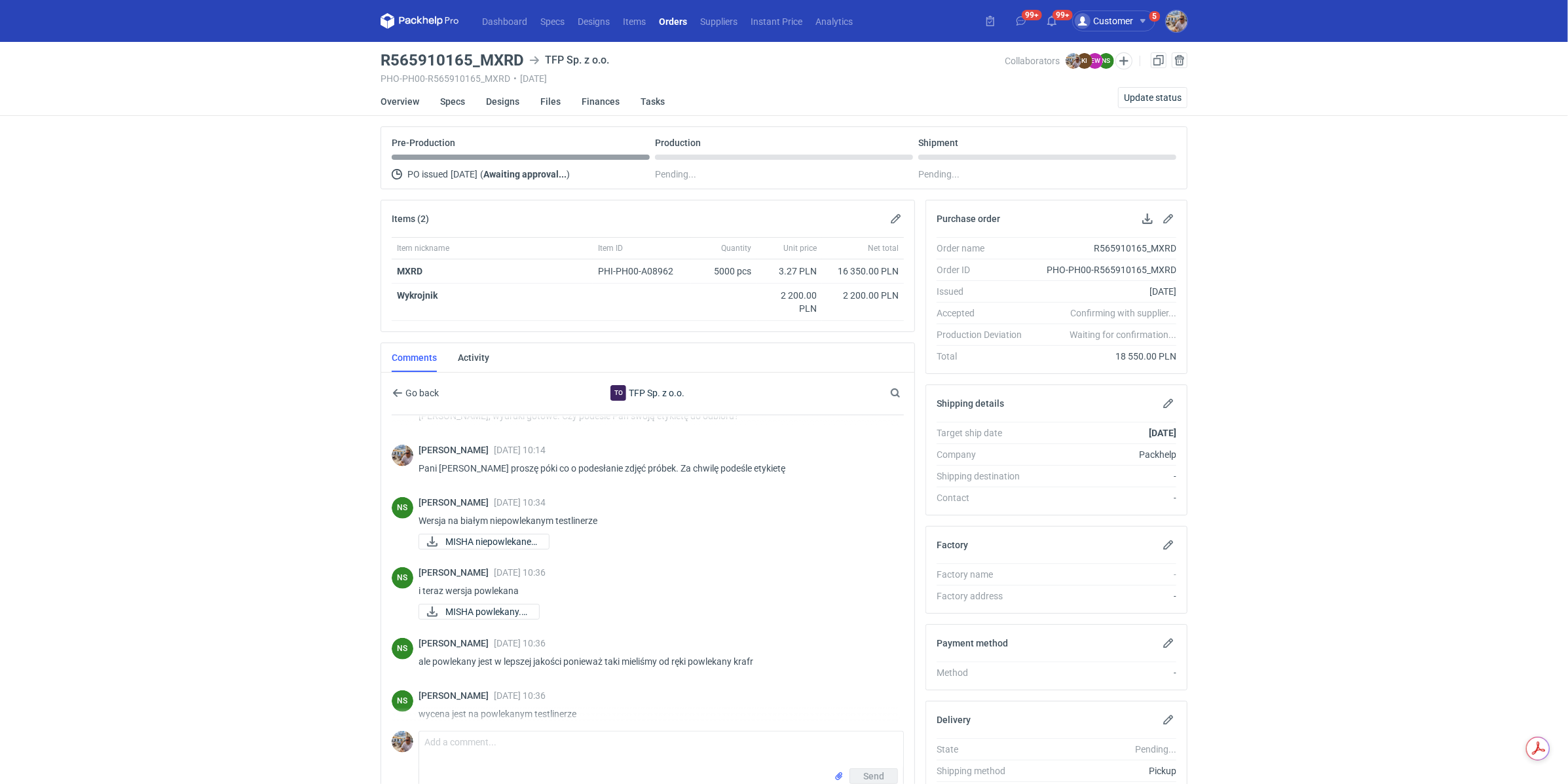
scroll to position [904, 0]
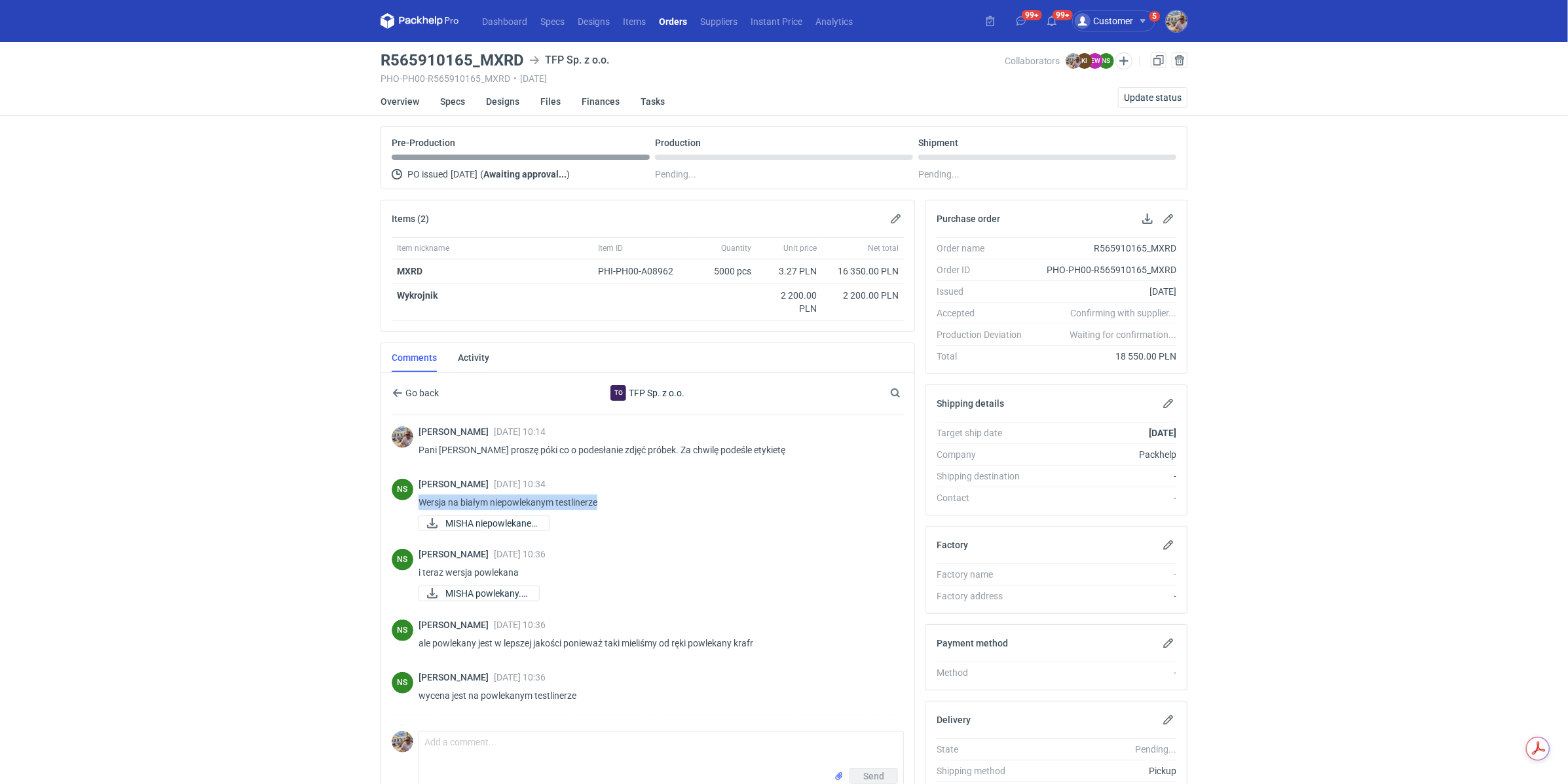
drag, startPoint x: 604, startPoint y: 513, endPoint x: 418, endPoint y: 515, distance: 186.0
click at [418, 510] on p "Wersja na białym niepowlekanym testlinerze" at bounding box center [656, 502] width 474 height 16
copy p "Wersja na białym niepowlekanym testlinerze"
click at [518, 530] on span "MISHA niepowlekane.j..." at bounding box center [492, 523] width 93 height 14
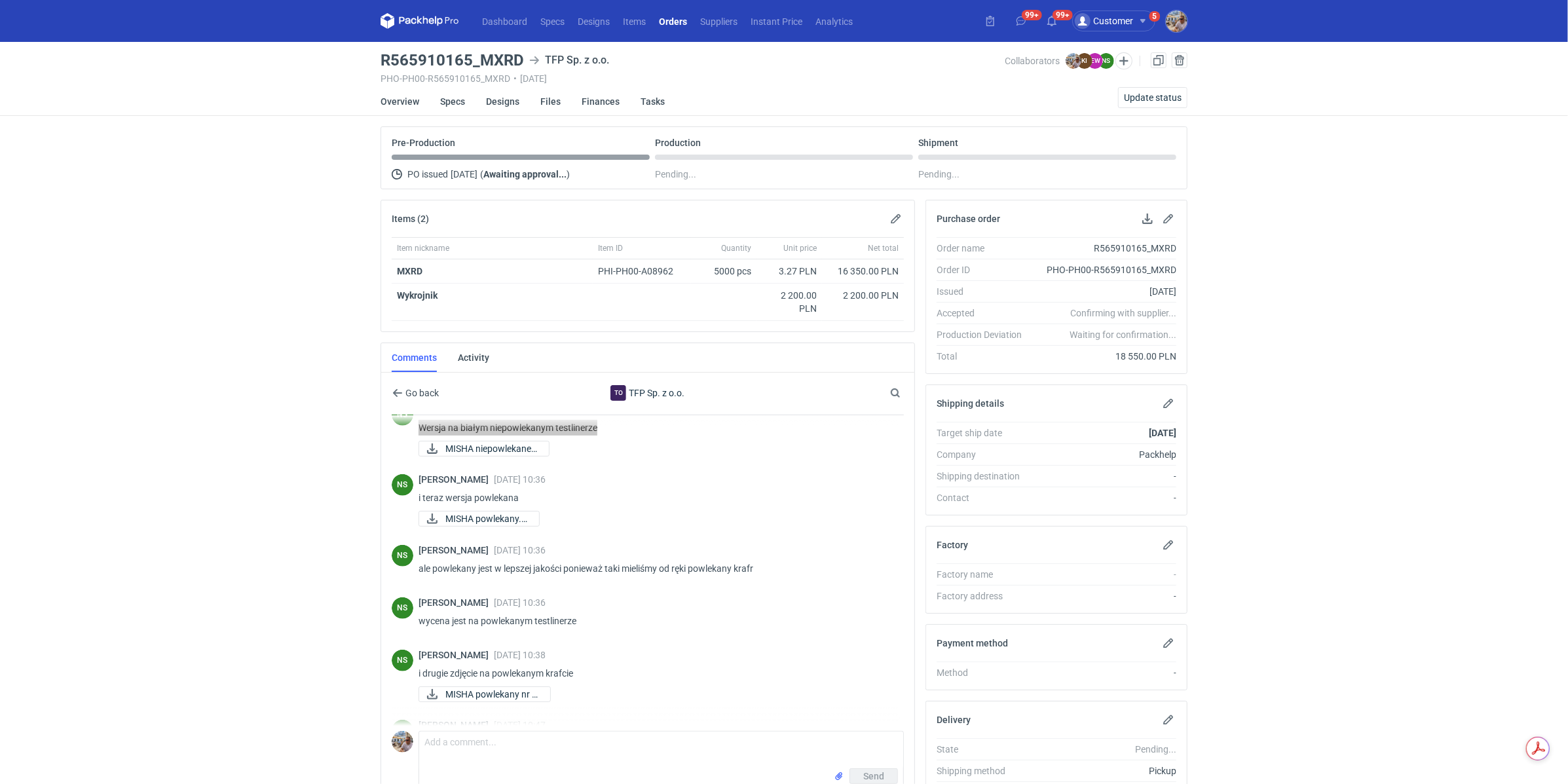
scroll to position [1006, 0]
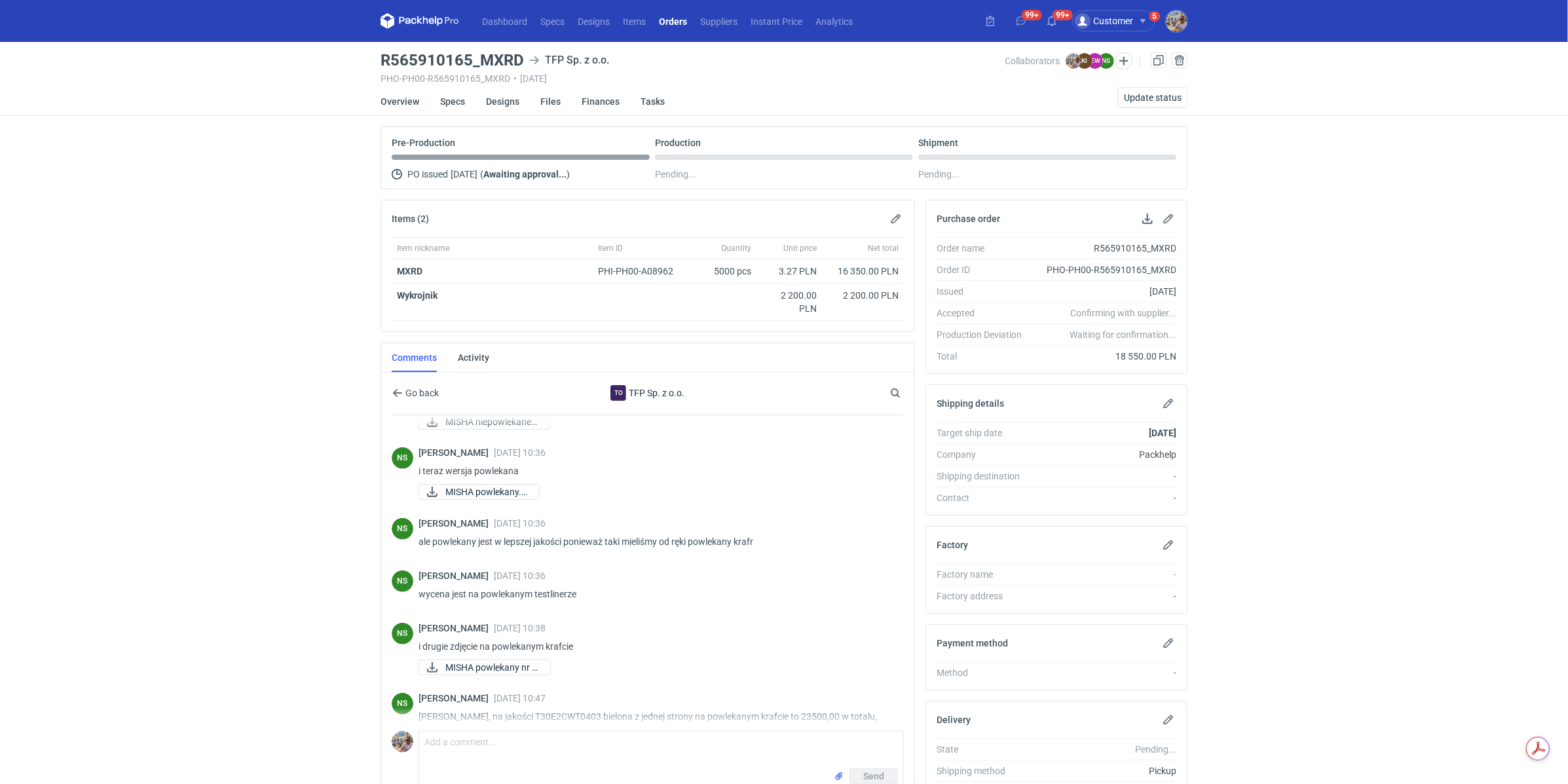
click at [586, 602] on p "wycena jest na powlekanym testlinerze" at bounding box center [656, 594] width 474 height 16
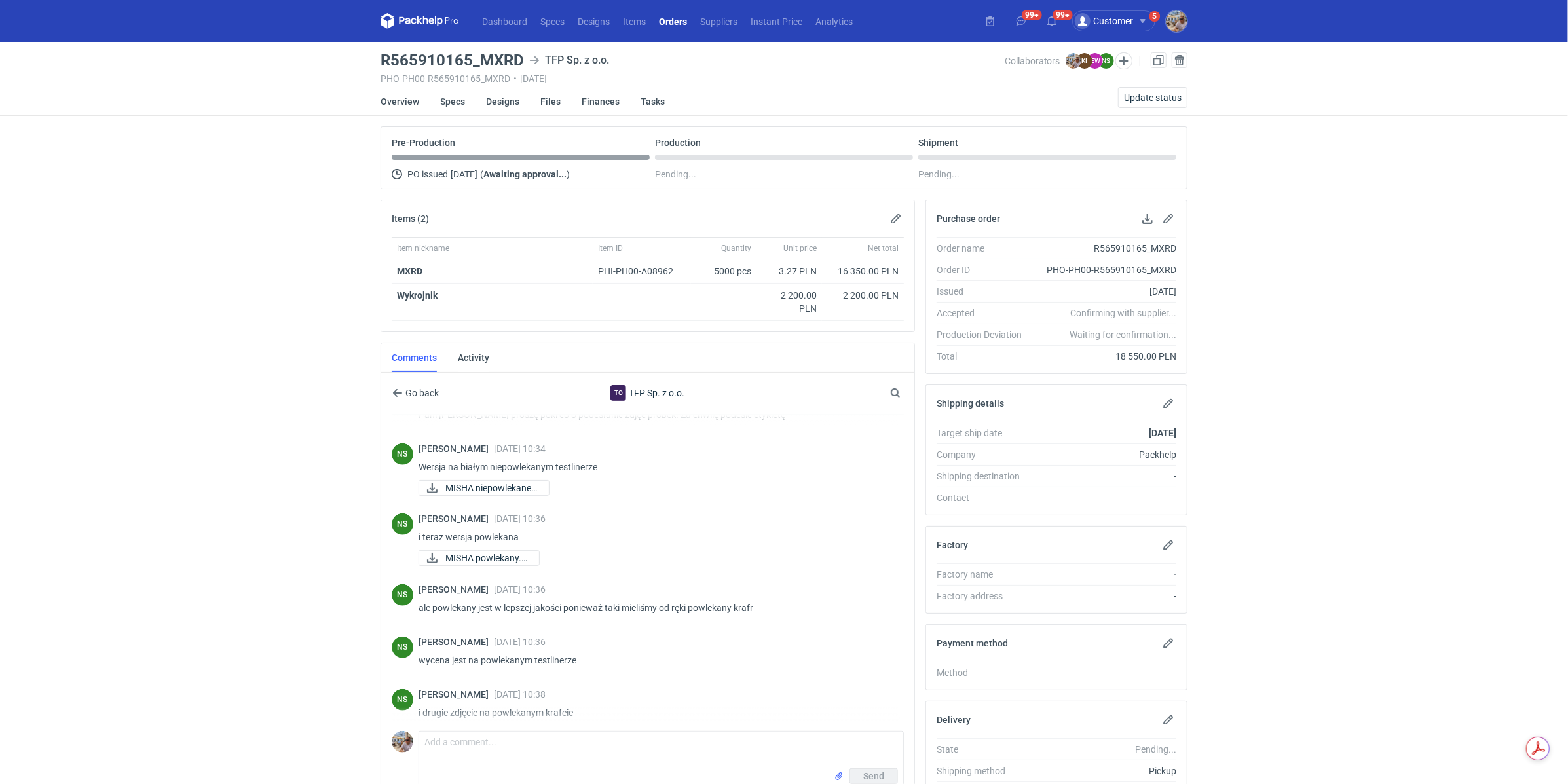
scroll to position [1027, 0]
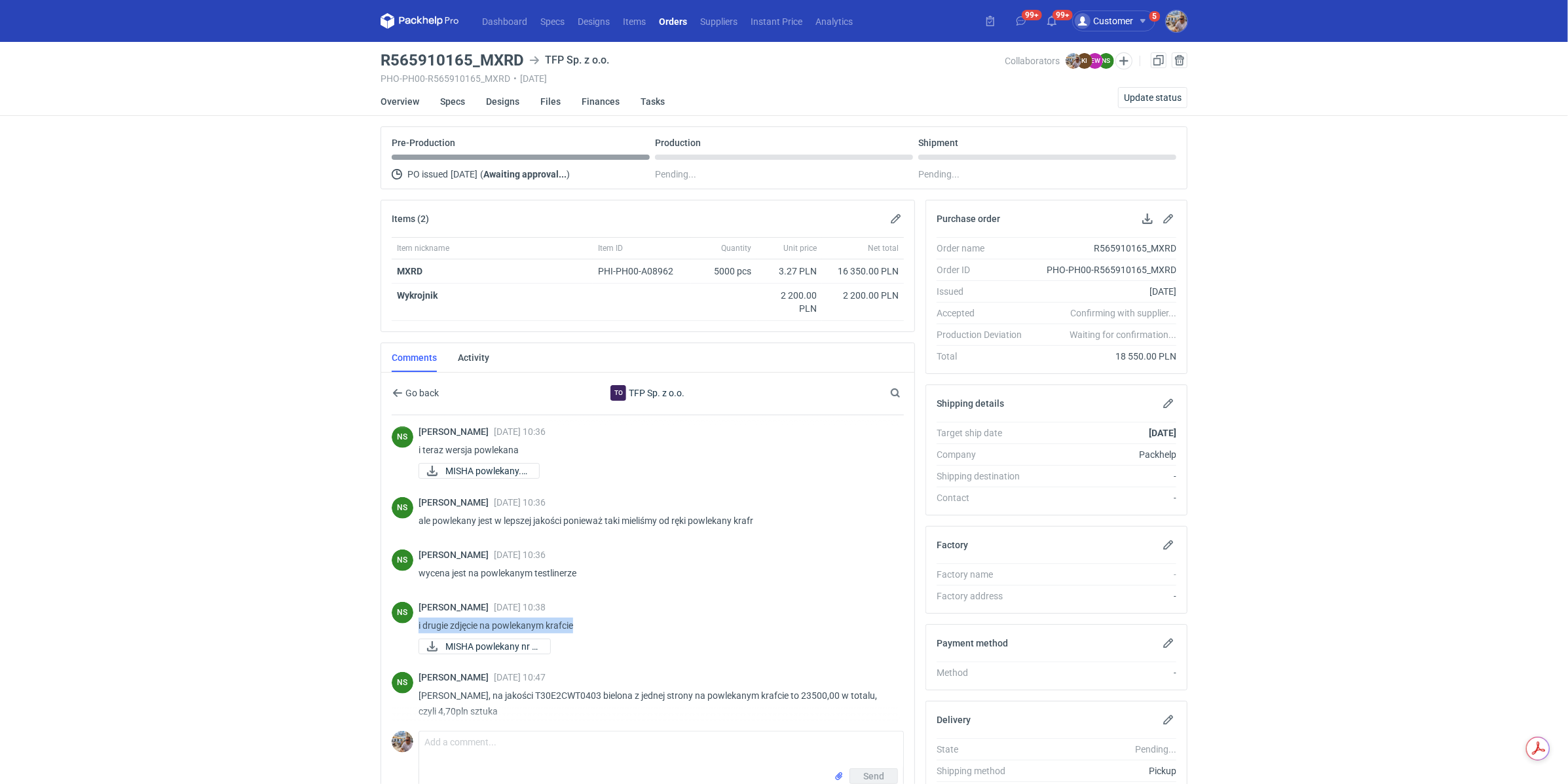
drag, startPoint x: 581, startPoint y: 636, endPoint x: 418, endPoint y: 639, distance: 163.0
click at [418, 633] on p "i drugie zdjęcie na powlekanym krafcie" at bounding box center [656, 625] width 474 height 16
copy p "i drugie zdjęcie na powlekanym krafcie"
click at [493, 478] on span "MISHA powlekany.jpg" at bounding box center [486, 471] width 83 height 14
click at [495, 653] on span "MISHA powlekany nr 2..." at bounding box center [492, 646] width 94 height 14
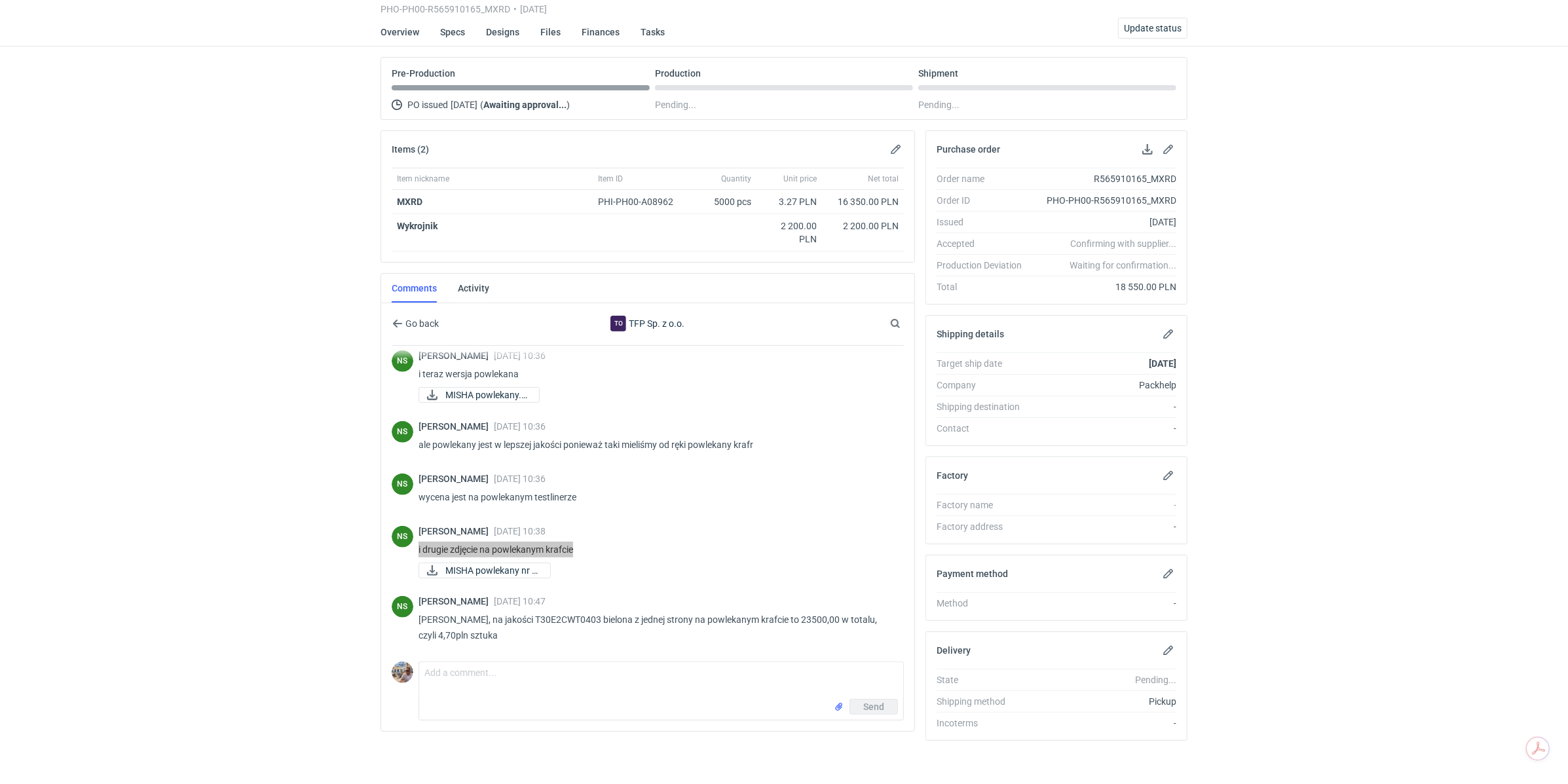
scroll to position [71, 0]
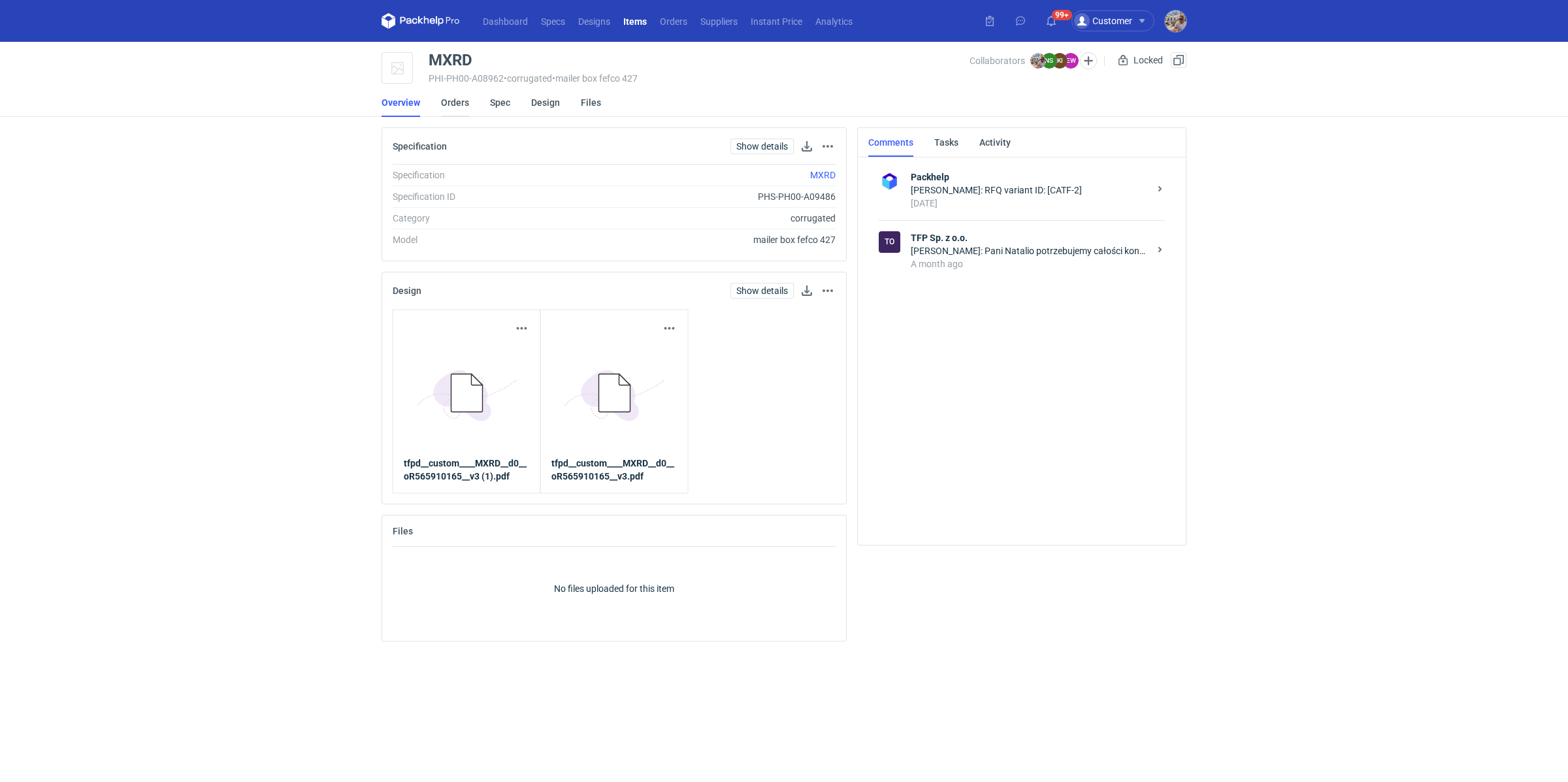
click at [462, 106] on link "Orders" at bounding box center [455, 103] width 28 height 29
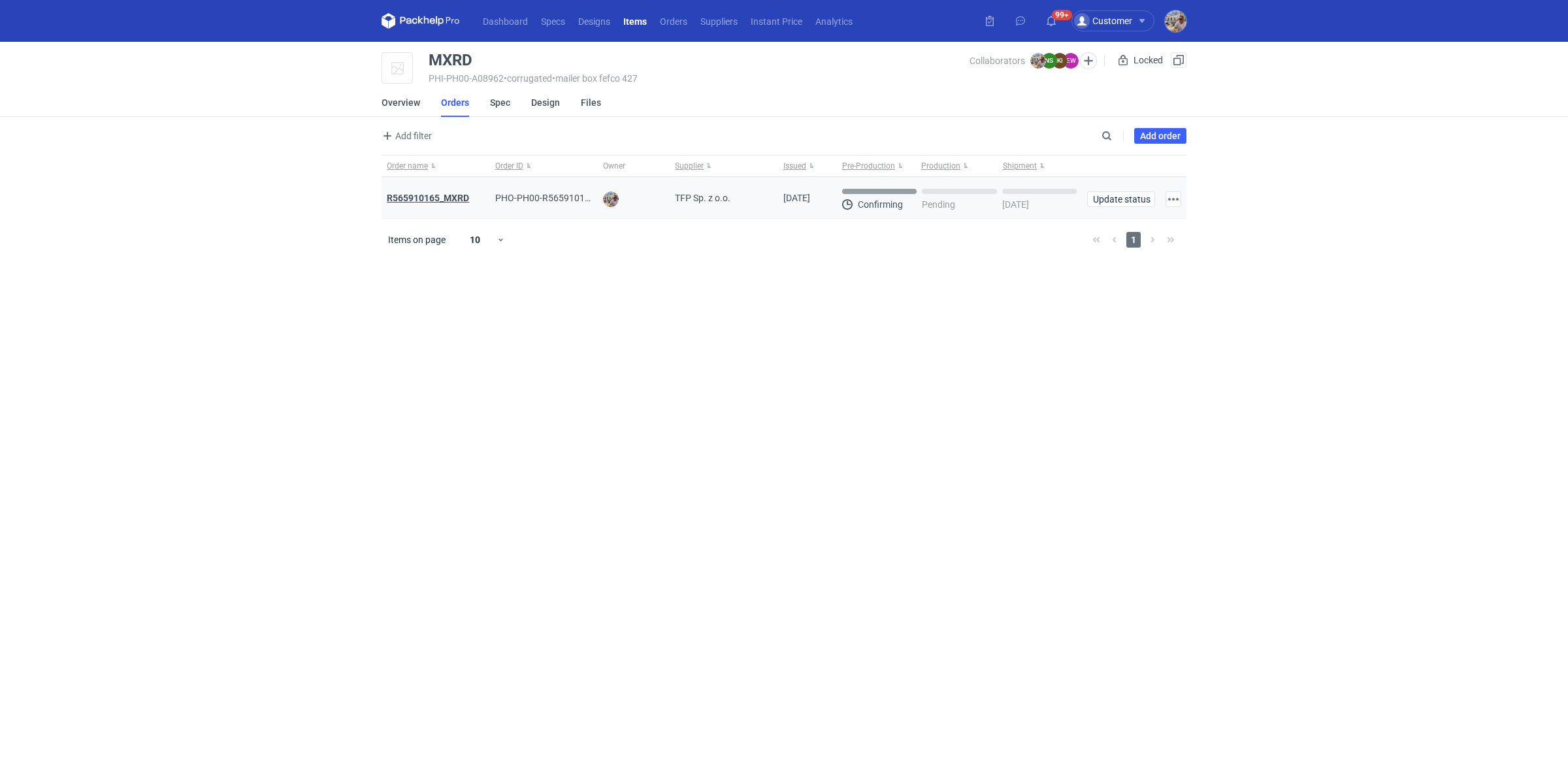
click at [420, 196] on strong "R565910165_MXRD" at bounding box center [428, 198] width 83 height 10
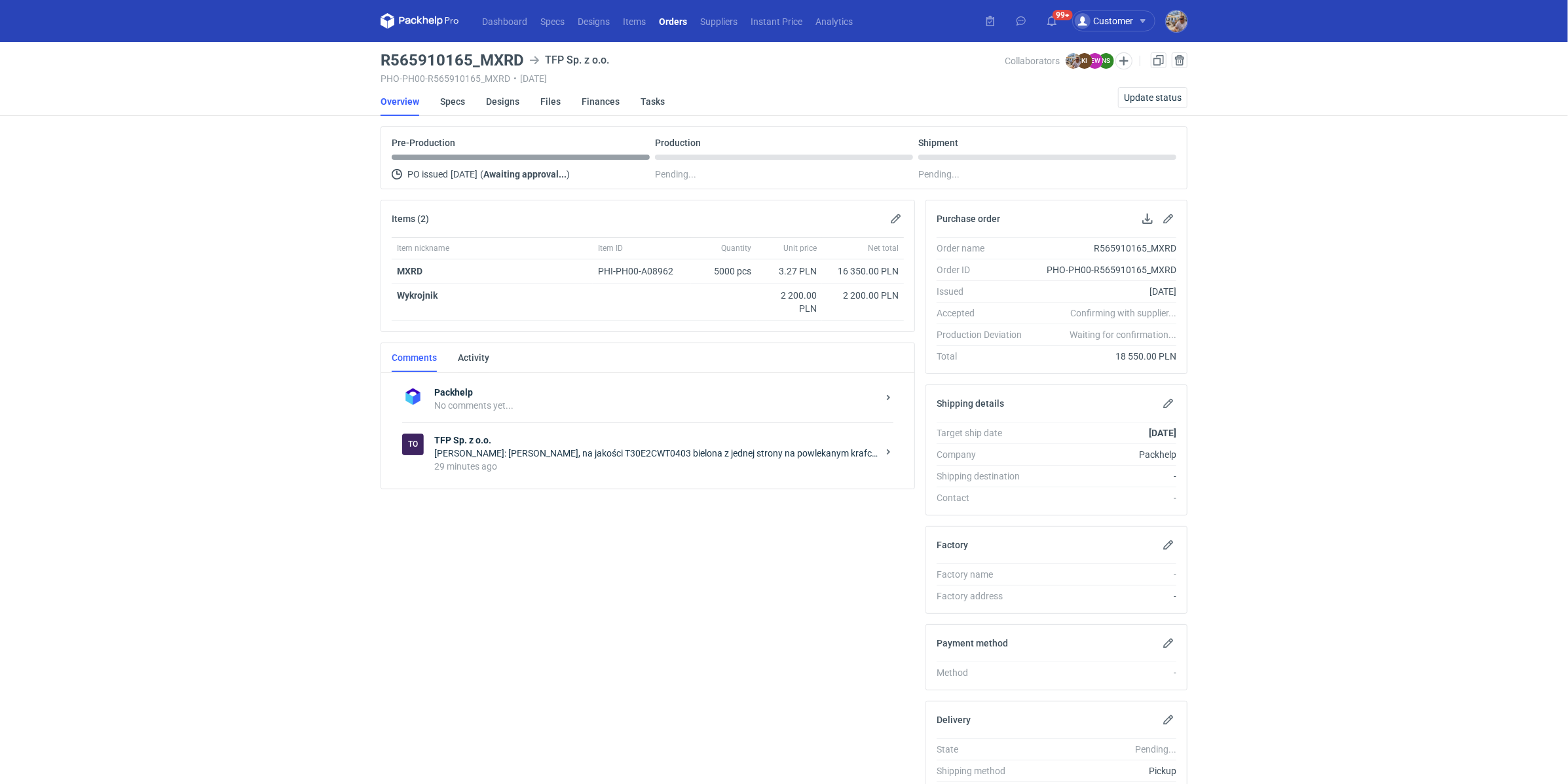
click at [509, 467] on div "29 minutes ago" at bounding box center [656, 466] width 443 height 13
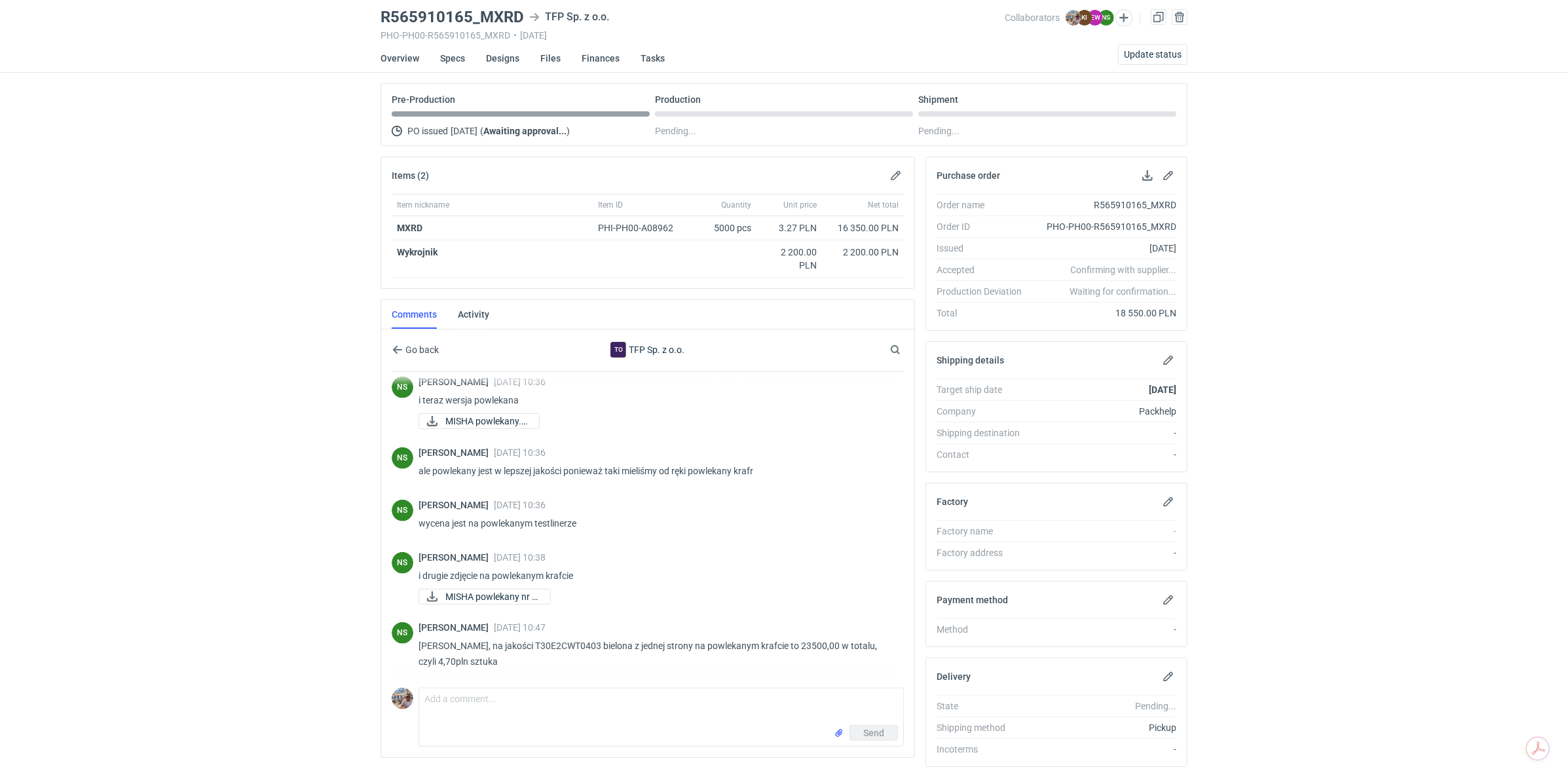
scroll to position [71, 0]
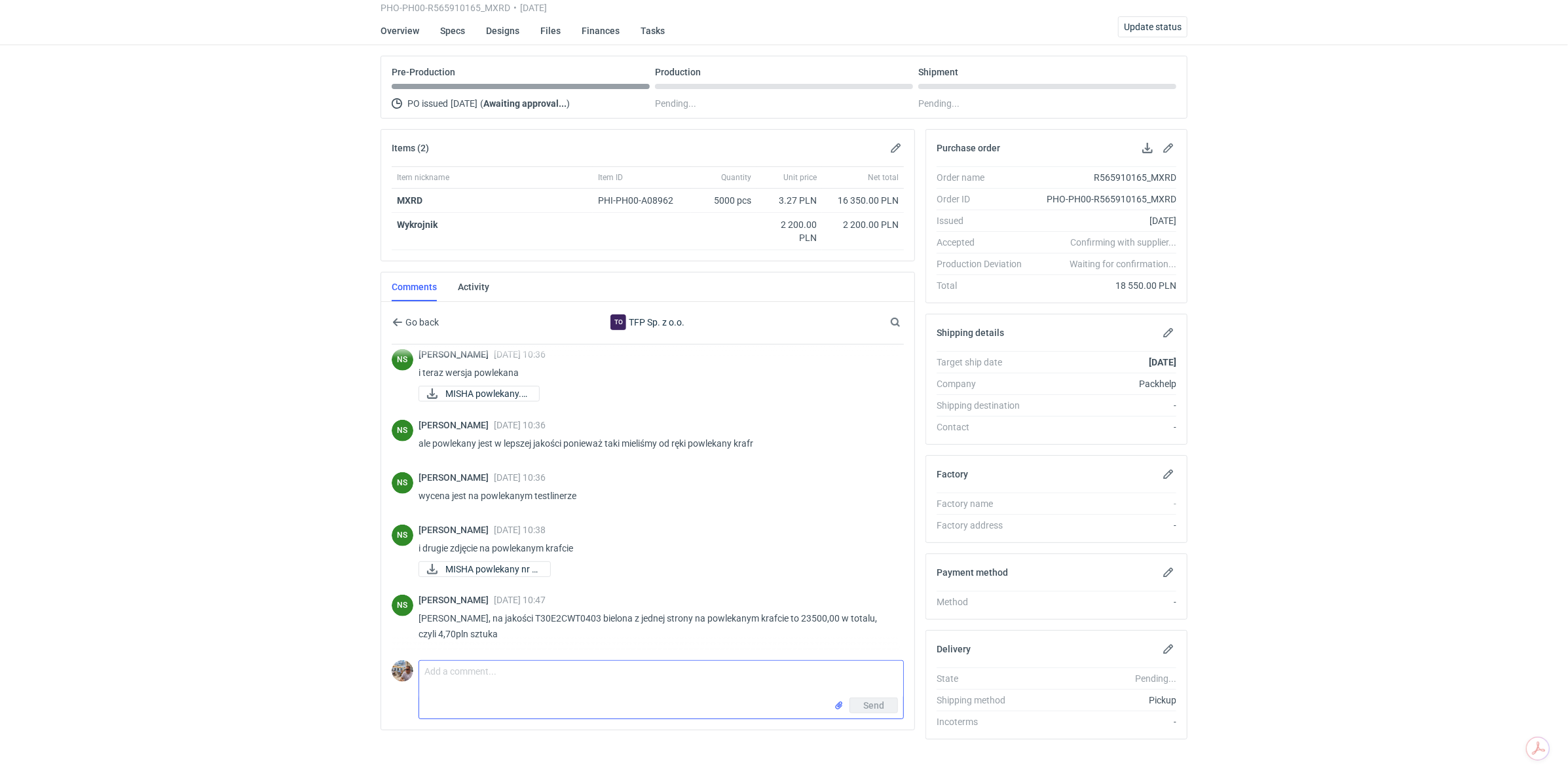
click at [446, 687] on textarea "Comment message" at bounding box center [661, 679] width 484 height 37
type textarea "Pani Natalio proszę o przesłanie wymiarów i wagi paczki z samplami, prześlę ety…"
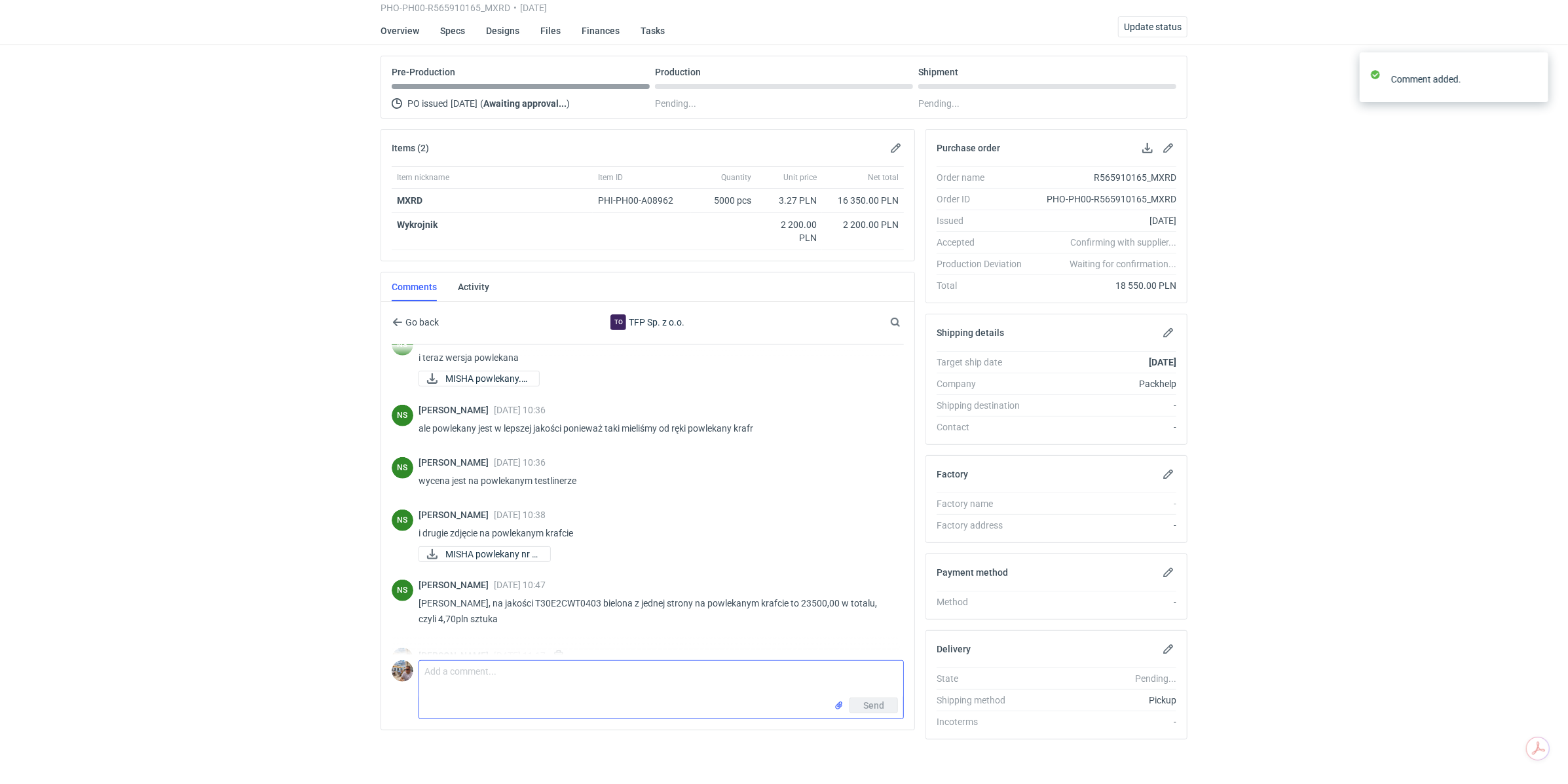
scroll to position [1106, 0]
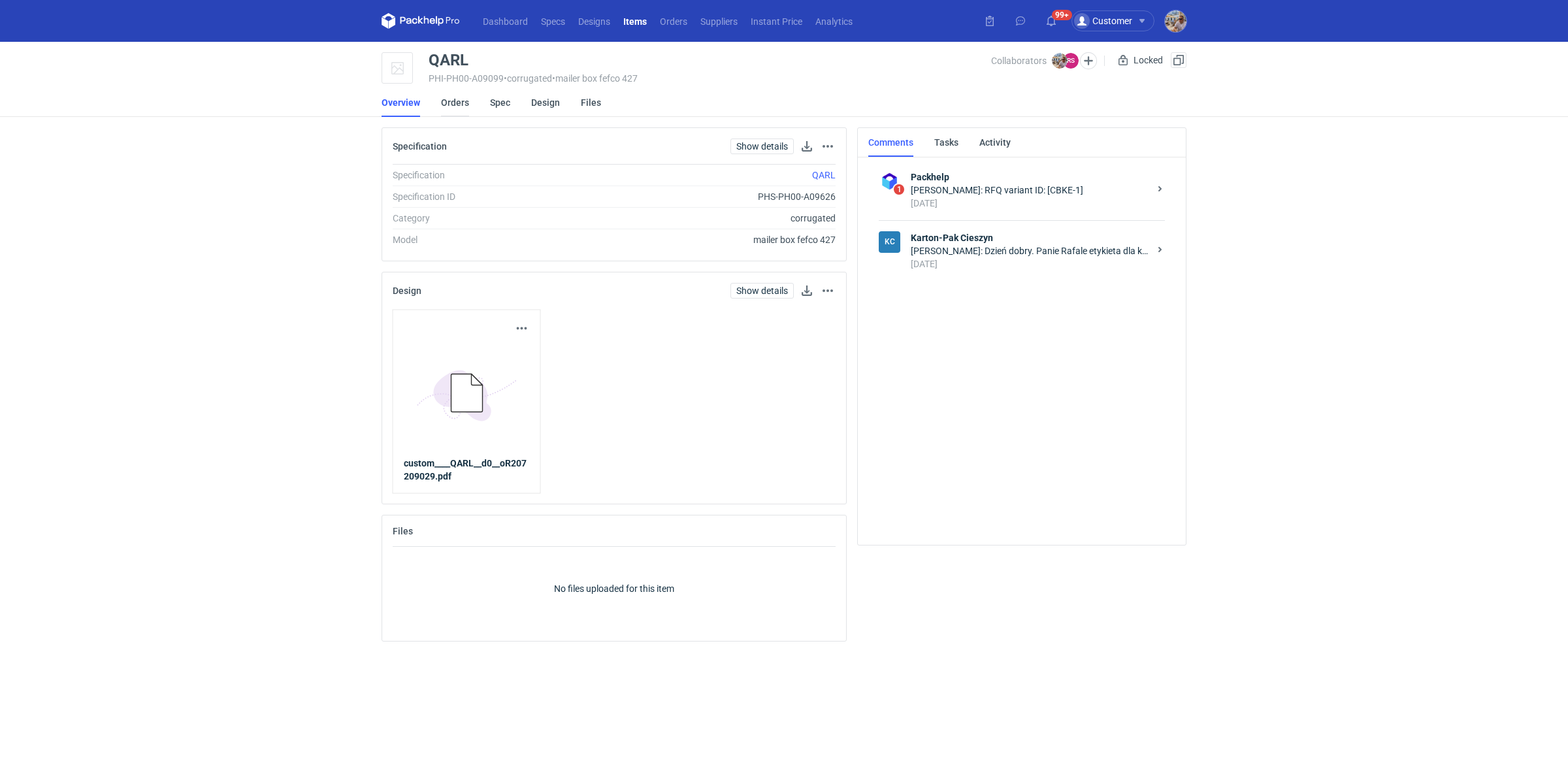
click at [450, 102] on link "Orders" at bounding box center [455, 103] width 28 height 29
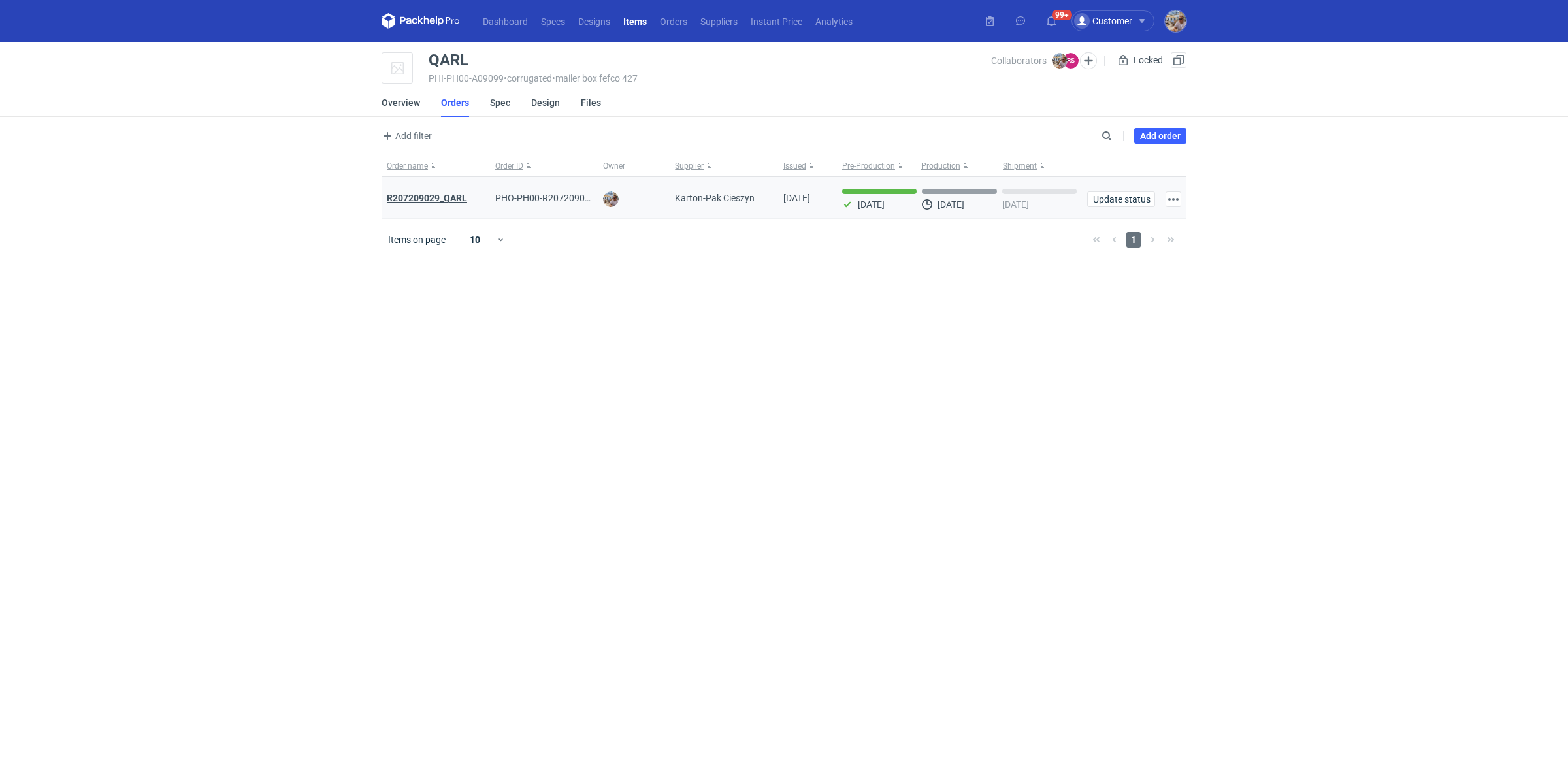
click at [452, 195] on strong "R207209029_QARL" at bounding box center [427, 198] width 80 height 10
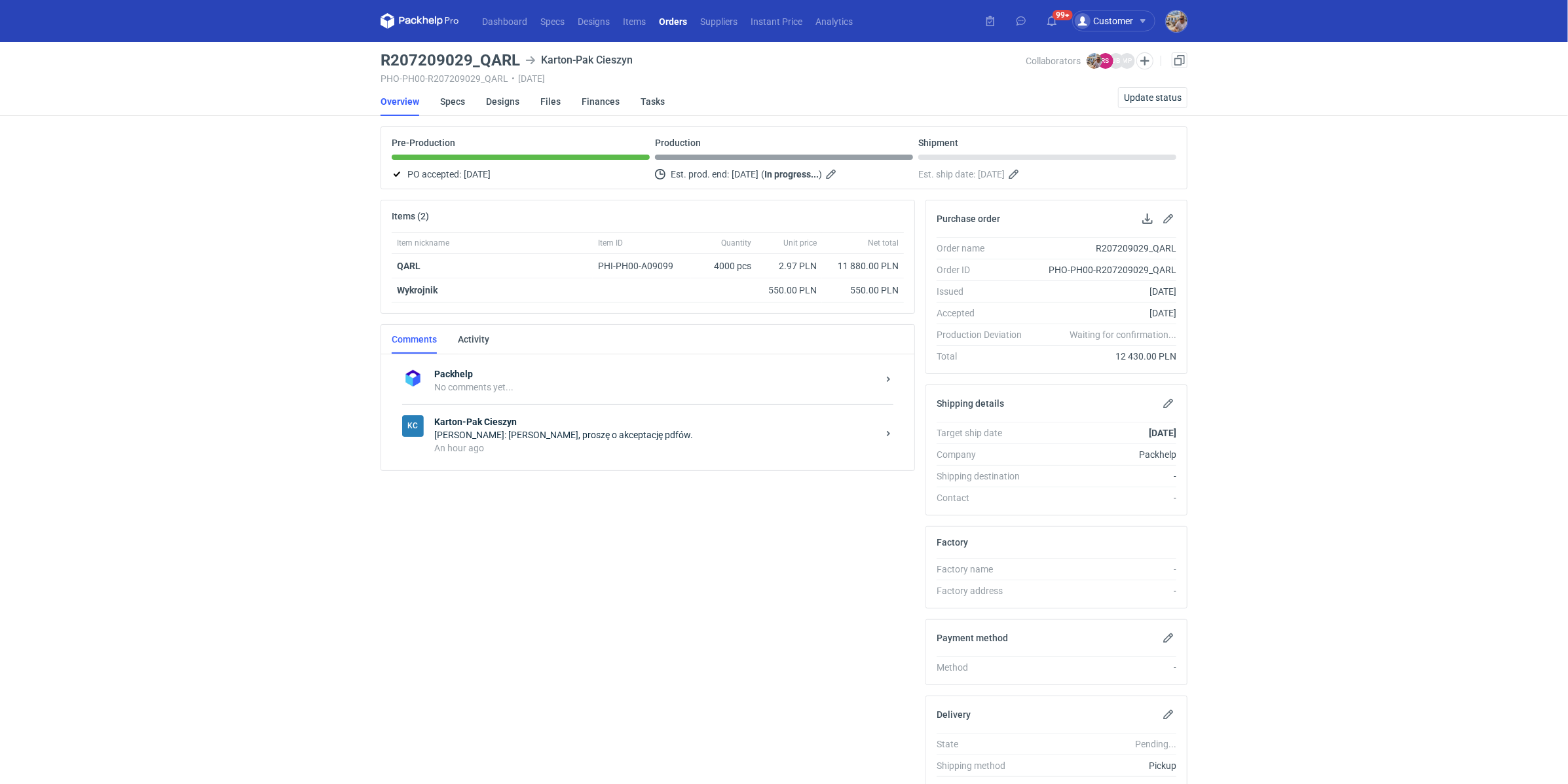
click at [601, 428] on div "Rafał Stani: Panie Michale, proszę o akceptację pdfów." at bounding box center [656, 435] width 443 height 13
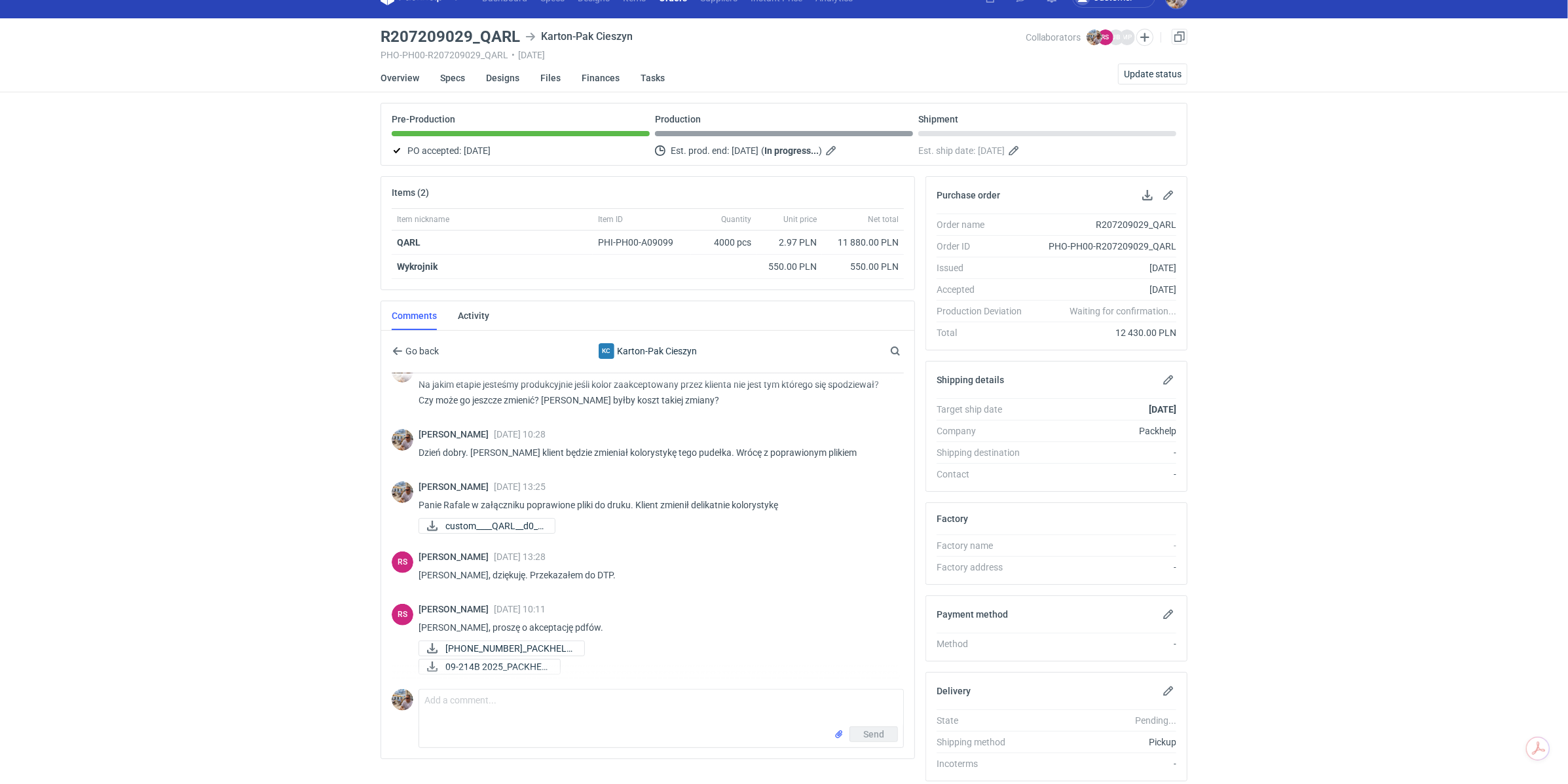
scroll to position [66, 0]
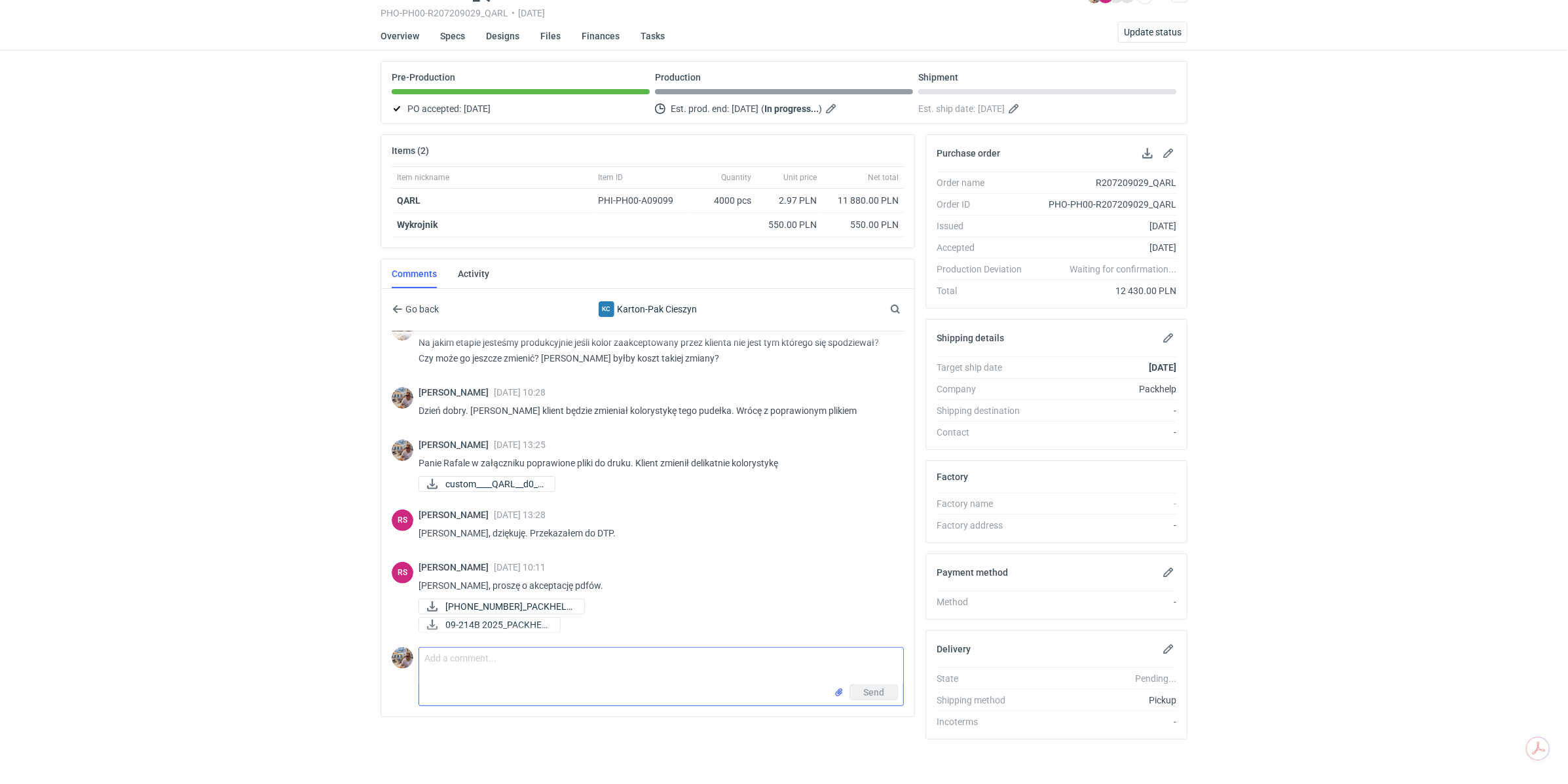
click at [504, 649] on textarea "Comment message" at bounding box center [661, 665] width 484 height 37
type textarea "Panie Rafale wszystko się zgadza"
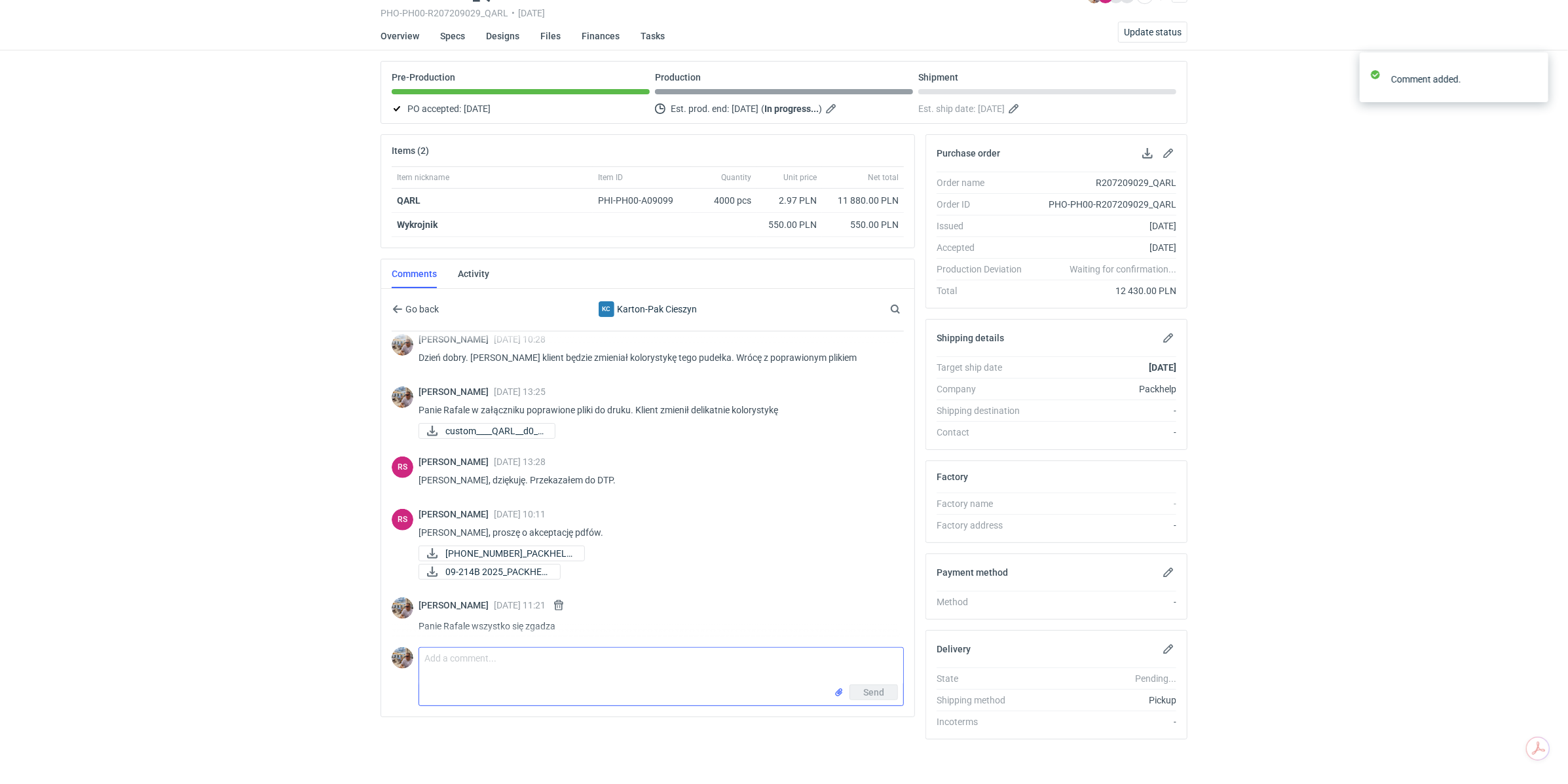
scroll to position [445, 0]
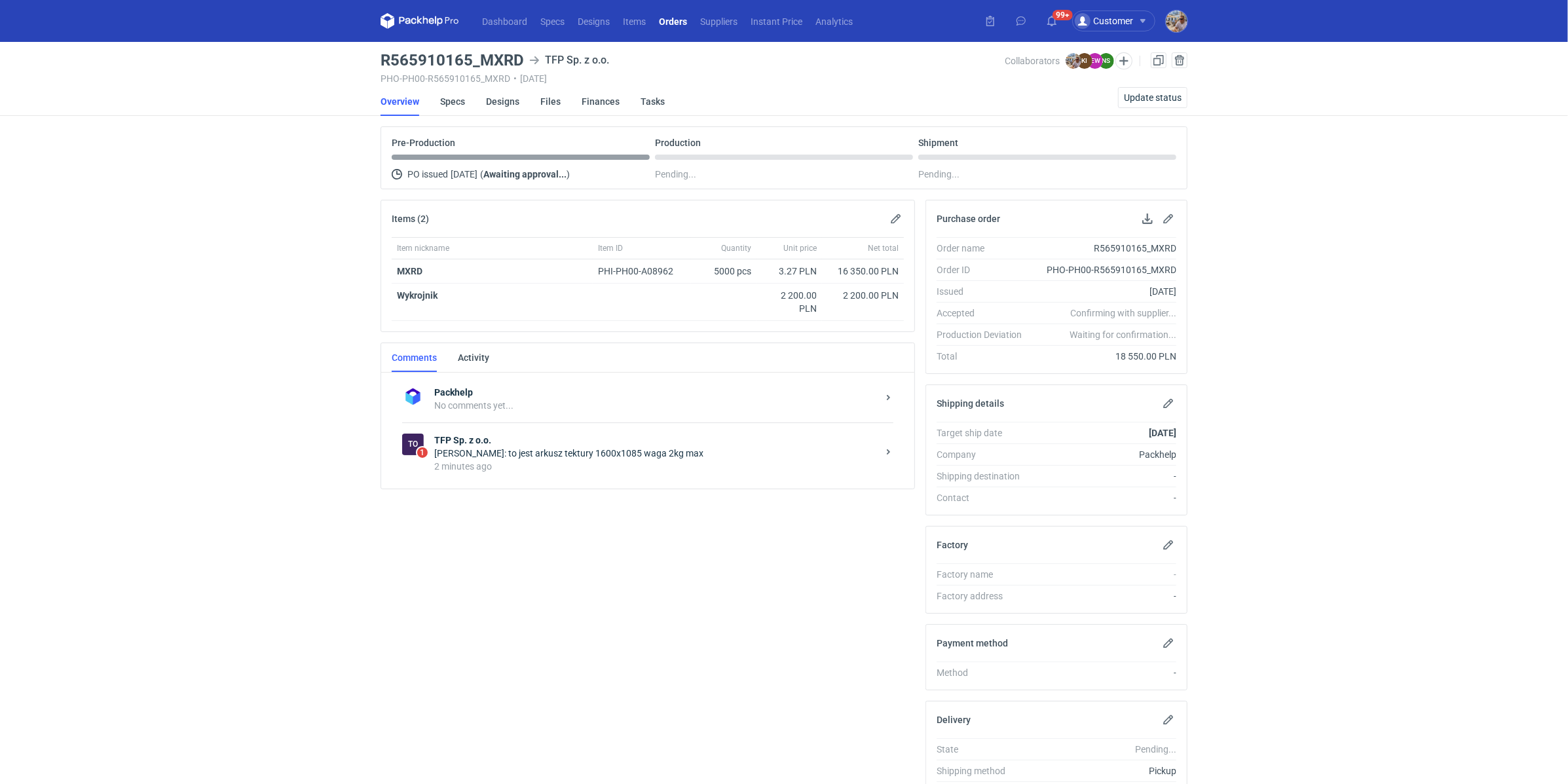
click at [652, 448] on div "[PERSON_NAME]: to jest arkusz tektury 1600x1085 waga 2kg max" at bounding box center [656, 454] width 443 height 13
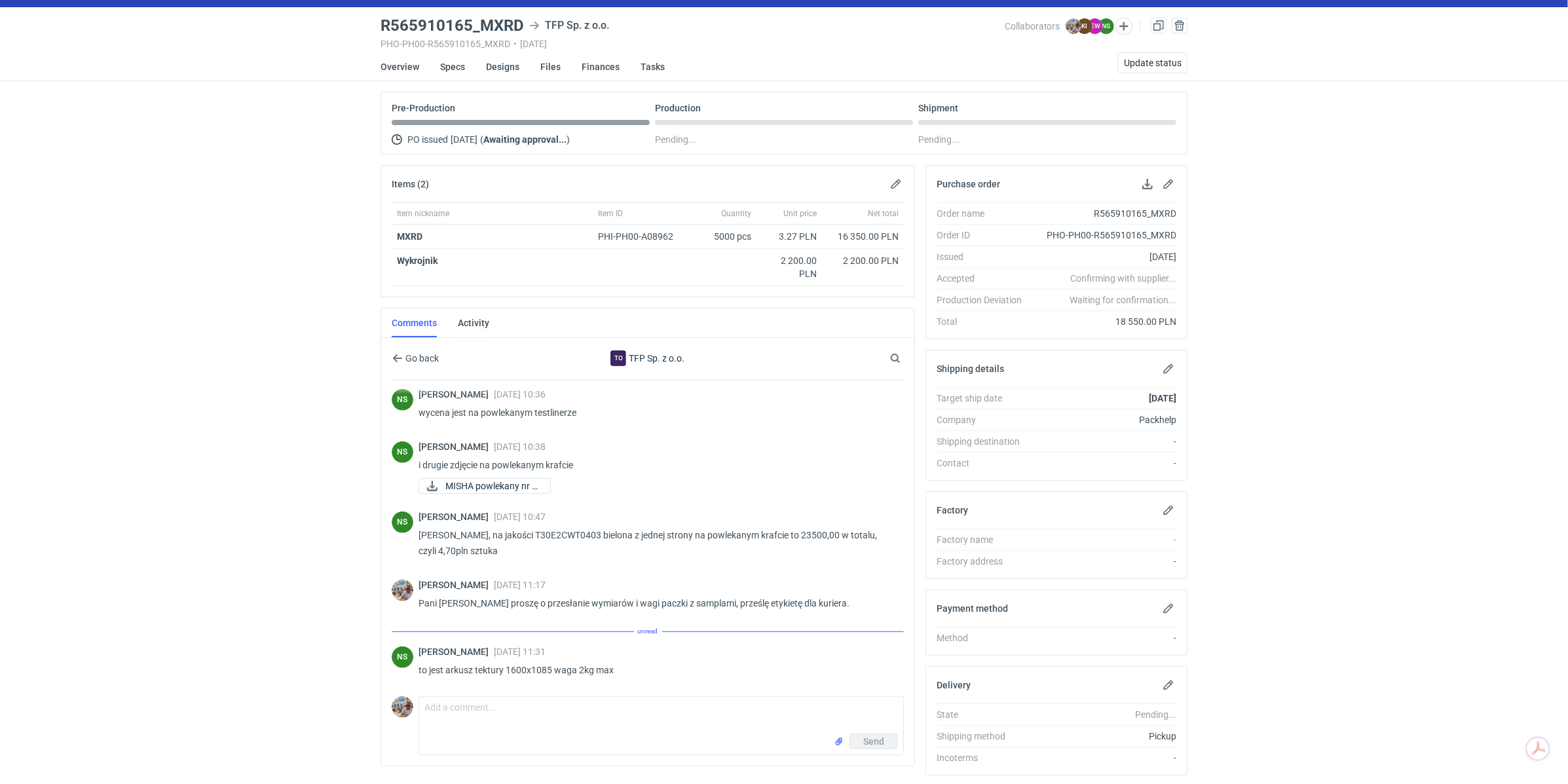
scroll to position [71, 0]
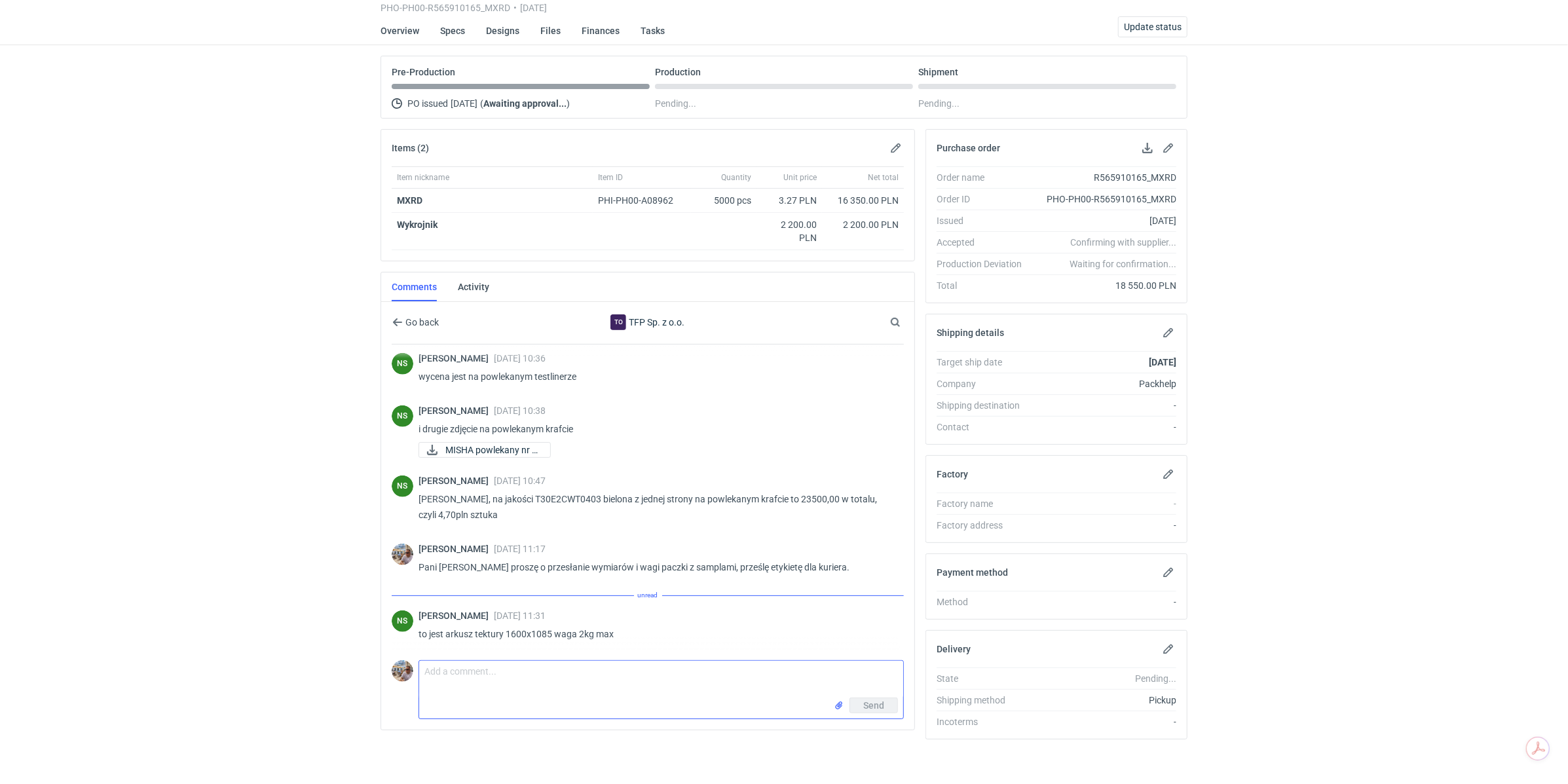
click at [465, 670] on textarea "Comment message" at bounding box center [661, 679] width 484 height 37
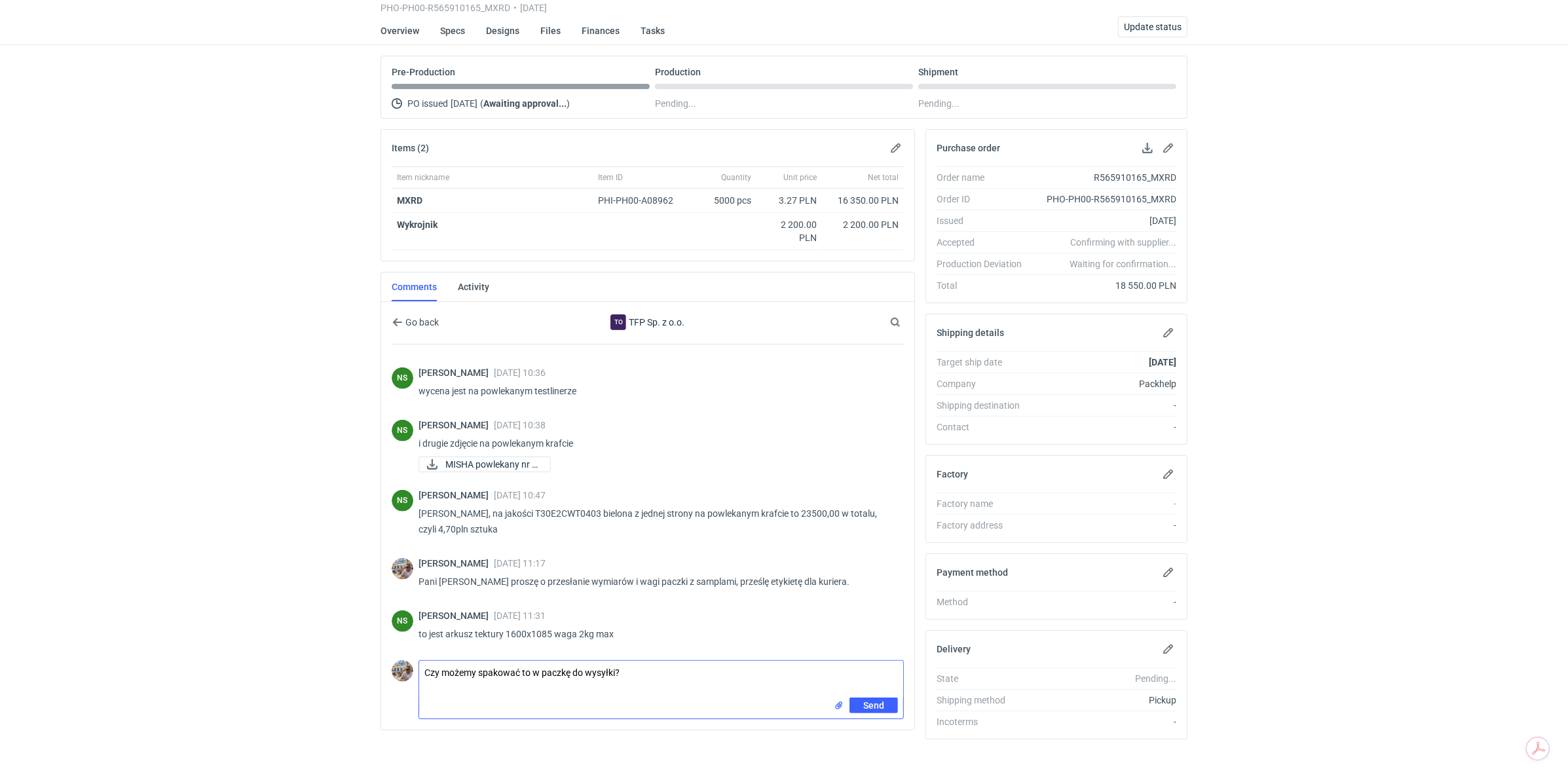
type textarea "Czy możemy spakować to w paczkę do wysyłki?"
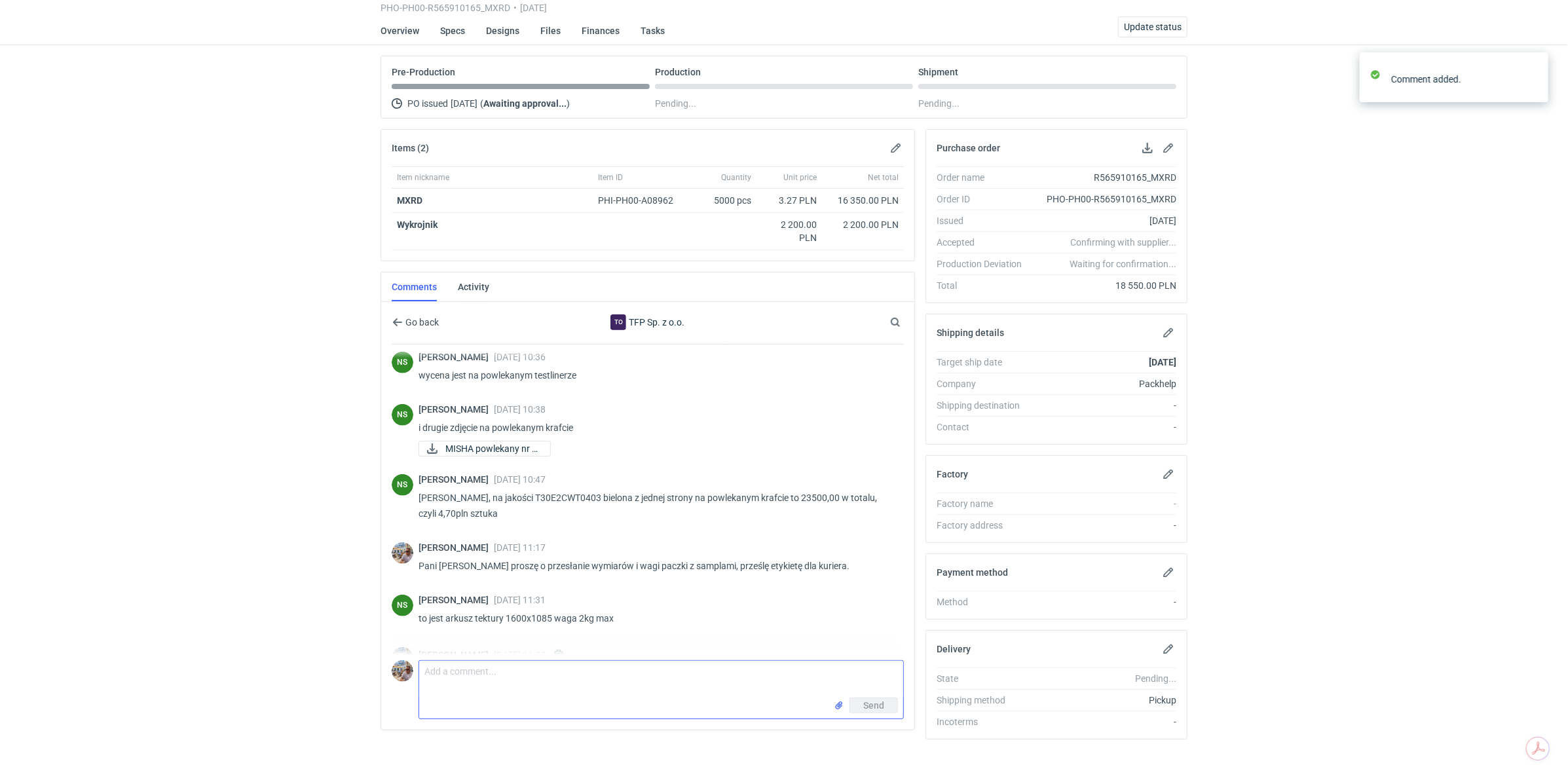
scroll to position [1091, 0]
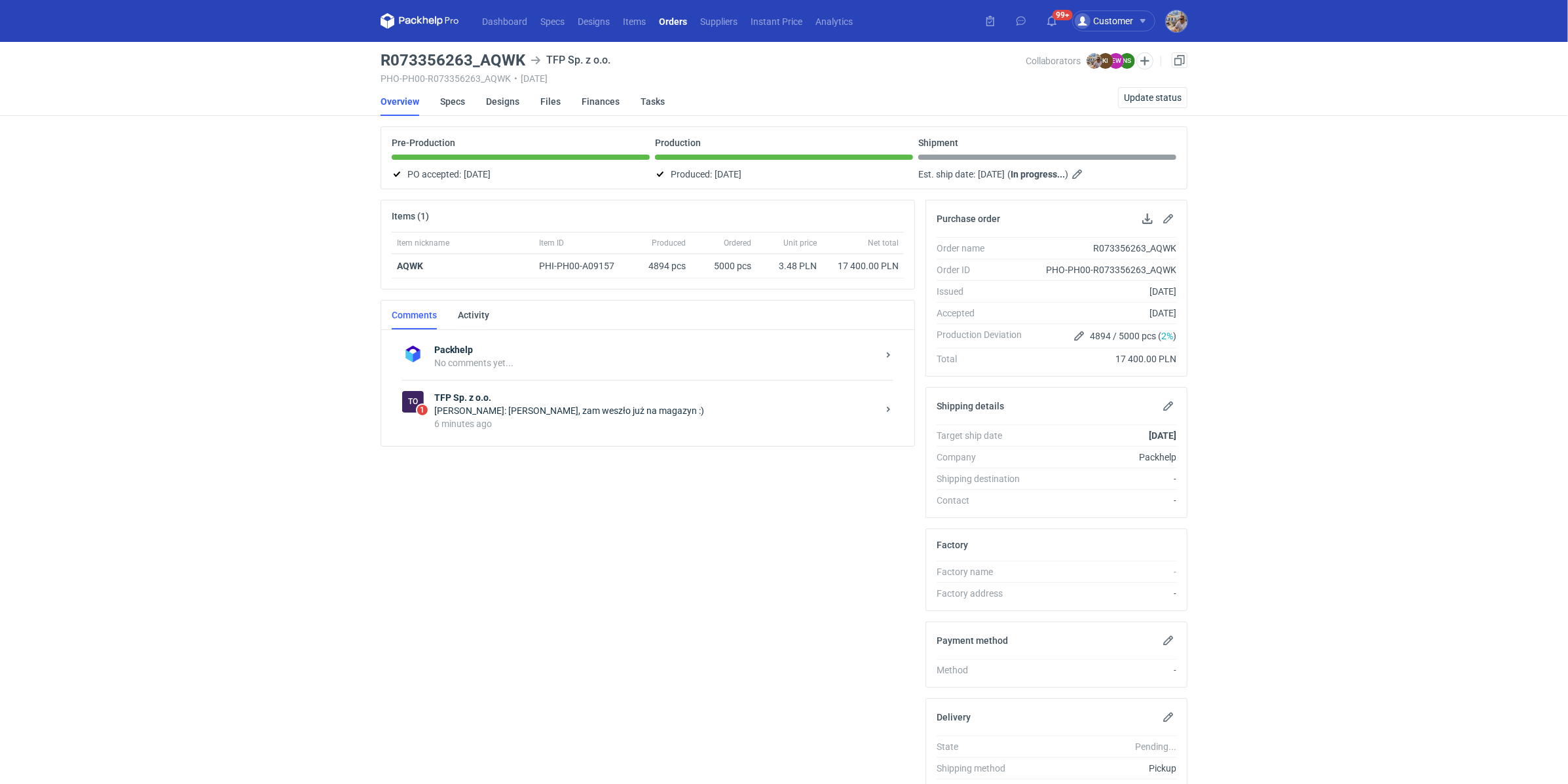
click at [512, 427] on div "To 1 TFP Sp. z o.o. [PERSON_NAME]: [PERSON_NAME], zam weszło już na magazyn :) …" at bounding box center [647, 410] width 491 height 61
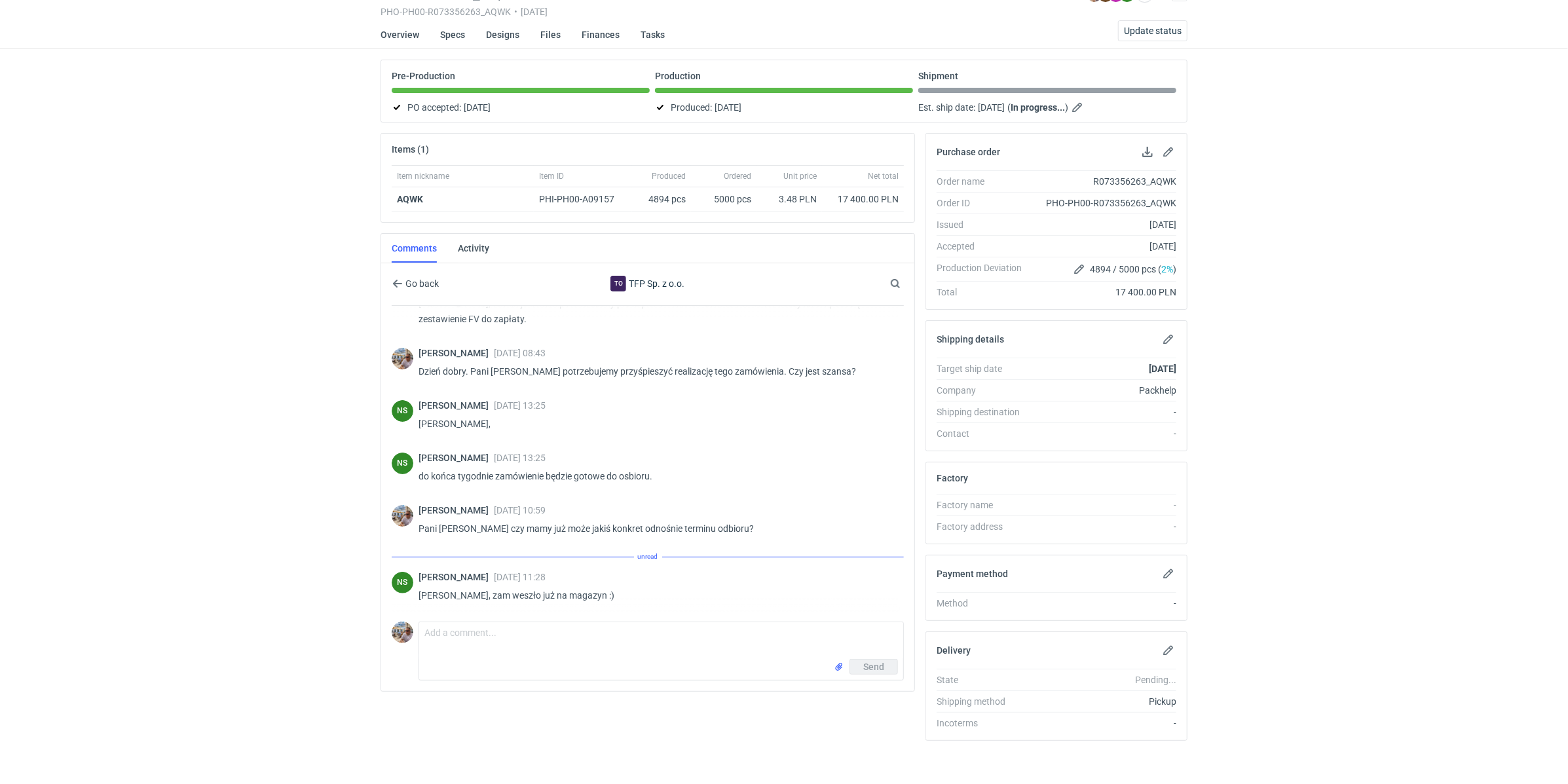
scroll to position [68, 0]
click at [465, 645] on textarea "Comment message" at bounding box center [661, 639] width 484 height 37
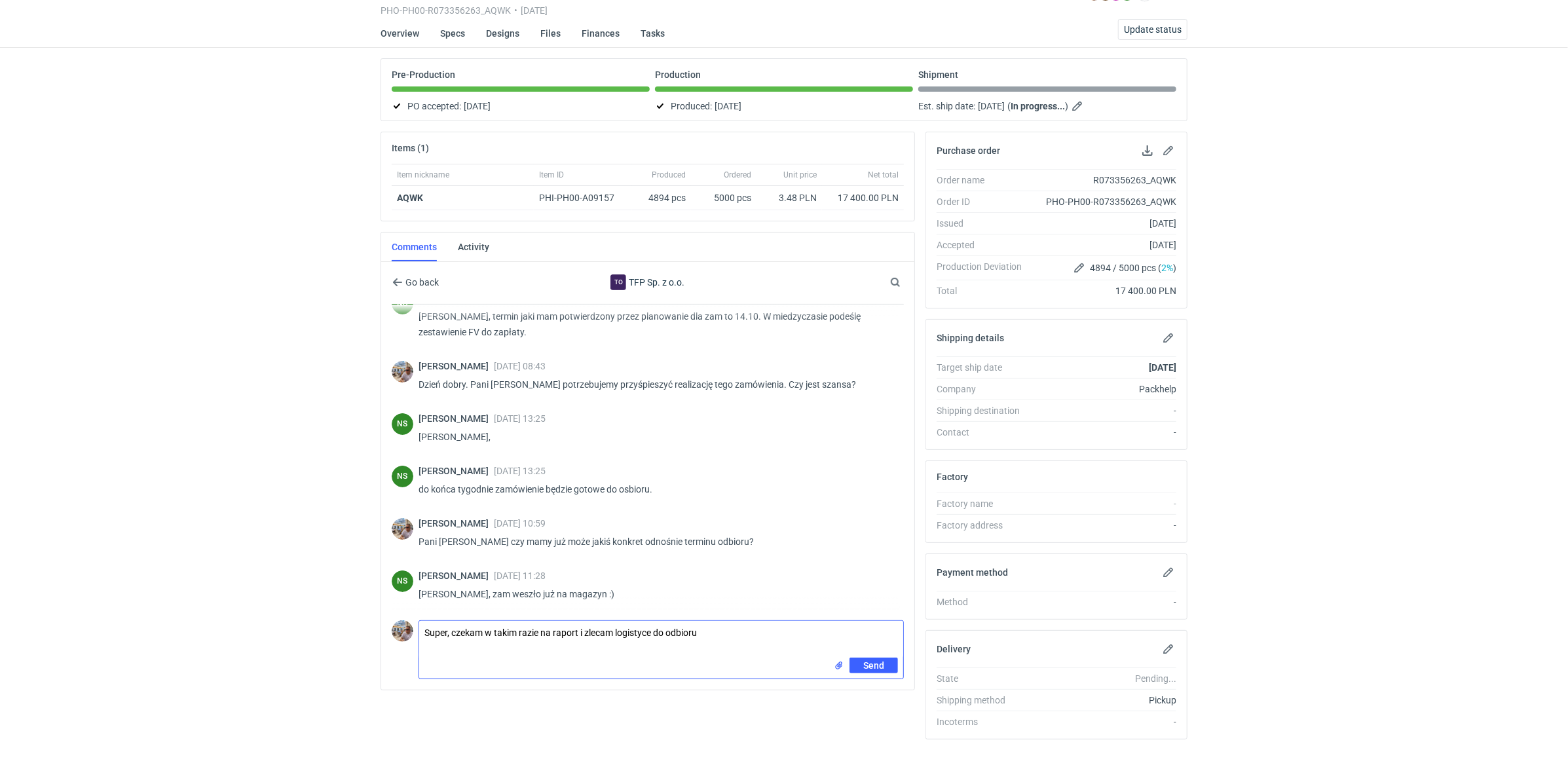
type textarea "Super, czekam w takim razie na raport i zlecam logistyce do odbioru"
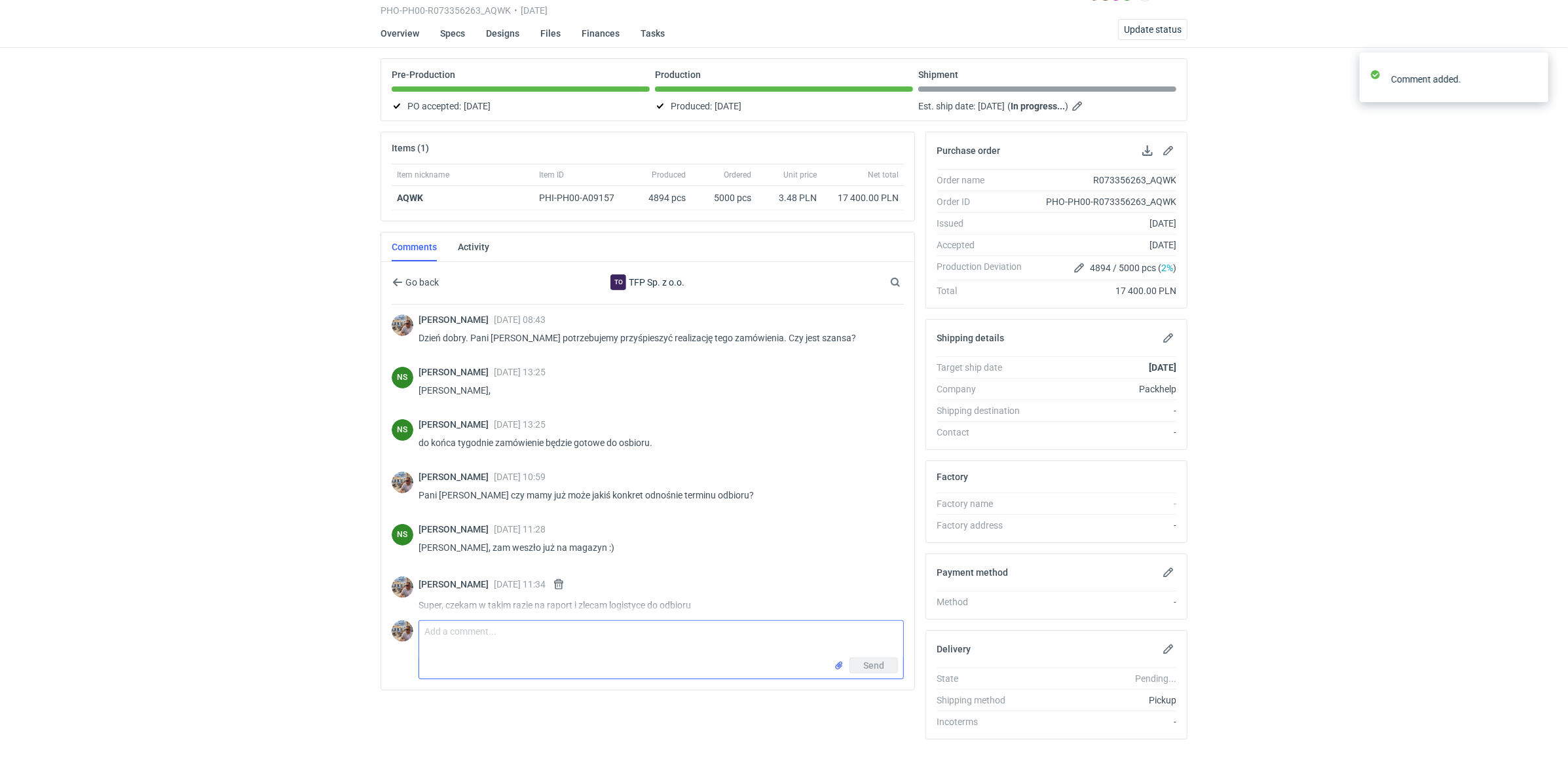
scroll to position [285, 0]
